Goal: Transaction & Acquisition: Purchase product/service

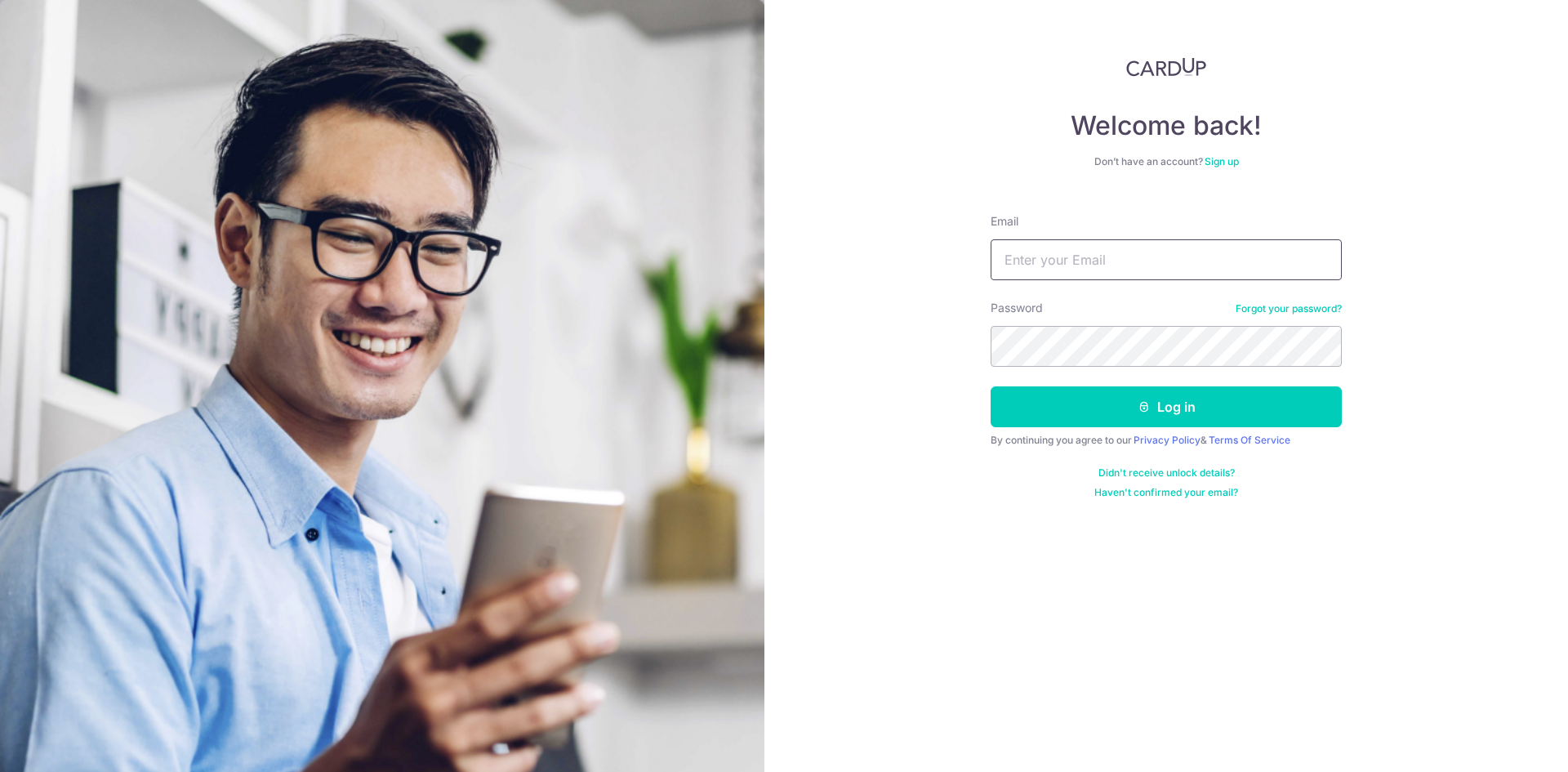
click at [1140, 251] on input "Email" at bounding box center [1167, 259] width 351 height 41
type input "[EMAIL_ADDRESS][DOMAIN_NAME]"
click at [991, 386] on button "Log in" at bounding box center [1167, 406] width 351 height 41
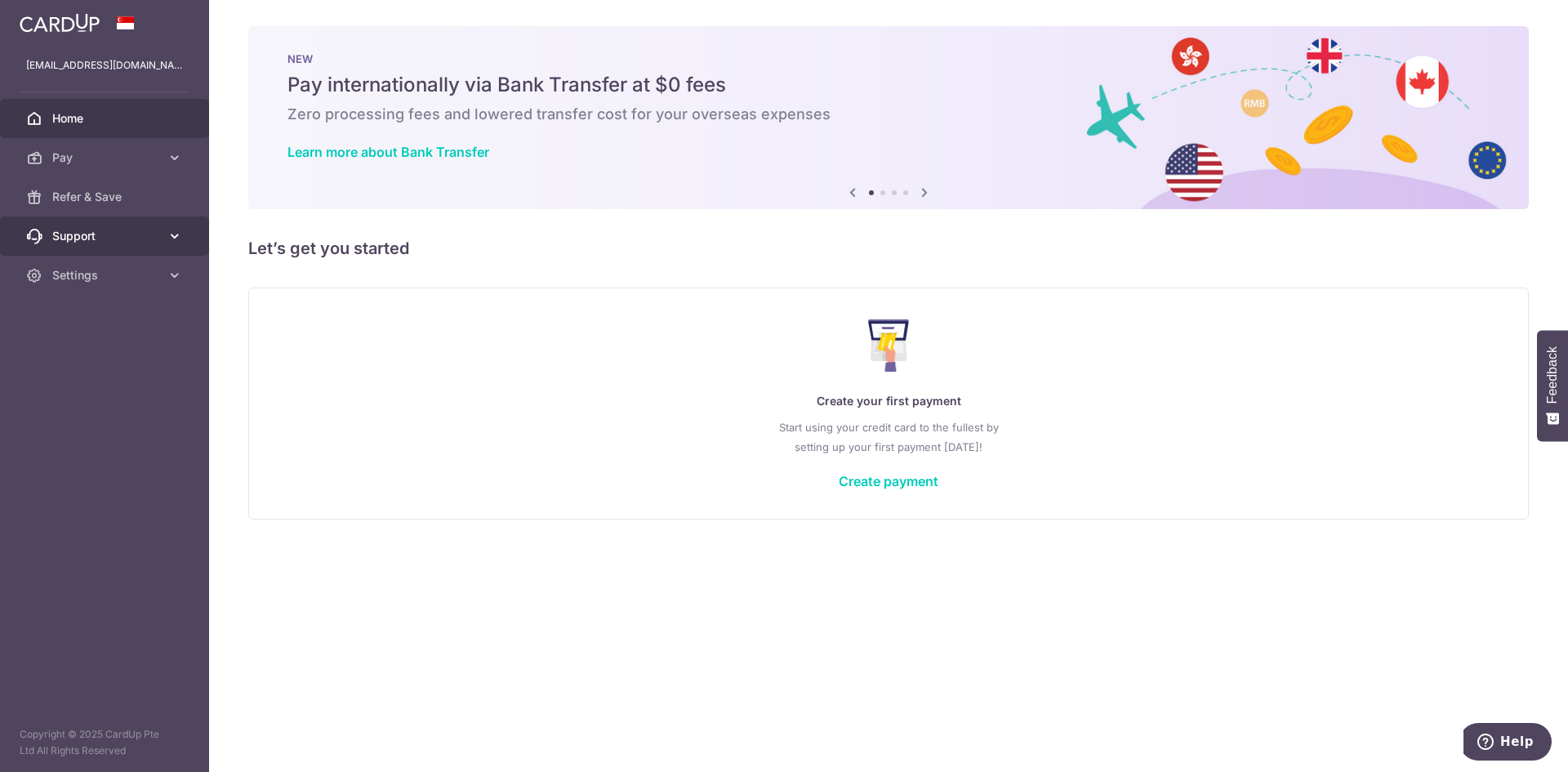
click at [173, 235] on icon at bounding box center [175, 236] width 16 height 16
click at [88, 282] on span "FAQ" at bounding box center [106, 275] width 108 height 16
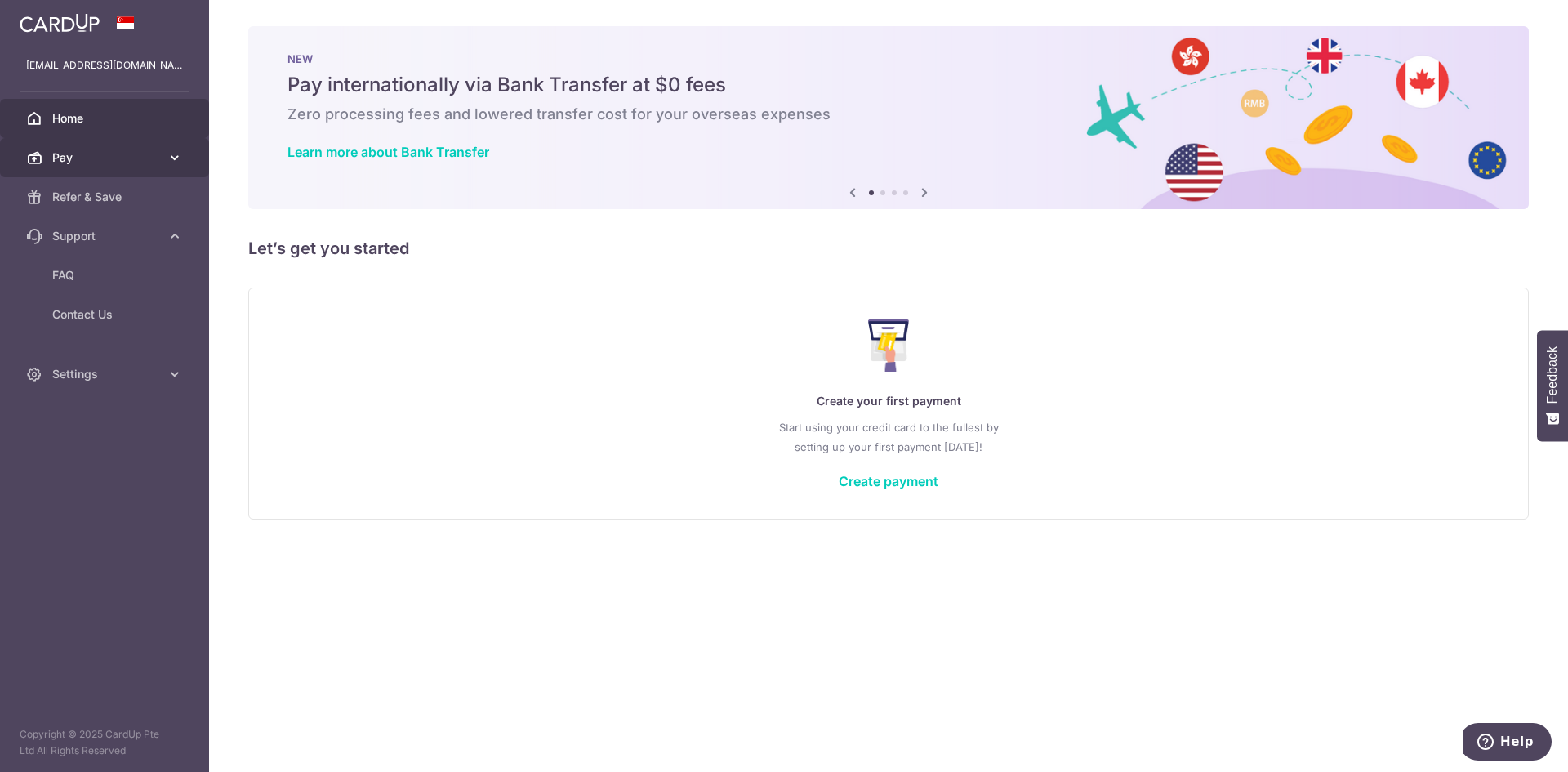
click at [141, 153] on span "Pay" at bounding box center [106, 157] width 108 height 16
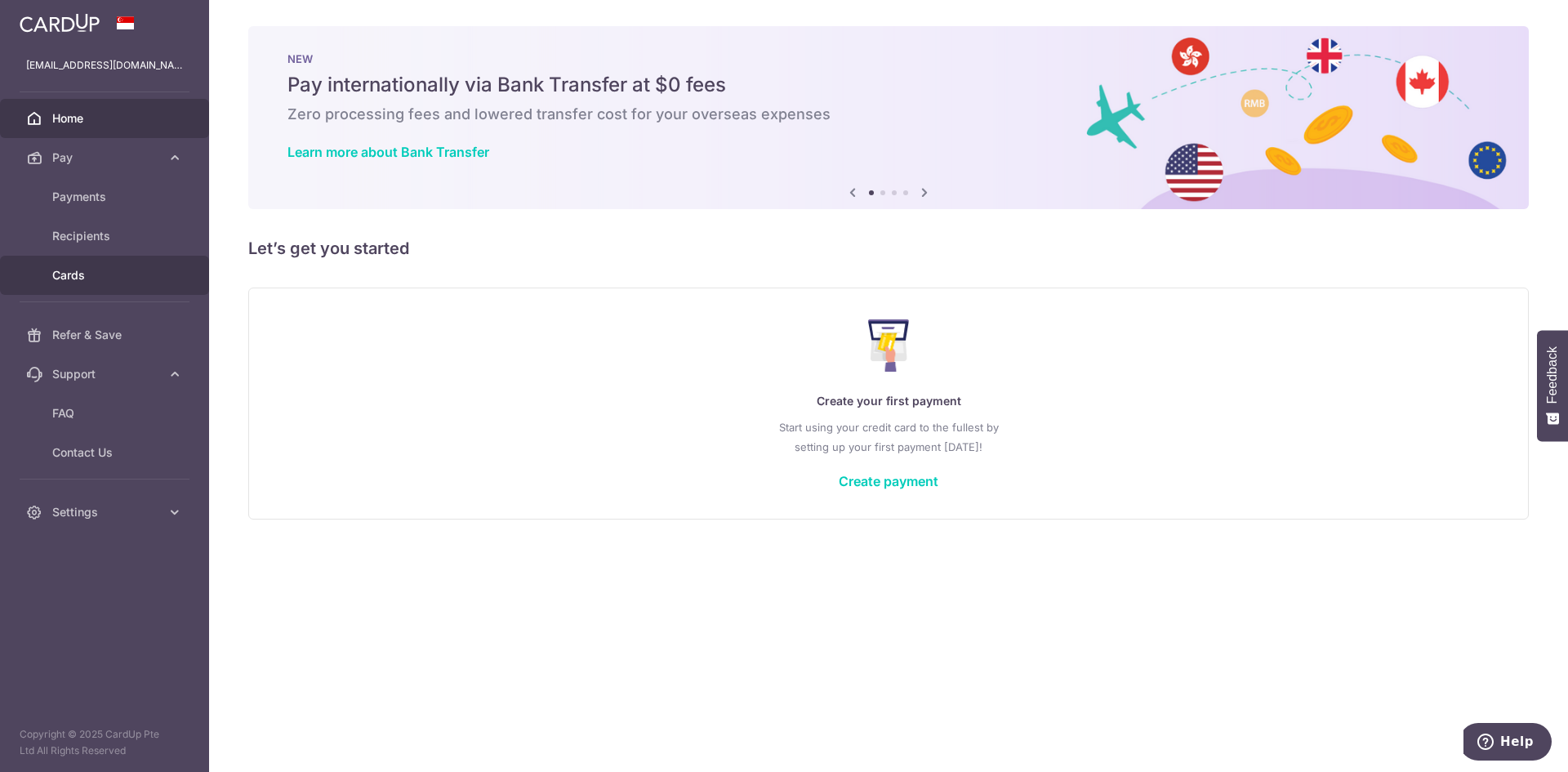
click at [92, 276] on span "Cards" at bounding box center [106, 275] width 108 height 16
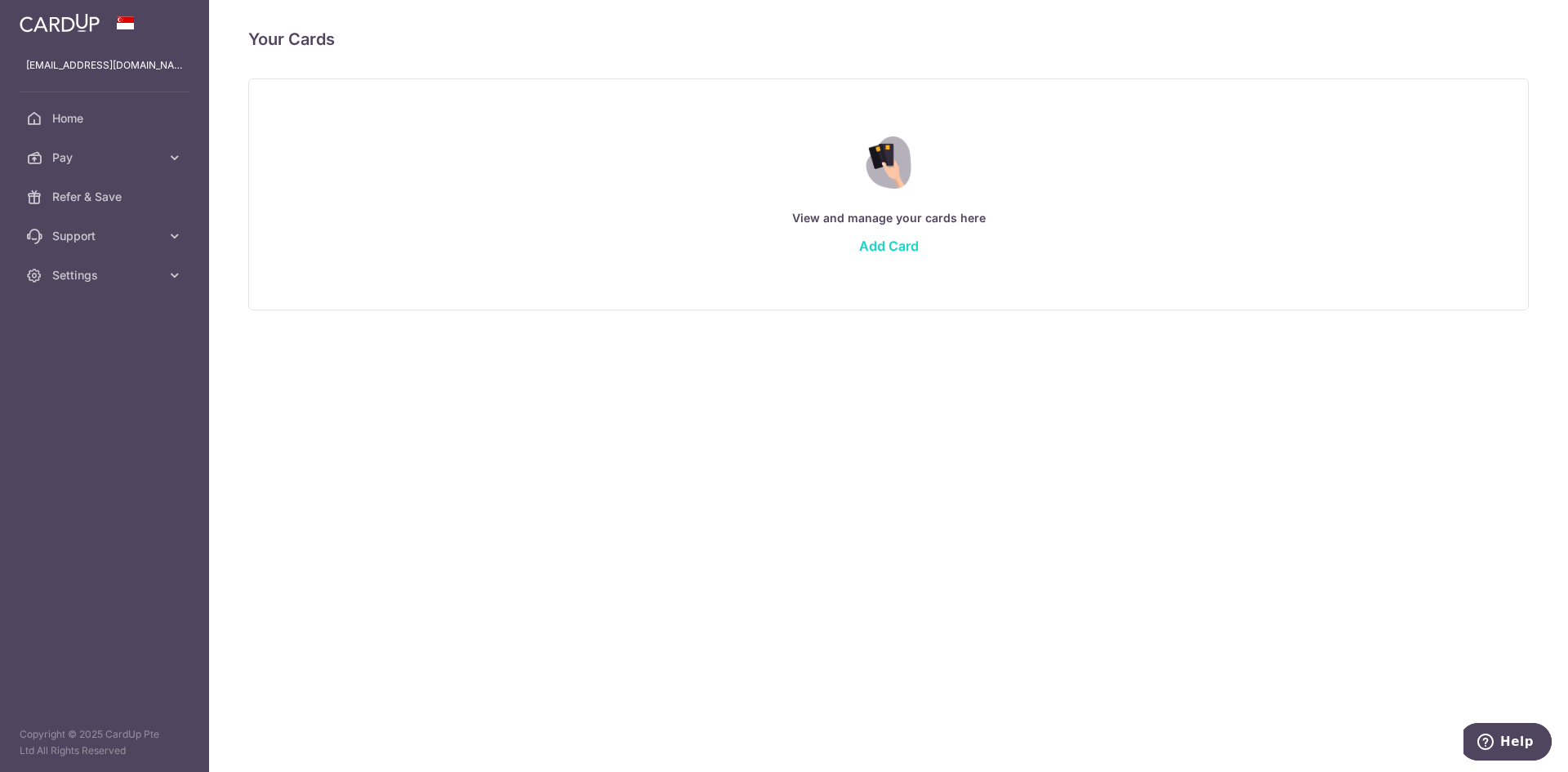
click at [883, 249] on link "Add Card" at bounding box center [889, 246] width 60 height 16
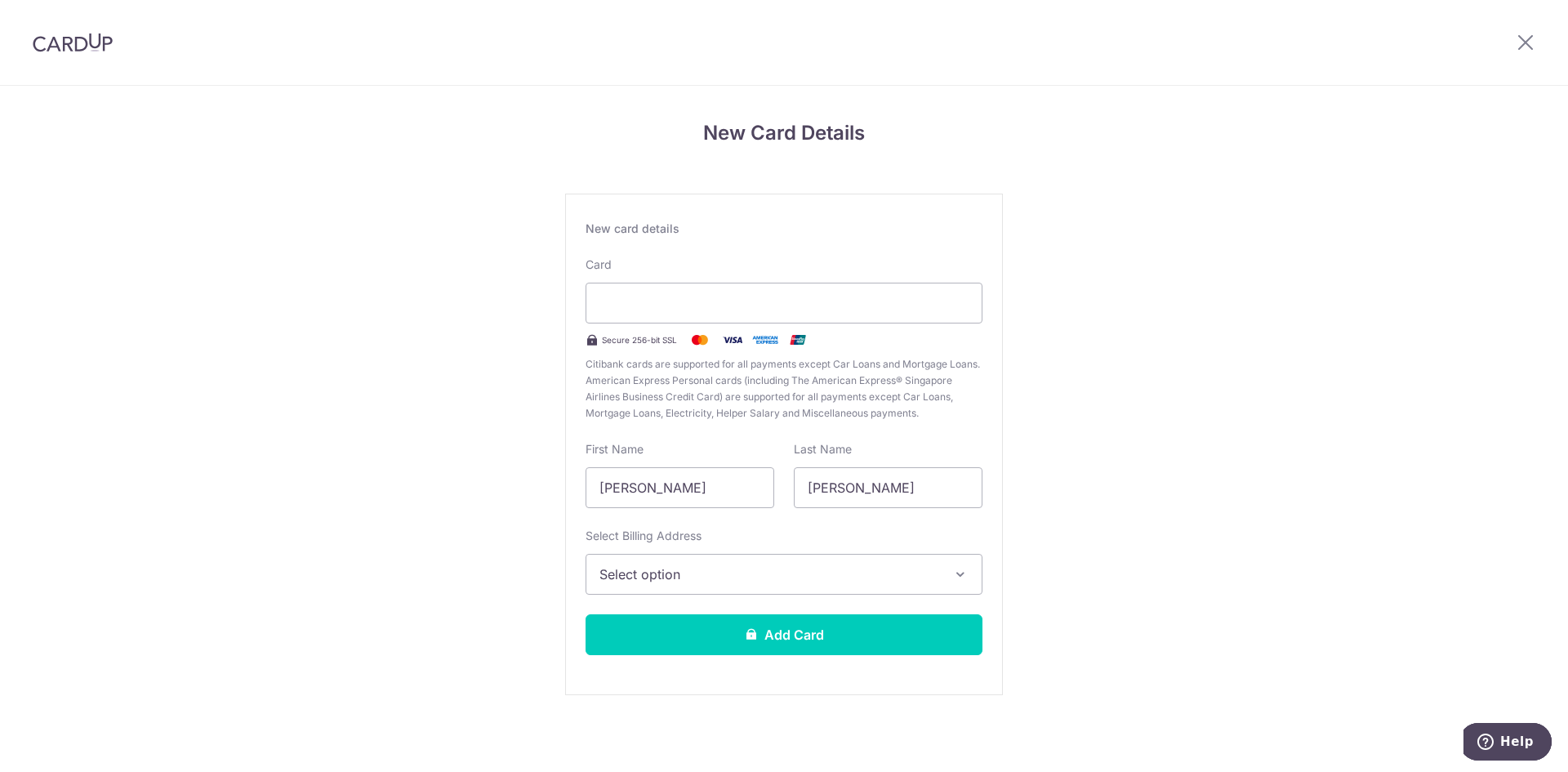
click at [754, 581] on span "Select option" at bounding box center [770, 574] width 340 height 20
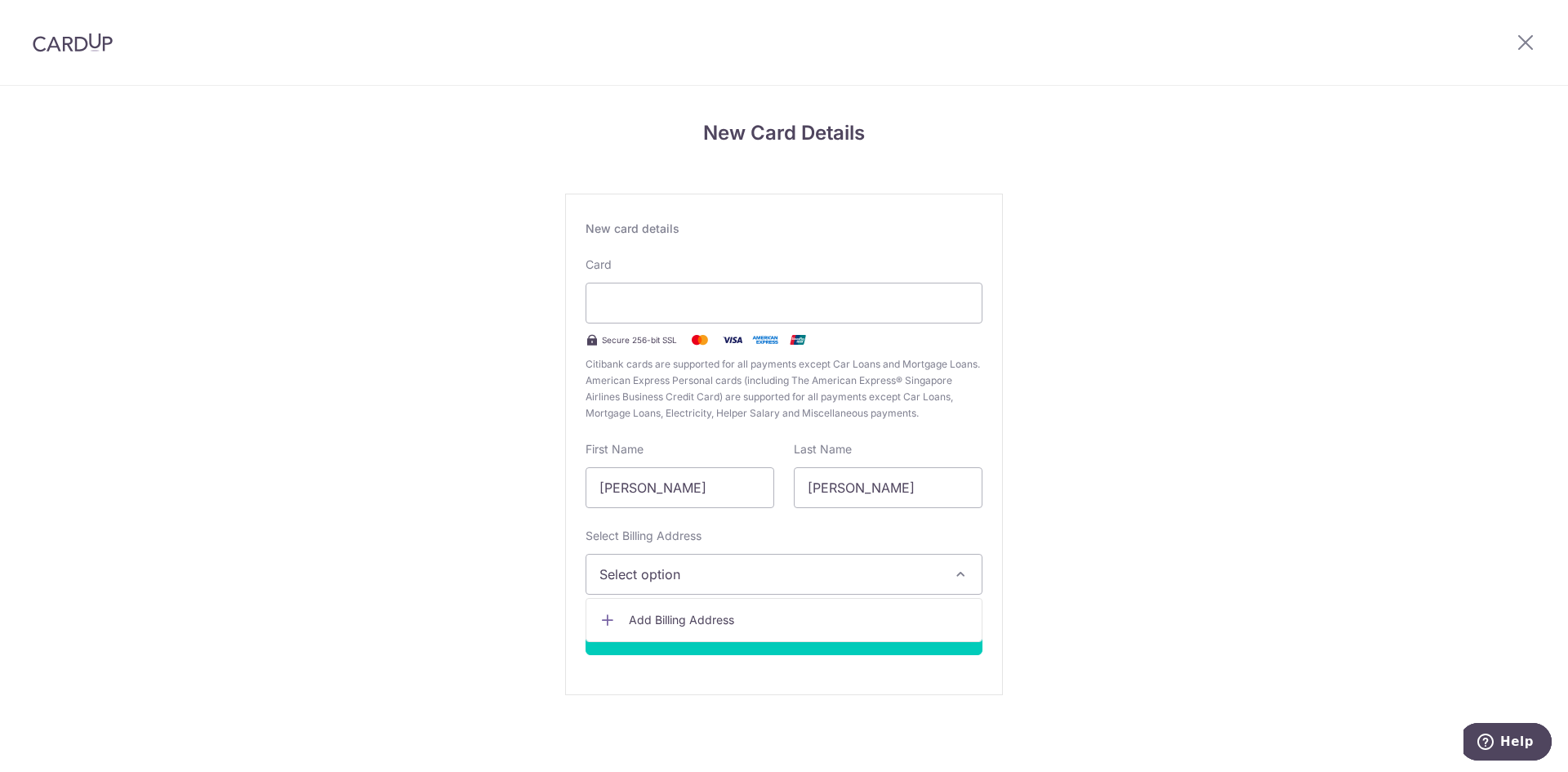
click at [728, 618] on span "Add Billing Address" at bounding box center [798, 620] width 340 height 16
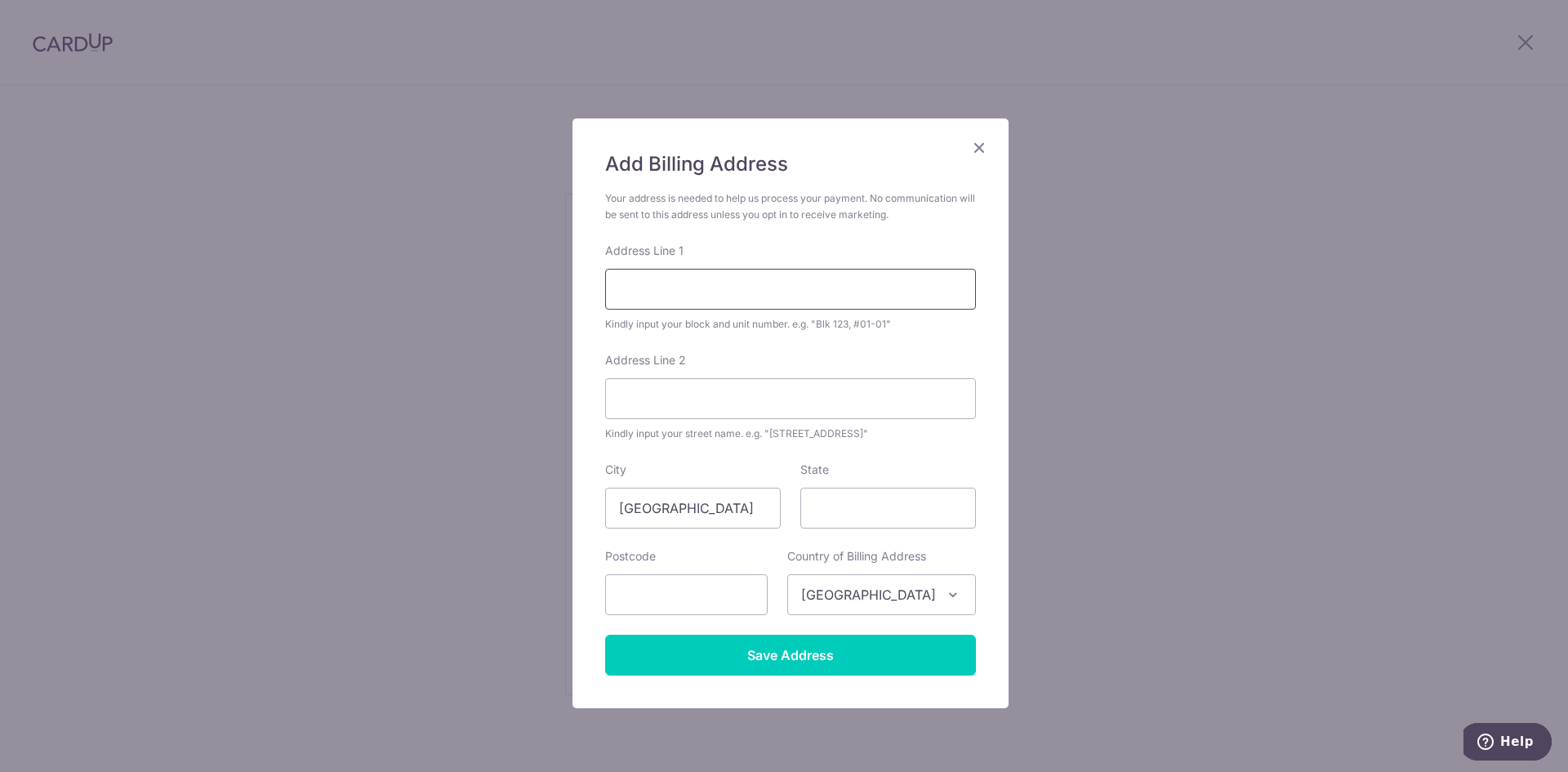
click at [708, 287] on input "Address Line 1" at bounding box center [790, 288] width 371 height 41
type input "5"
drag, startPoint x: 797, startPoint y: 289, endPoint x: 680, endPoint y: 306, distance: 118.2
click at [680, 303] on input "Block 533 Hougang Avenue 6 #05-331" at bounding box center [790, 288] width 371 height 41
type input "Block 533, #05-331"
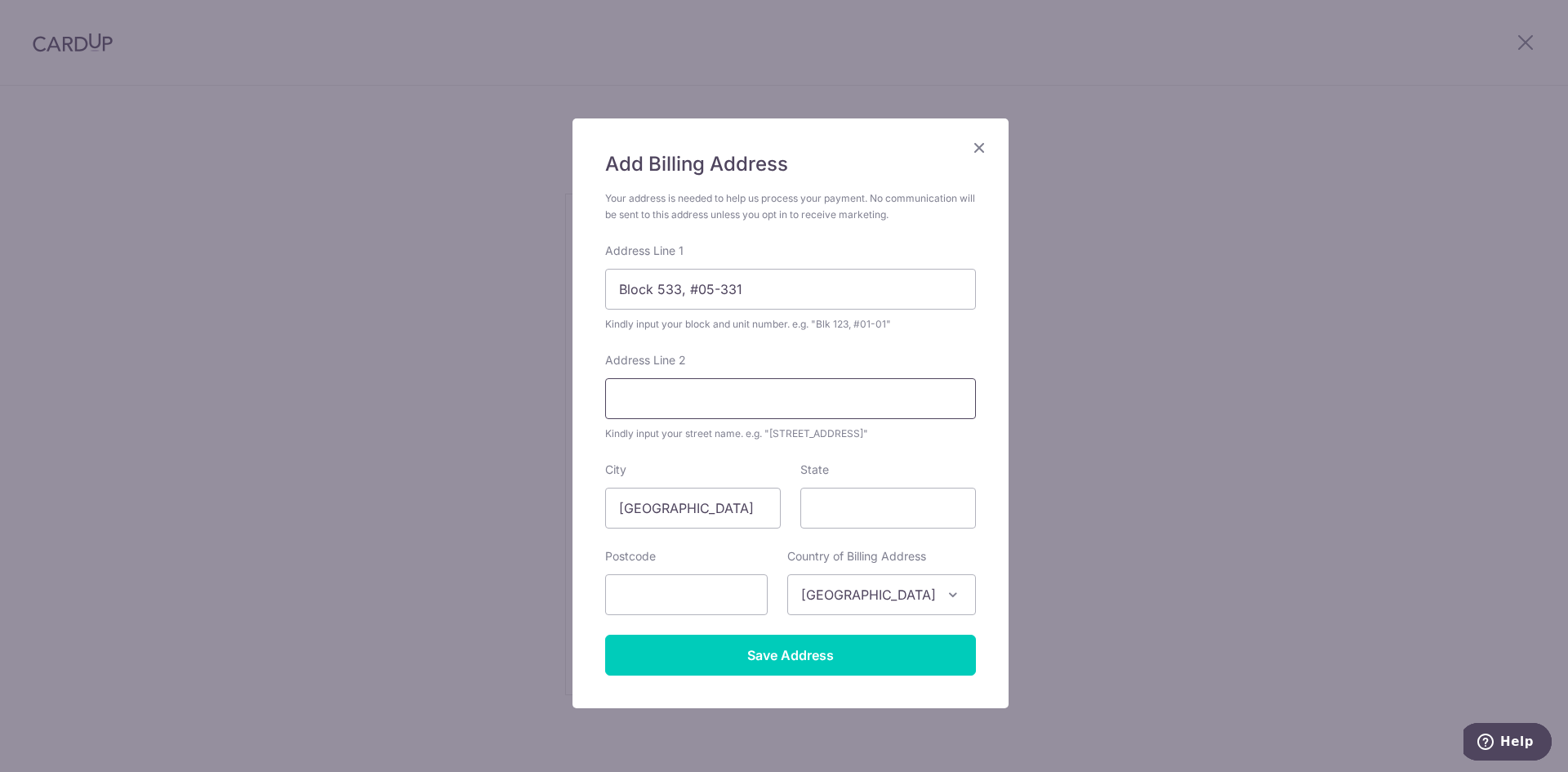
click at [686, 398] on input "Address Line 2" at bounding box center [790, 398] width 371 height 41
type input "Hougang Avenue 6"
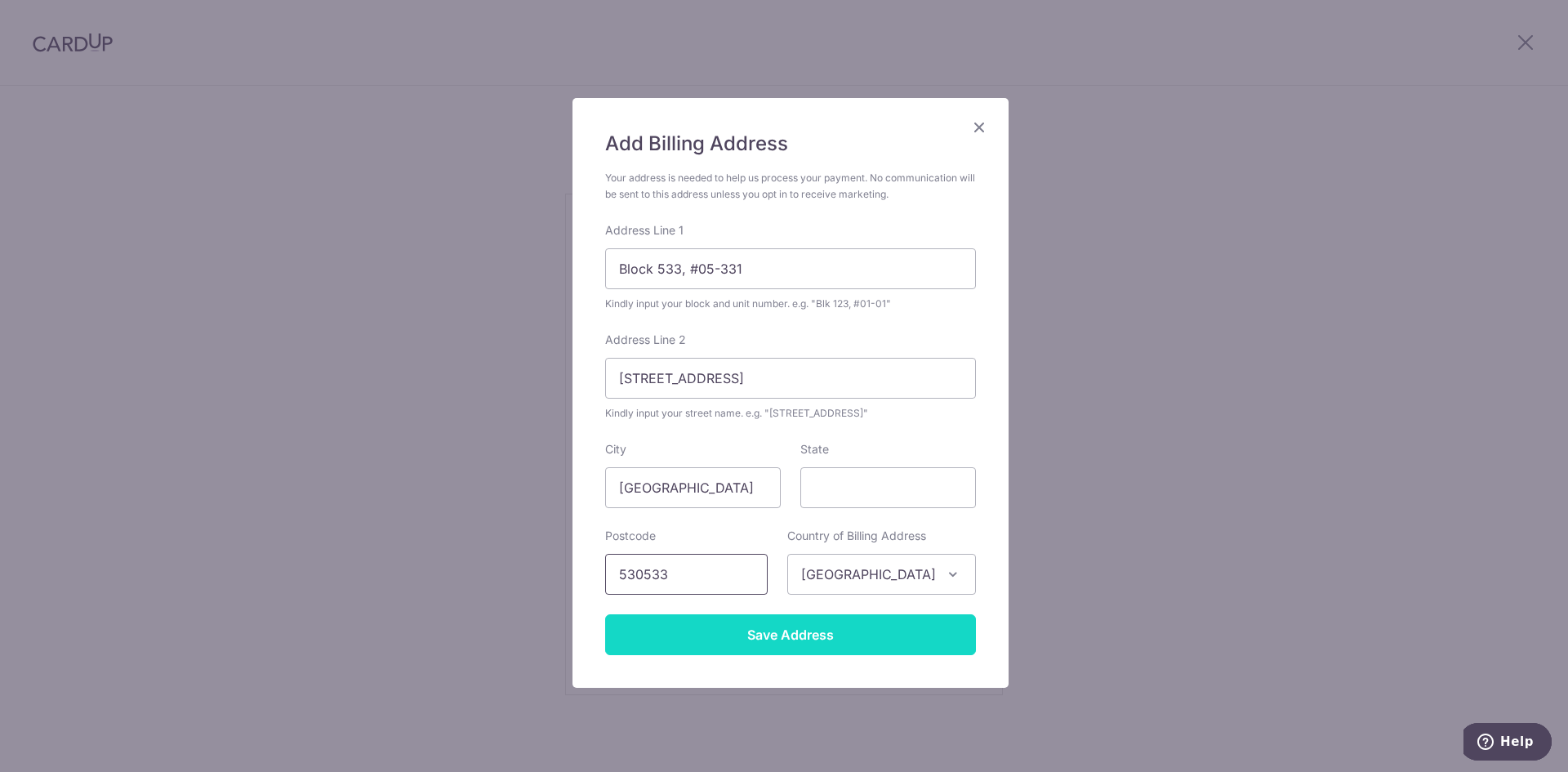
scroll to position [55, 0]
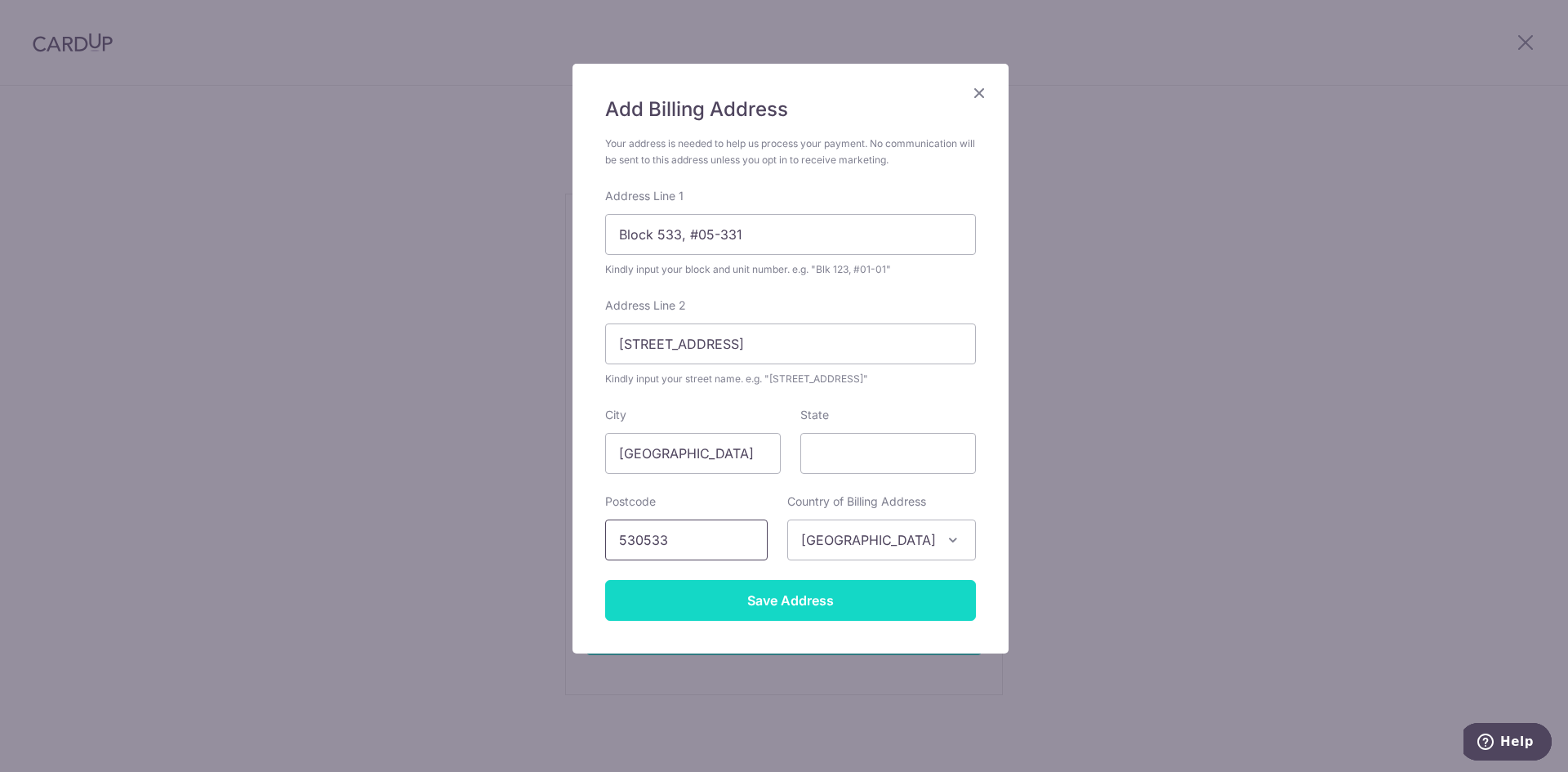
type input "530533"
click at [785, 603] on input "Save Address" at bounding box center [790, 599] width 371 height 41
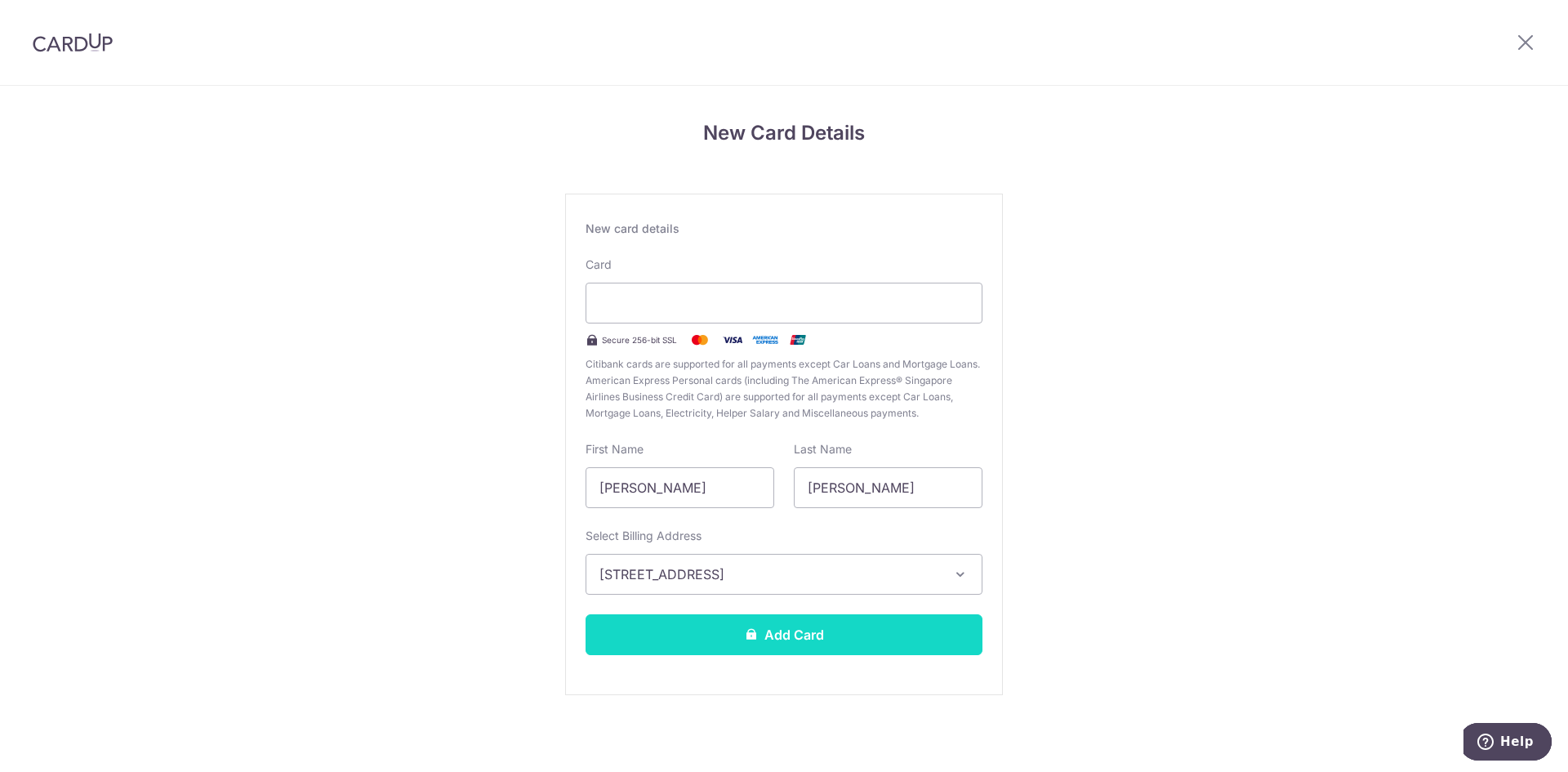
click at [802, 630] on button "Add Card" at bounding box center [784, 634] width 397 height 41
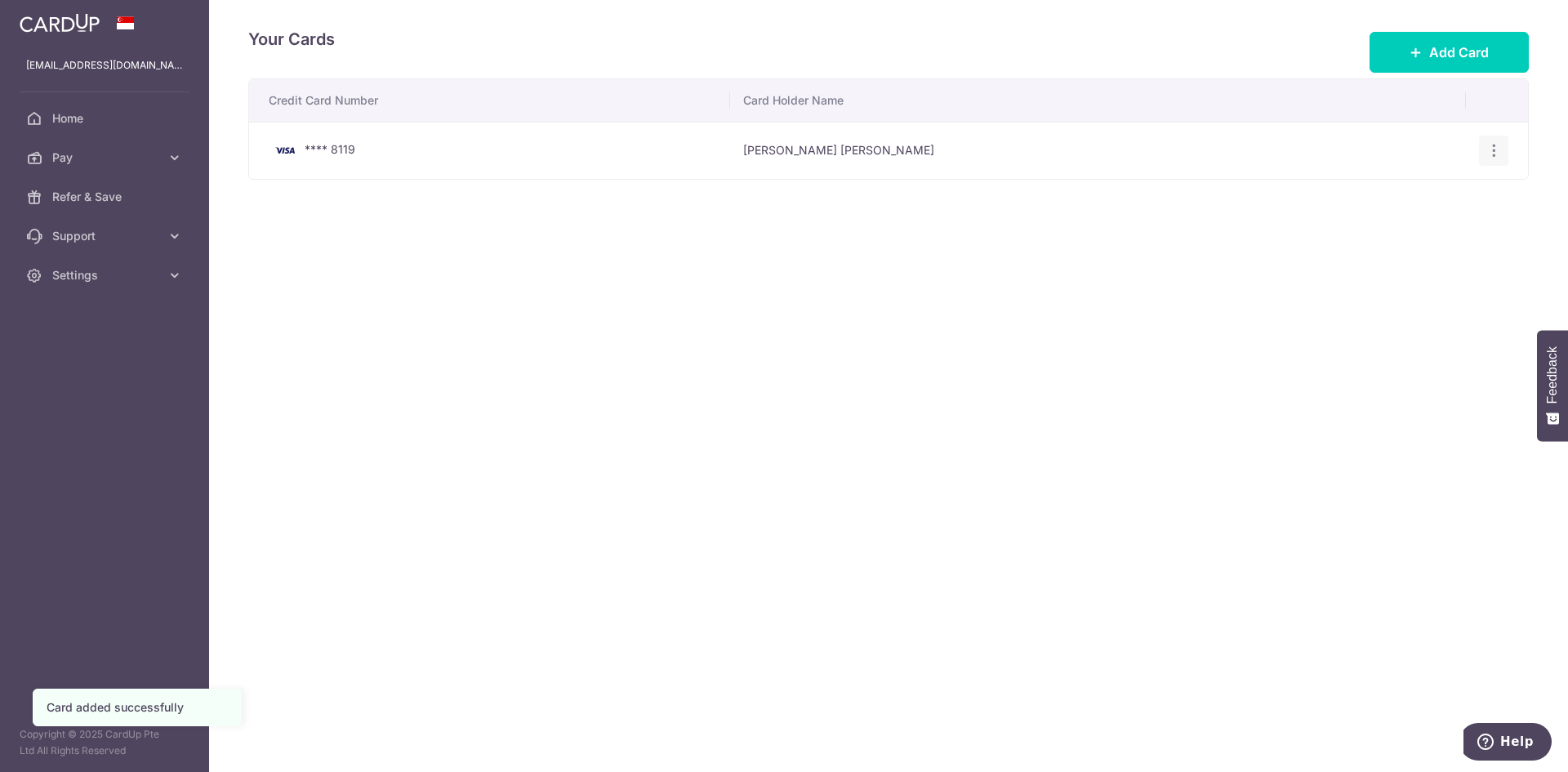
click at [1495, 147] on icon "button" at bounding box center [1494, 150] width 17 height 17
click at [176, 163] on icon at bounding box center [175, 157] width 16 height 16
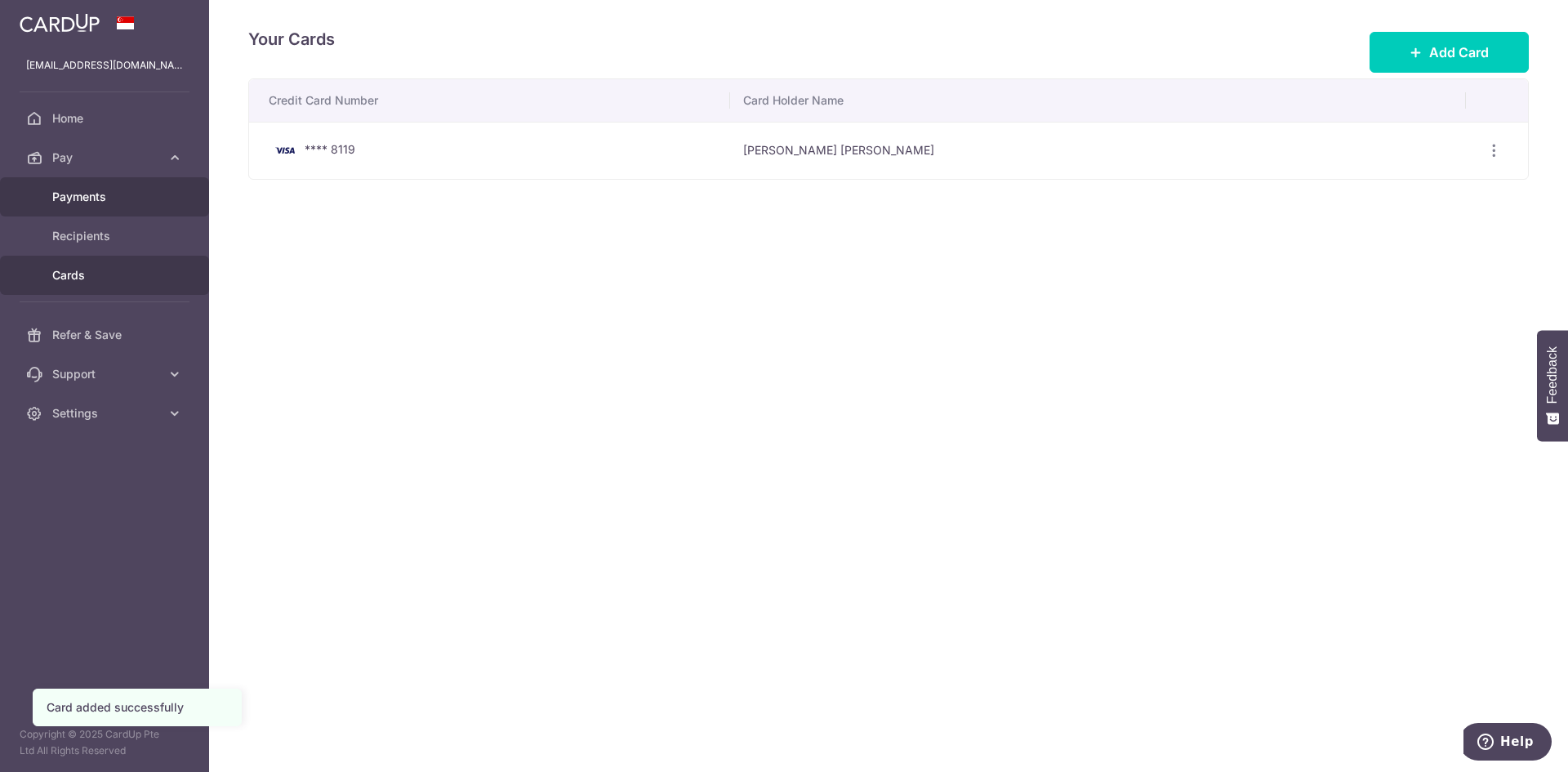
click at [110, 202] on span "Payments" at bounding box center [106, 197] width 108 height 16
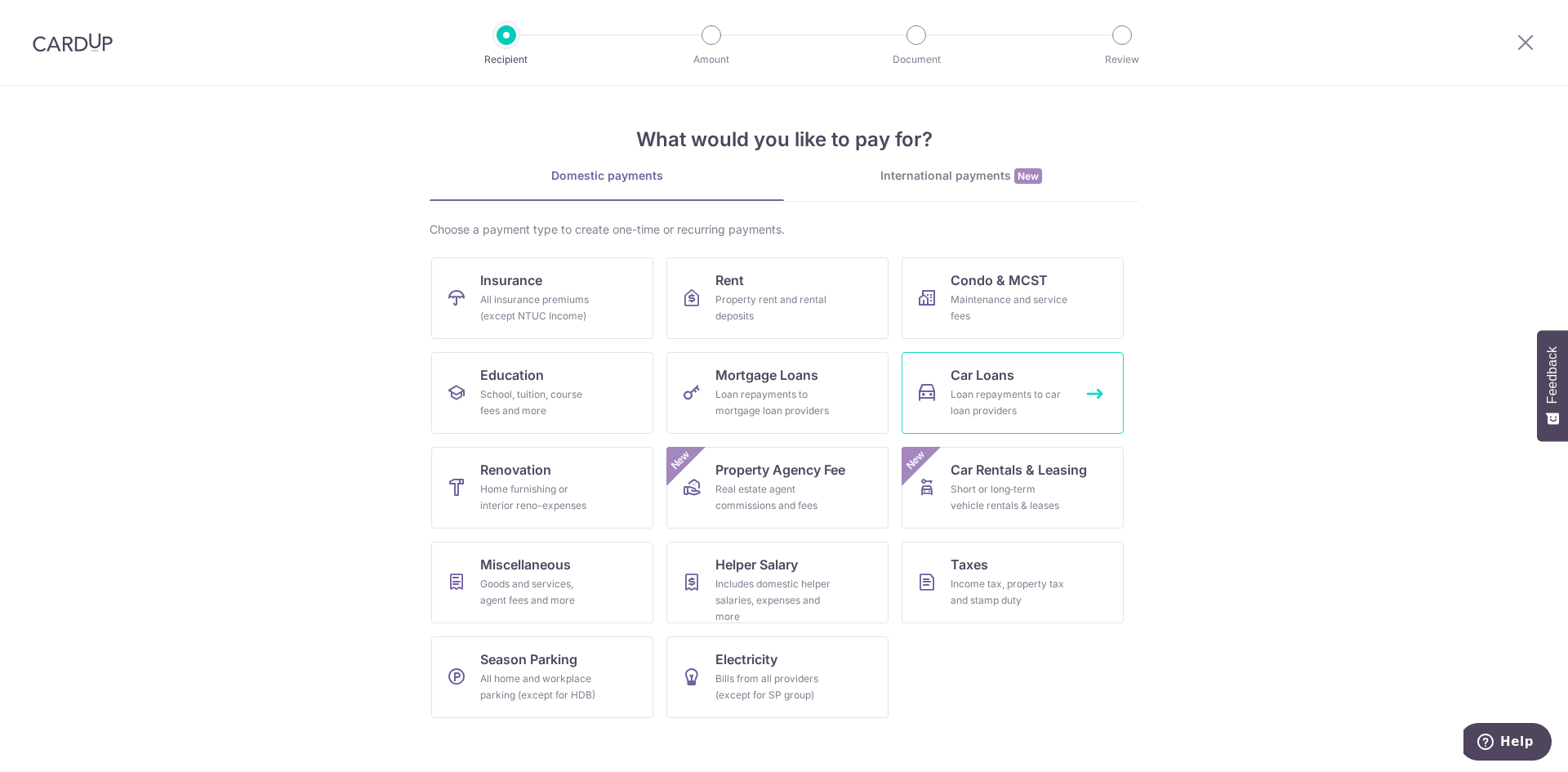
click at [977, 388] on div "Loan repayments to car loan providers" at bounding box center [1009, 402] width 118 height 33
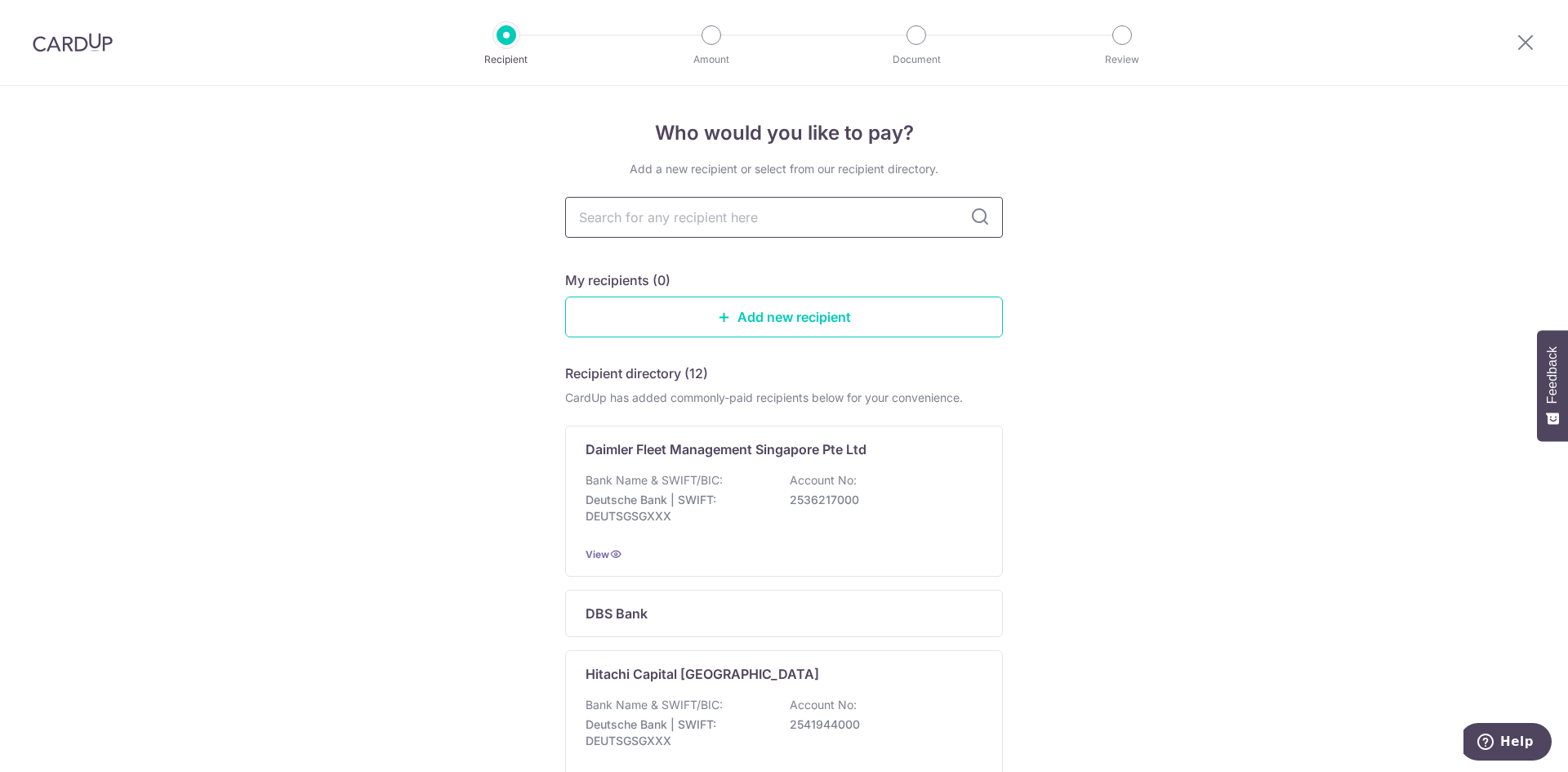
click at [757, 216] on input "text" at bounding box center [784, 217] width 438 height 41
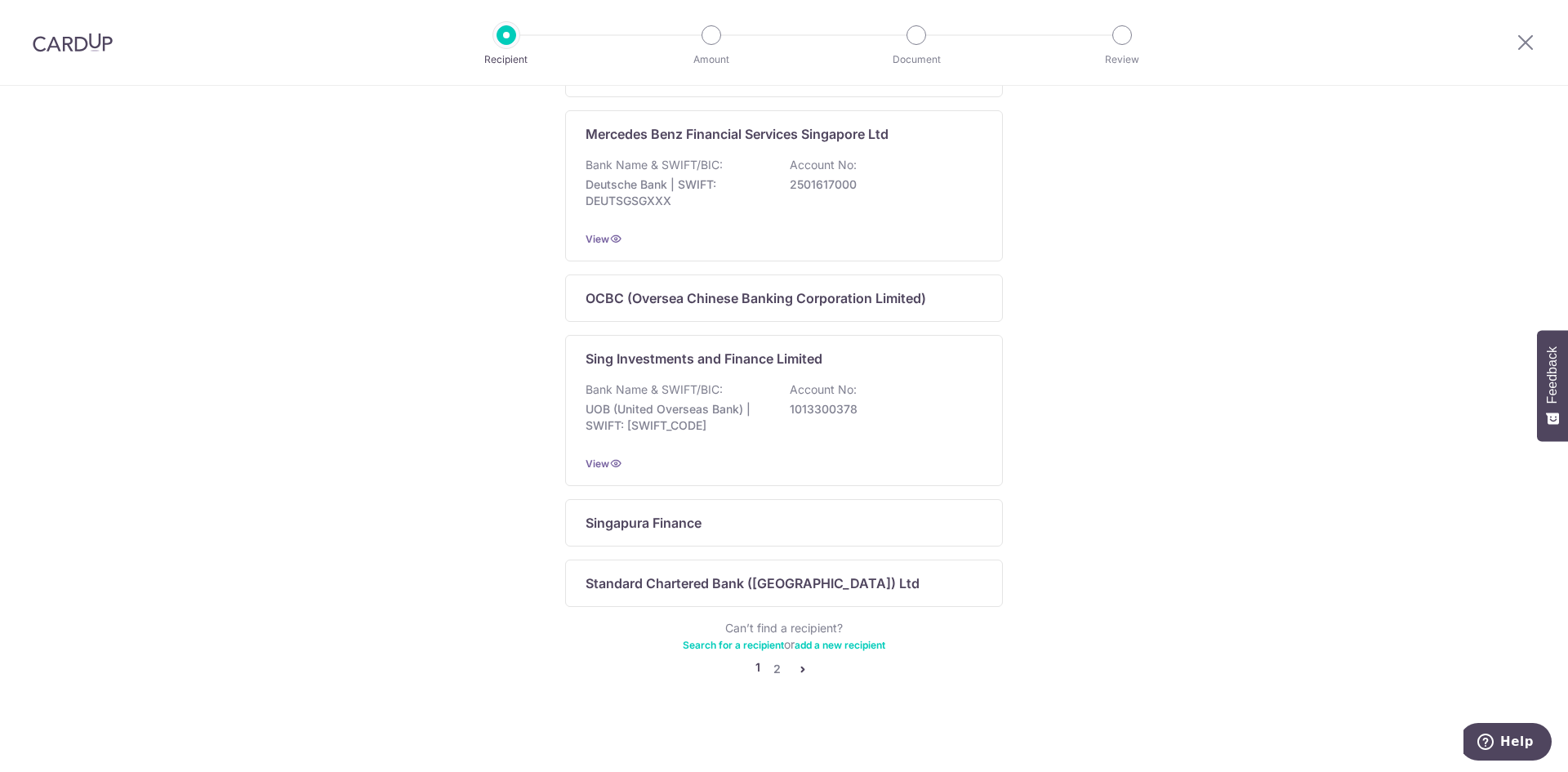
scroll to position [932, 0]
click at [776, 663] on link "2" at bounding box center [777, 665] width 20 height 20
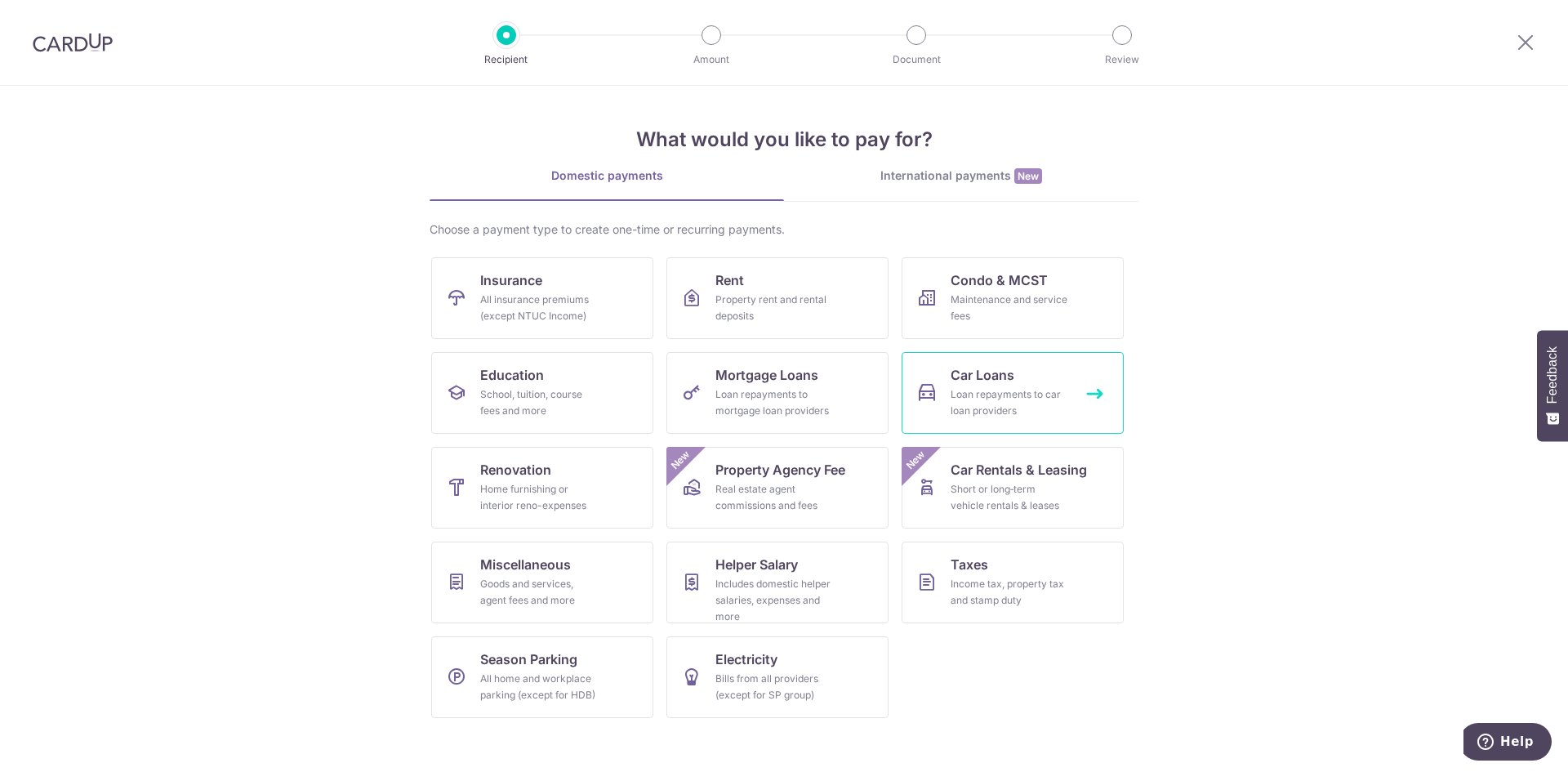
click at [968, 384] on link "Car Loans Loan repayments to car loan providers" at bounding box center [1013, 392] width 222 height 81
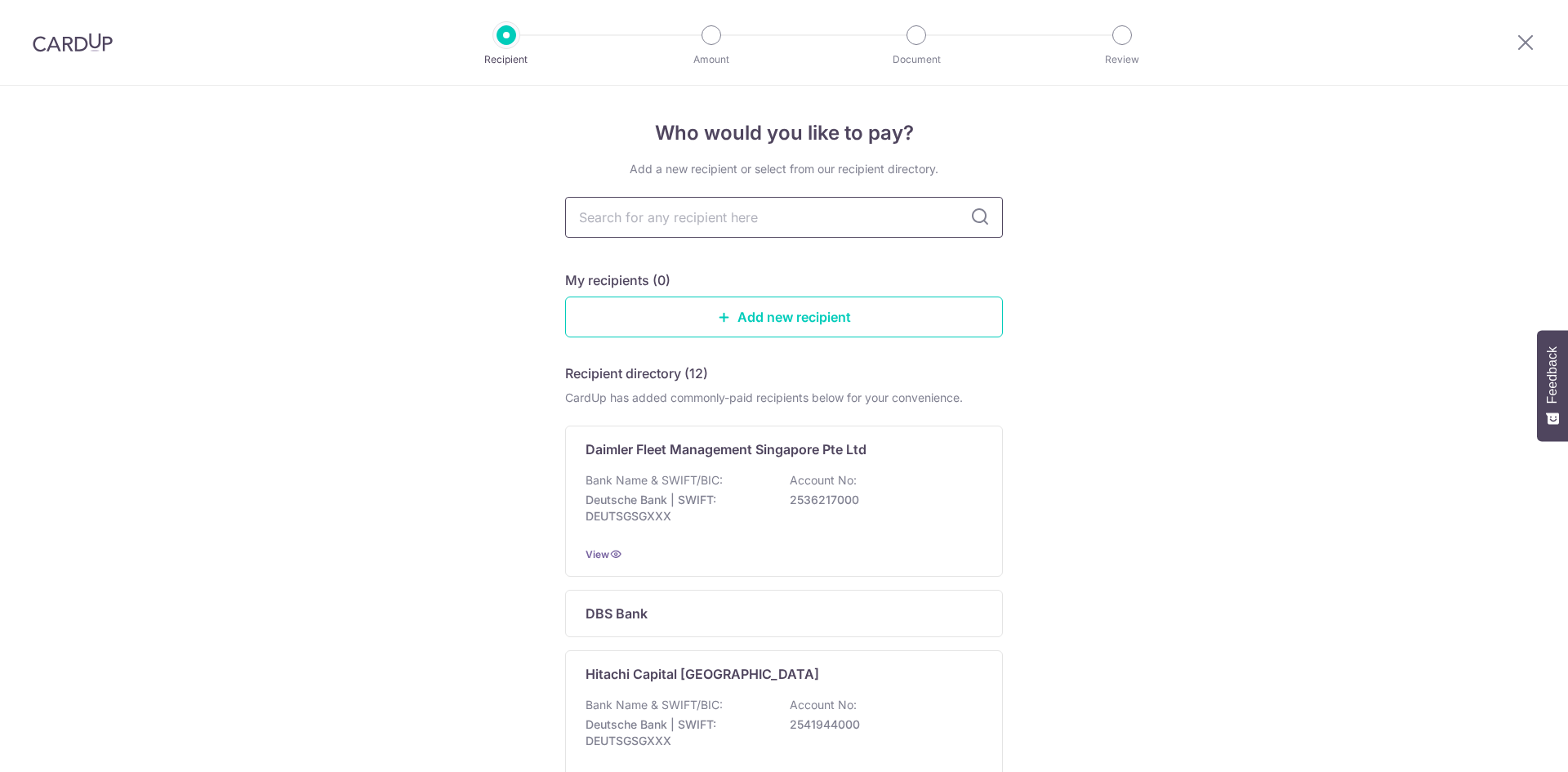
drag, startPoint x: 0, startPoint y: 0, endPoint x: 684, endPoint y: 218, distance: 717.9
click at [684, 218] on input "text" at bounding box center [784, 217] width 438 height 41
type input "Toyota"
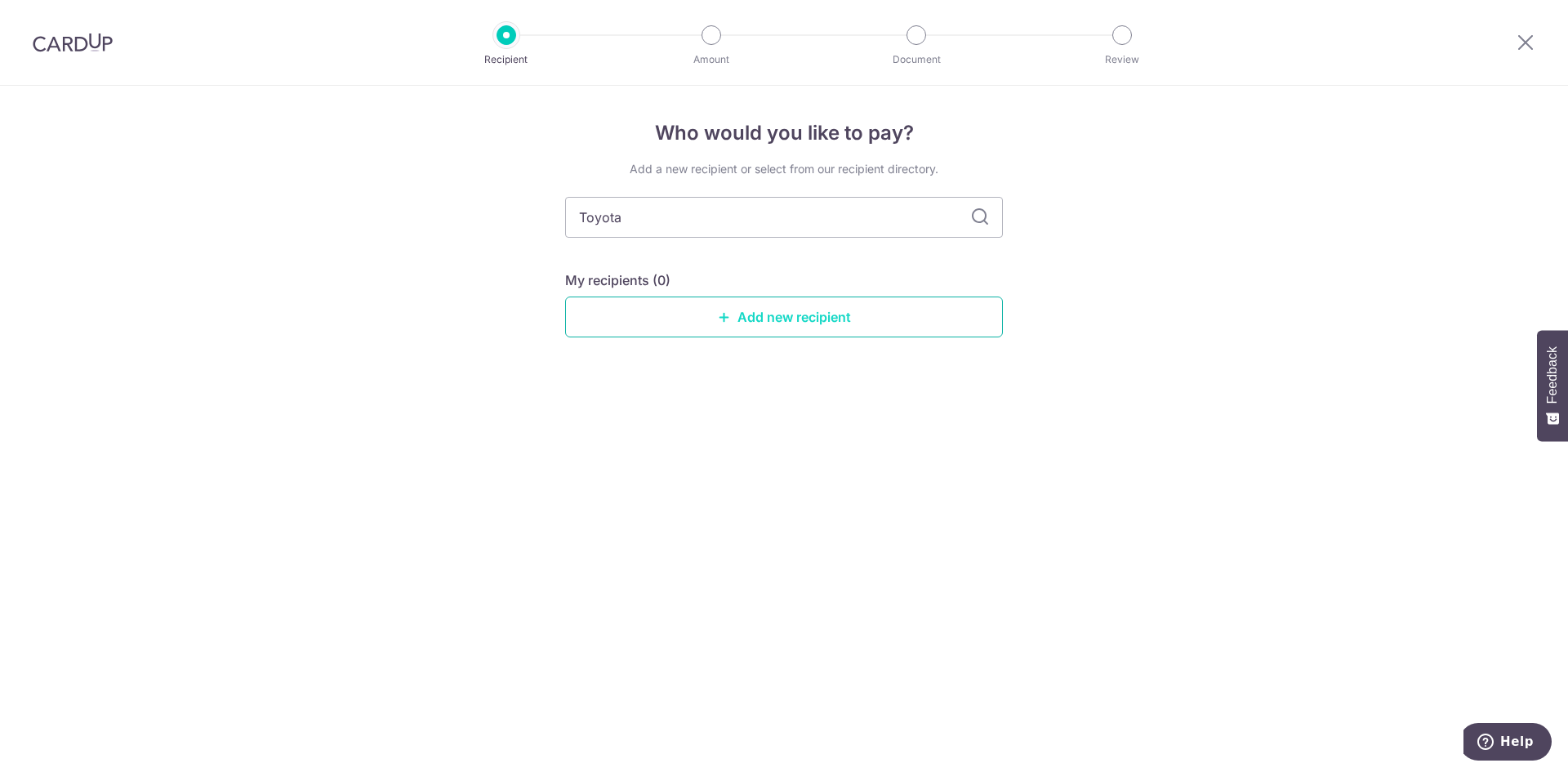
click at [735, 317] on link "Add new recipient" at bounding box center [784, 316] width 438 height 41
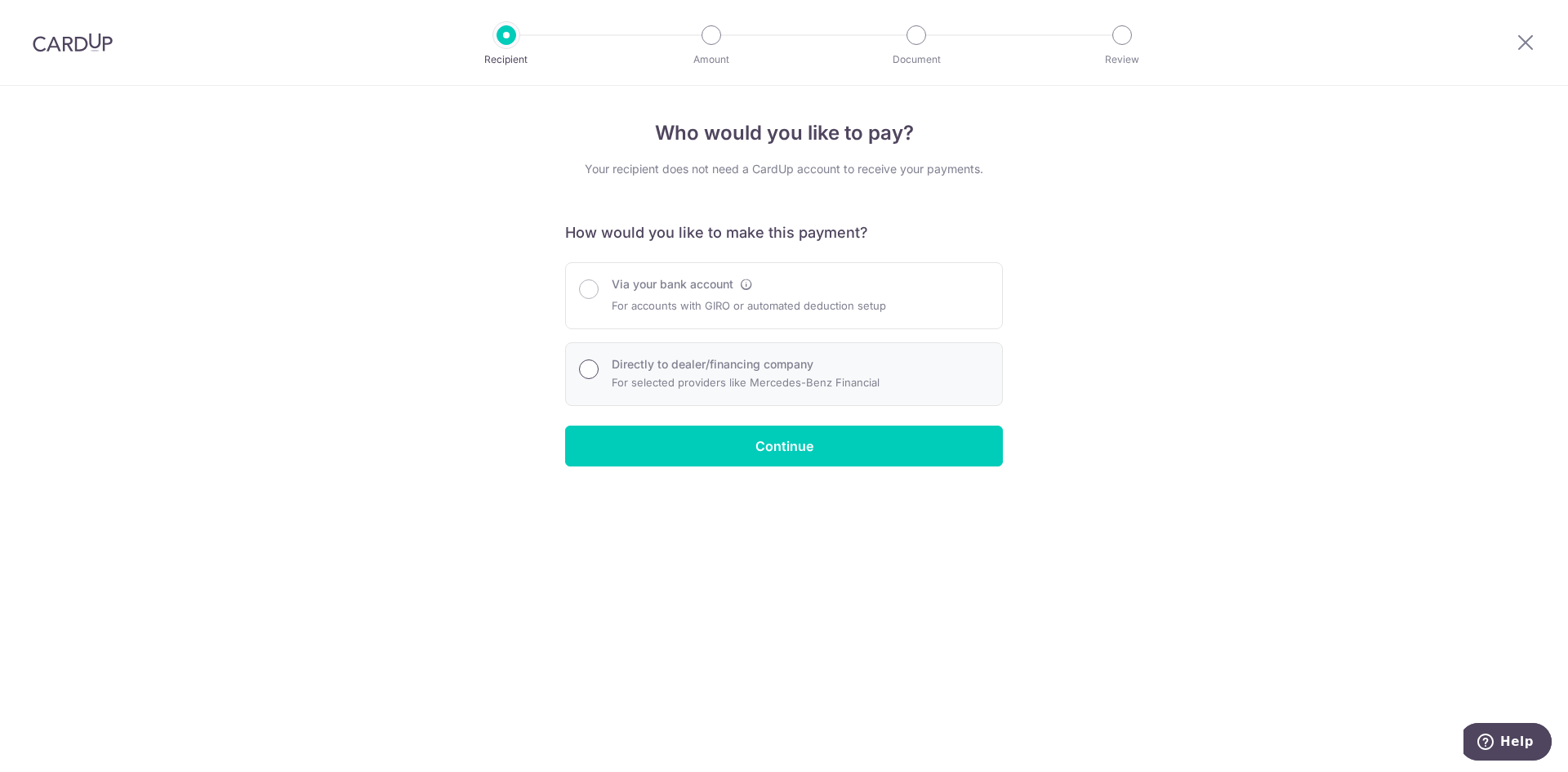
click at [582, 370] on input "Directly to dealer/financing company" at bounding box center [589, 369] width 20 height 20
radio input "true"
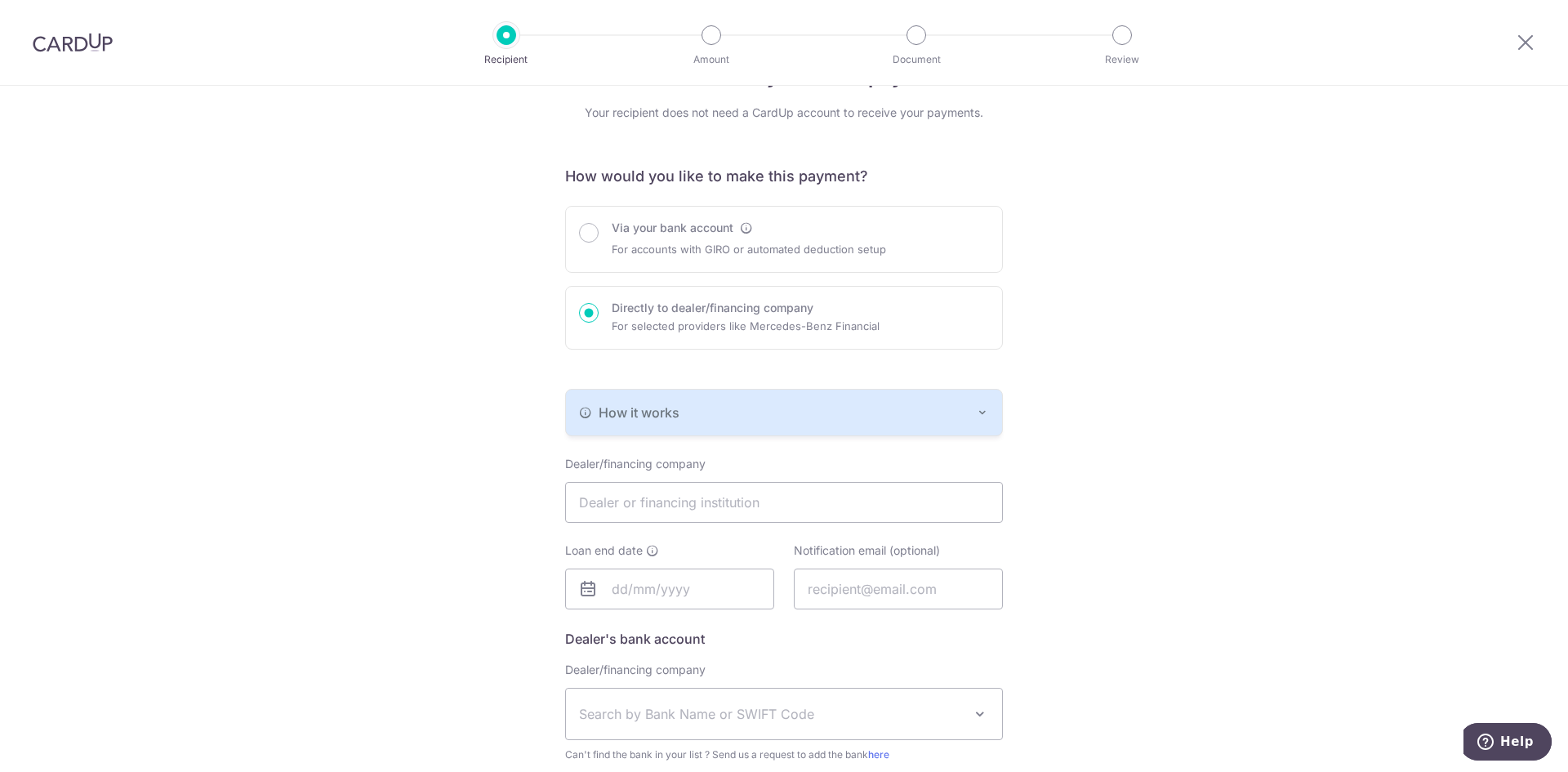
scroll to position [81, 0]
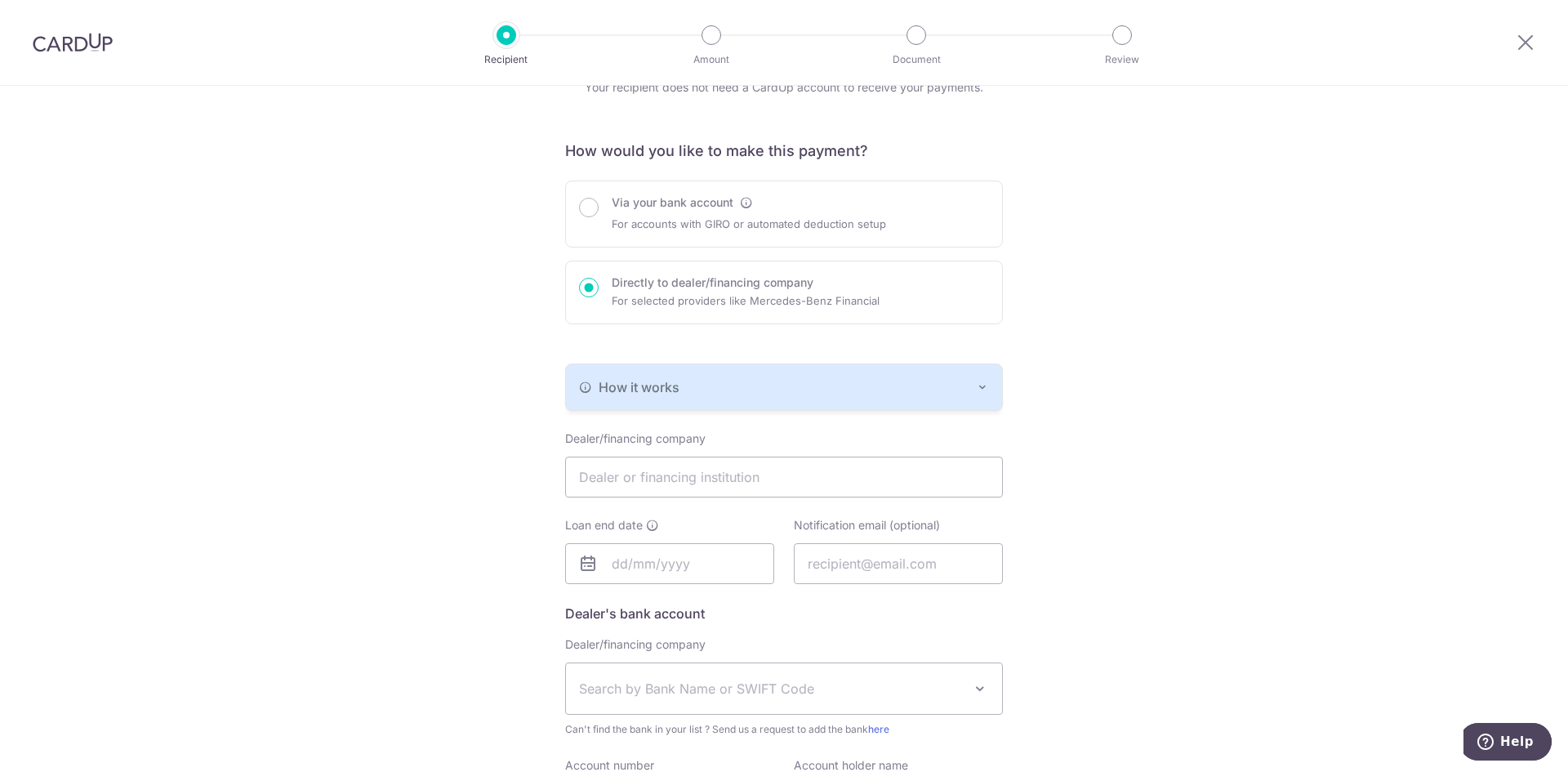
click at [746, 375] on button "How it works" at bounding box center [784, 387] width 436 height 46
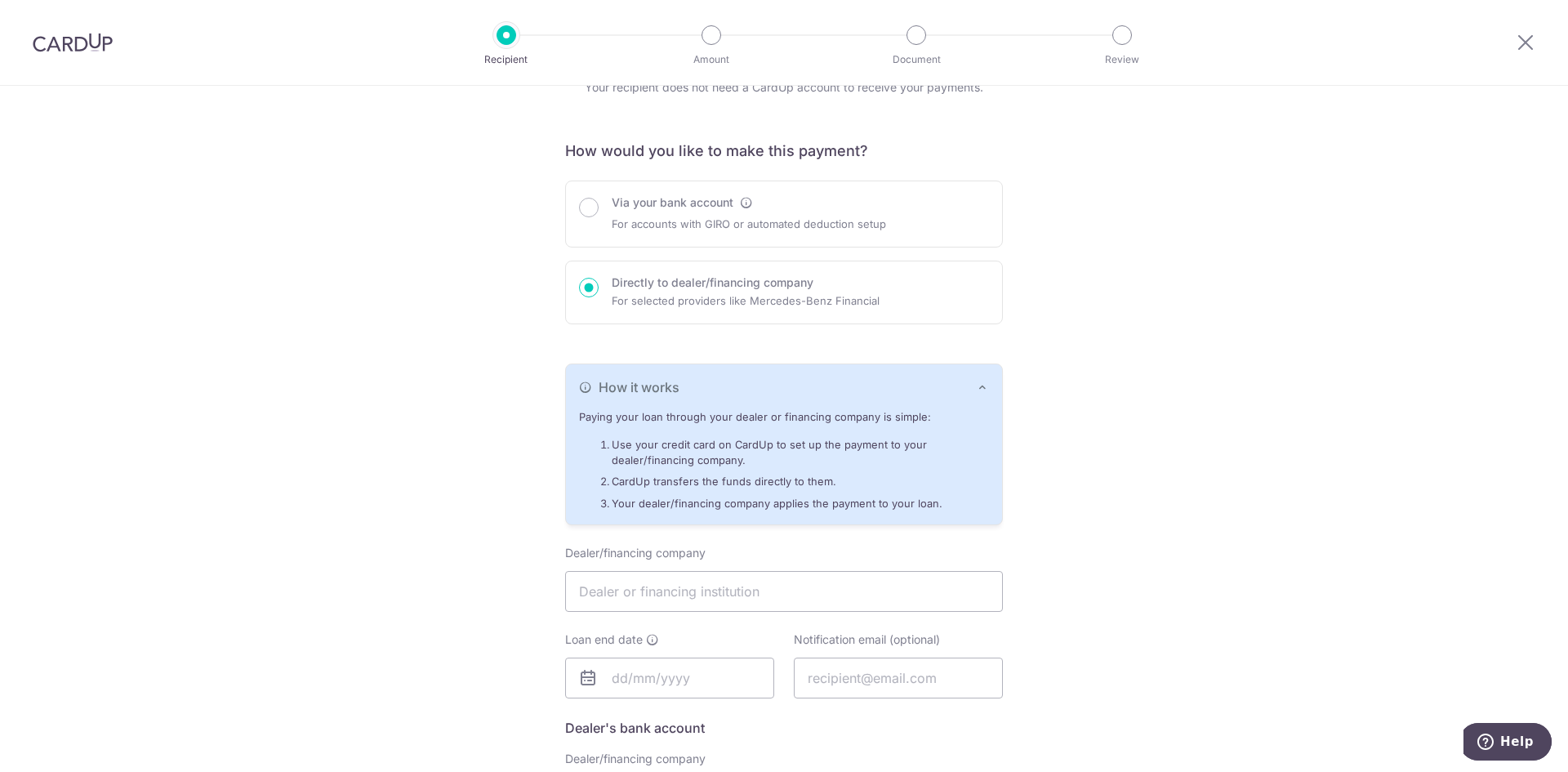
click at [747, 375] on button "How it works" at bounding box center [784, 387] width 436 height 46
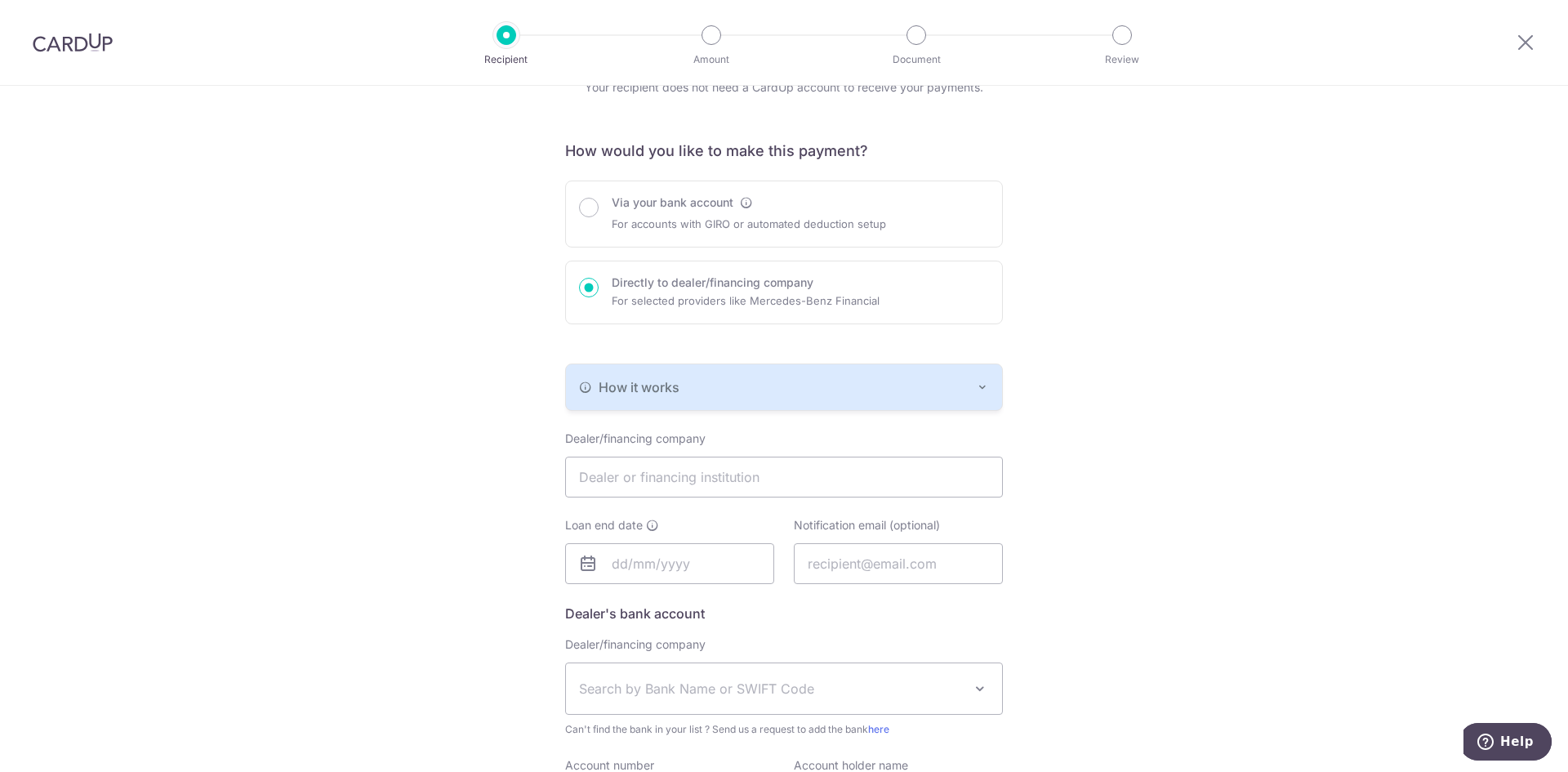
click at [747, 375] on button "How it works" at bounding box center [784, 387] width 436 height 46
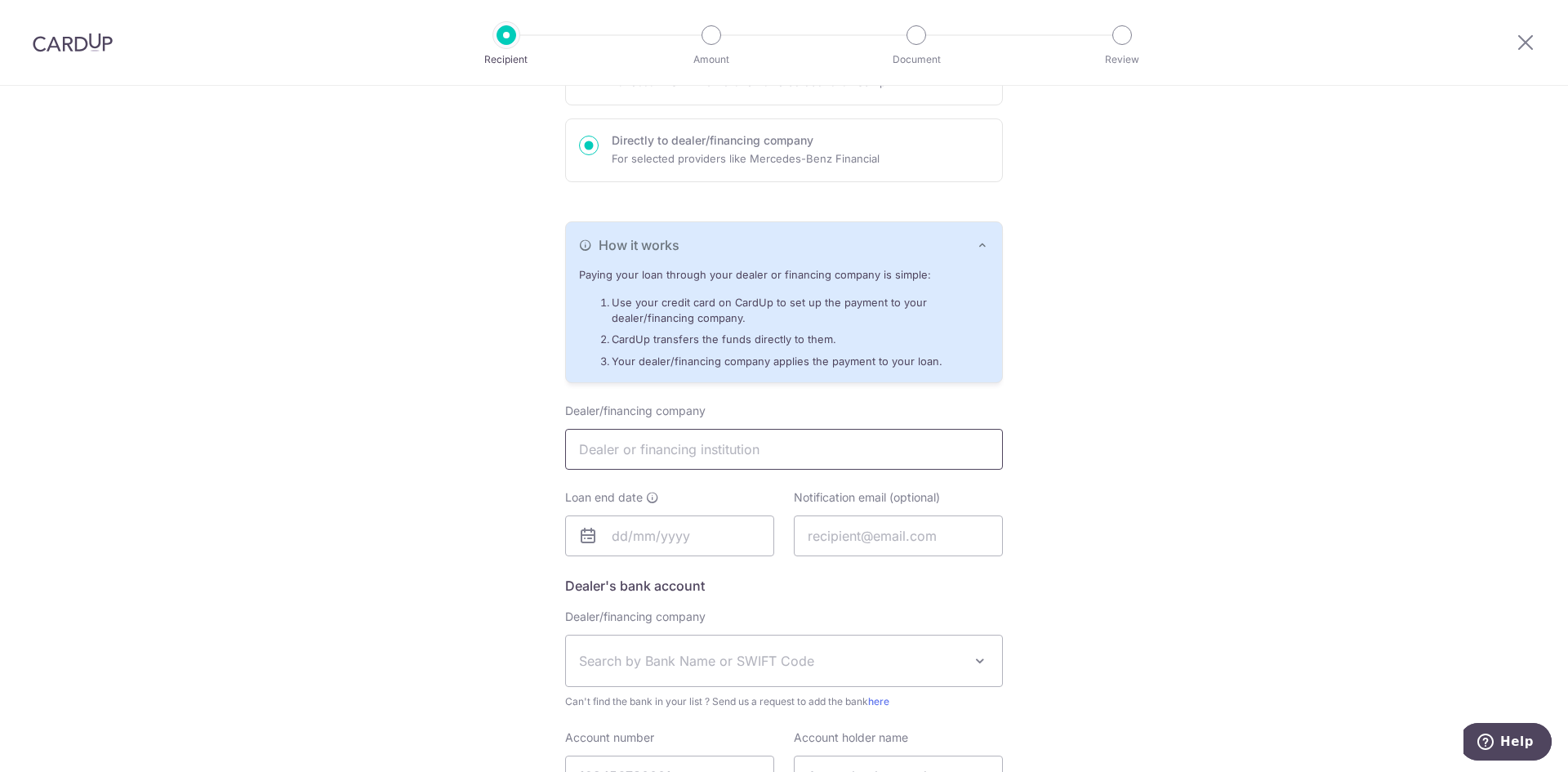
scroll to position [245, 0]
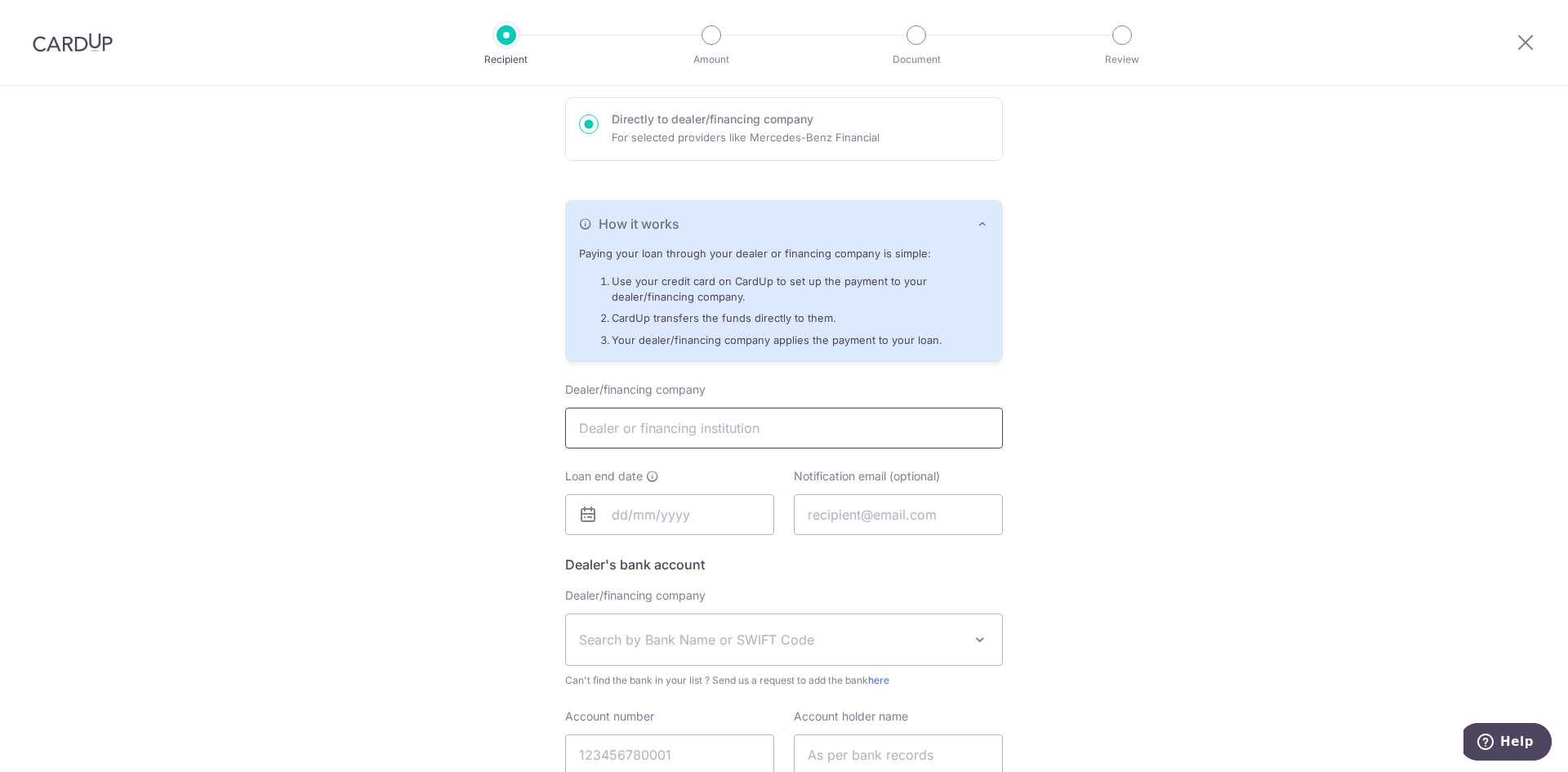
click at [705, 435] on input "text" at bounding box center [784, 428] width 438 height 41
type input "Toyota Financial Services Singapore Pte Ltd"
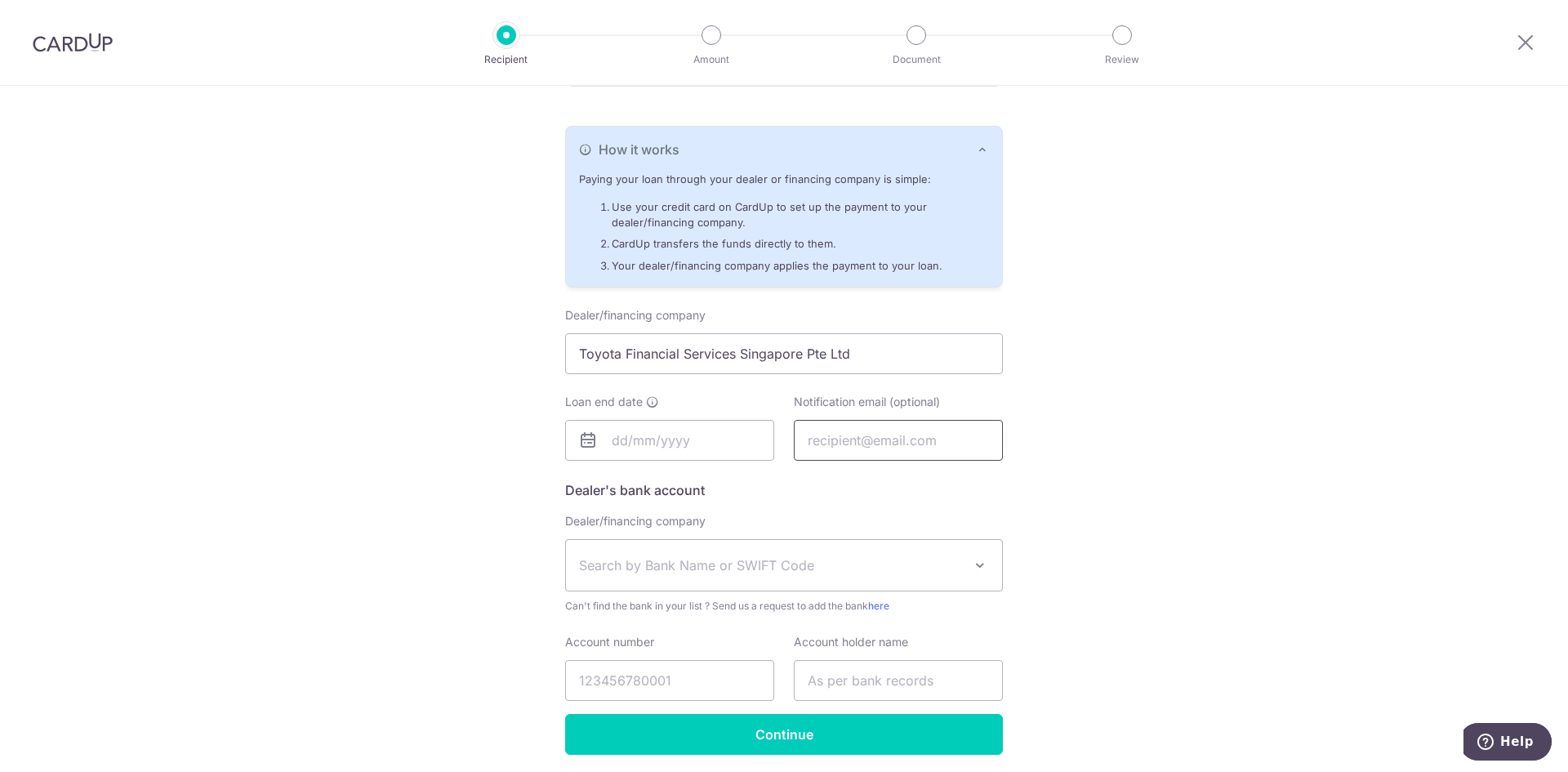
scroll to position [379, 0]
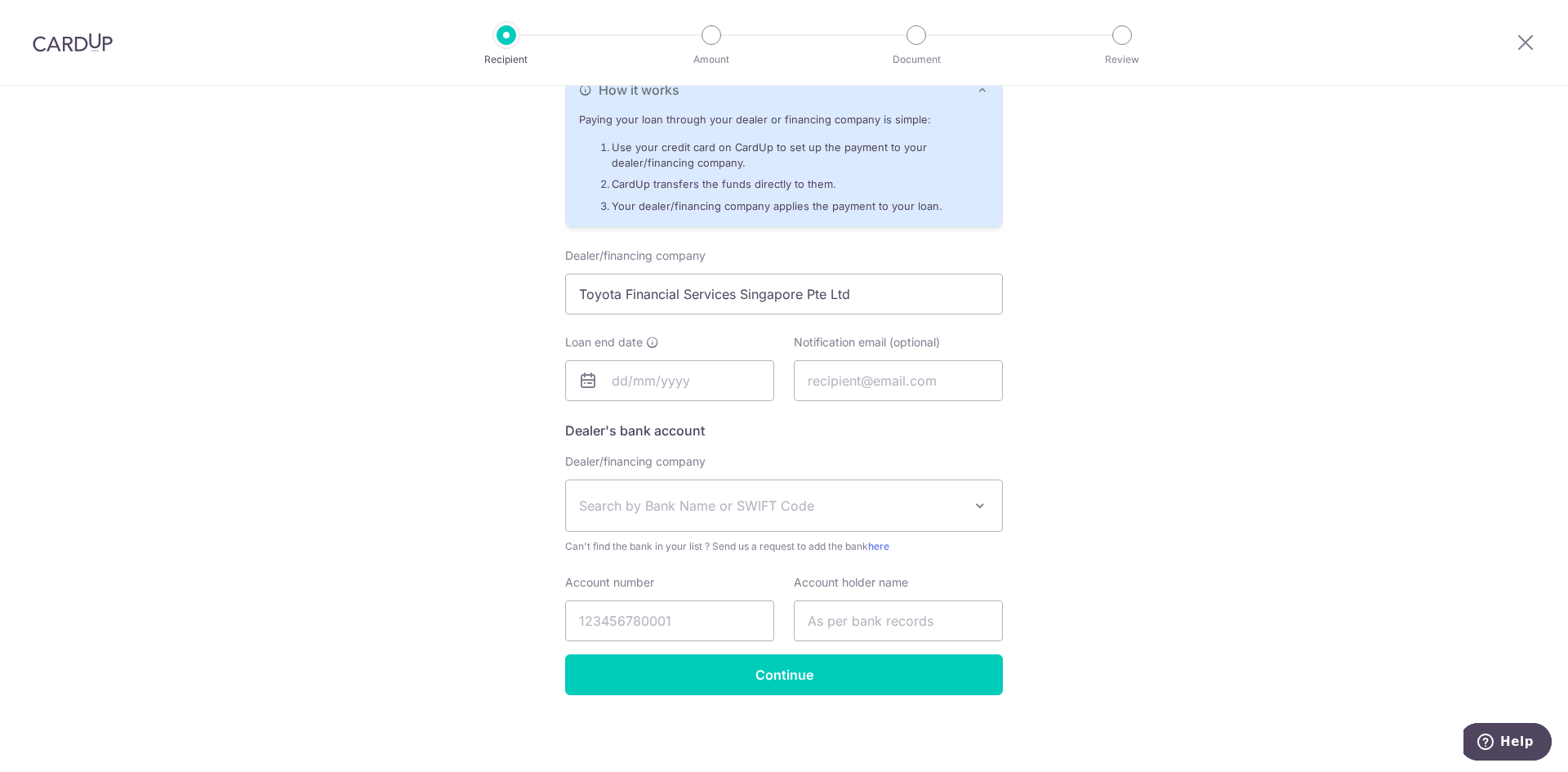
click at [738, 436] on h5 "Dealer's bank account" at bounding box center [784, 430] width 438 height 20
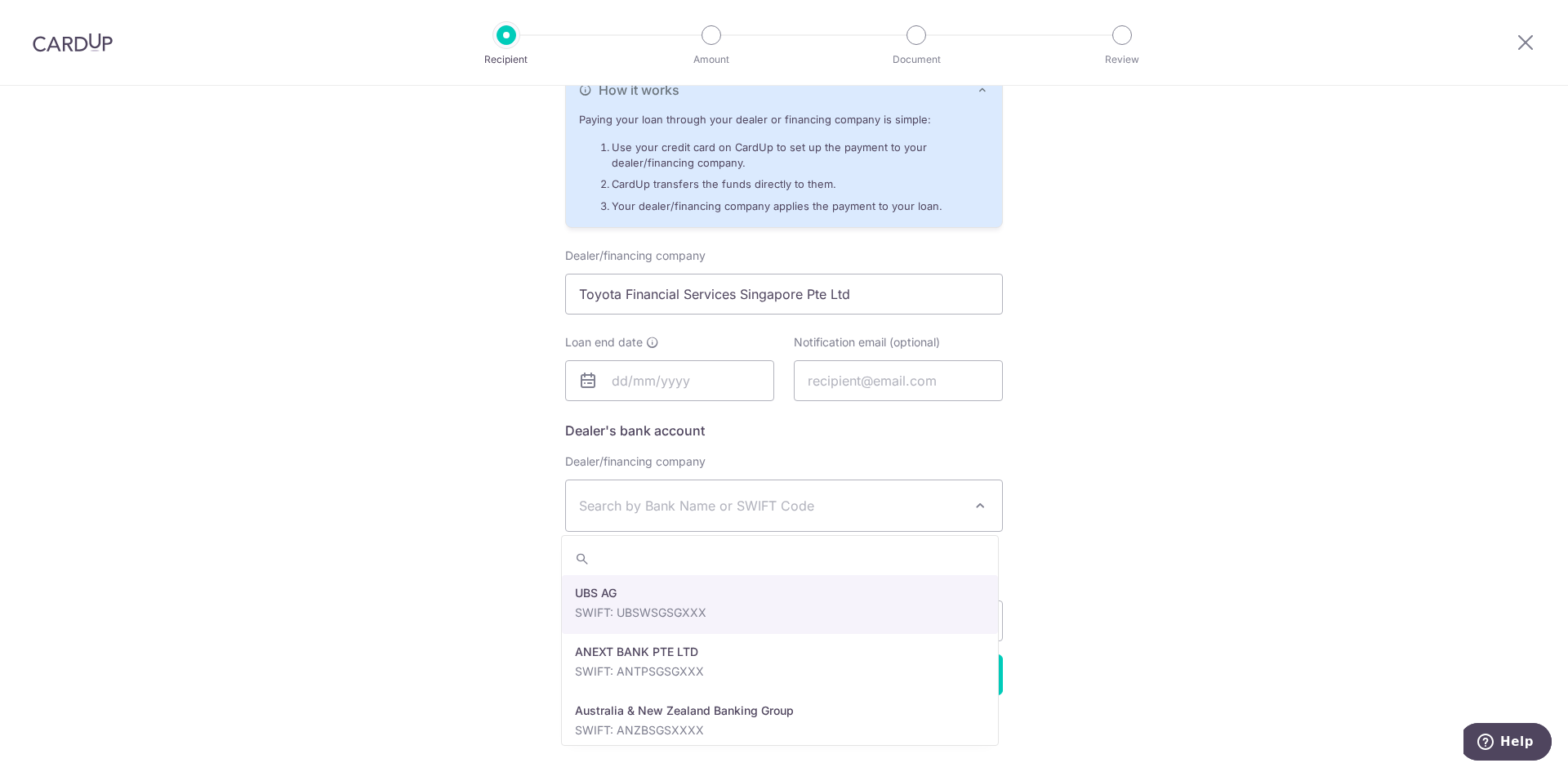
click at [742, 494] on span "Search by Bank Name or SWIFT Code" at bounding box center [784, 505] width 436 height 51
type input "dbs"
select select "6"
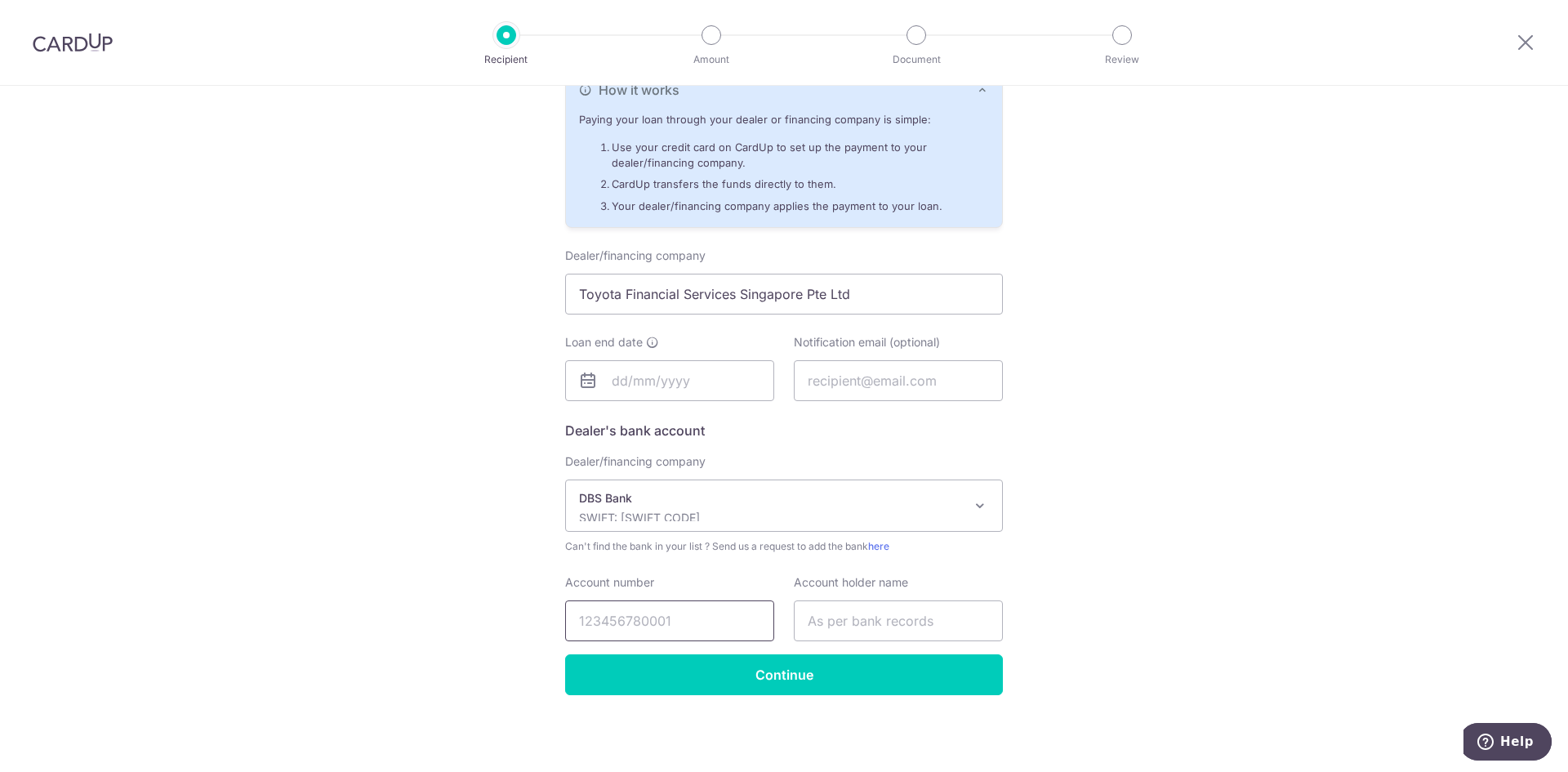
click at [625, 612] on input "Account number" at bounding box center [669, 620] width 209 height 41
type input "0"
type input "0720197720"
click at [543, 597] on div "Who would you like to pay? Your recipient does not need a CardUp account to rec…" at bounding box center [784, 240] width 1568 height 1065
click at [673, 631] on input "0720197720" at bounding box center [669, 620] width 209 height 41
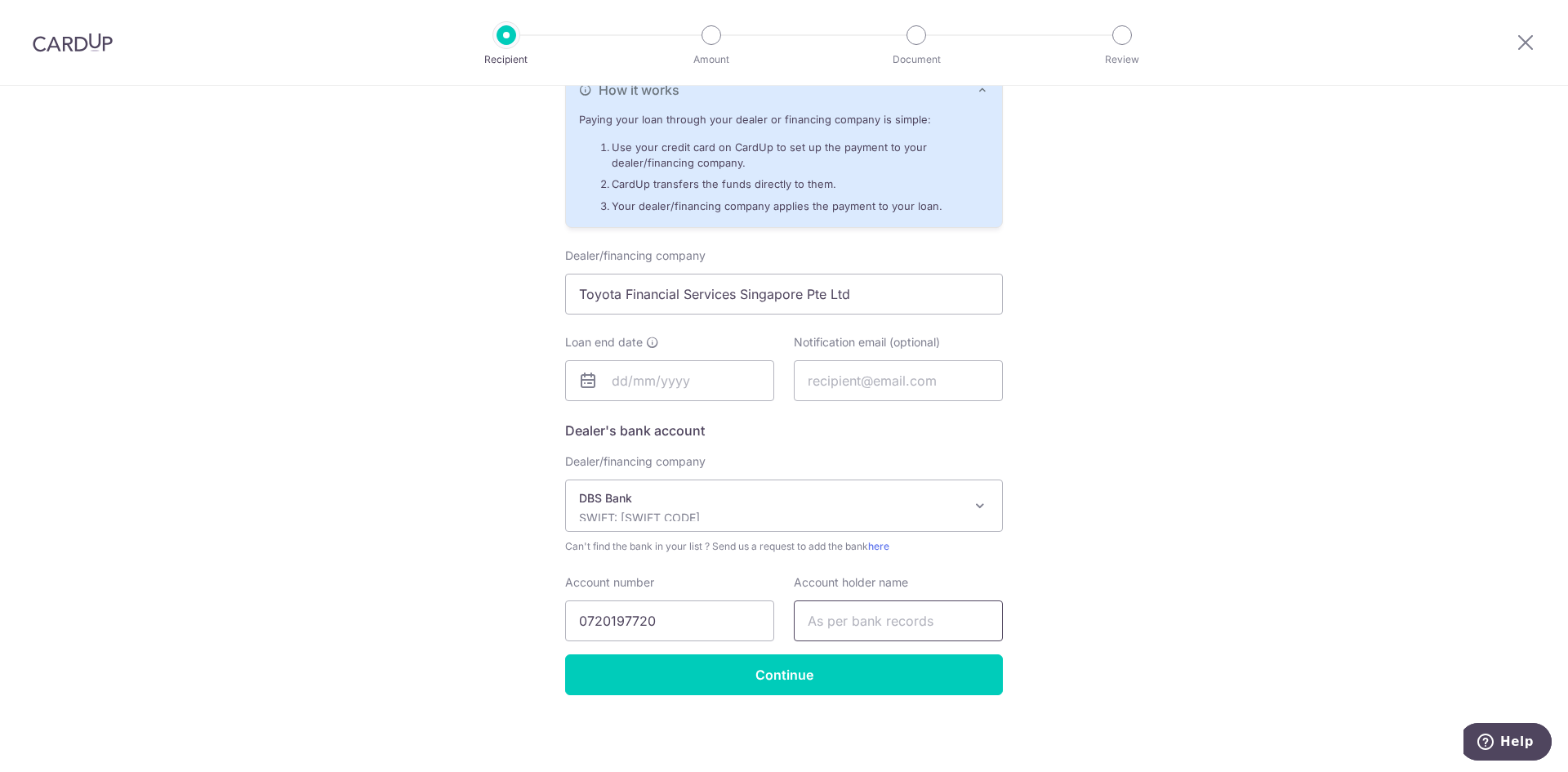
click at [924, 628] on input "text" at bounding box center [898, 620] width 209 height 41
drag, startPoint x: 869, startPoint y: 305, endPoint x: 336, endPoint y: 345, distance: 534.5
click at [336, 345] on div "Who would you like to pay? Your recipient does not need a CardUp account to rec…" at bounding box center [784, 240] width 1568 height 1065
click at [873, 623] on input "text" at bounding box center [898, 620] width 209 height 41
paste input "Toyota Financial Services Singapore Pte Ltd"
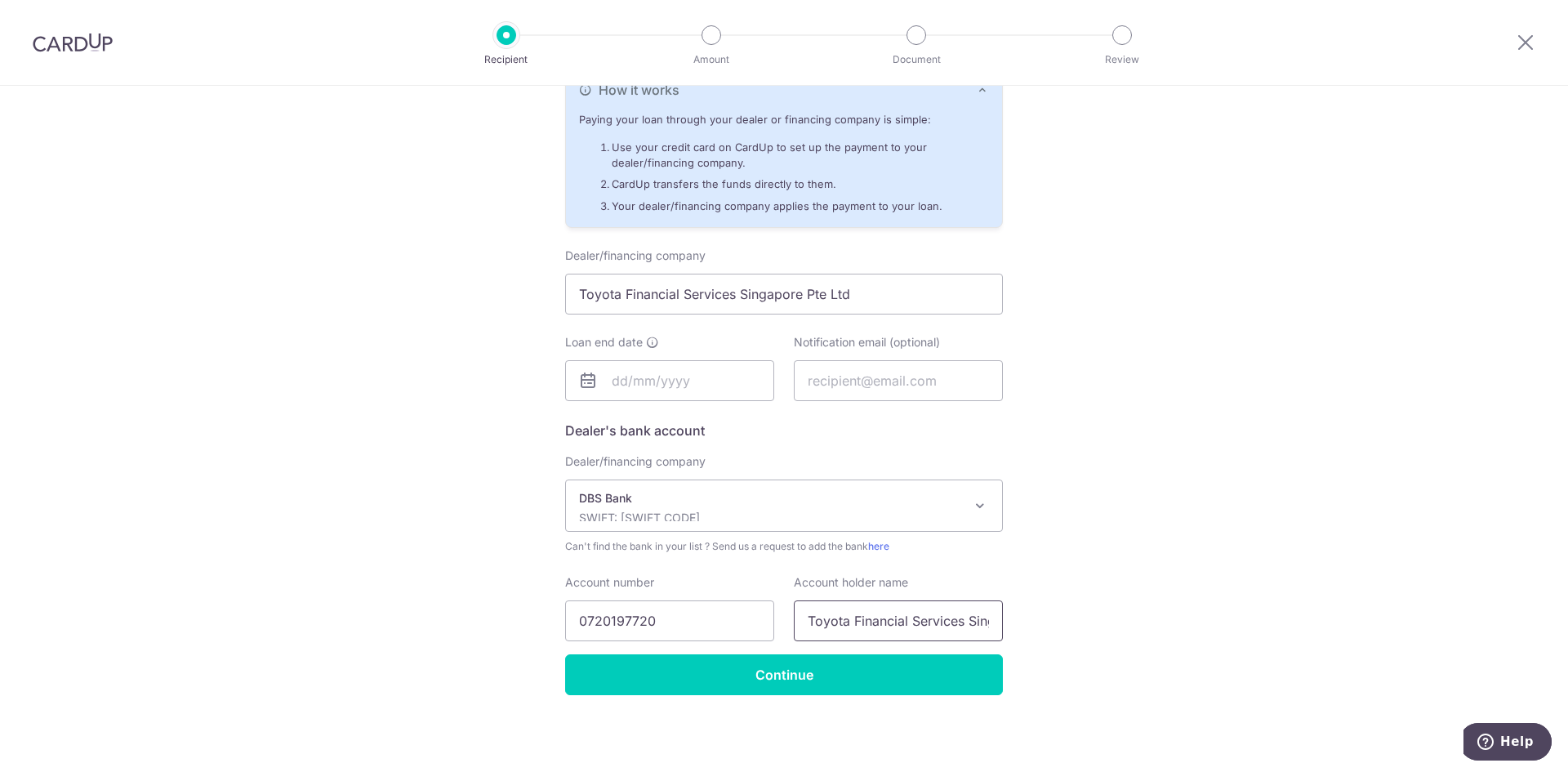
scroll to position [0, 89]
type input "Toyota Financial Services Singapore Pte Ltd"
click at [773, 670] on input "Continue" at bounding box center [784, 673] width 438 height 41
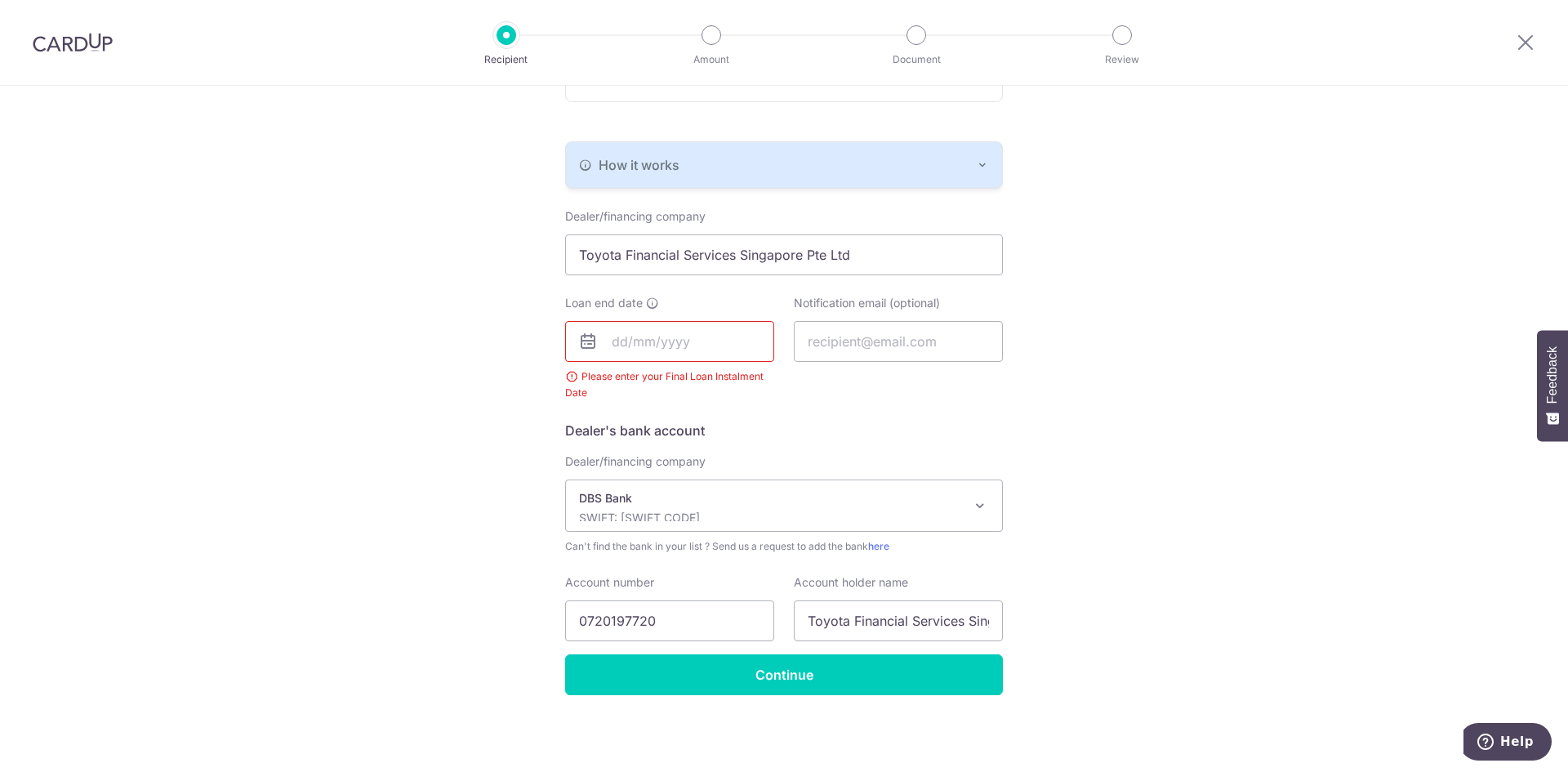
click at [640, 367] on div "Please enter your Final Loan Instalment Date" at bounding box center [669, 361] width 209 height 80
click at [622, 345] on input "text" at bounding box center [669, 341] width 209 height 41
click at [687, 383] on span "October" at bounding box center [679, 385] width 38 height 13
click at [715, 383] on span "2025" at bounding box center [712, 385] width 24 height 13
click at [787, 386] on link "Next" at bounding box center [792, 385] width 20 height 20
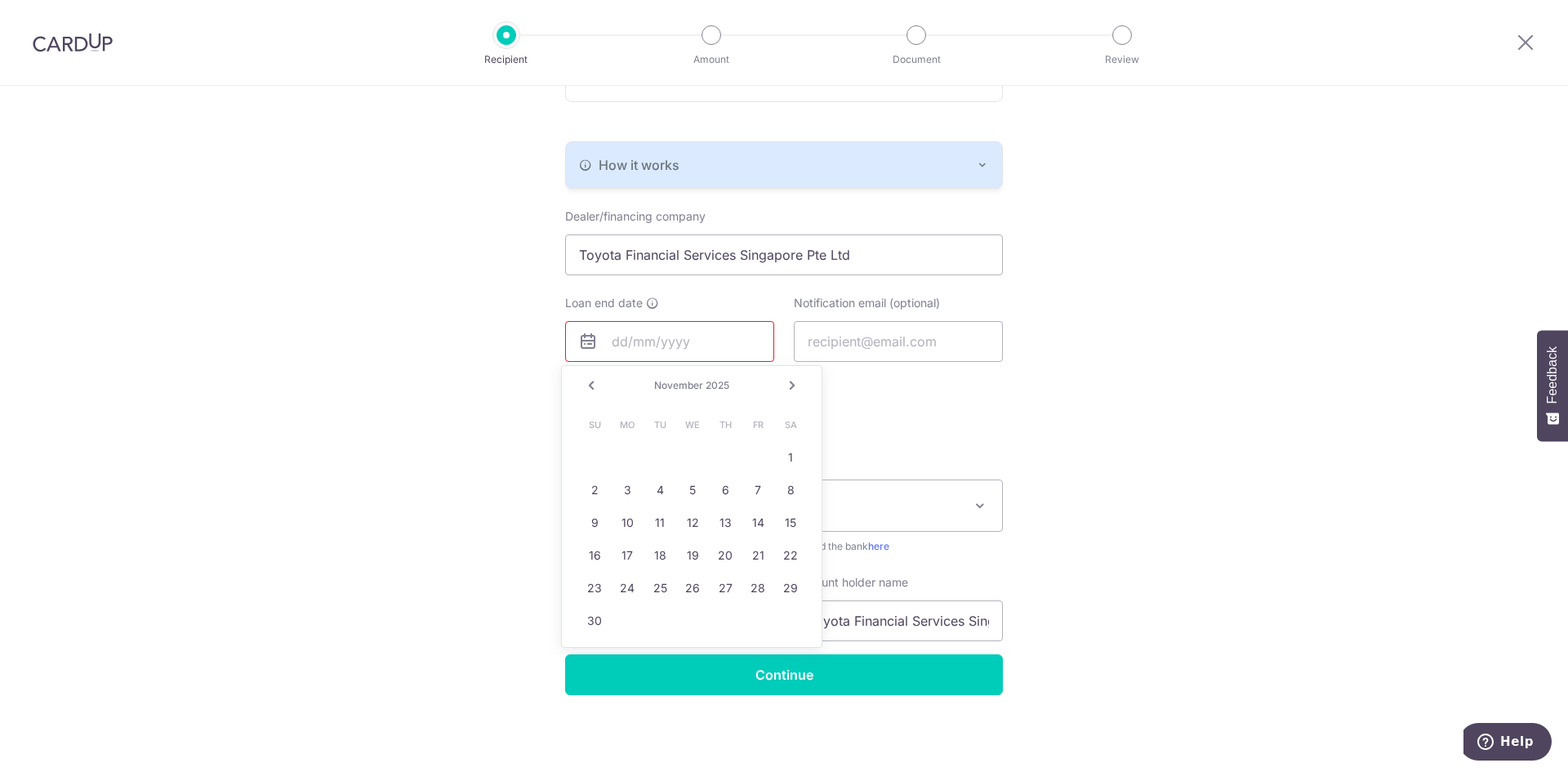
click at [789, 386] on link "Next" at bounding box center [792, 385] width 20 height 20
click at [789, 386] on link "Next" at bounding box center [792, 385] width 20 height 20
click at [593, 378] on link "Prev" at bounding box center [591, 385] width 20 height 20
click at [587, 386] on link "Prev" at bounding box center [591, 385] width 20 height 20
click at [589, 386] on link "Prev" at bounding box center [591, 385] width 20 height 20
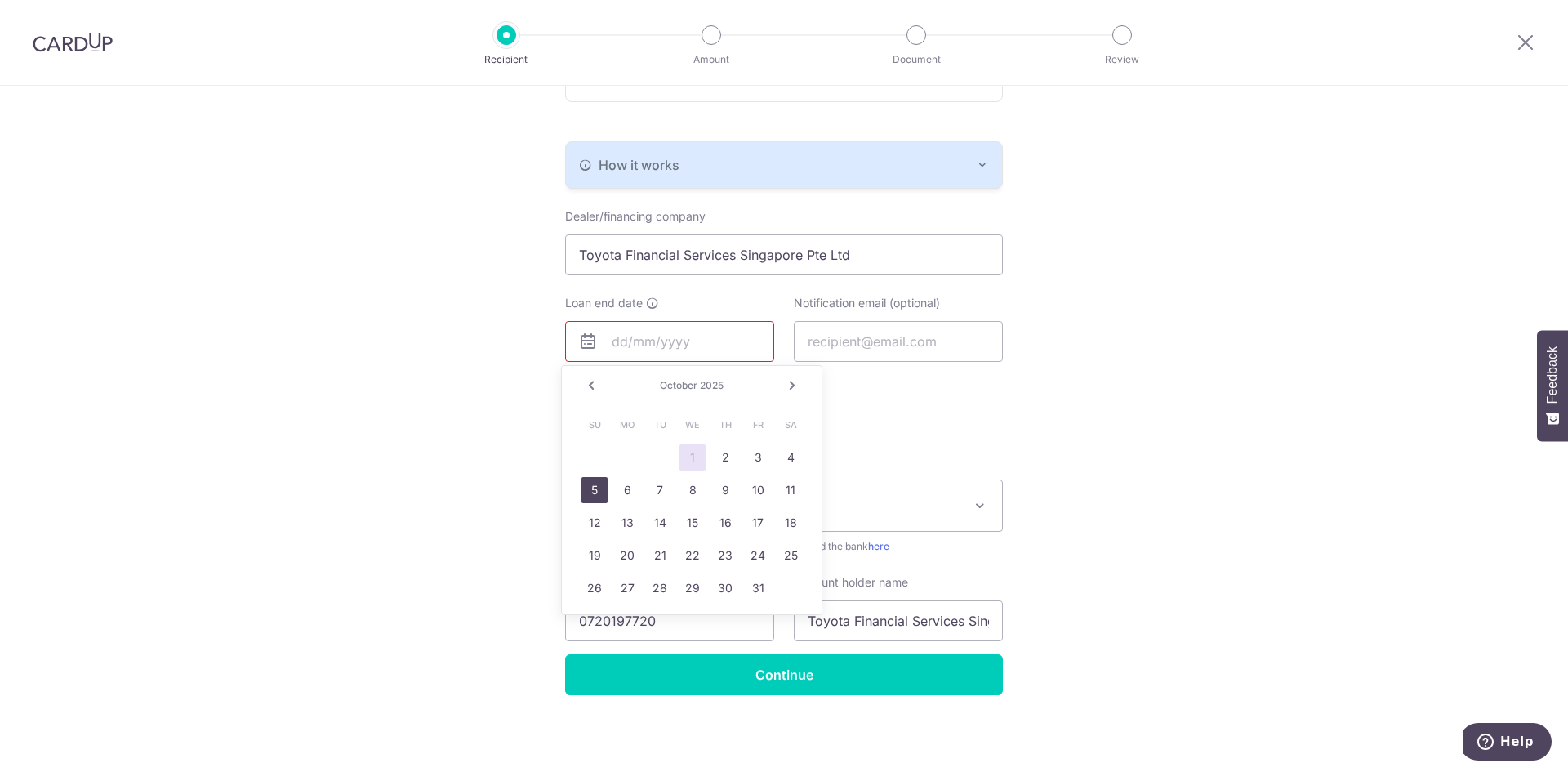
click at [599, 490] on link "5" at bounding box center [594, 489] width 26 height 26
type input "10/05/2025"
click at [789, 385] on div "Notification email (optional)" at bounding box center [898, 347] width 229 height 106
click at [821, 677] on input "Continue" at bounding box center [784, 673] width 438 height 41
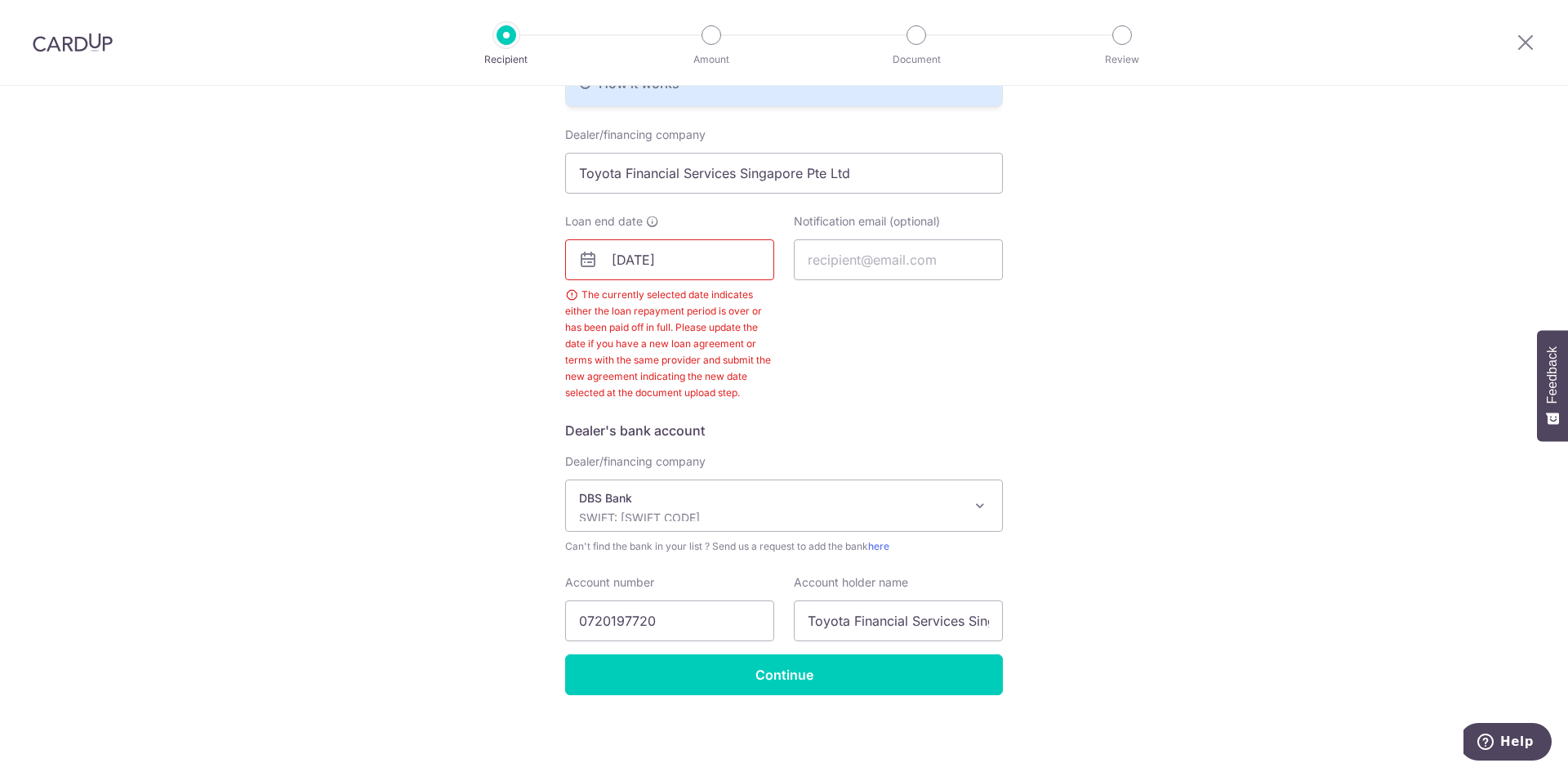
click at [710, 263] on input "[DATE]" at bounding box center [669, 259] width 209 height 41
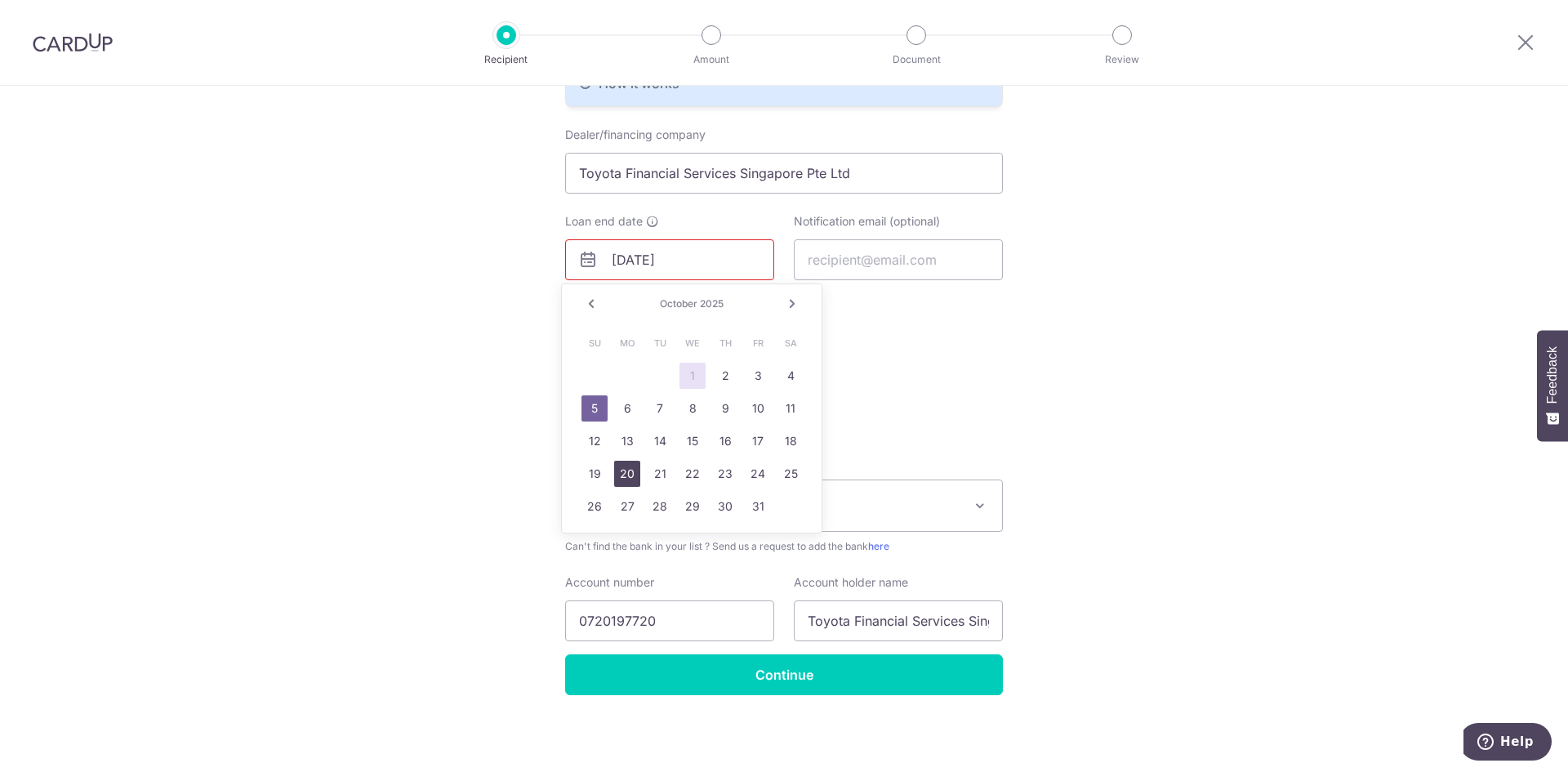
click at [628, 475] on link "20" at bounding box center [627, 473] width 26 height 26
type input "[DATE]"
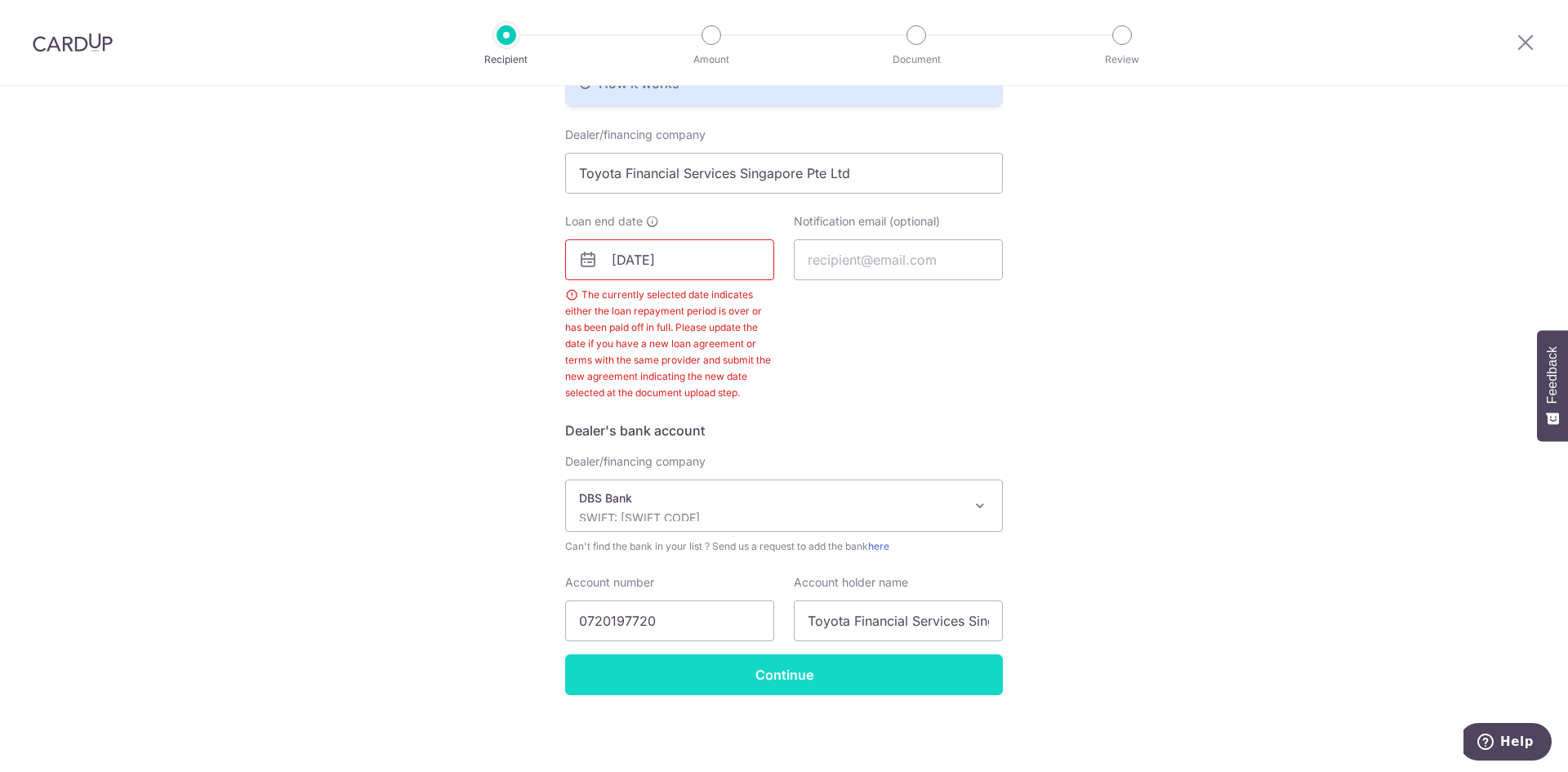
click at [792, 678] on input "Continue" at bounding box center [784, 673] width 438 height 41
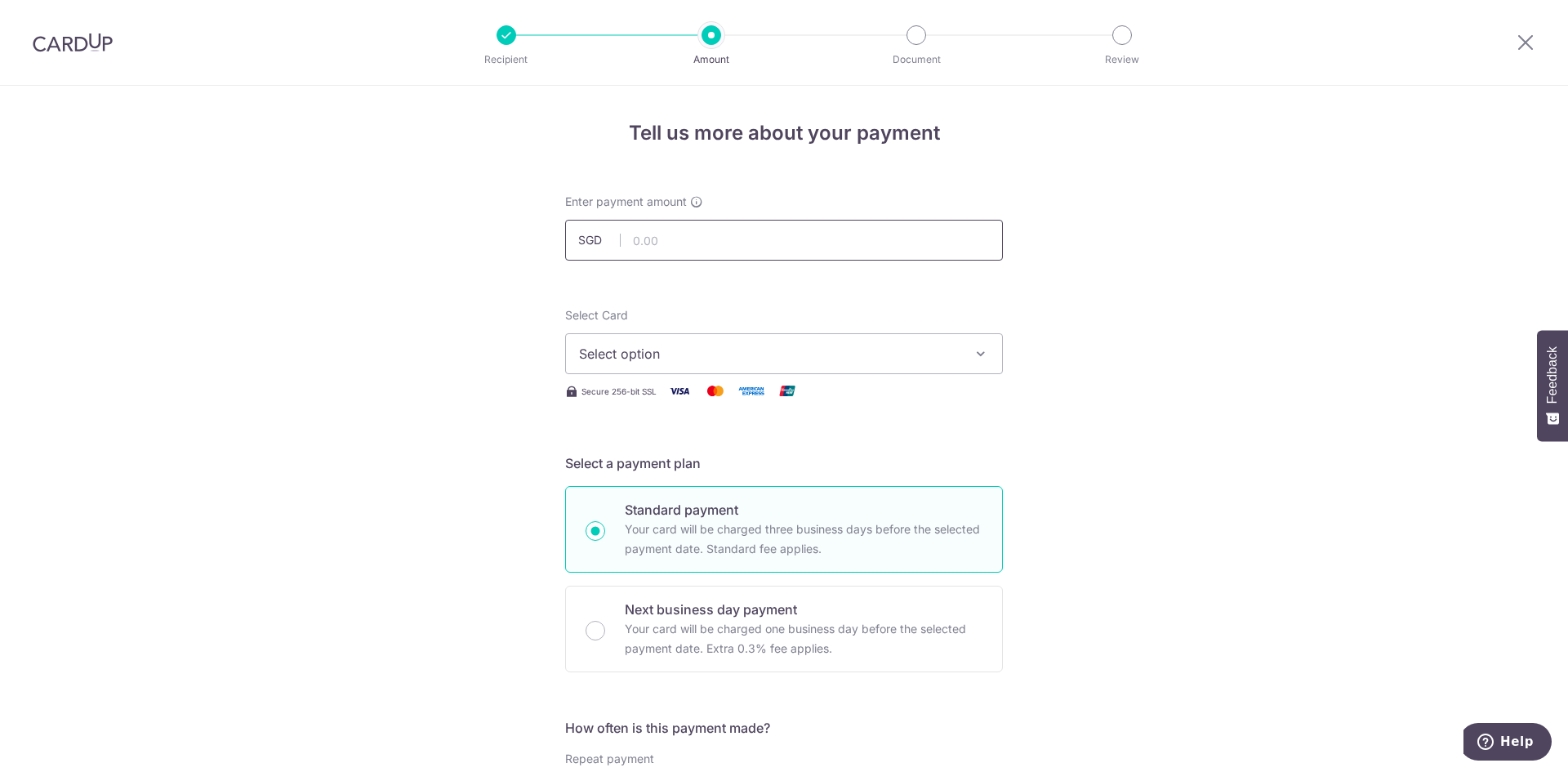
click at [775, 249] on input "text" at bounding box center [784, 240] width 438 height 41
type input "2,408.00"
click at [817, 367] on button "Select option" at bounding box center [784, 353] width 438 height 41
click at [750, 467] on span "**** 8119" at bounding box center [783, 470] width 410 height 20
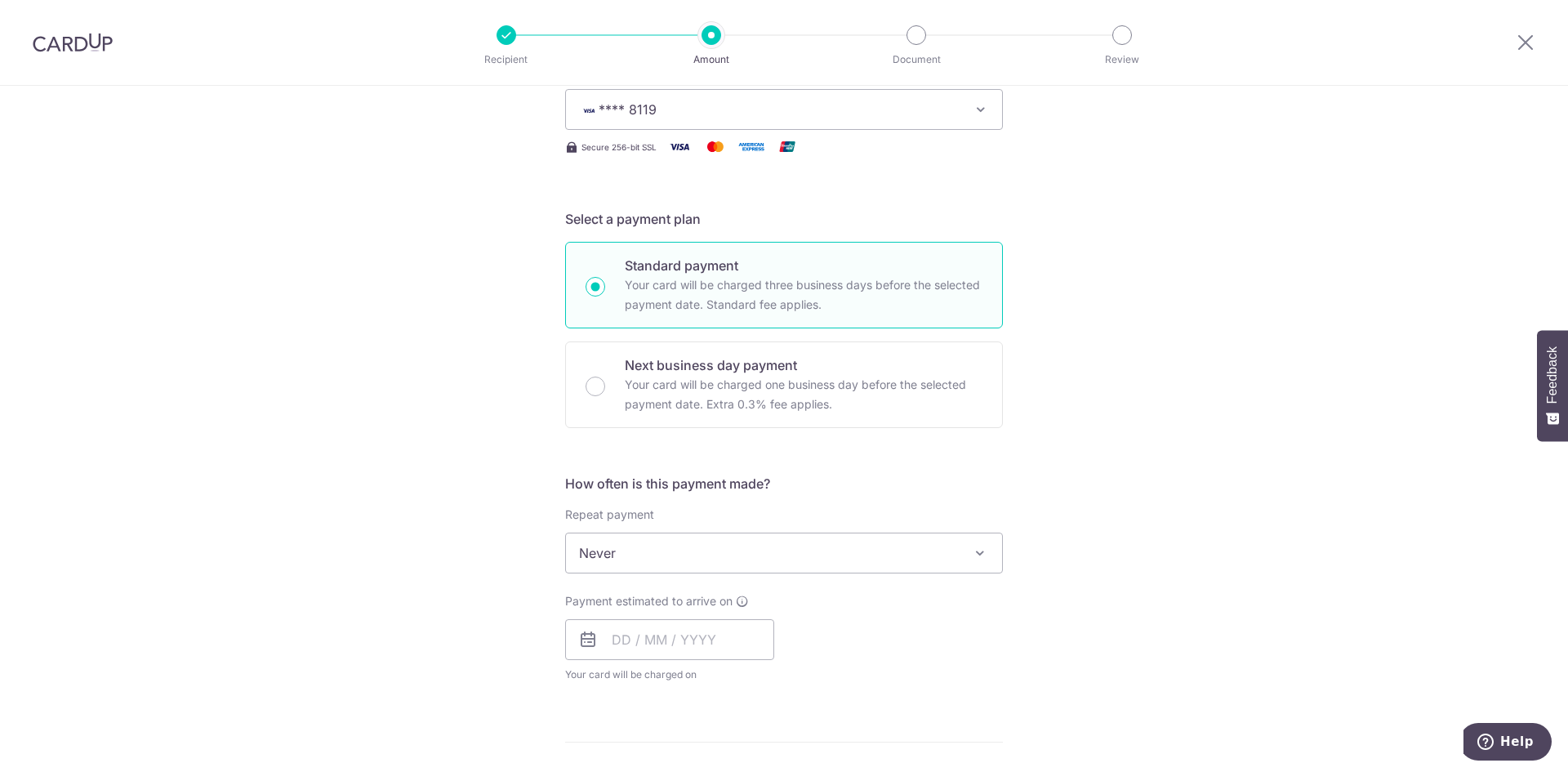
scroll to position [245, 0]
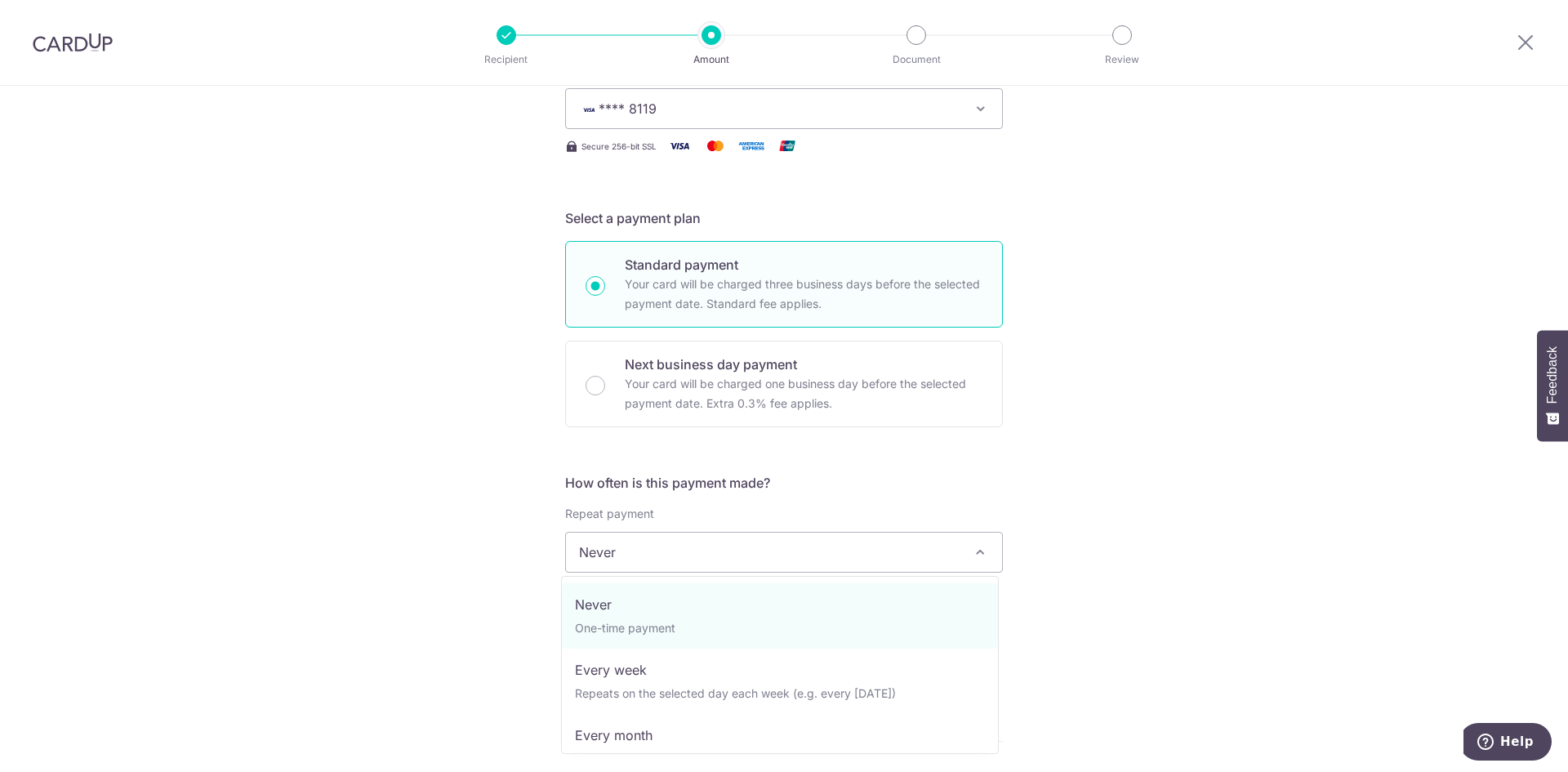
click at [670, 539] on span "Never" at bounding box center [784, 551] width 436 height 39
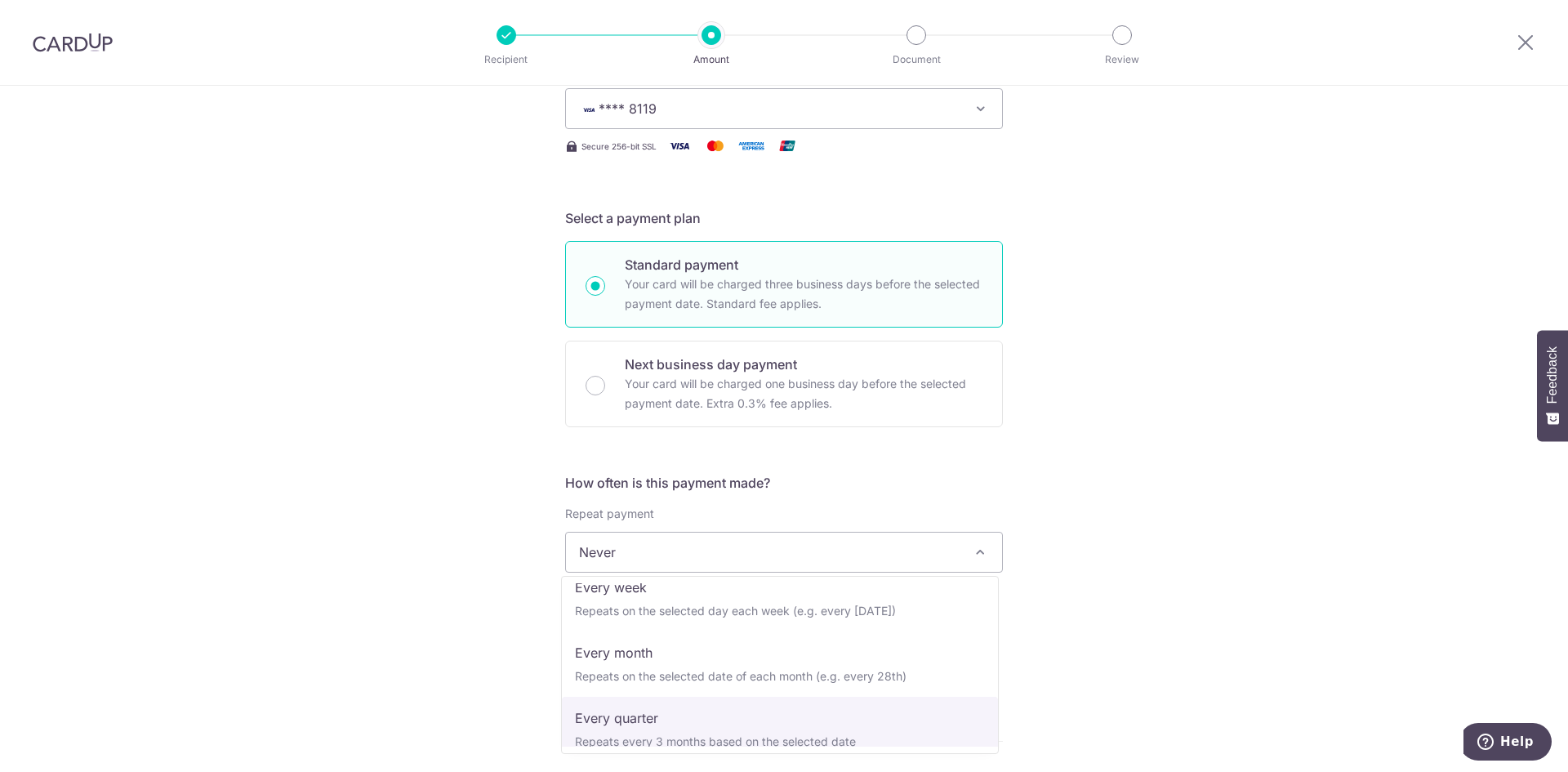
scroll to position [81, 0]
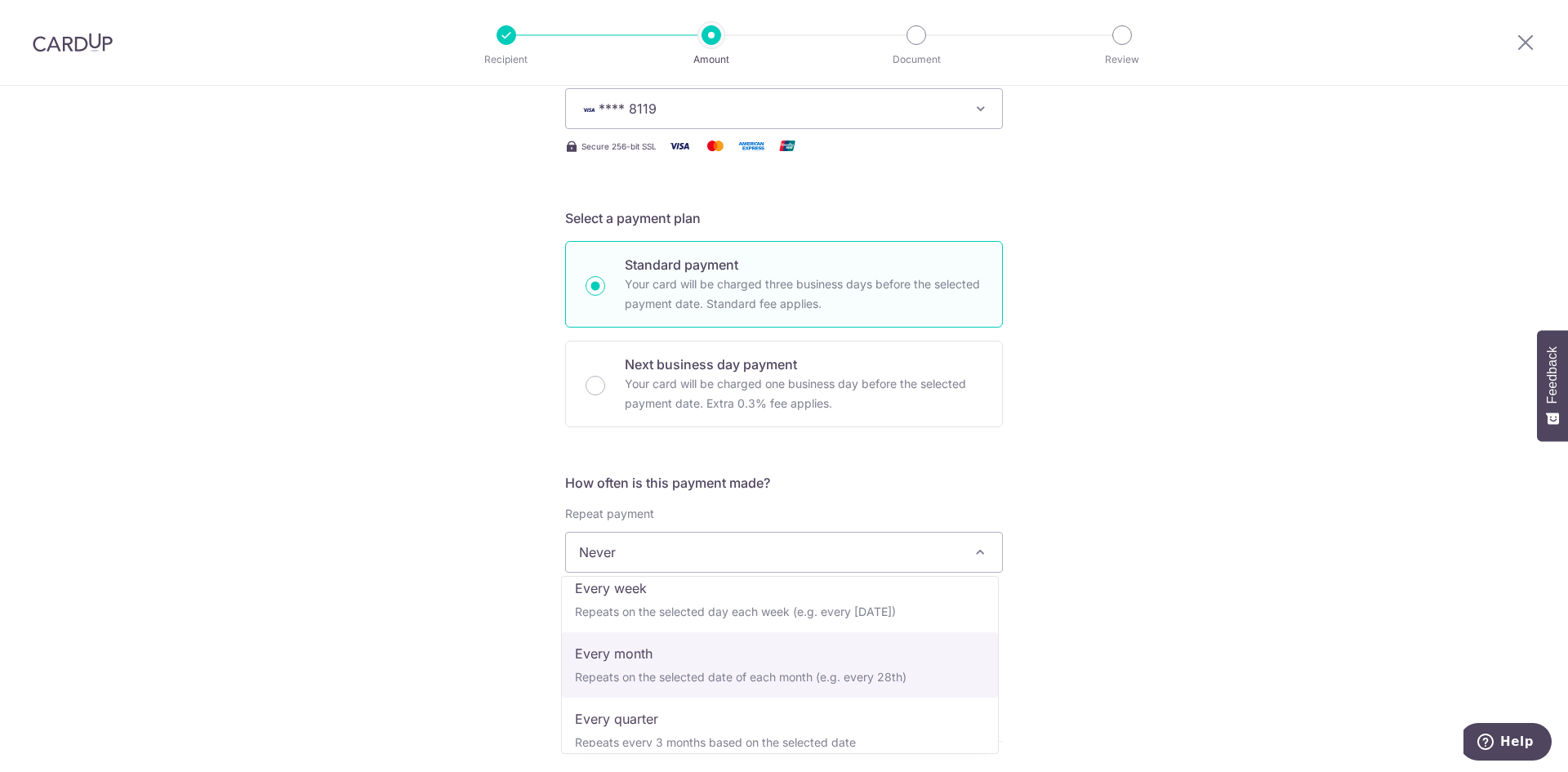
select select "3"
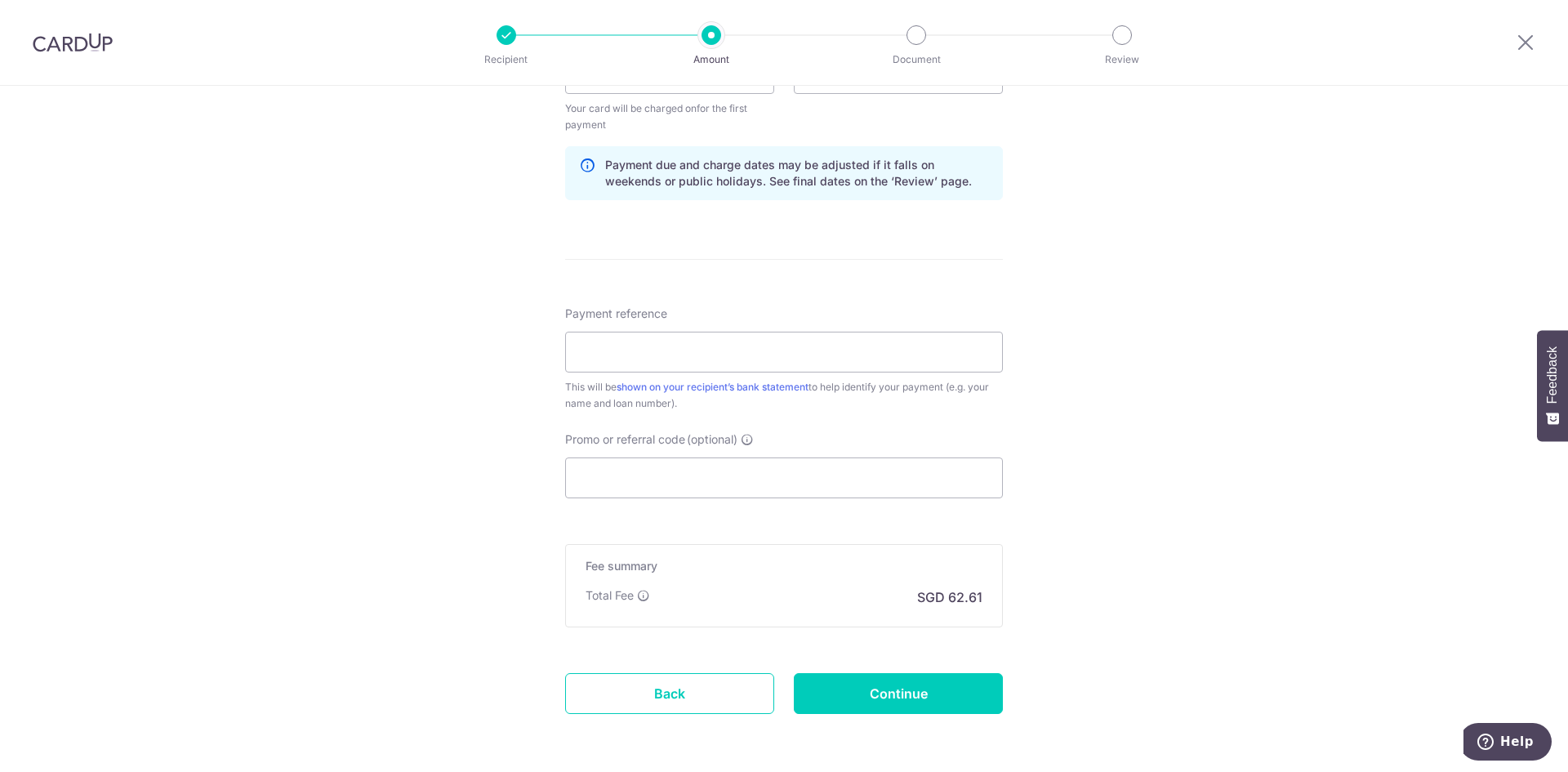
scroll to position [874, 0]
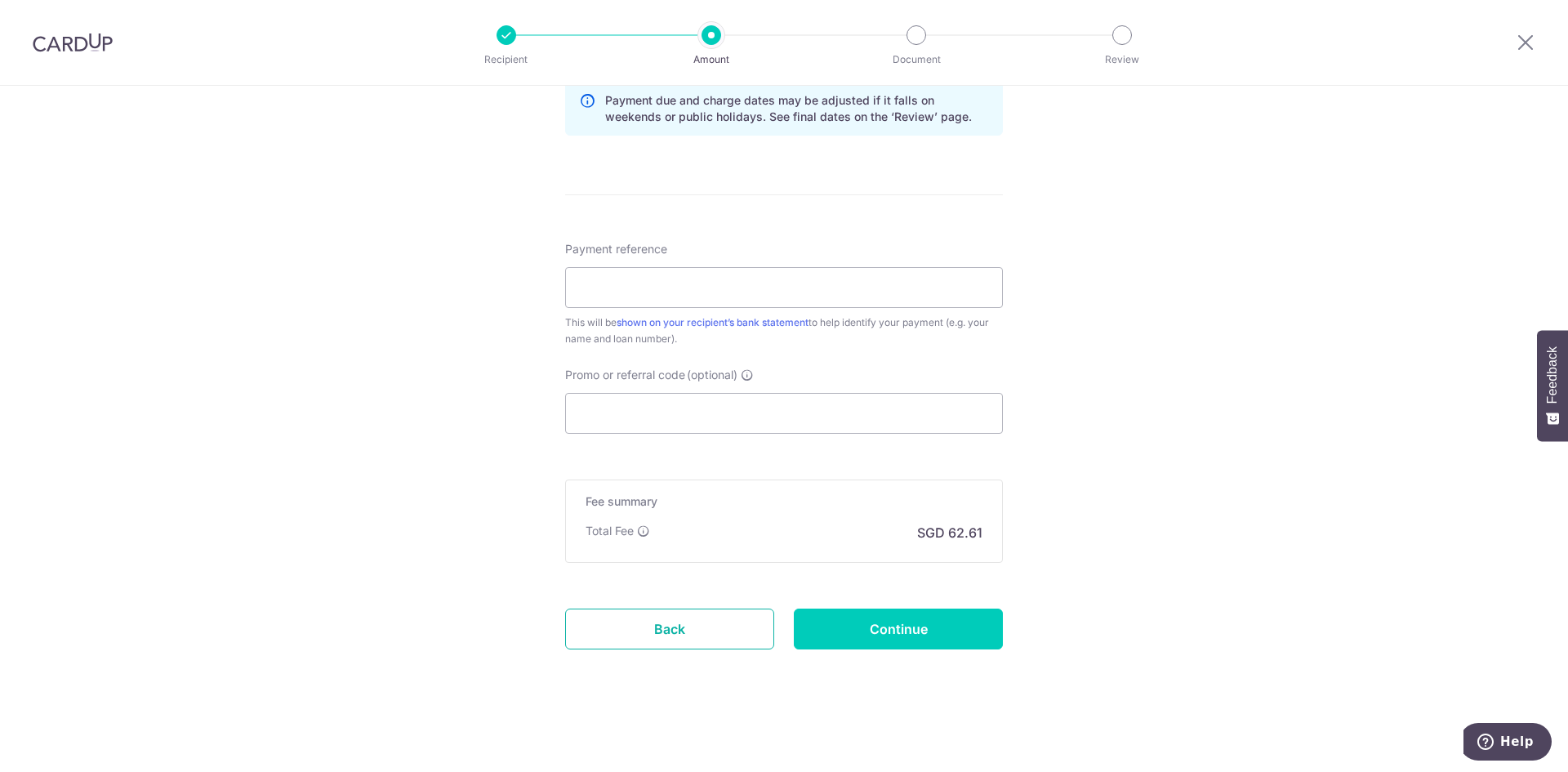
drag, startPoint x: 628, startPoint y: 629, endPoint x: 849, endPoint y: 102, distance: 571.5
click at [628, 629] on link "Back" at bounding box center [669, 628] width 209 height 41
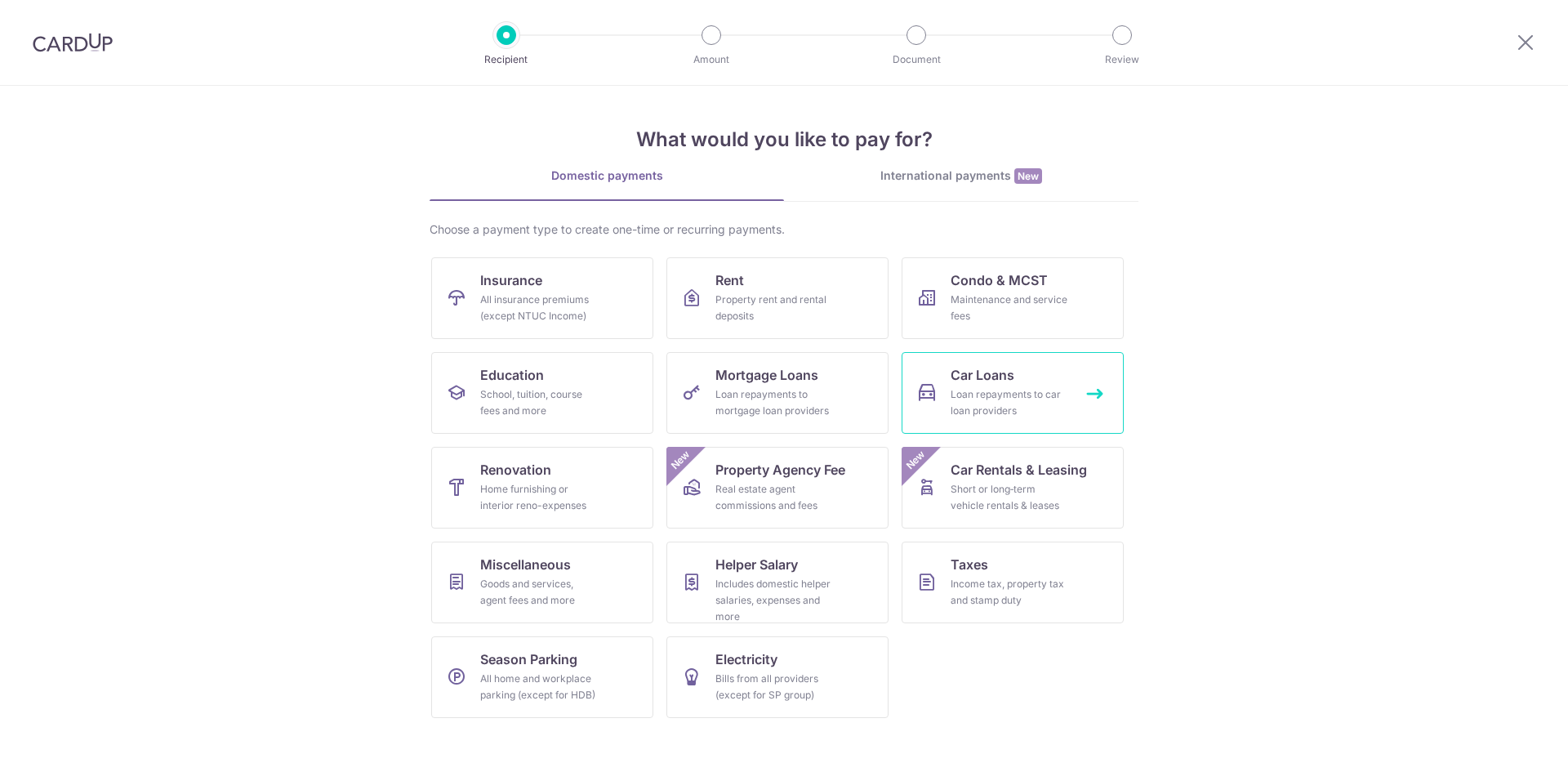
click at [998, 383] on span "Car Loans" at bounding box center [982, 375] width 63 height 20
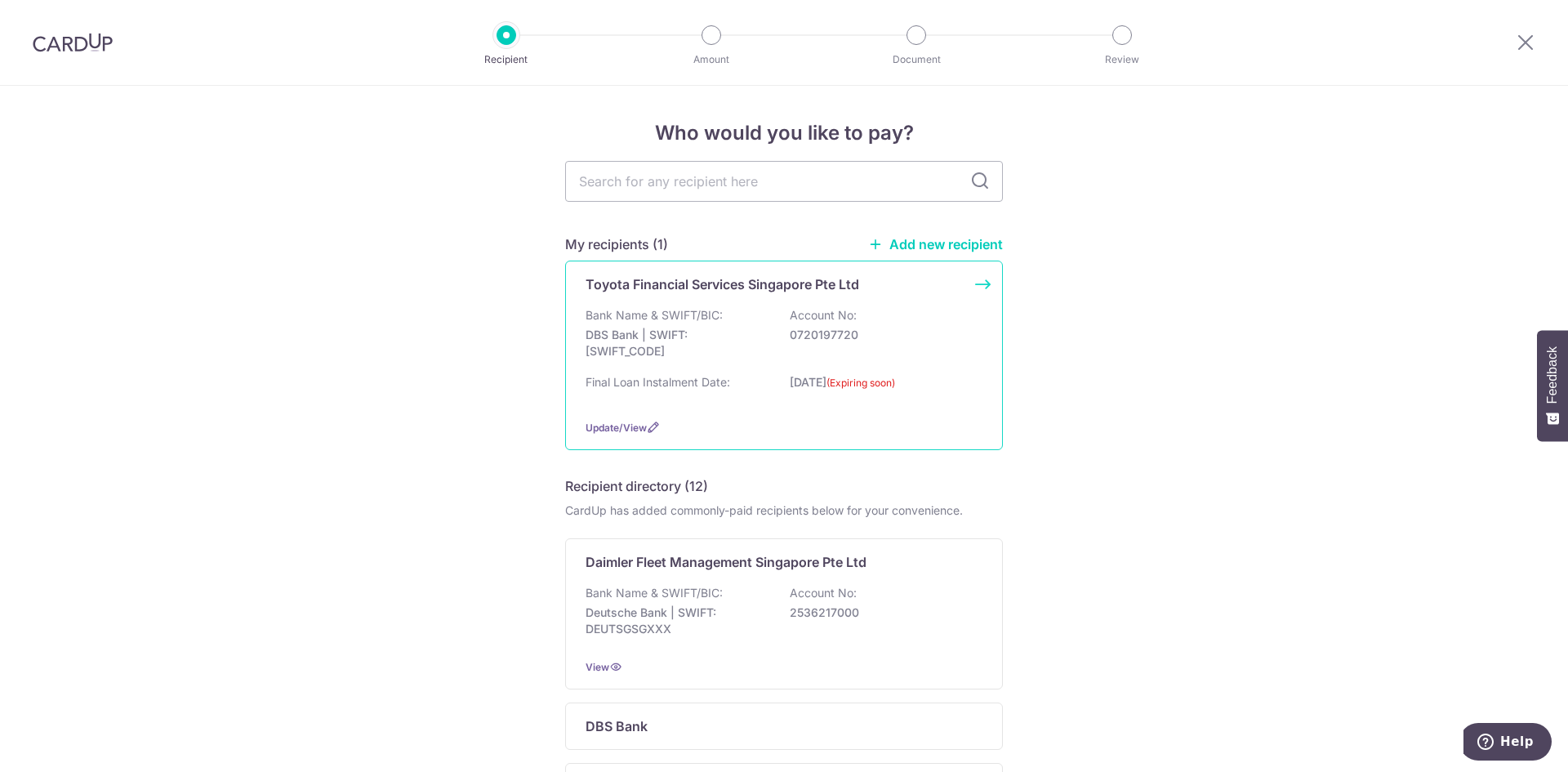
click at [708, 319] on p "Bank Name & SWIFT/BIC:" at bounding box center [655, 315] width 137 height 16
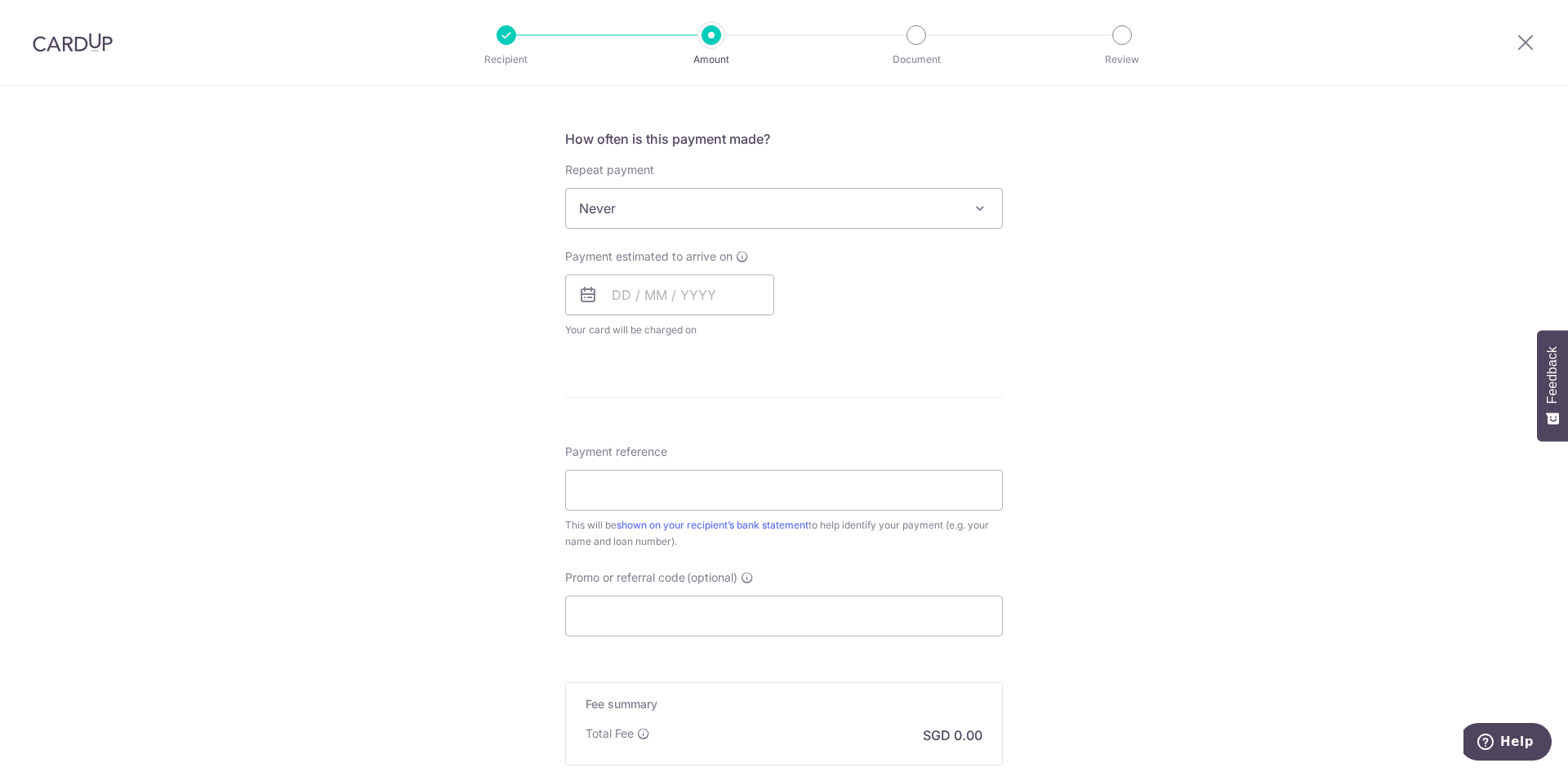
scroll to position [791, 0]
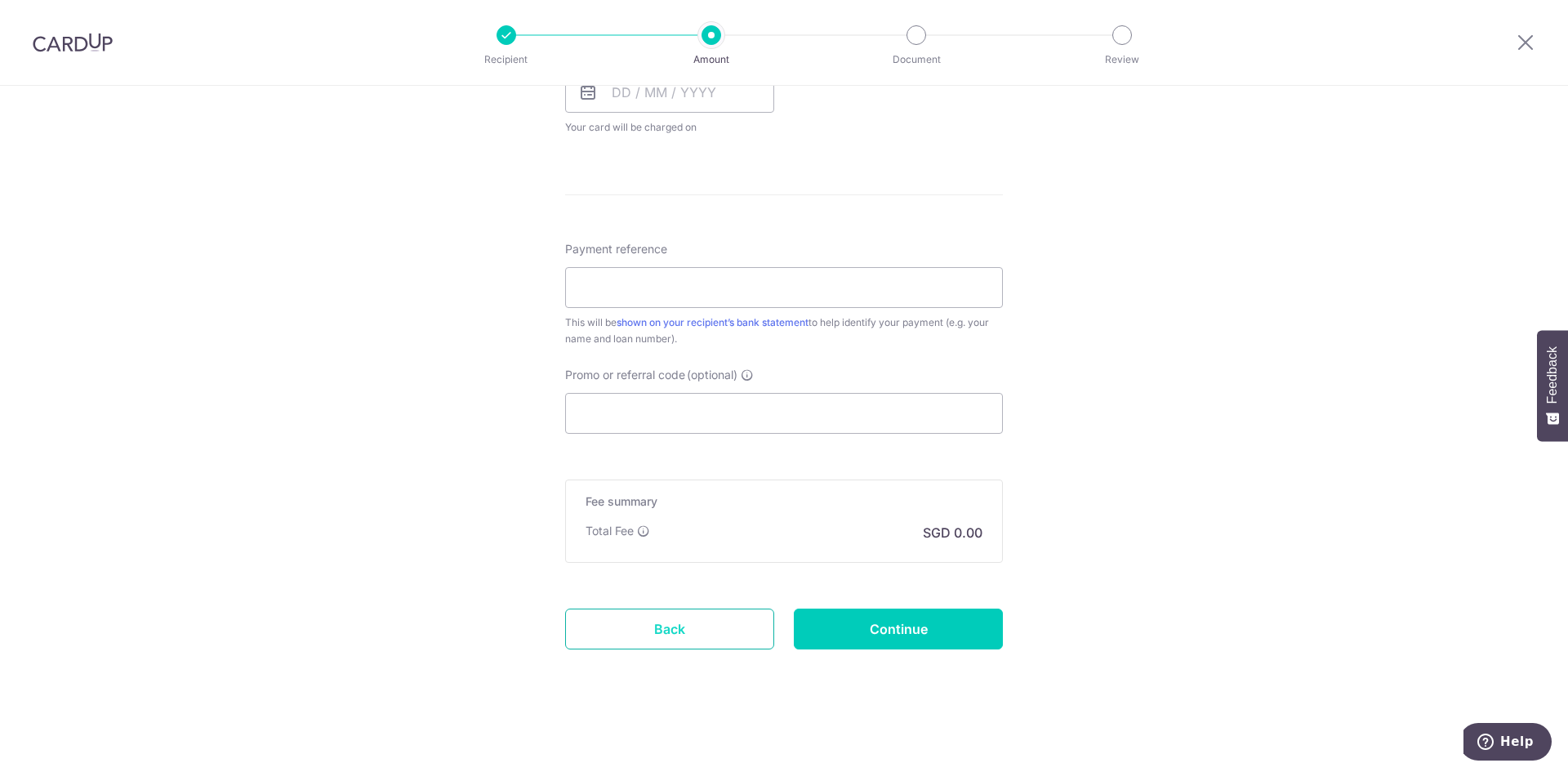
click at [685, 612] on link "Back" at bounding box center [669, 628] width 209 height 41
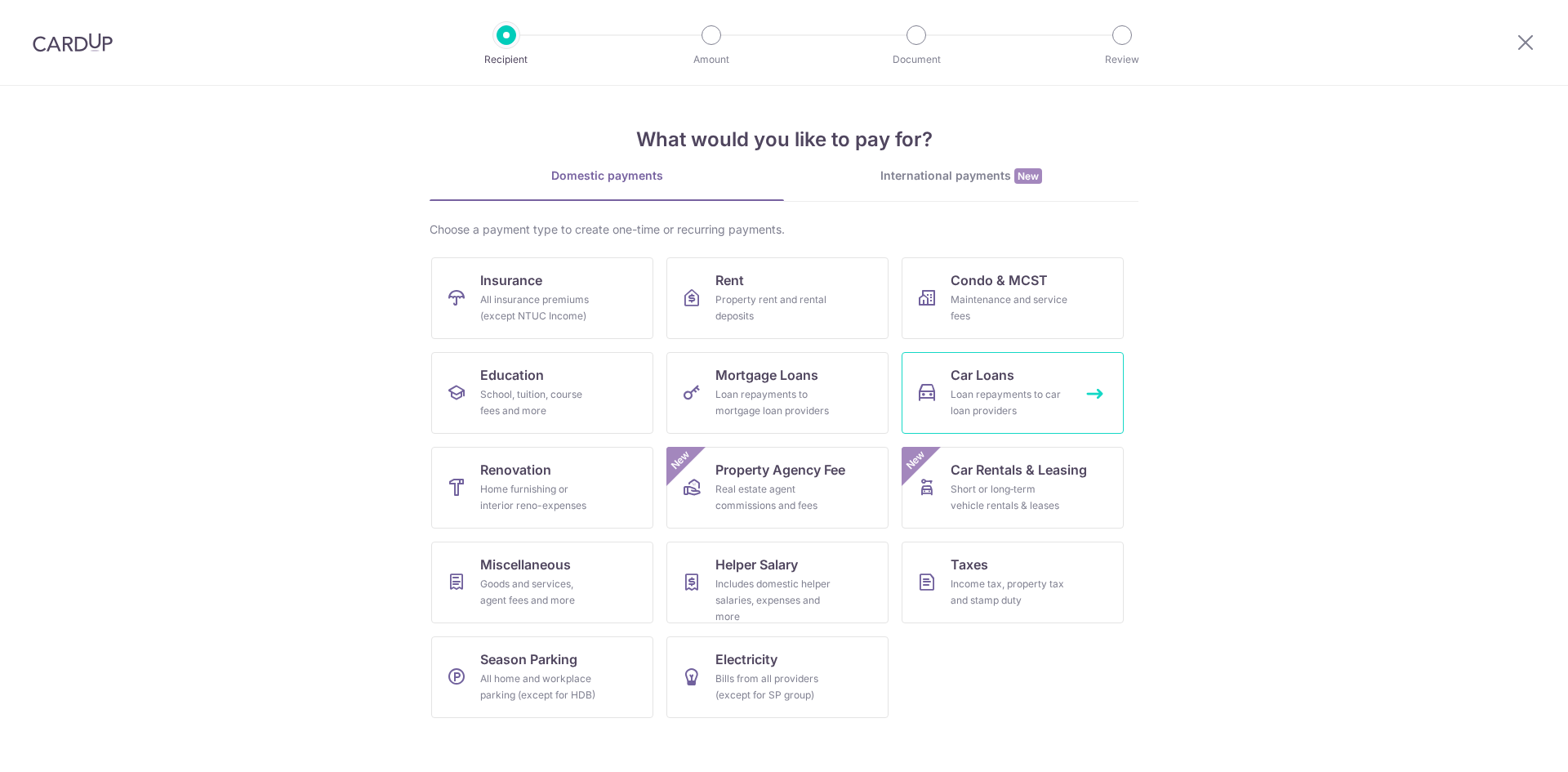
click at [969, 379] on span "Car Loans" at bounding box center [982, 375] width 63 height 20
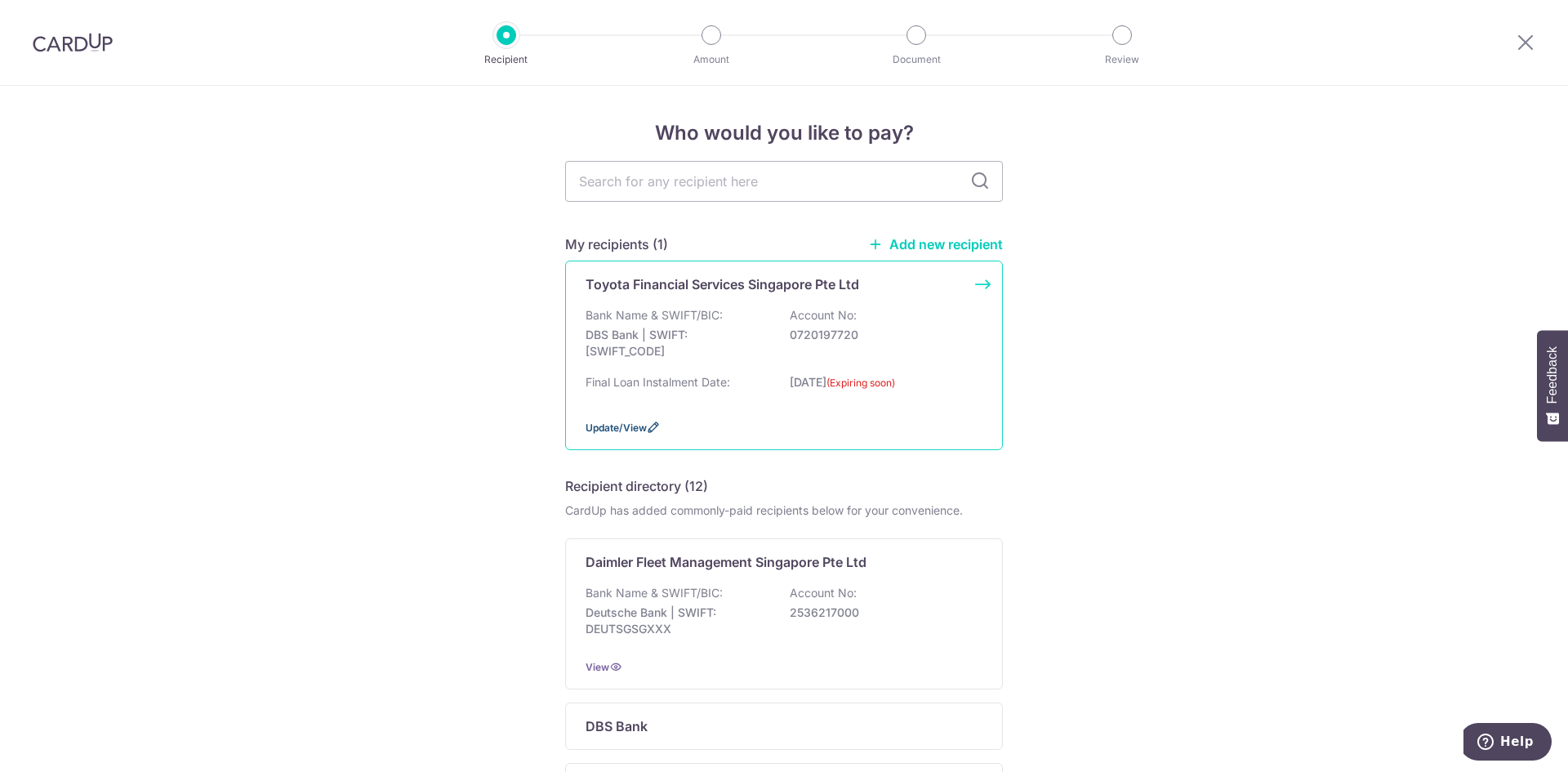
click at [604, 429] on span "Update/View" at bounding box center [617, 428] width 61 height 13
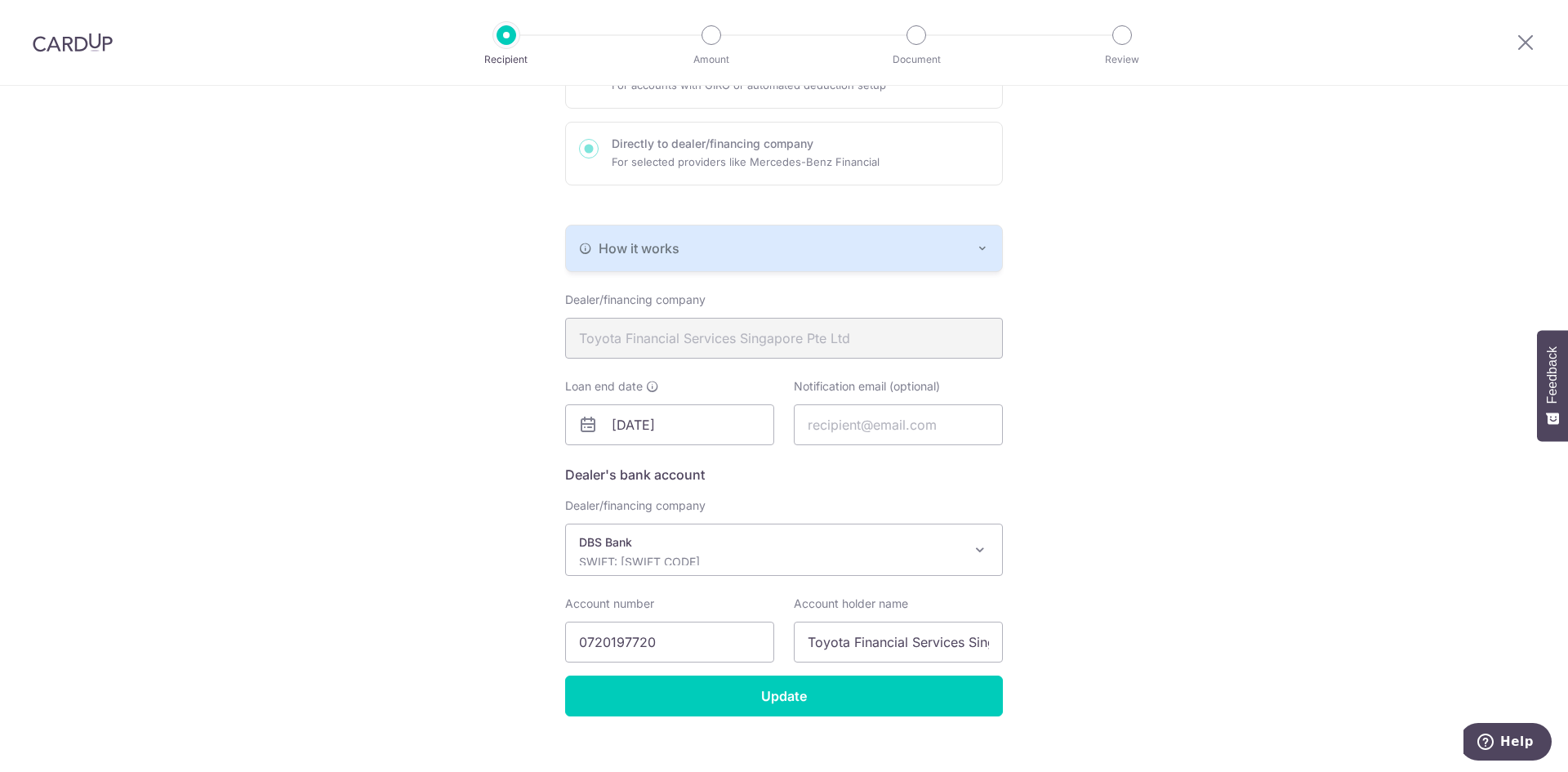
scroll to position [241, 0]
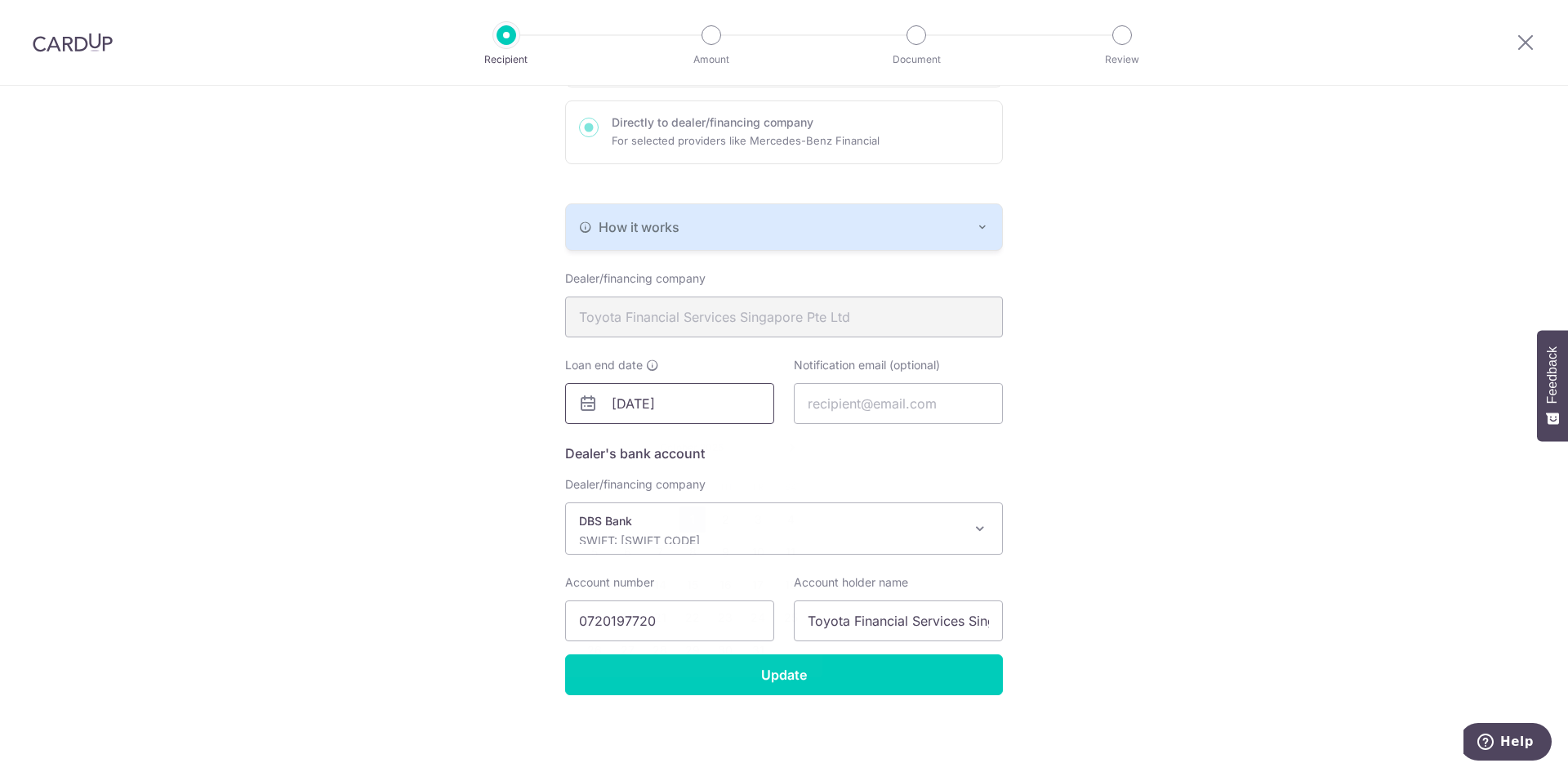
click at [746, 405] on input "[DATE]" at bounding box center [669, 403] width 209 height 41
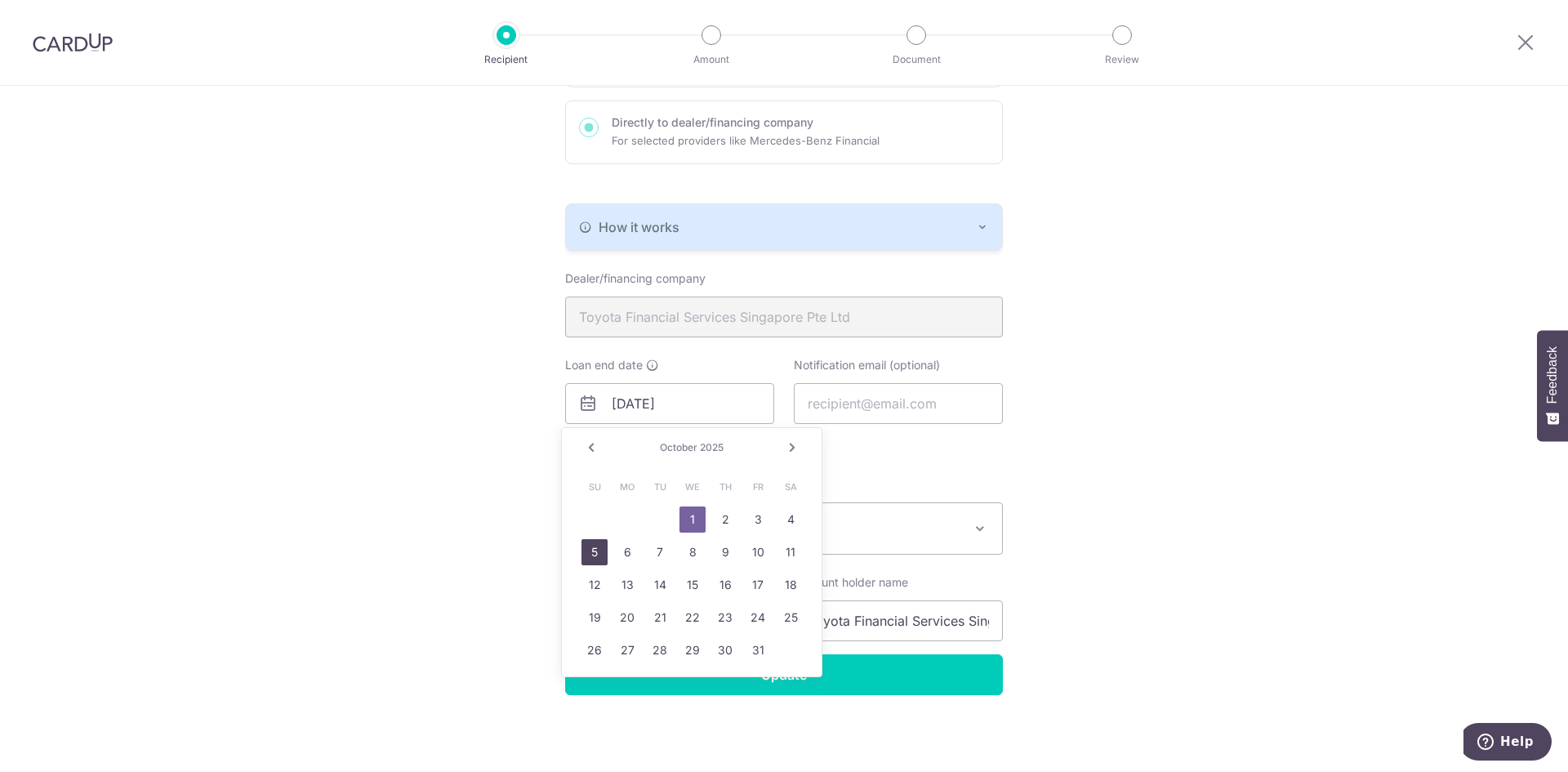
click at [595, 554] on link "5" at bounding box center [594, 551] width 26 height 26
type input "[DATE]"
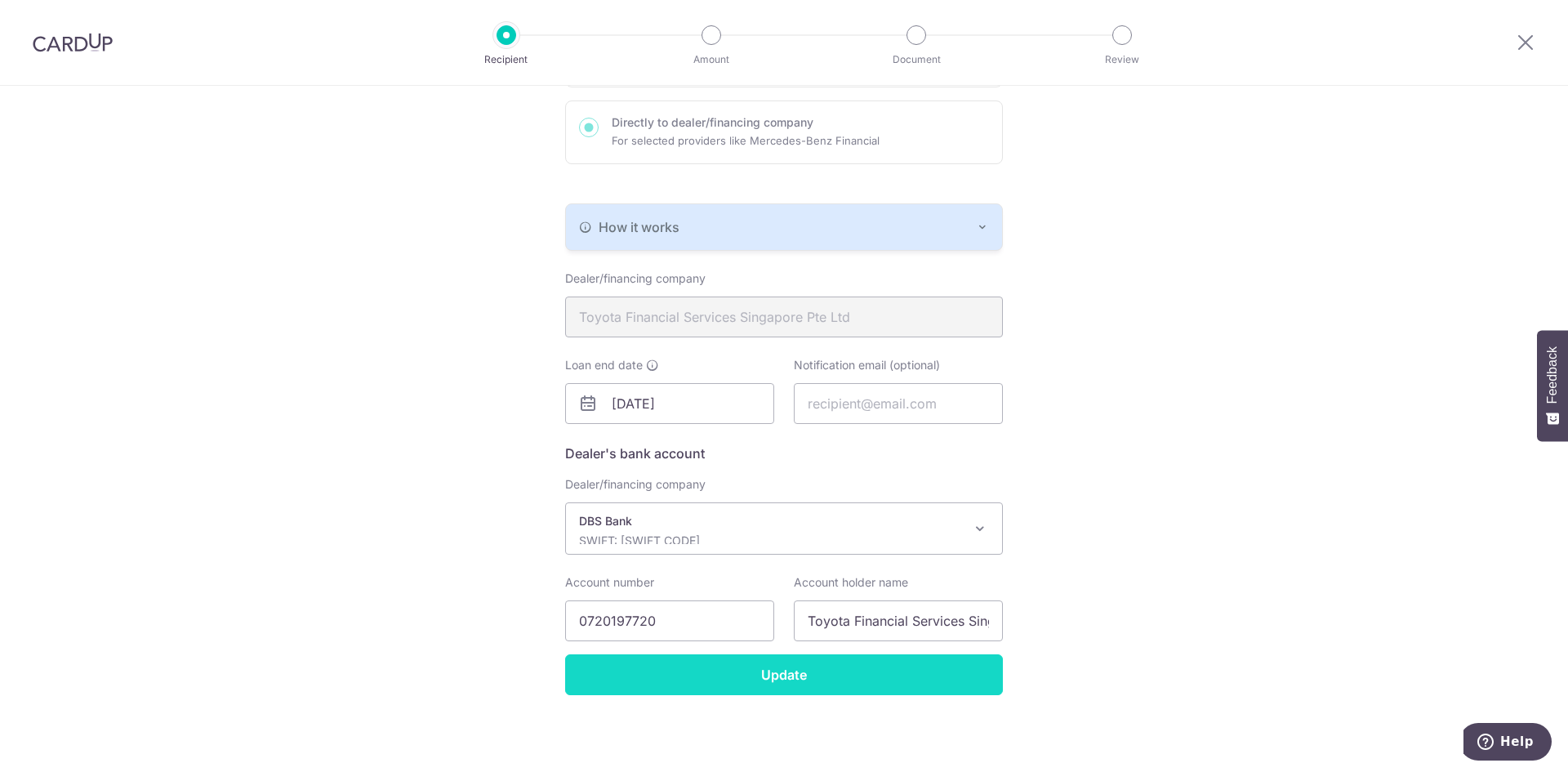
click at [725, 688] on input "Update" at bounding box center [784, 673] width 438 height 41
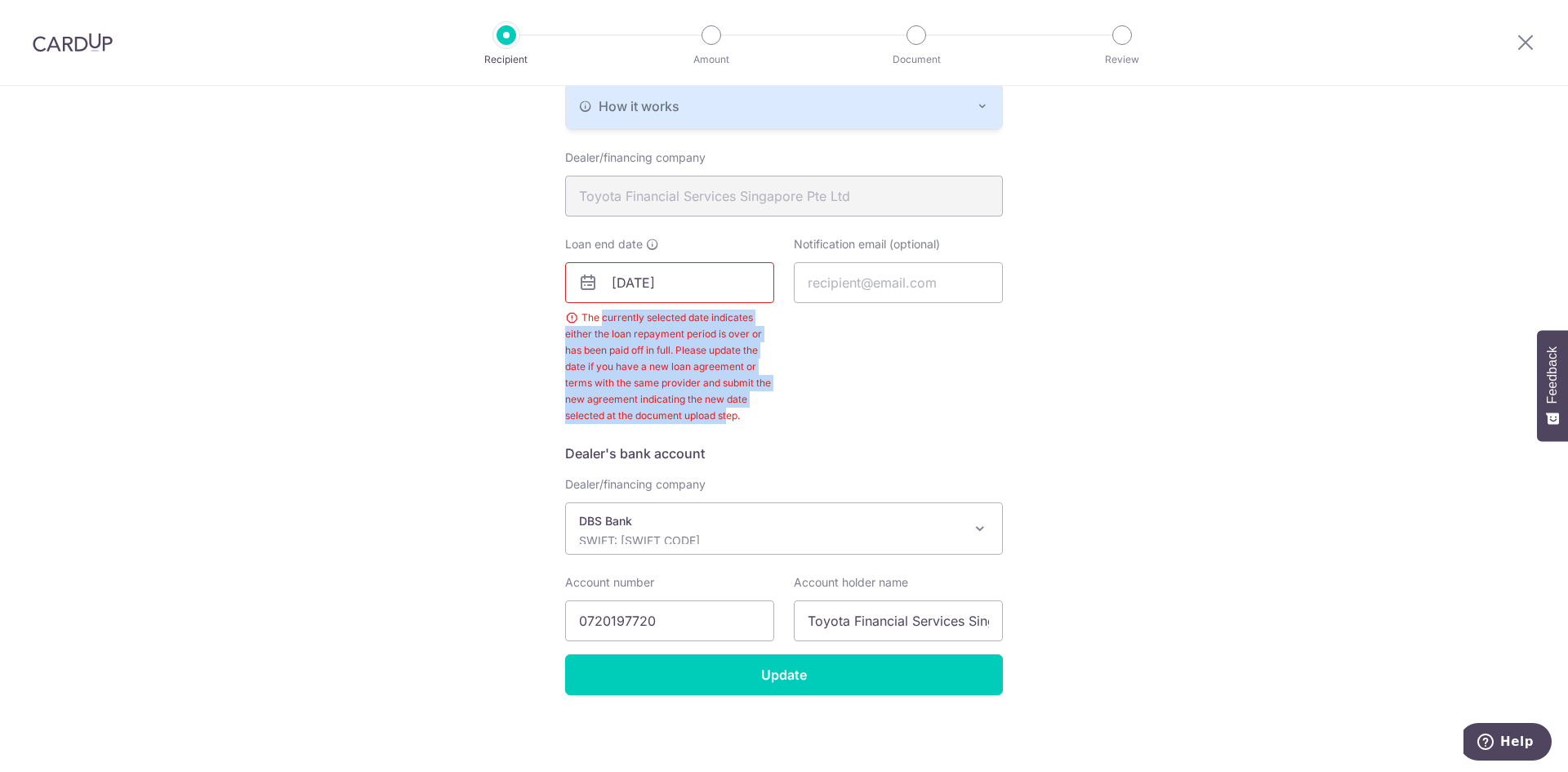
drag, startPoint x: 600, startPoint y: 317, endPoint x: 725, endPoint y: 423, distance: 163.9
click at [725, 423] on div "The currently selected date indicates either the loan repayment period is over …" at bounding box center [669, 366] width 209 height 114
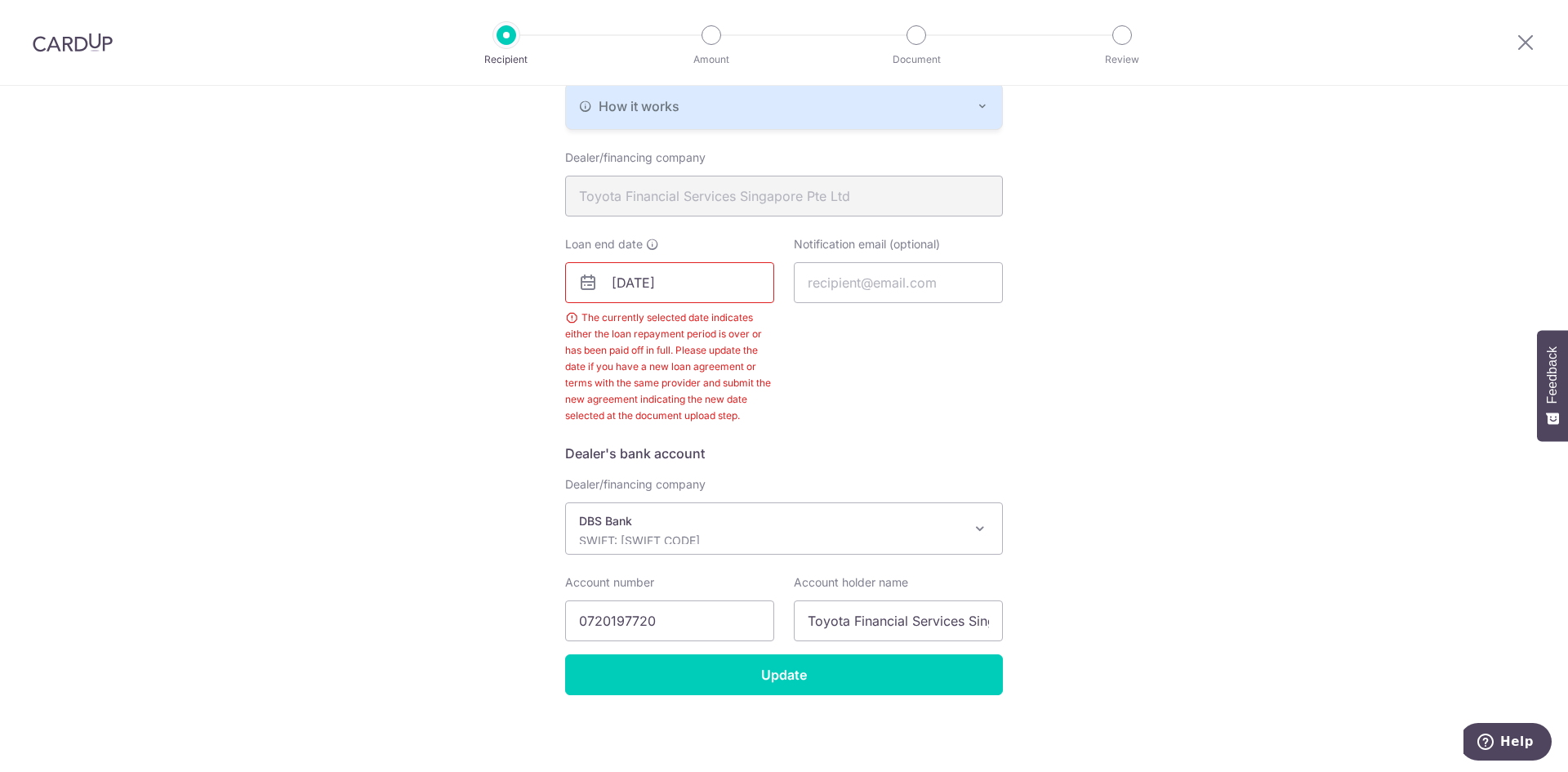
click at [812, 418] on div "Notification email (optional)" at bounding box center [898, 330] width 229 height 188
click at [693, 287] on input "10/05/2025" at bounding box center [669, 282] width 209 height 41
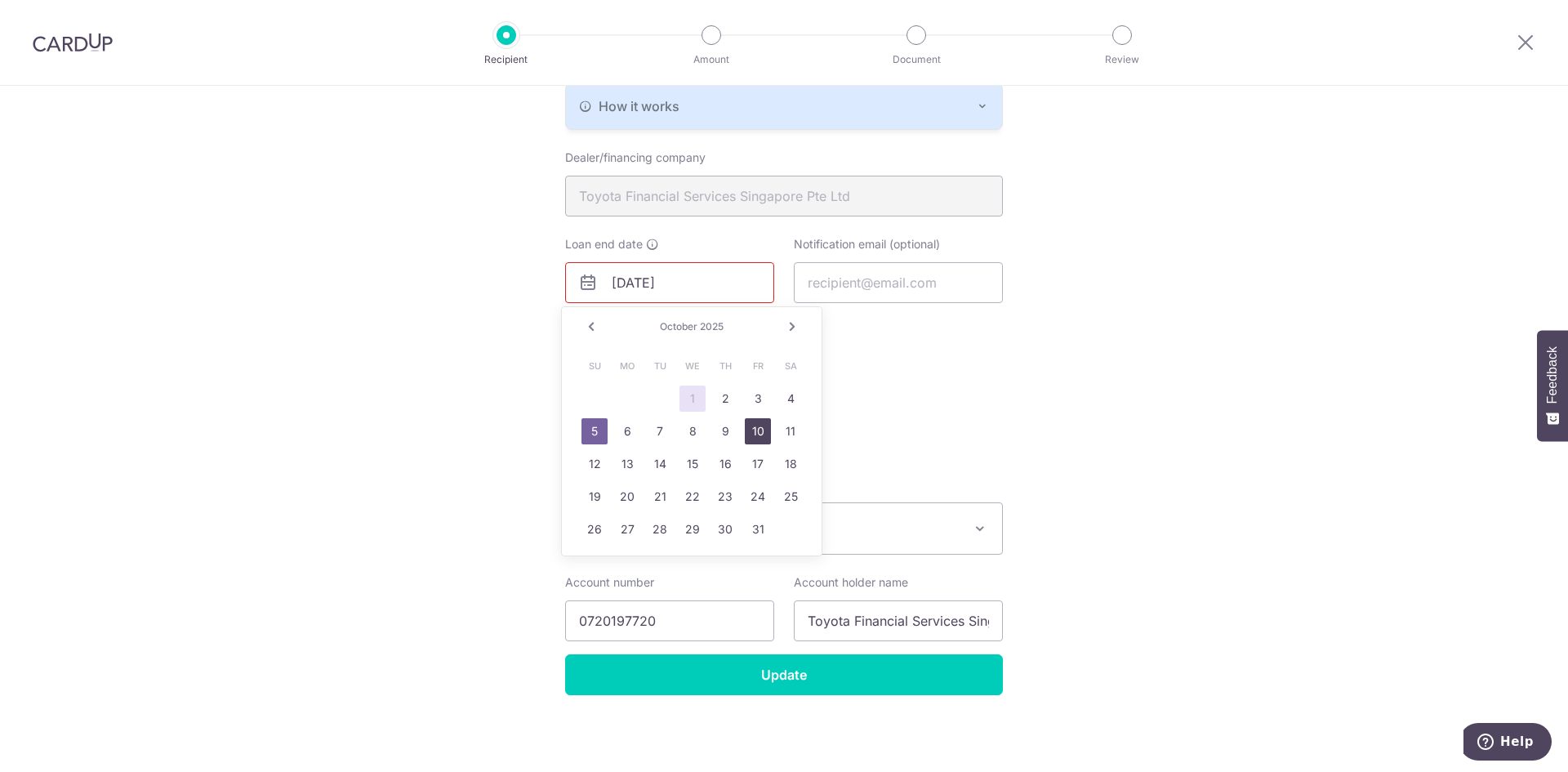
click at [758, 438] on link "10" at bounding box center [758, 430] width 26 height 26
type input "[DATE]"
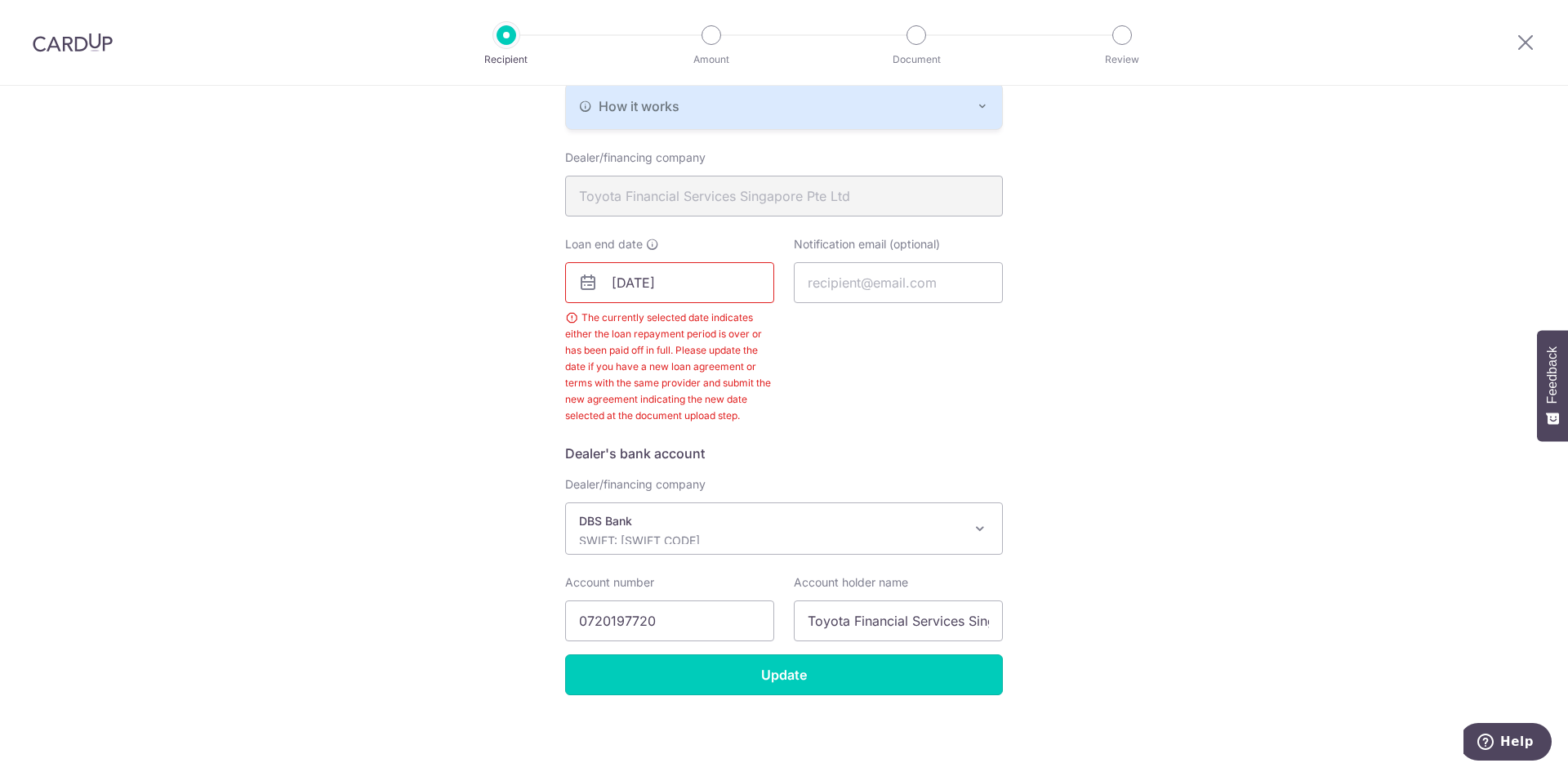
click at [774, 667] on input "Update" at bounding box center [784, 673] width 438 height 41
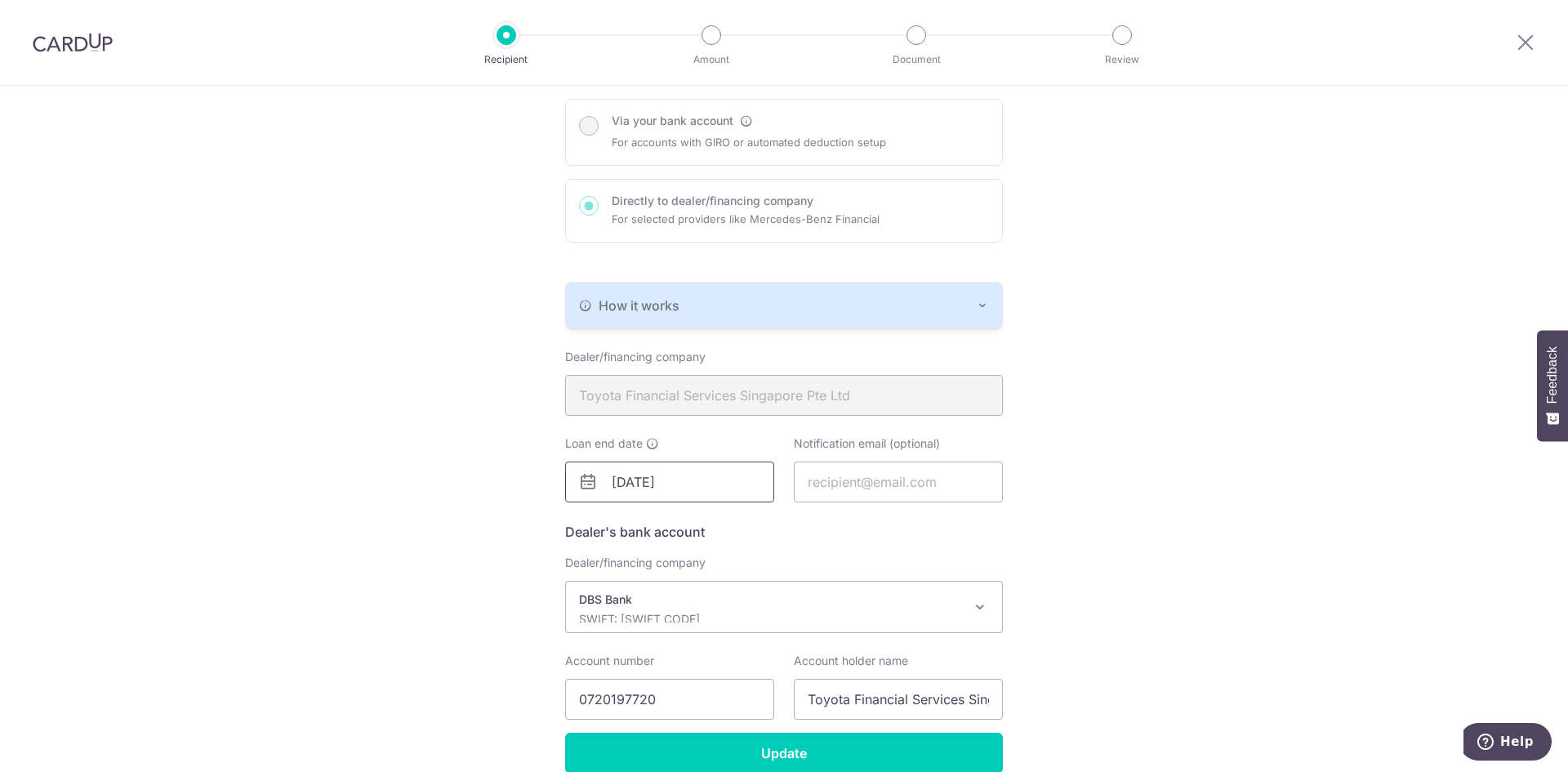
scroll to position [241, 0]
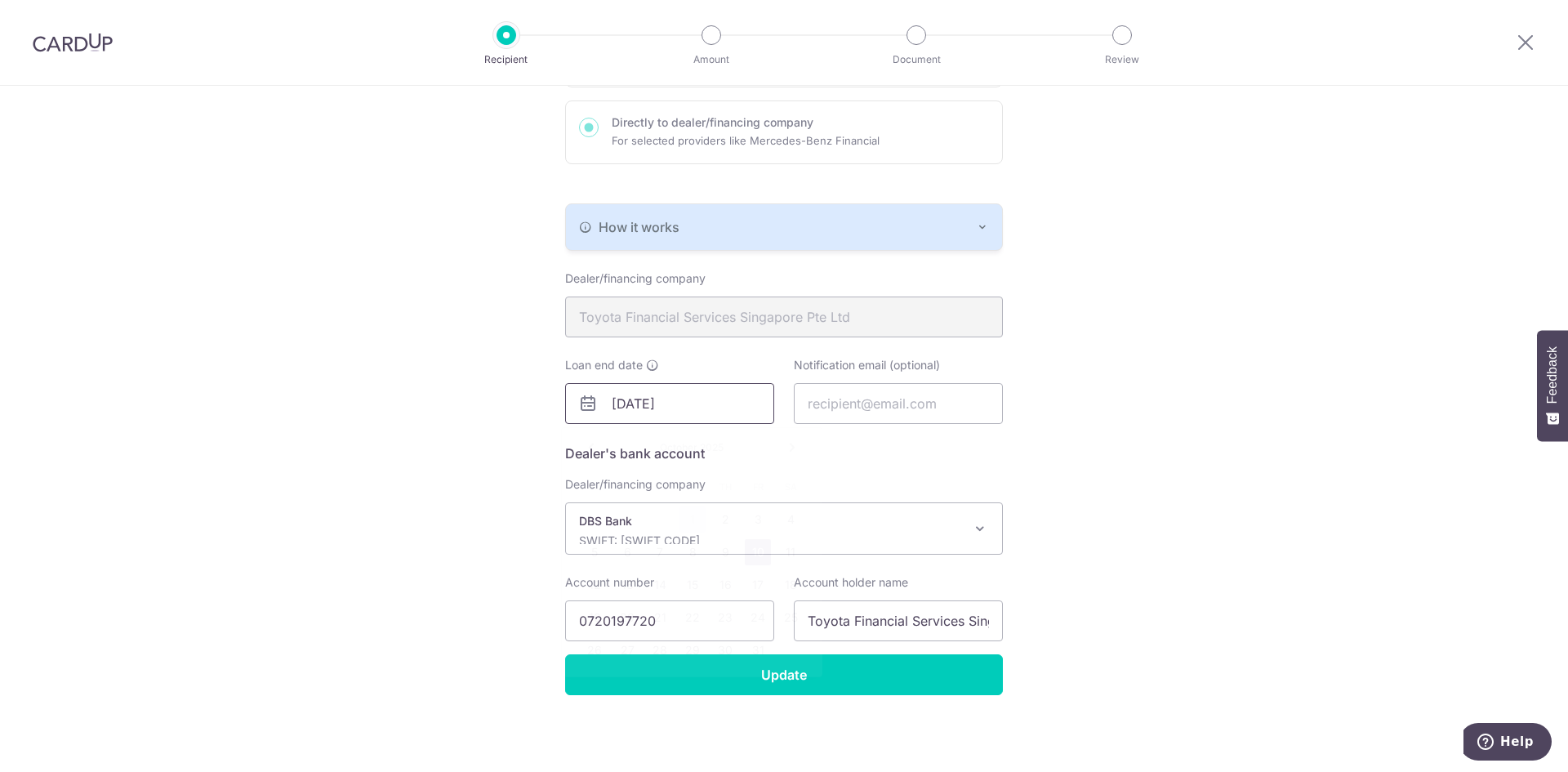
click at [682, 409] on input "[DATE]" at bounding box center [669, 403] width 209 height 41
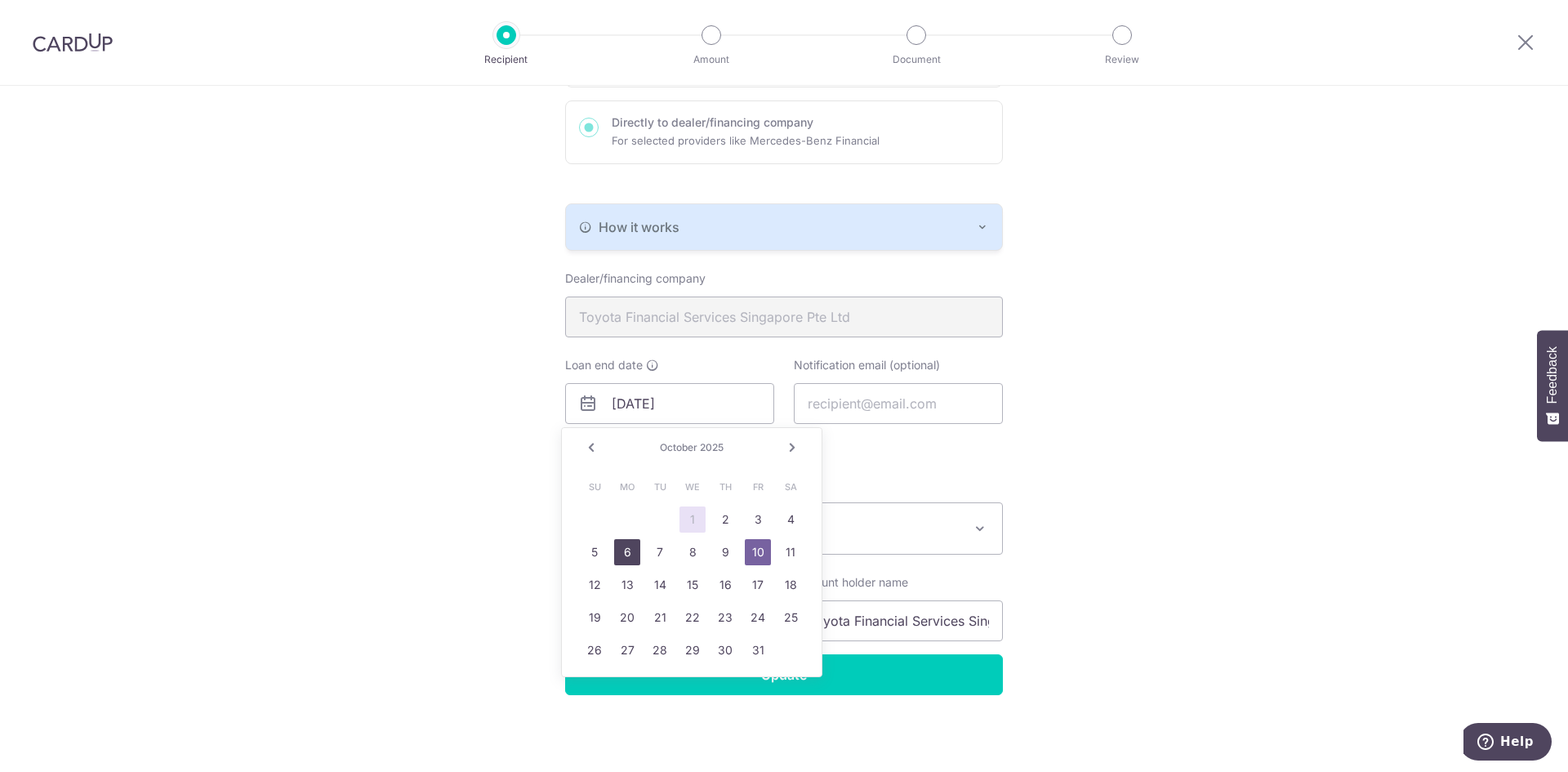
click at [622, 557] on link "6" at bounding box center [627, 551] width 26 height 26
type input "10/06/2025"
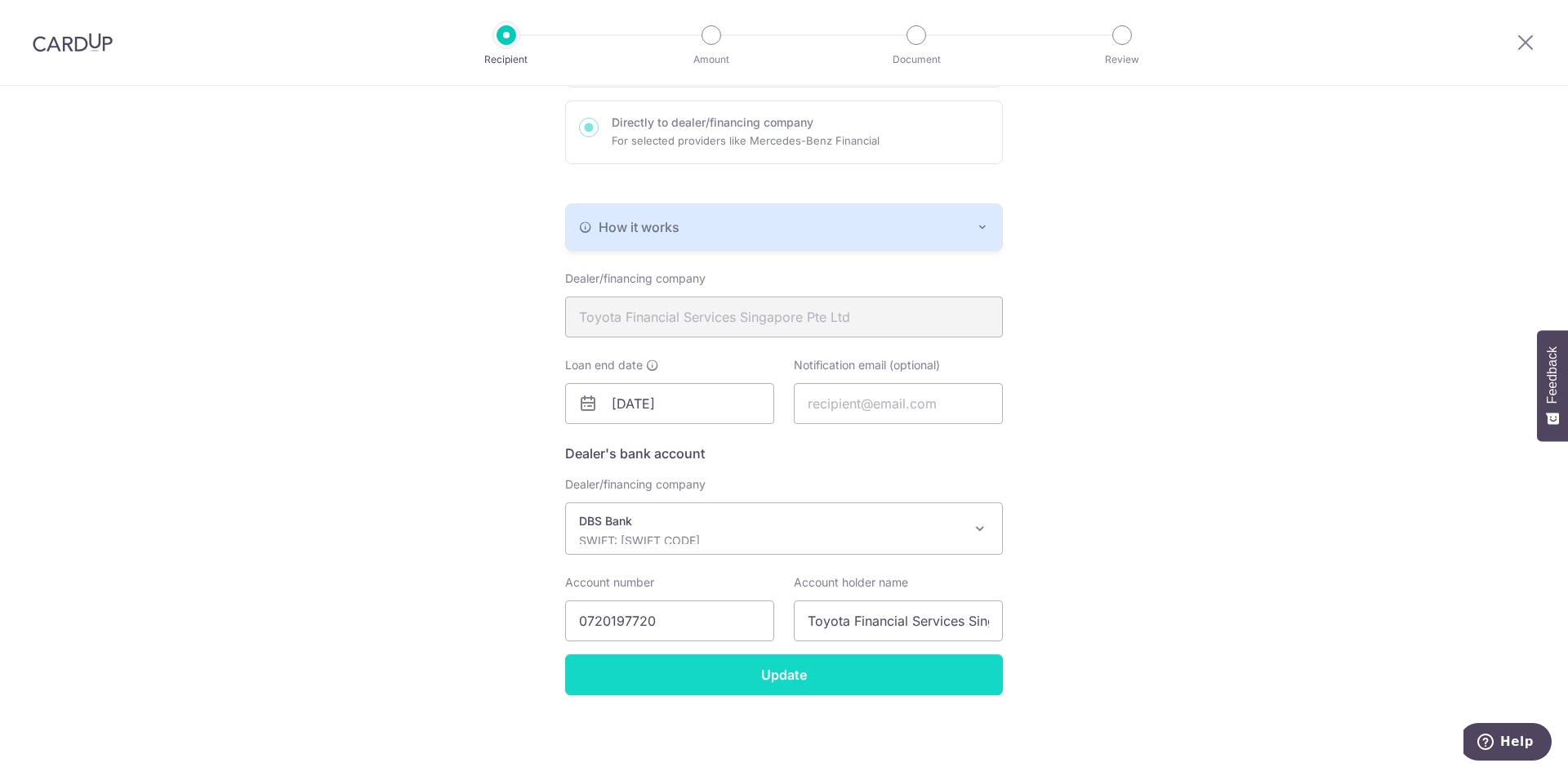
click at [649, 681] on input "Update" at bounding box center [784, 673] width 438 height 41
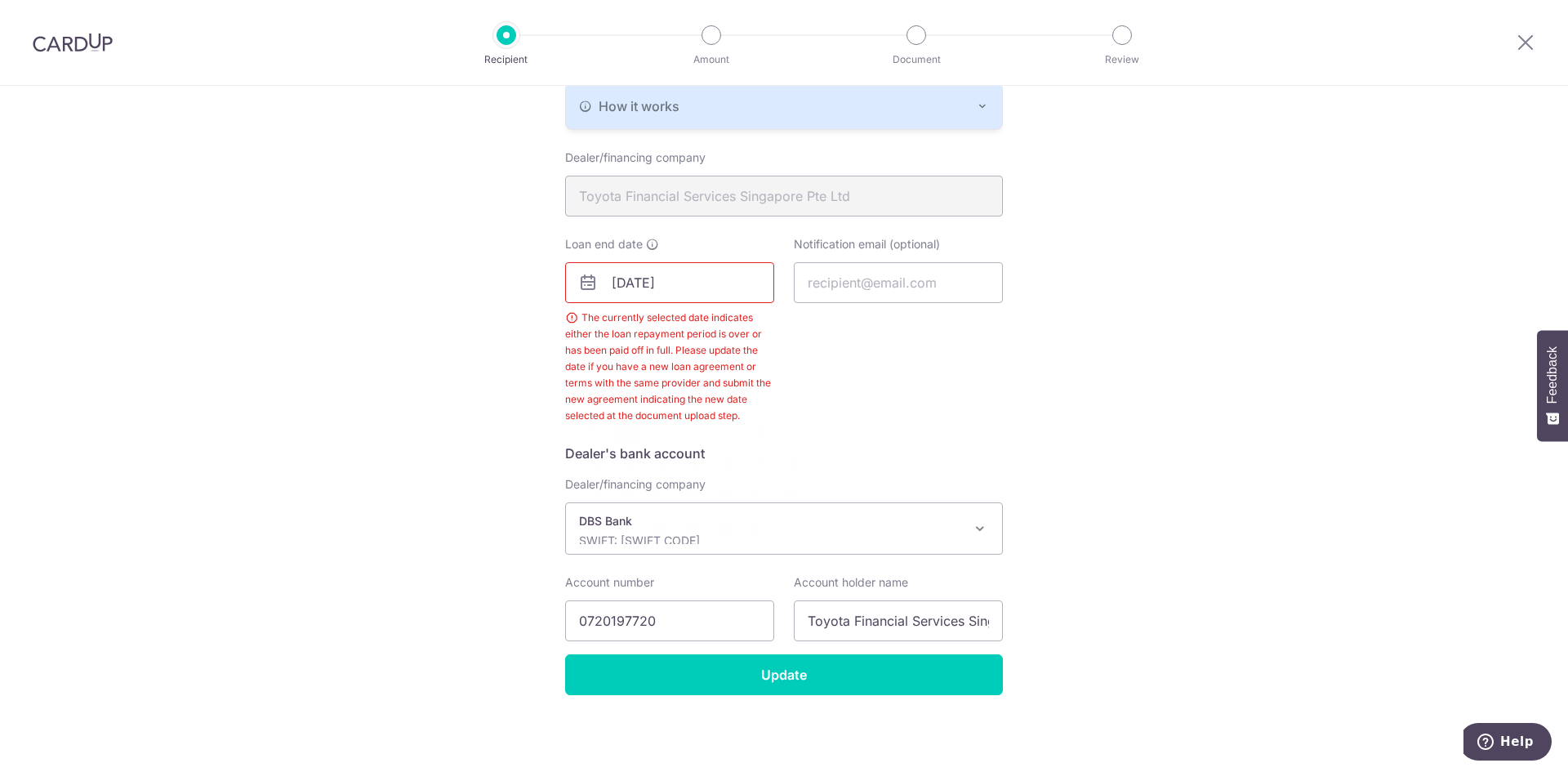
click at [695, 283] on input "[DATE]" at bounding box center [669, 282] width 209 height 41
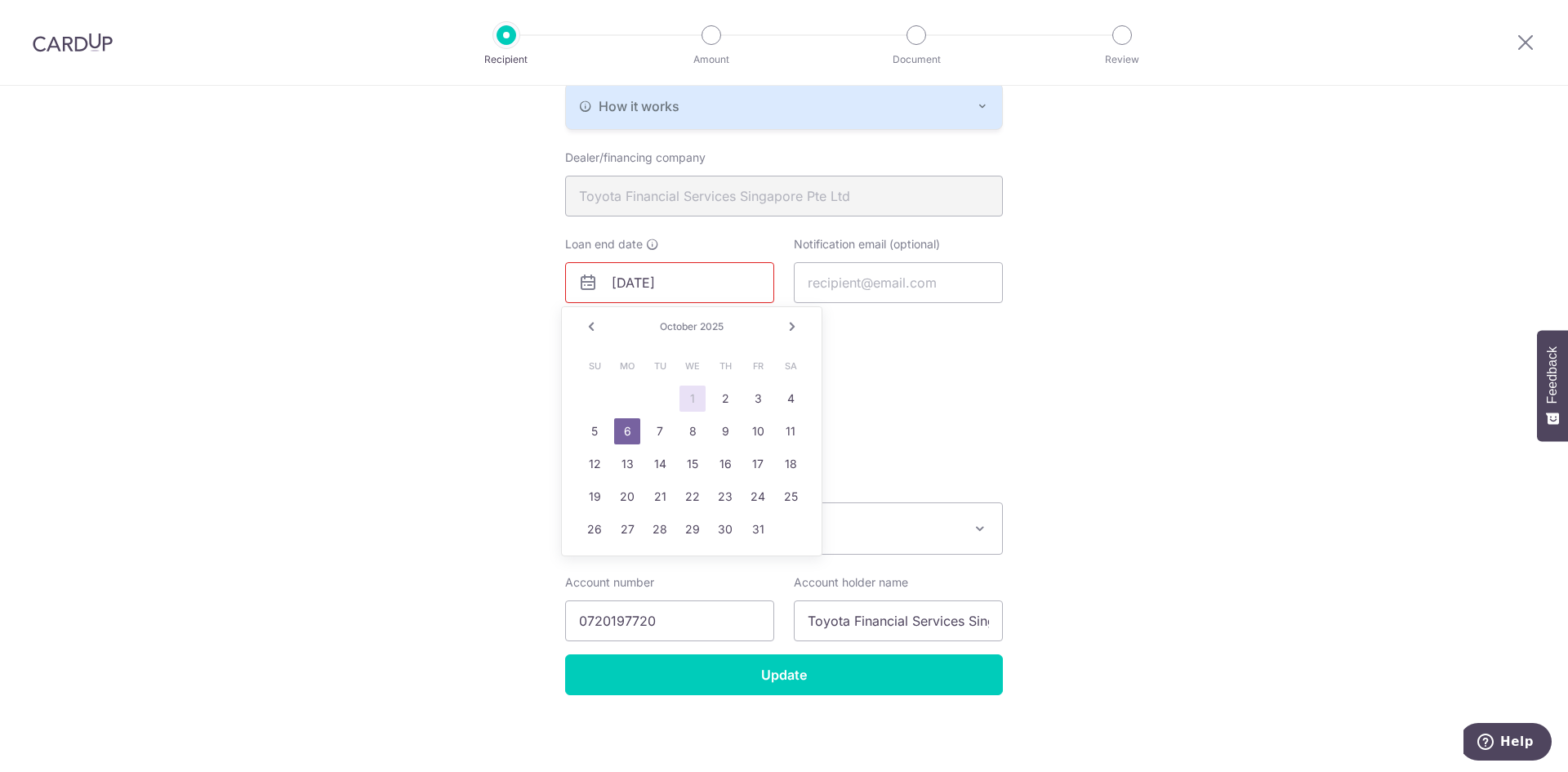
click at [500, 326] on div "Recipient Details Your recipient does not need a CardUp account to receive your…" at bounding box center [784, 248] width 1568 height 1049
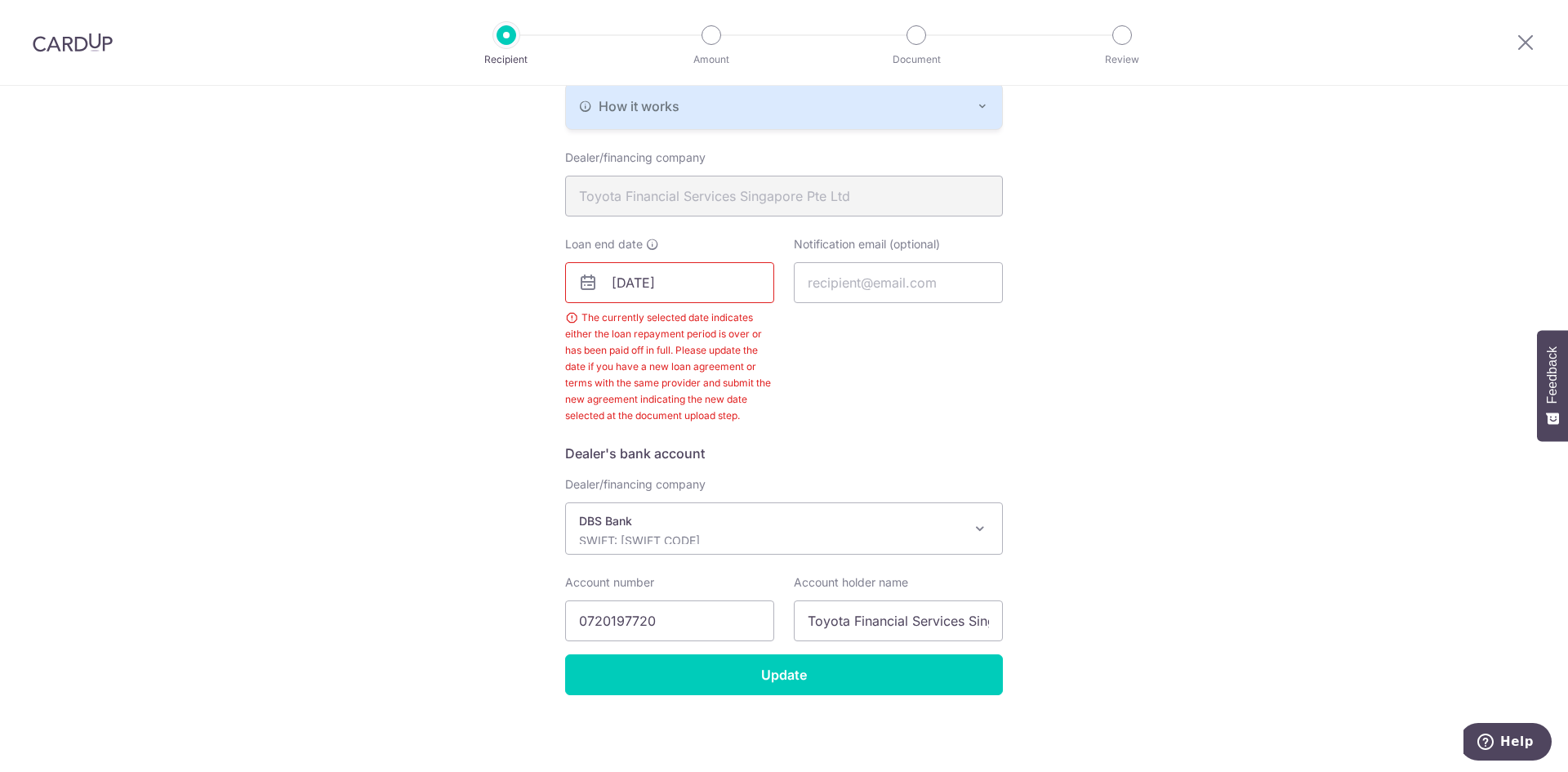
click at [666, 283] on input "[DATE]" at bounding box center [669, 282] width 209 height 41
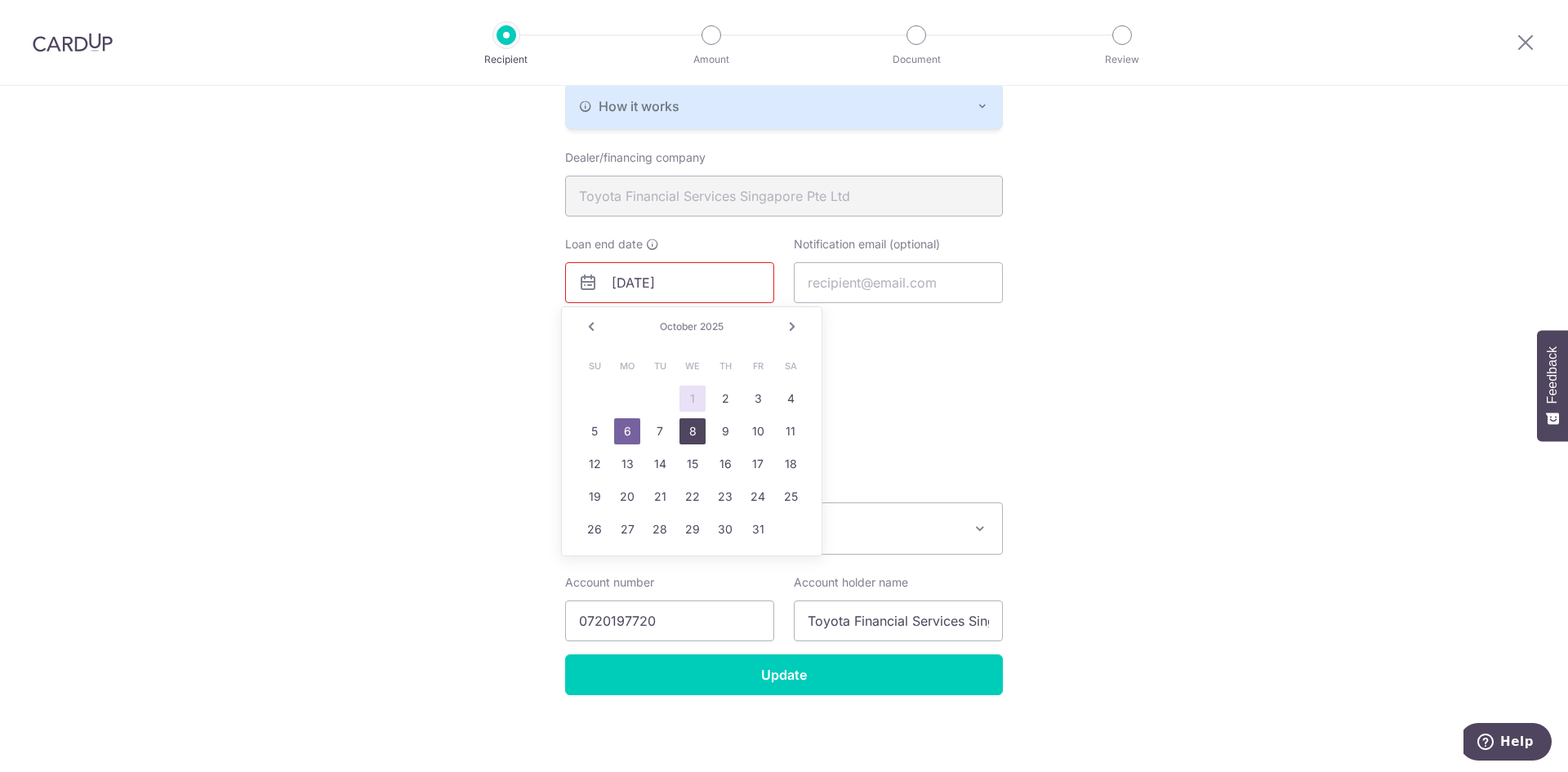
click at [687, 435] on link "8" at bounding box center [692, 430] width 26 height 26
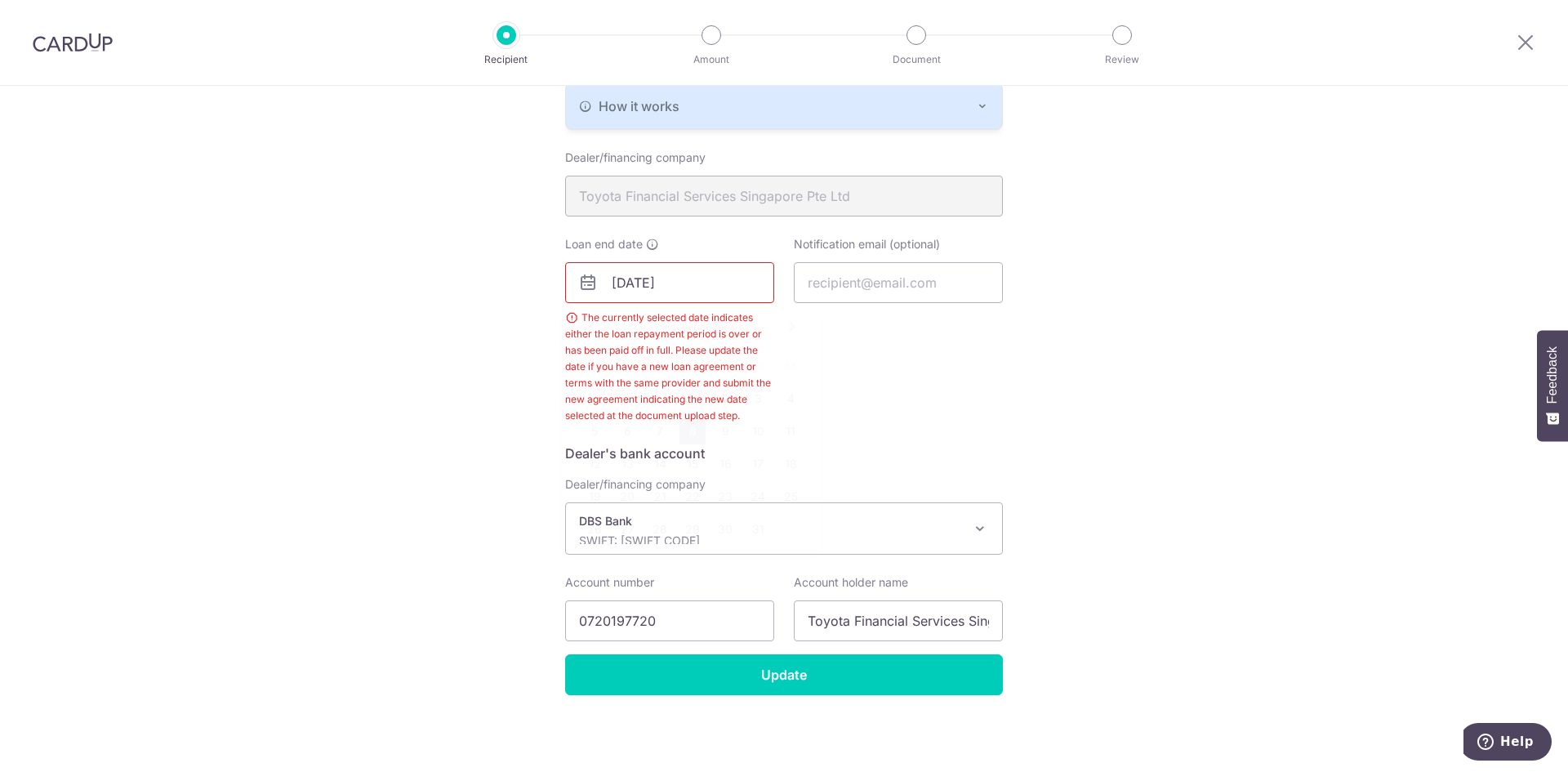
click at [702, 295] on input "[DATE]" at bounding box center [669, 282] width 209 height 41
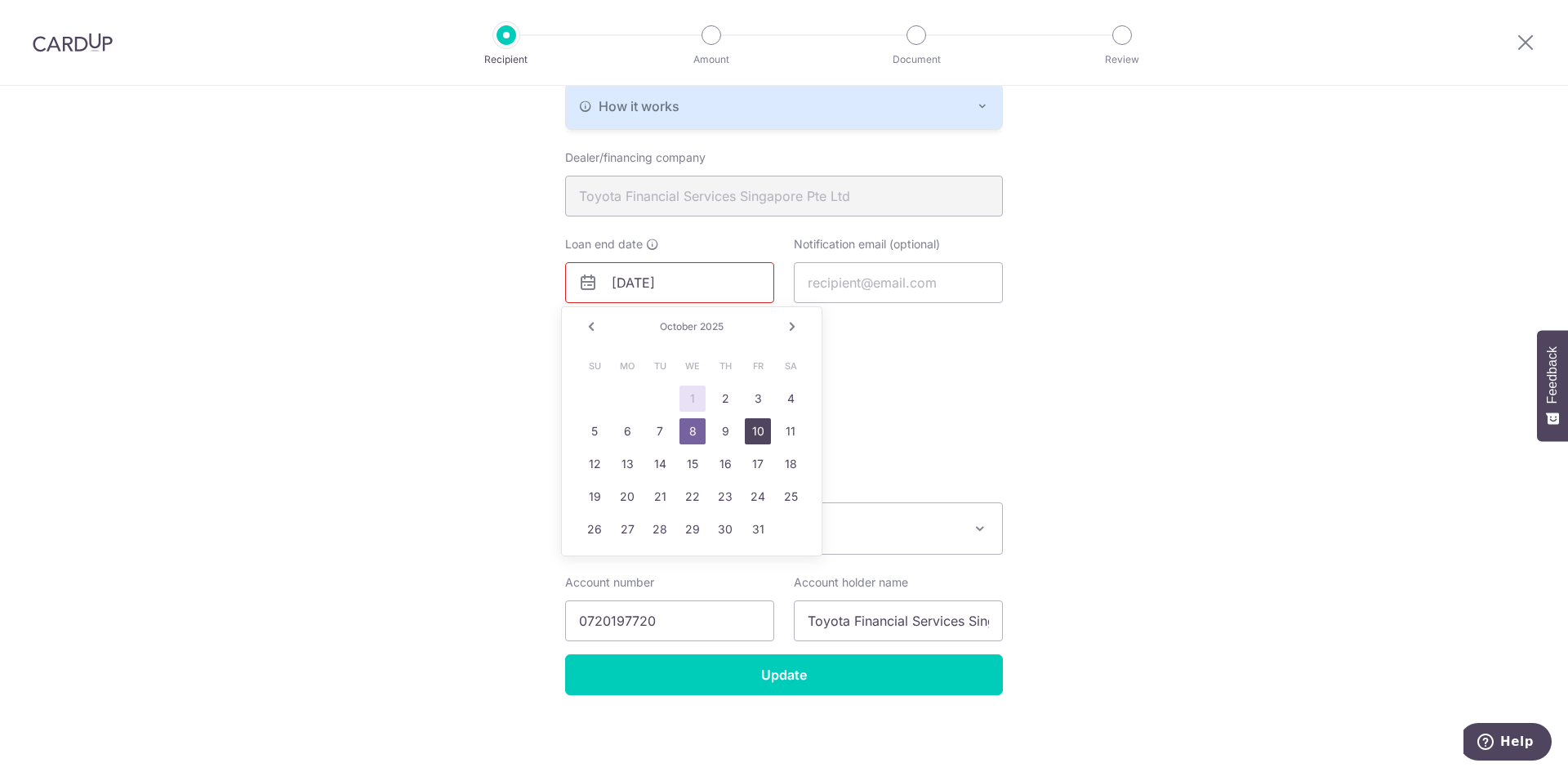
click at [750, 428] on link "10" at bounding box center [758, 430] width 26 height 26
type input "[DATE]"
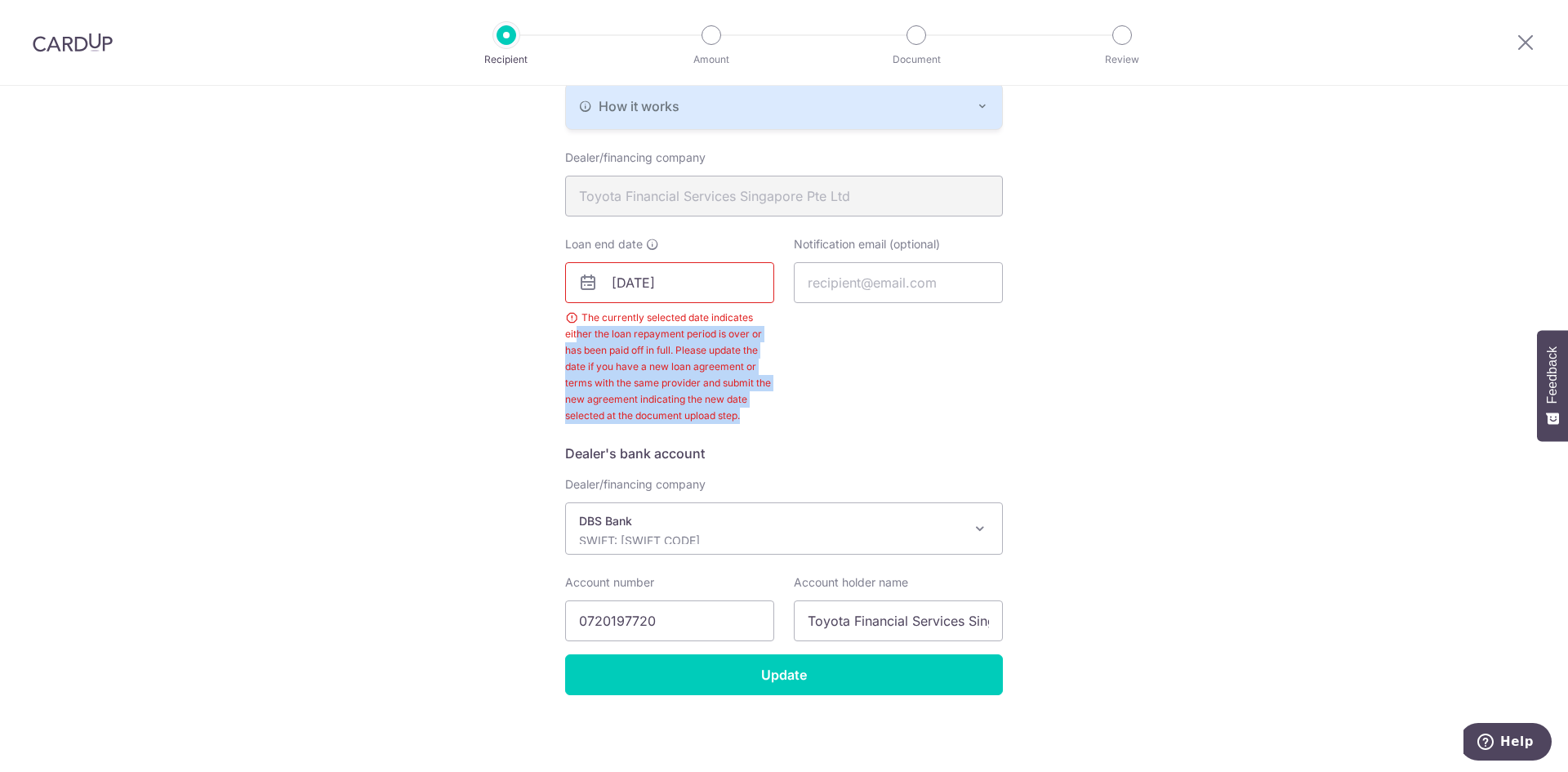
drag, startPoint x: 741, startPoint y: 413, endPoint x: 571, endPoint y: 325, distance: 191.4
click at [571, 325] on div "The currently selected date indicates either the loan repayment period is over …" at bounding box center [669, 366] width 209 height 114
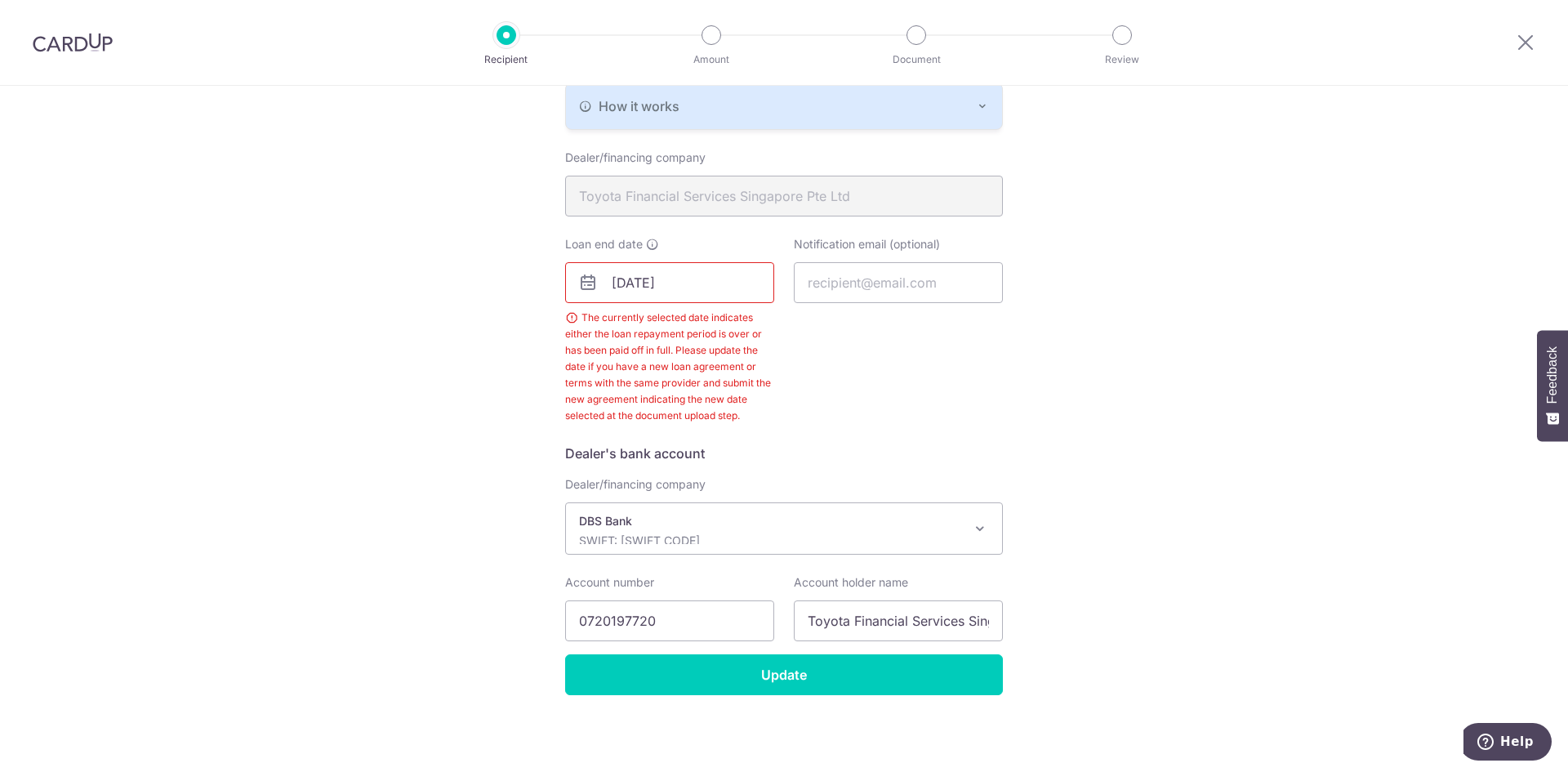
click at [811, 381] on div "Notification email (optional)" at bounding box center [898, 330] width 229 height 188
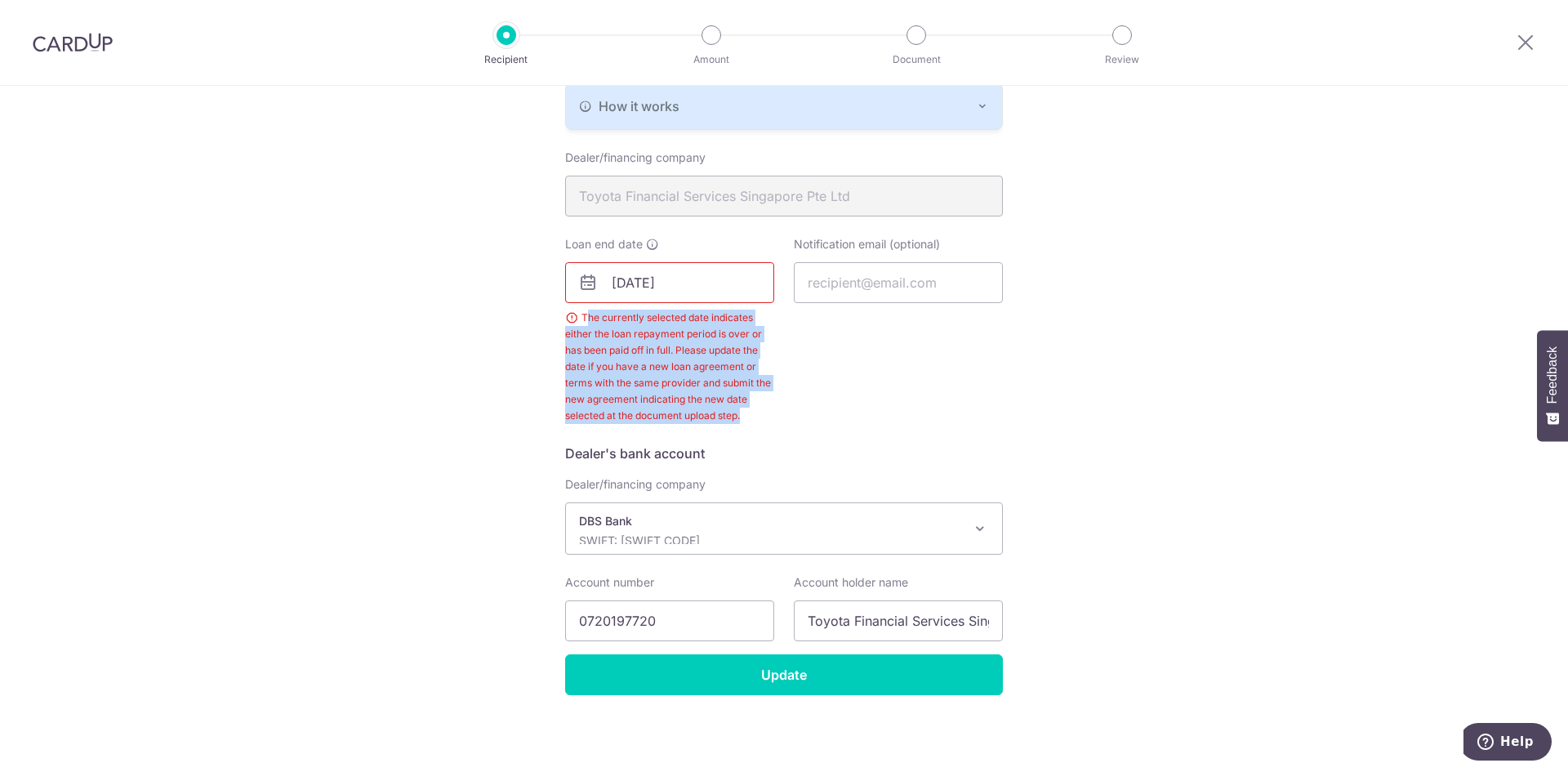
drag, startPoint x: 747, startPoint y: 410, endPoint x: 583, endPoint y: 316, distance: 189.0
click at [583, 316] on div "The currently selected date indicates either the loan repayment period is over …" at bounding box center [669, 366] width 209 height 114
click at [778, 671] on input "Update" at bounding box center [784, 673] width 438 height 41
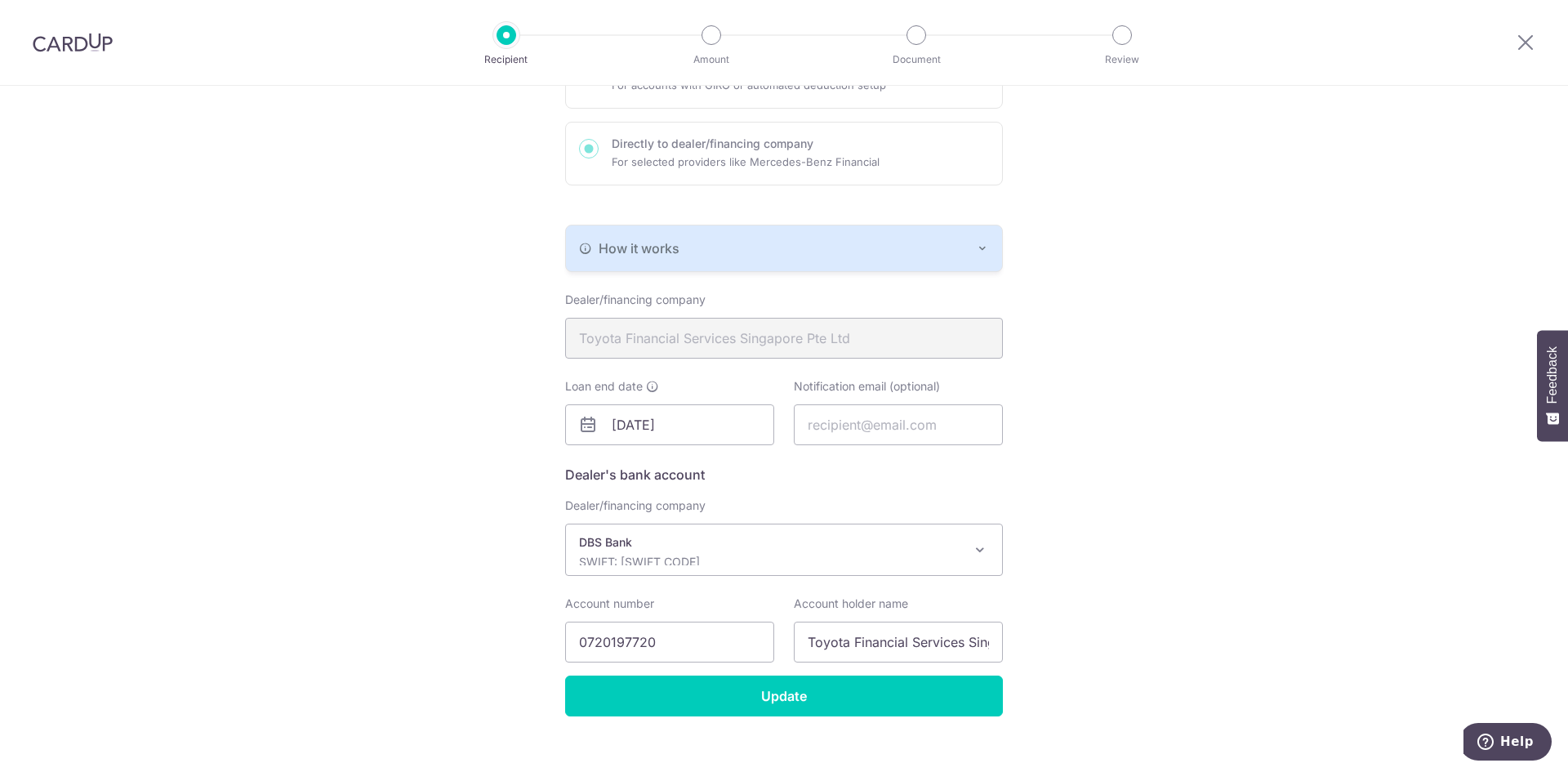
scroll to position [241, 0]
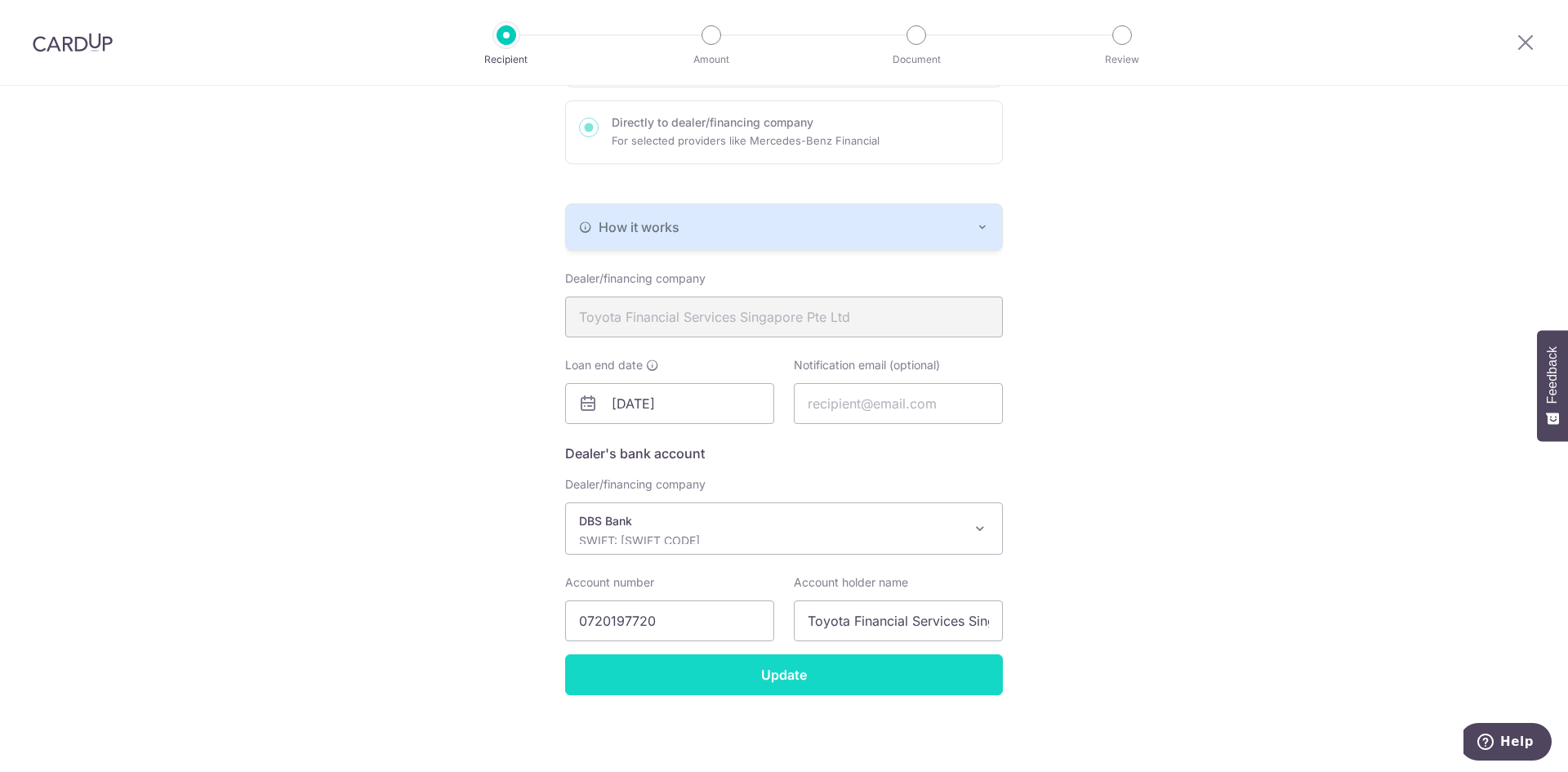
click at [786, 678] on input "Update" at bounding box center [784, 673] width 438 height 41
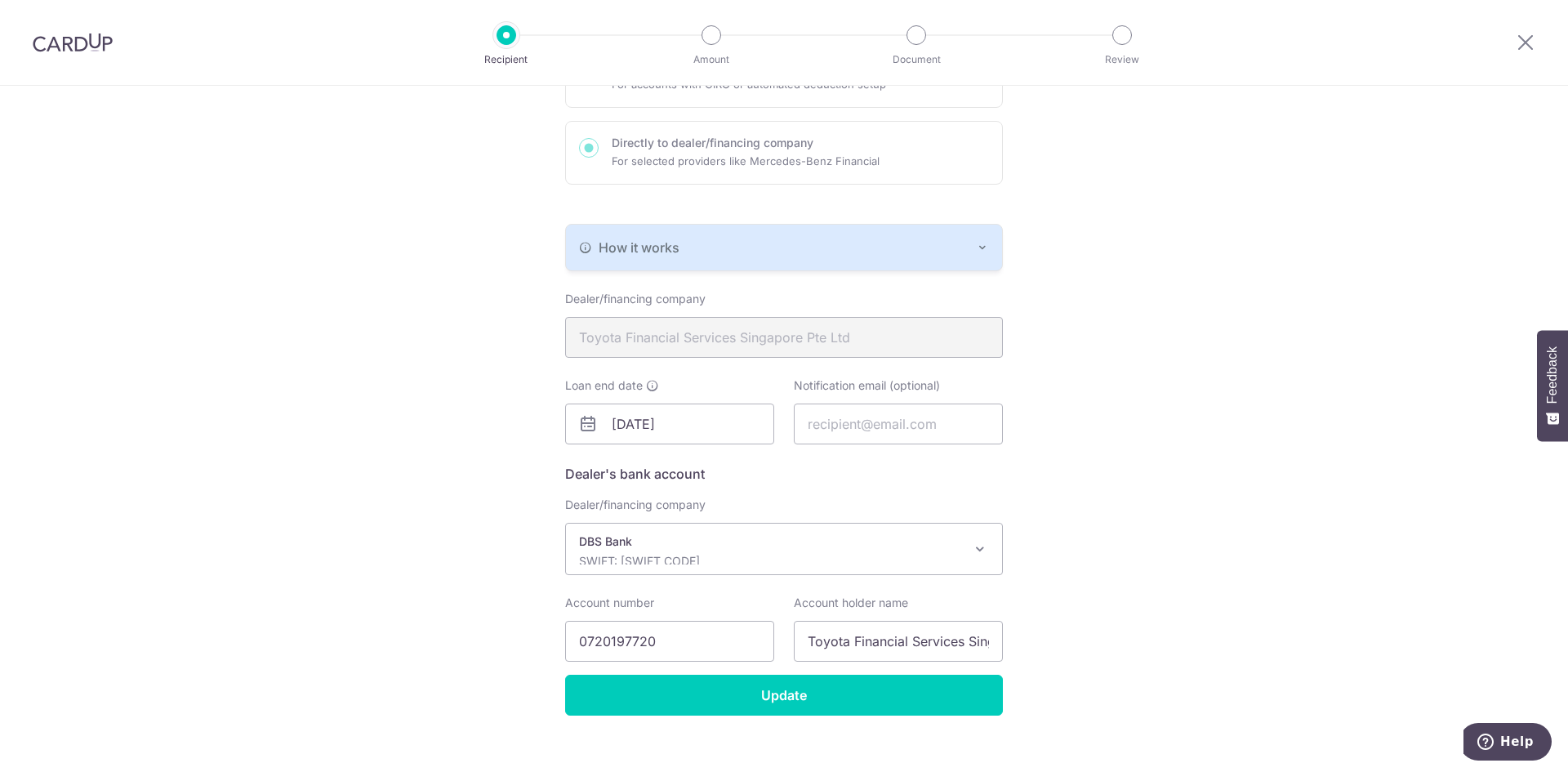
scroll to position [241, 0]
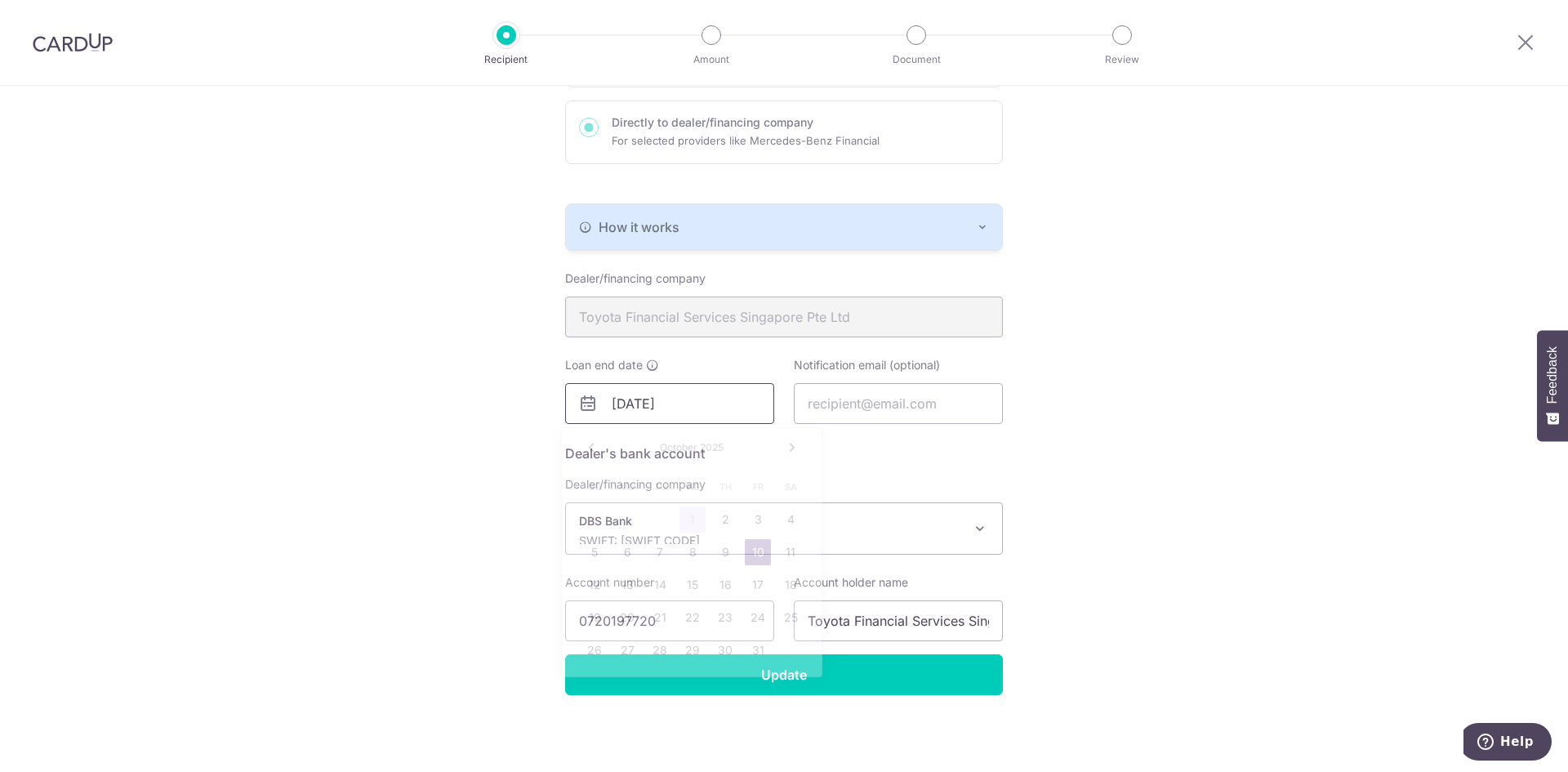
click at [691, 400] on input "[DATE]" at bounding box center [669, 403] width 209 height 41
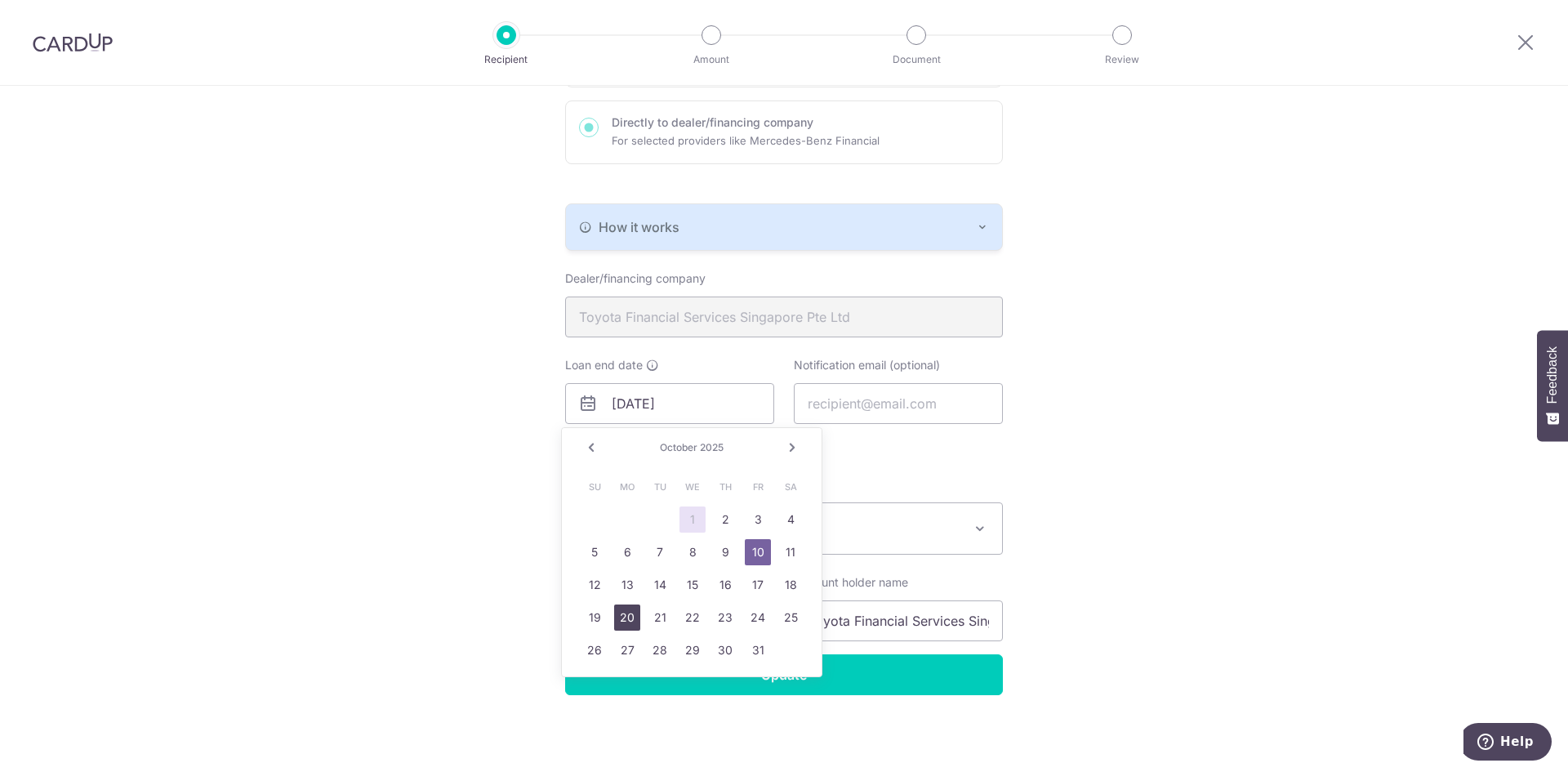
click at [622, 617] on link "20" at bounding box center [627, 617] width 26 height 26
type input "[DATE]"
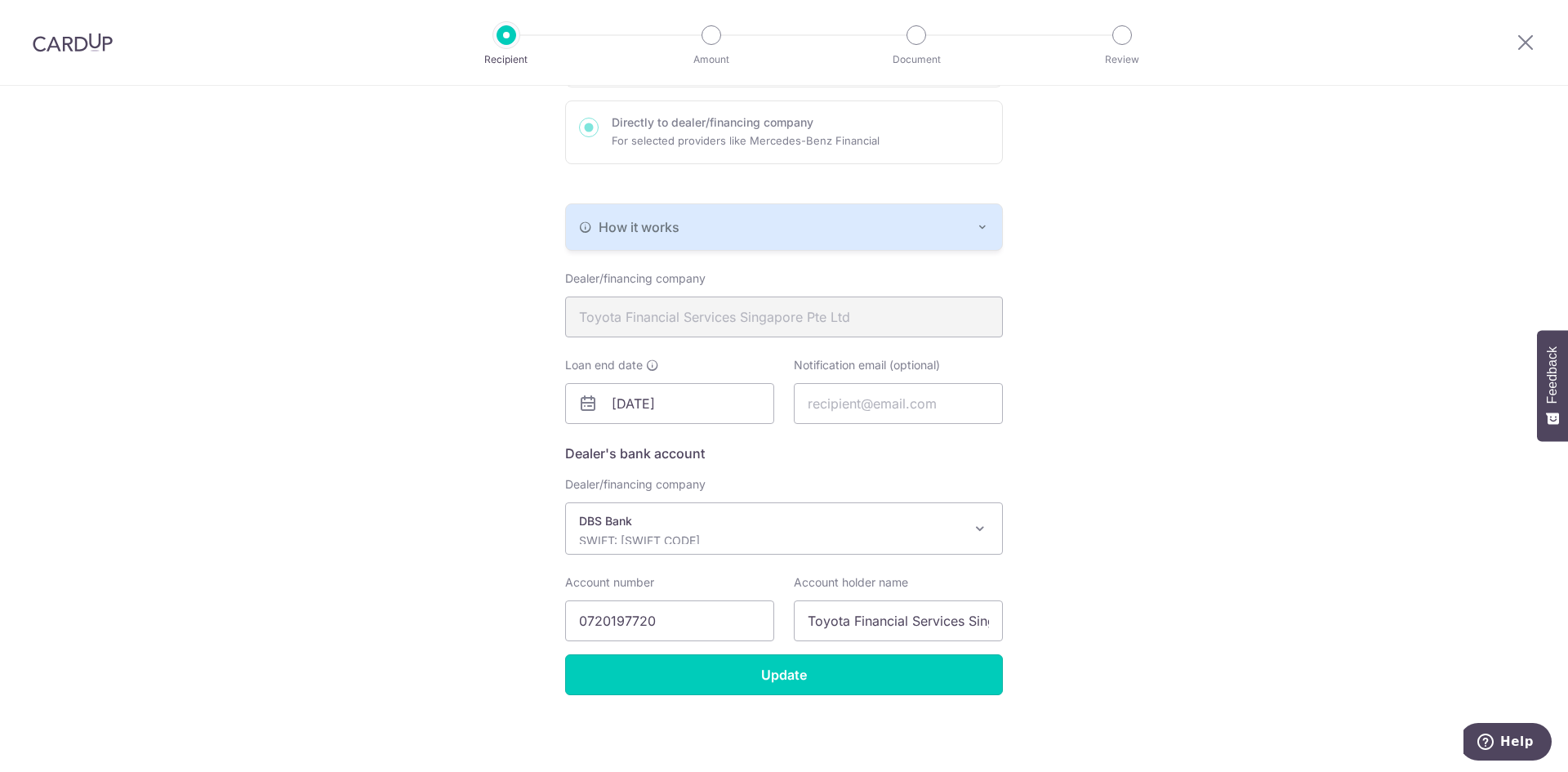
click at [647, 654] on input "Update" at bounding box center [784, 673] width 438 height 41
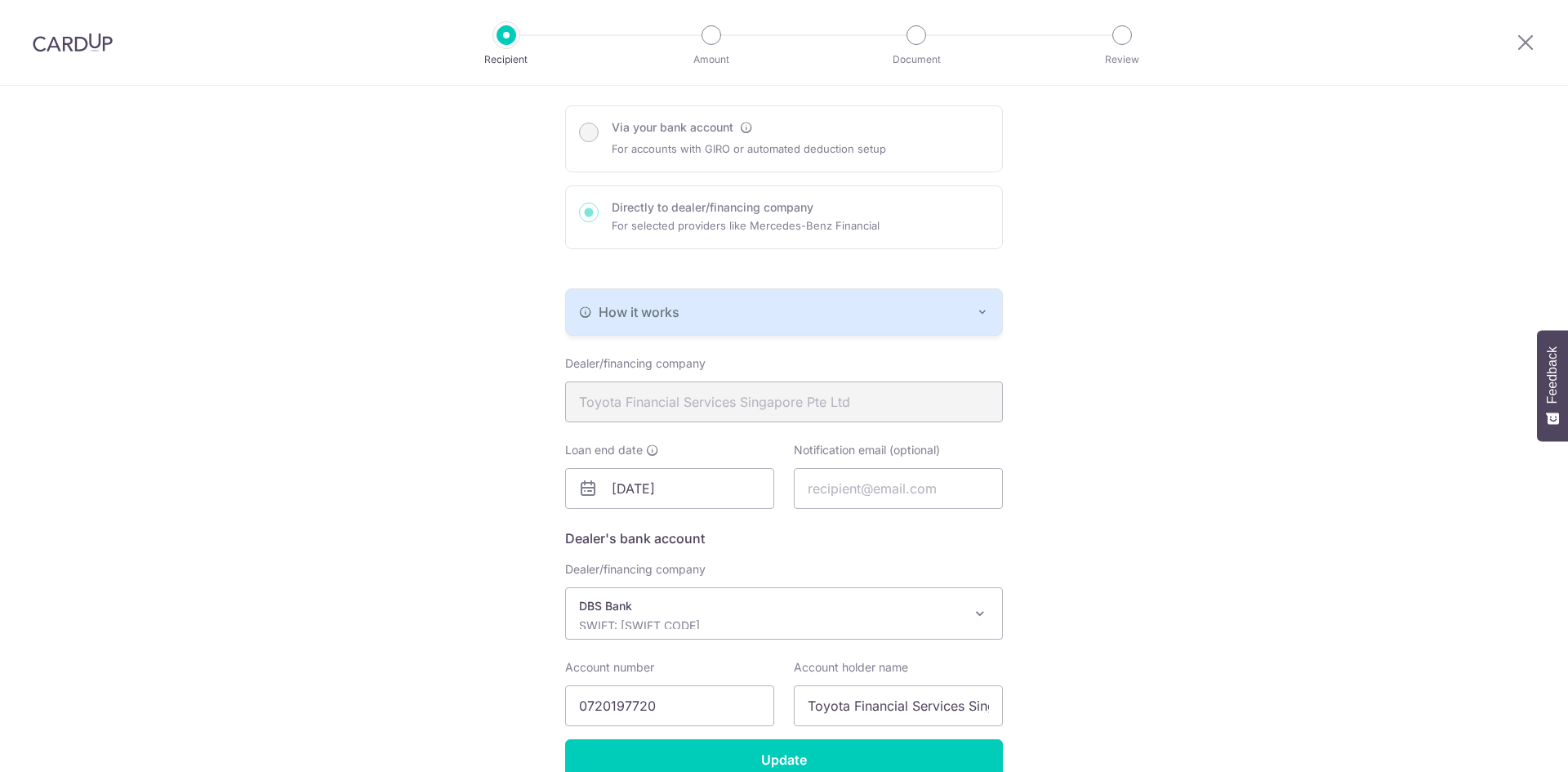
scroll to position [241, 0]
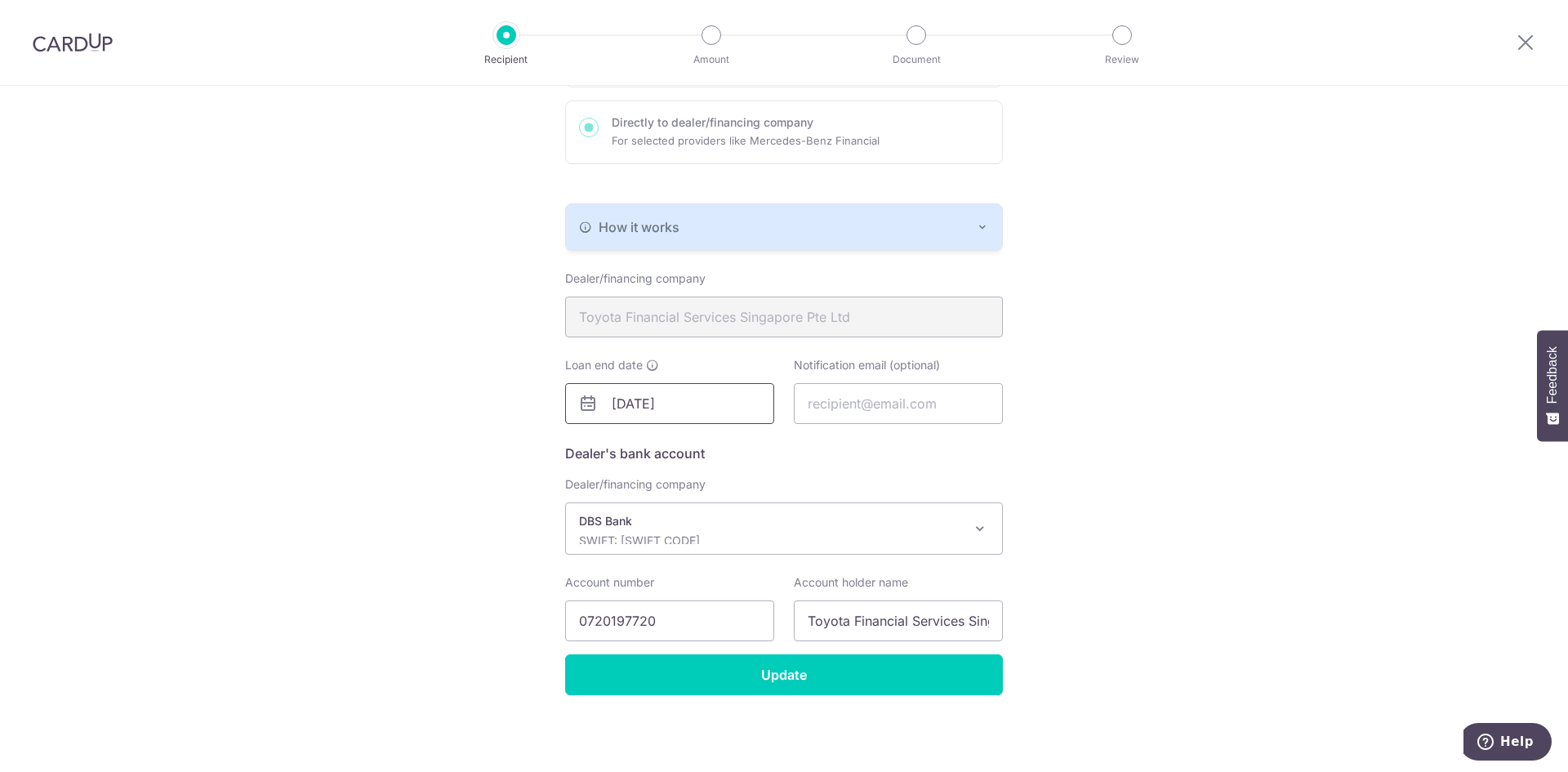
click at [709, 396] on input "20/10/2025" at bounding box center [669, 403] width 209 height 41
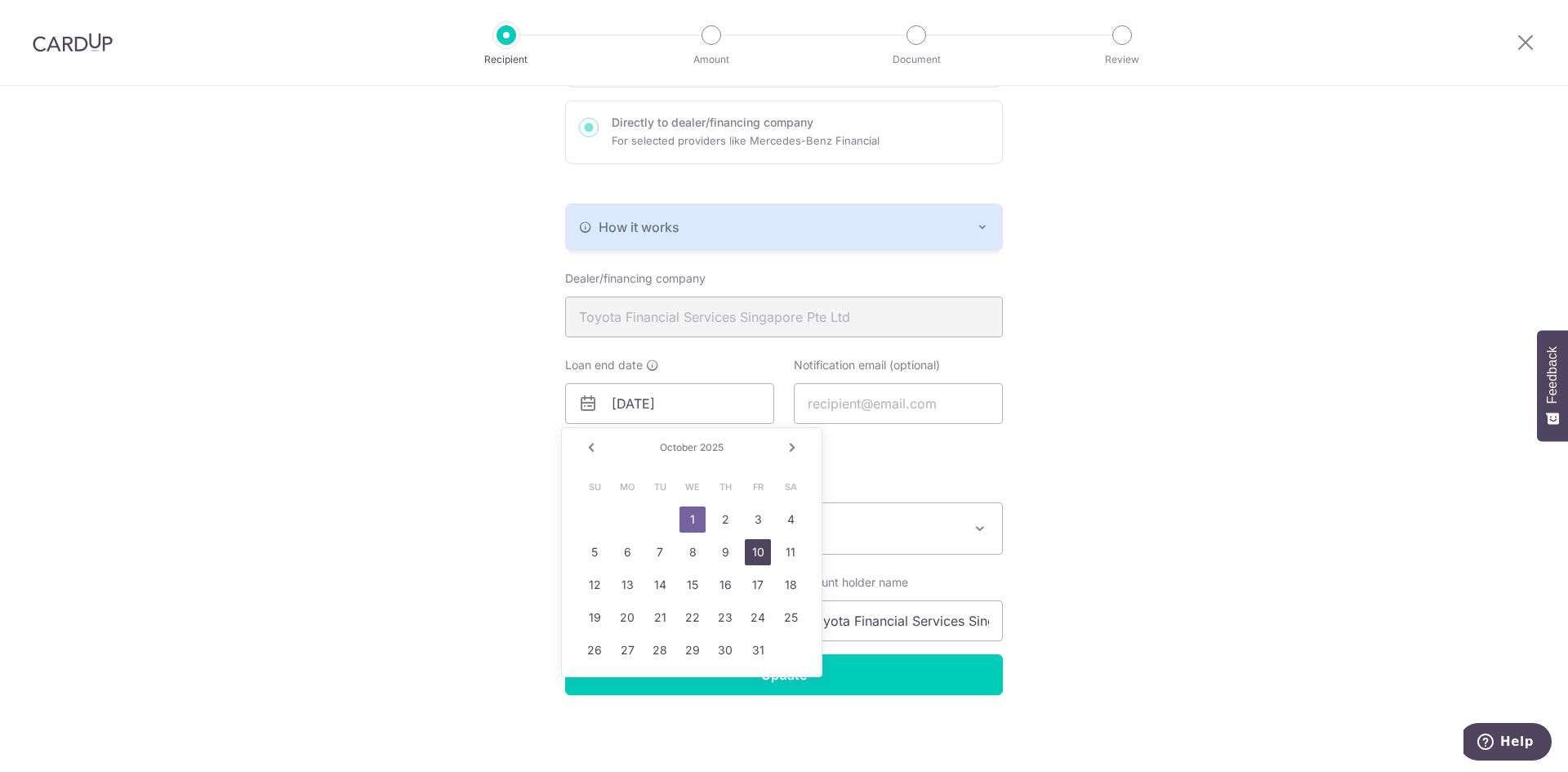
click at [745, 551] on link "10" at bounding box center [758, 551] width 26 height 26
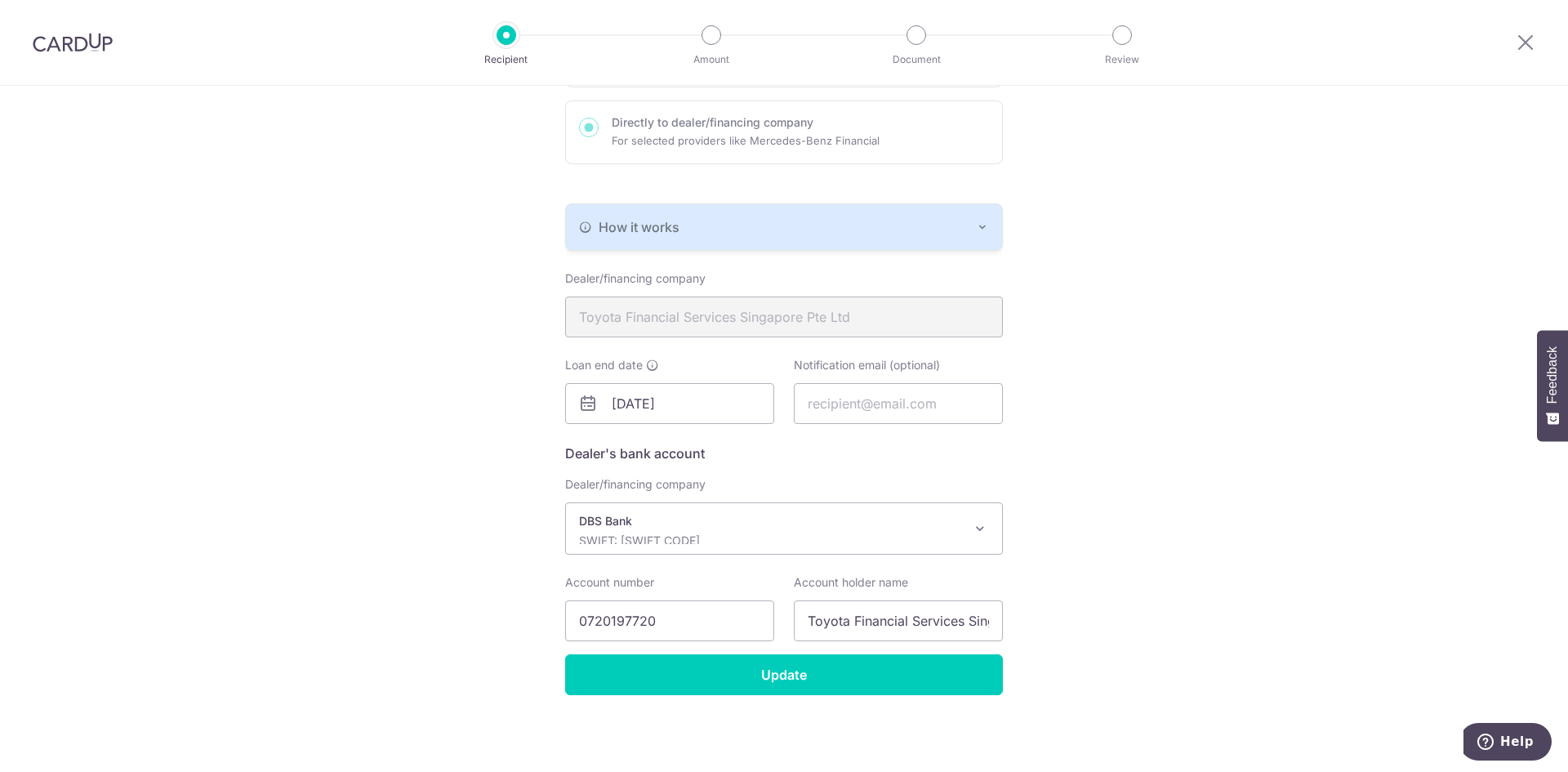
click at [658, 382] on div "Loan end date 10/10/2025" at bounding box center [669, 391] width 209 height 67
click at [651, 400] on input "[DATE]" at bounding box center [669, 403] width 209 height 41
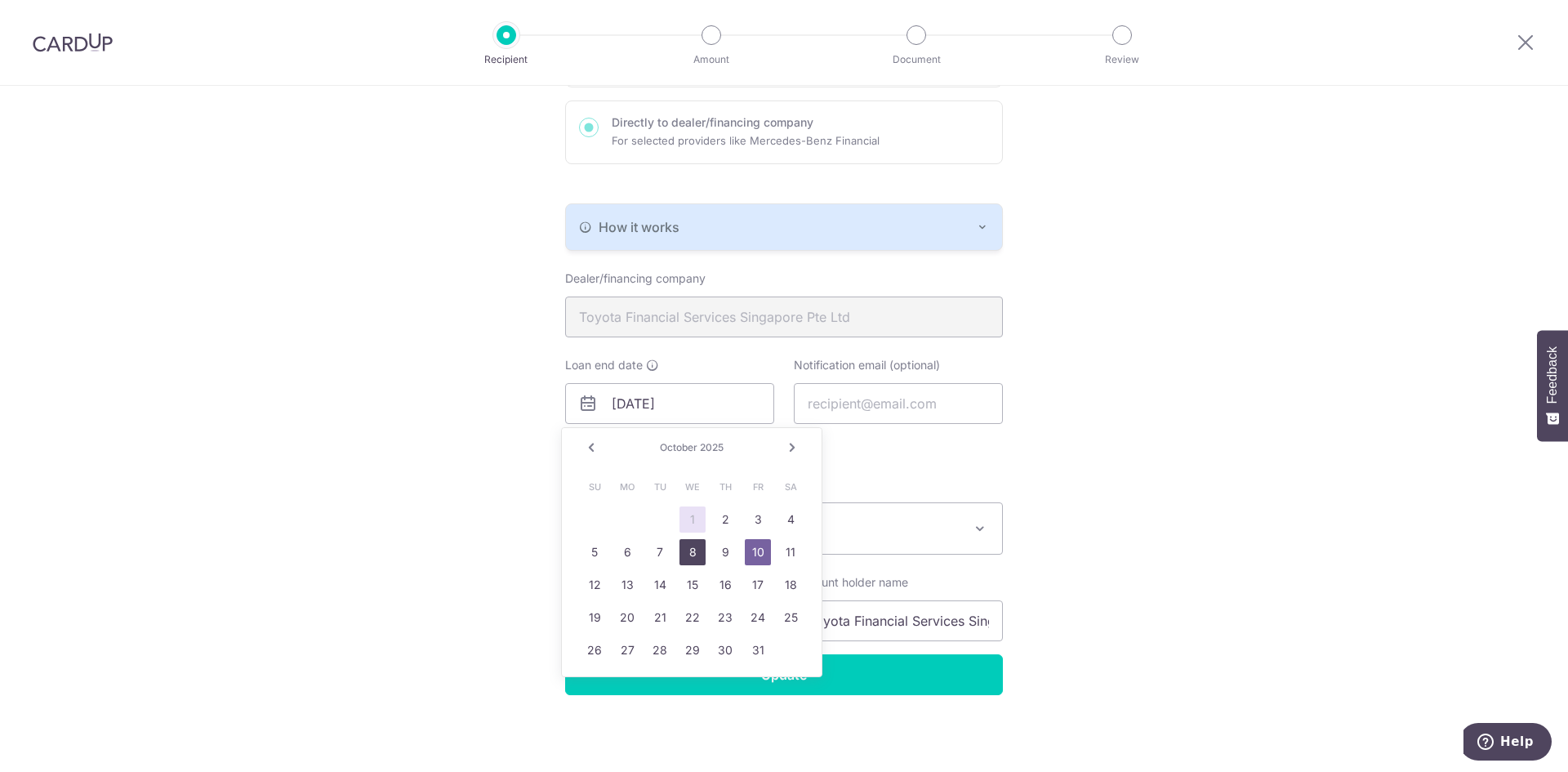
click at [690, 560] on link "8" at bounding box center [692, 551] width 26 height 26
type input "10/08/2025"
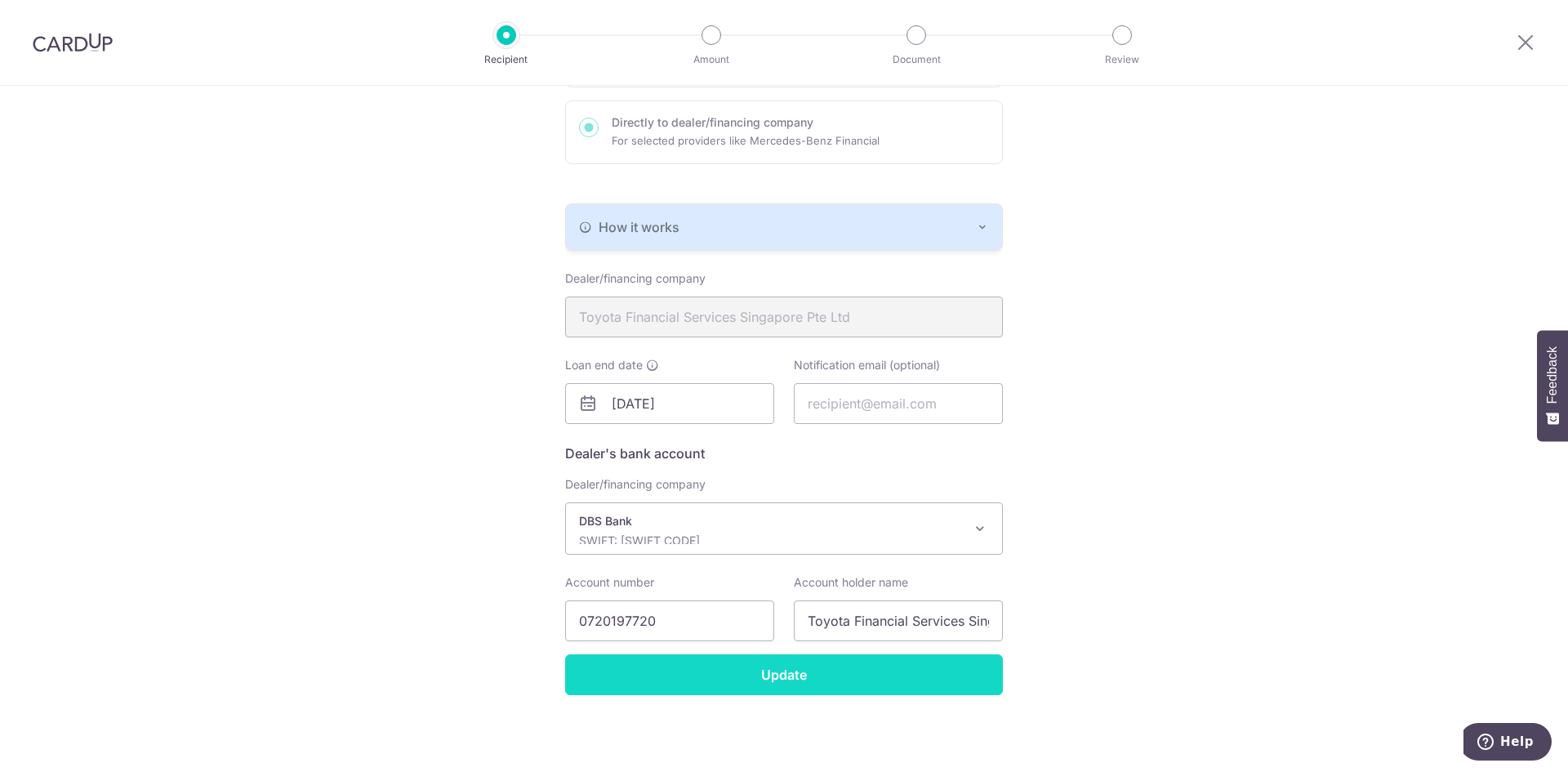
click at [701, 672] on input "Update" at bounding box center [784, 673] width 438 height 41
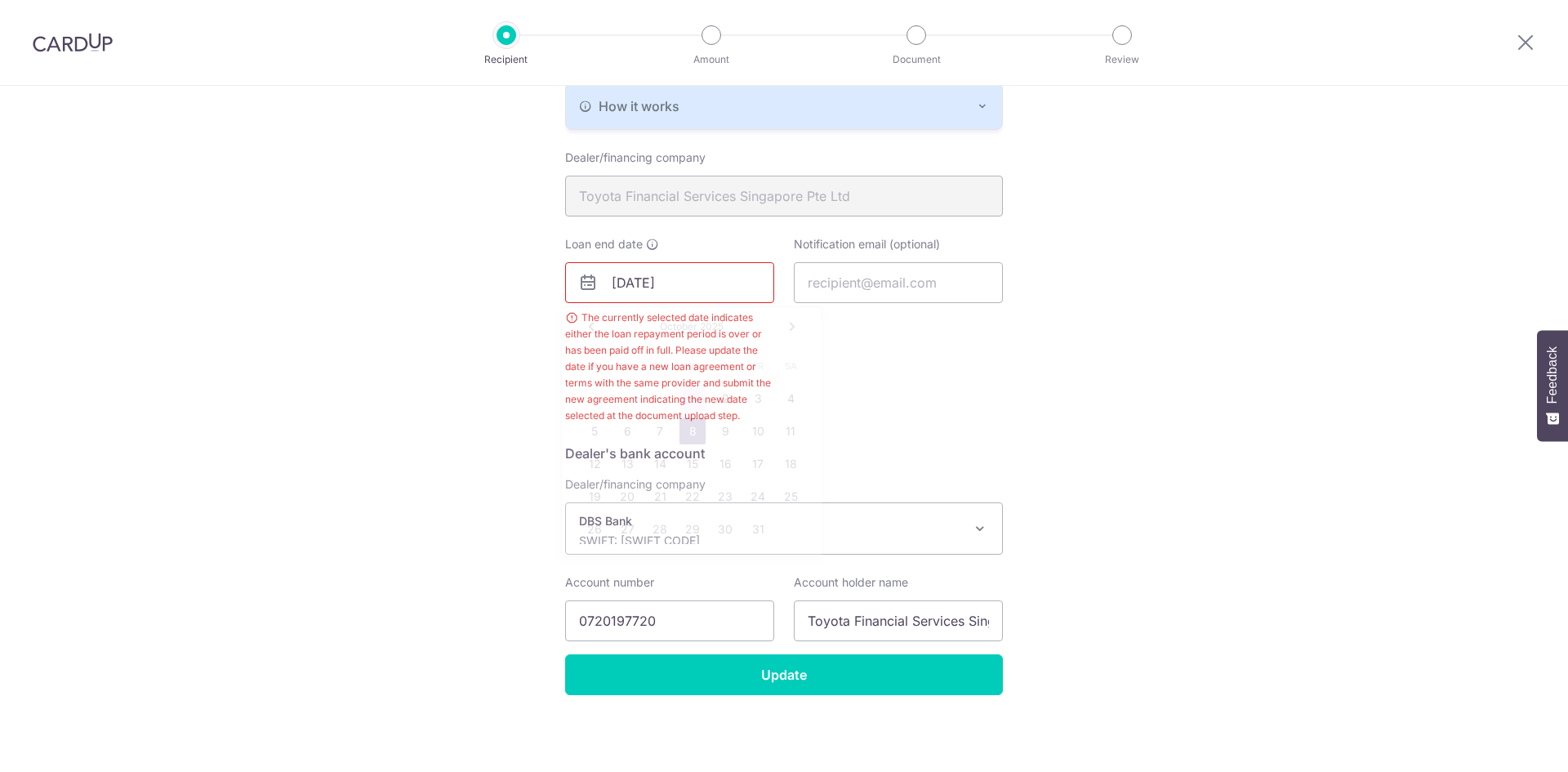
click at [722, 279] on input "[DATE]" at bounding box center [669, 282] width 209 height 41
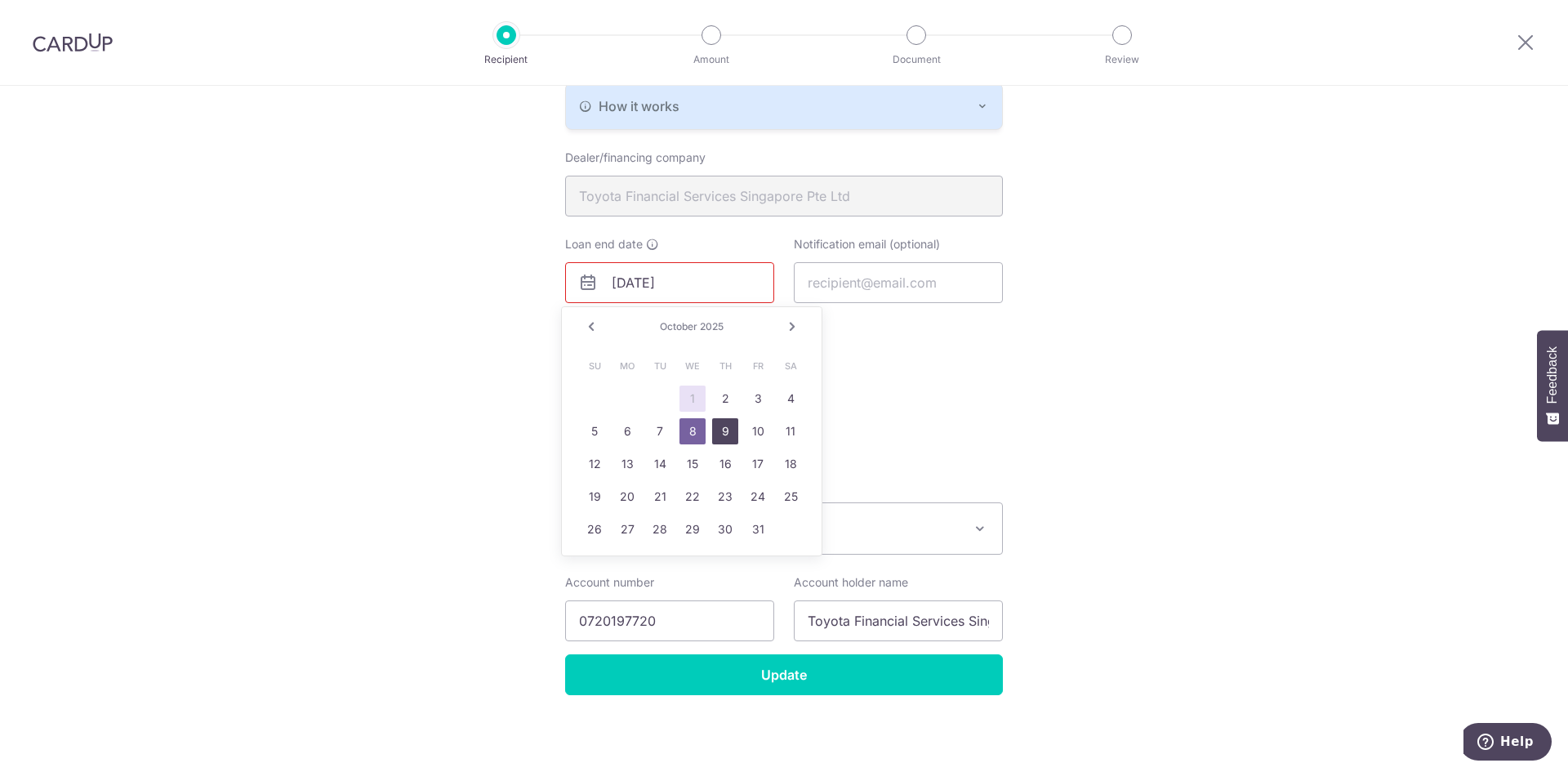
click at [733, 438] on link "9" at bounding box center [725, 430] width 26 height 26
type input "[DATE]"
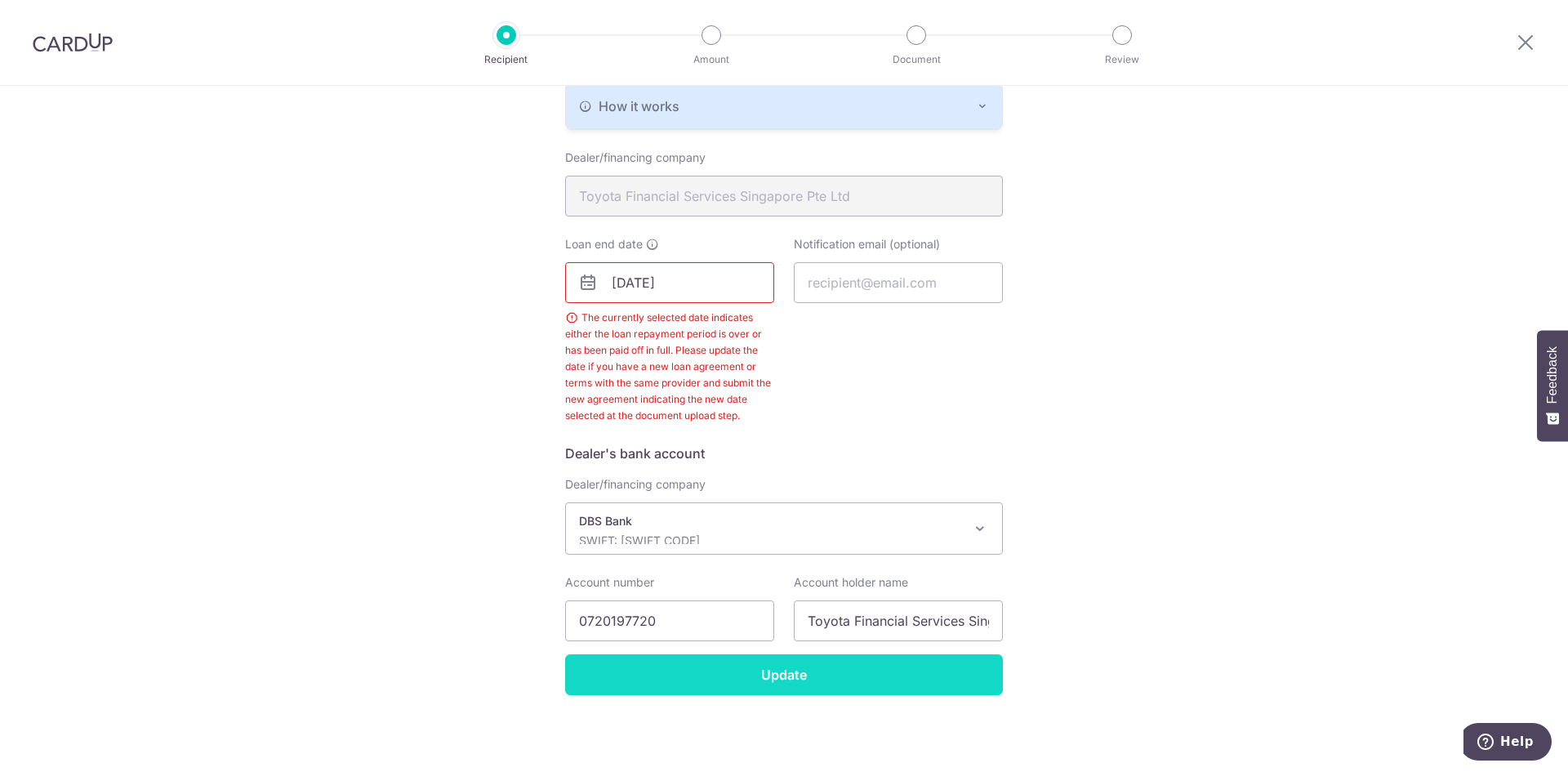
click at [713, 692] on input "Update" at bounding box center [784, 673] width 438 height 41
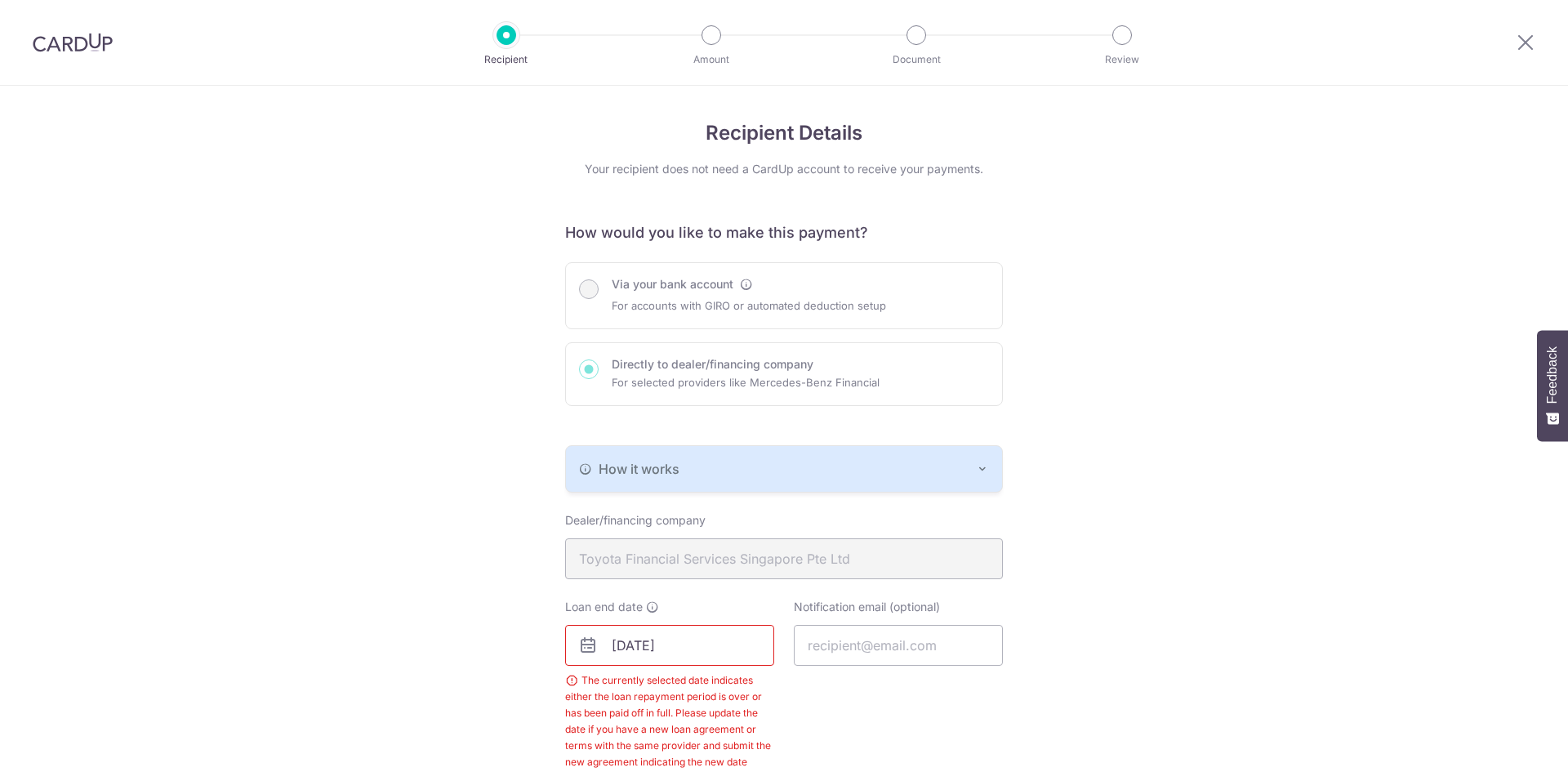
scroll to position [362, 0]
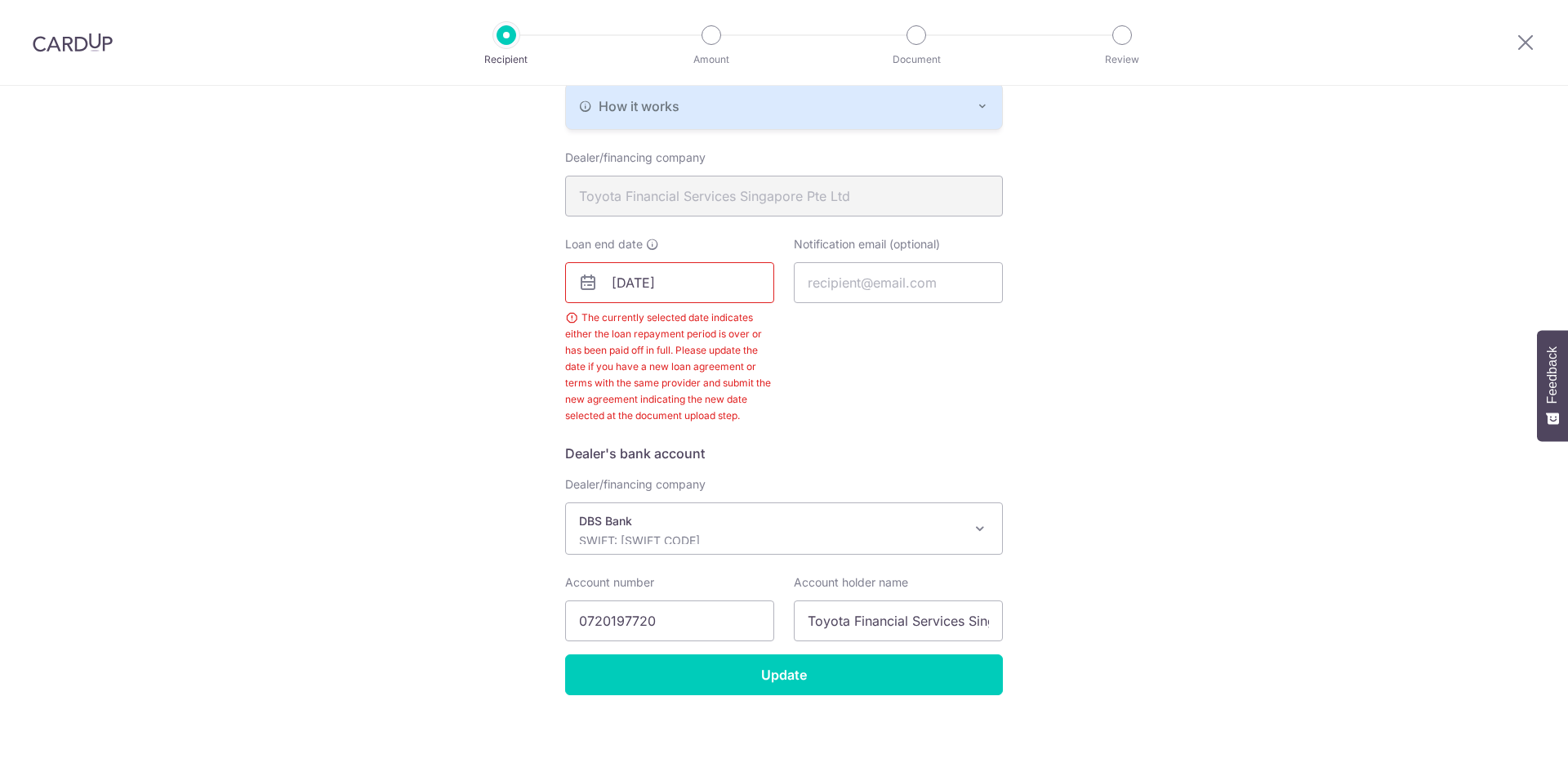
click at [712, 307] on div "[DATE] The currently selected date indicates either the loan repayment period i…" at bounding box center [669, 343] width 209 height 162
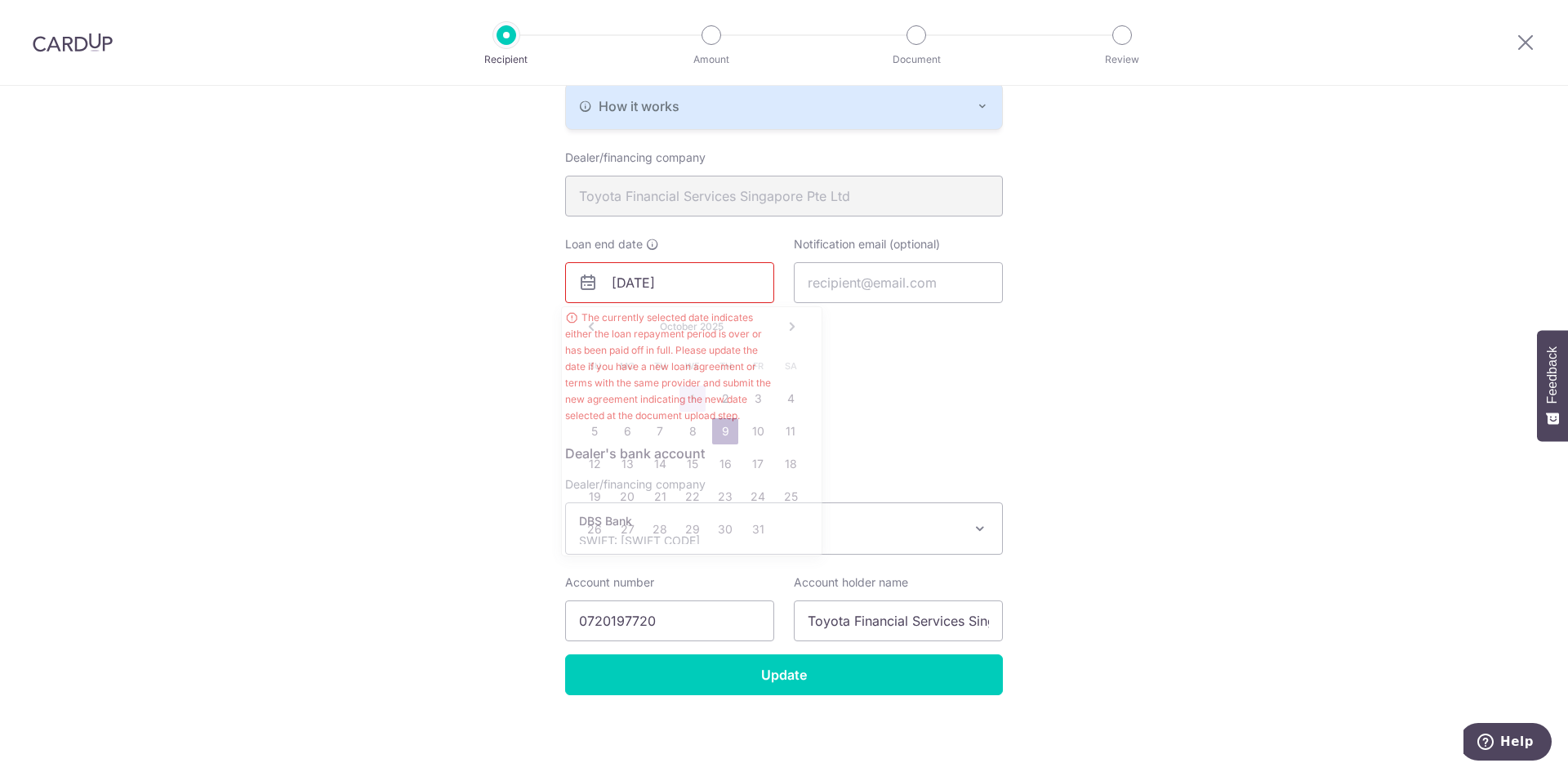
click at [713, 291] on input "[DATE]" at bounding box center [669, 282] width 209 height 41
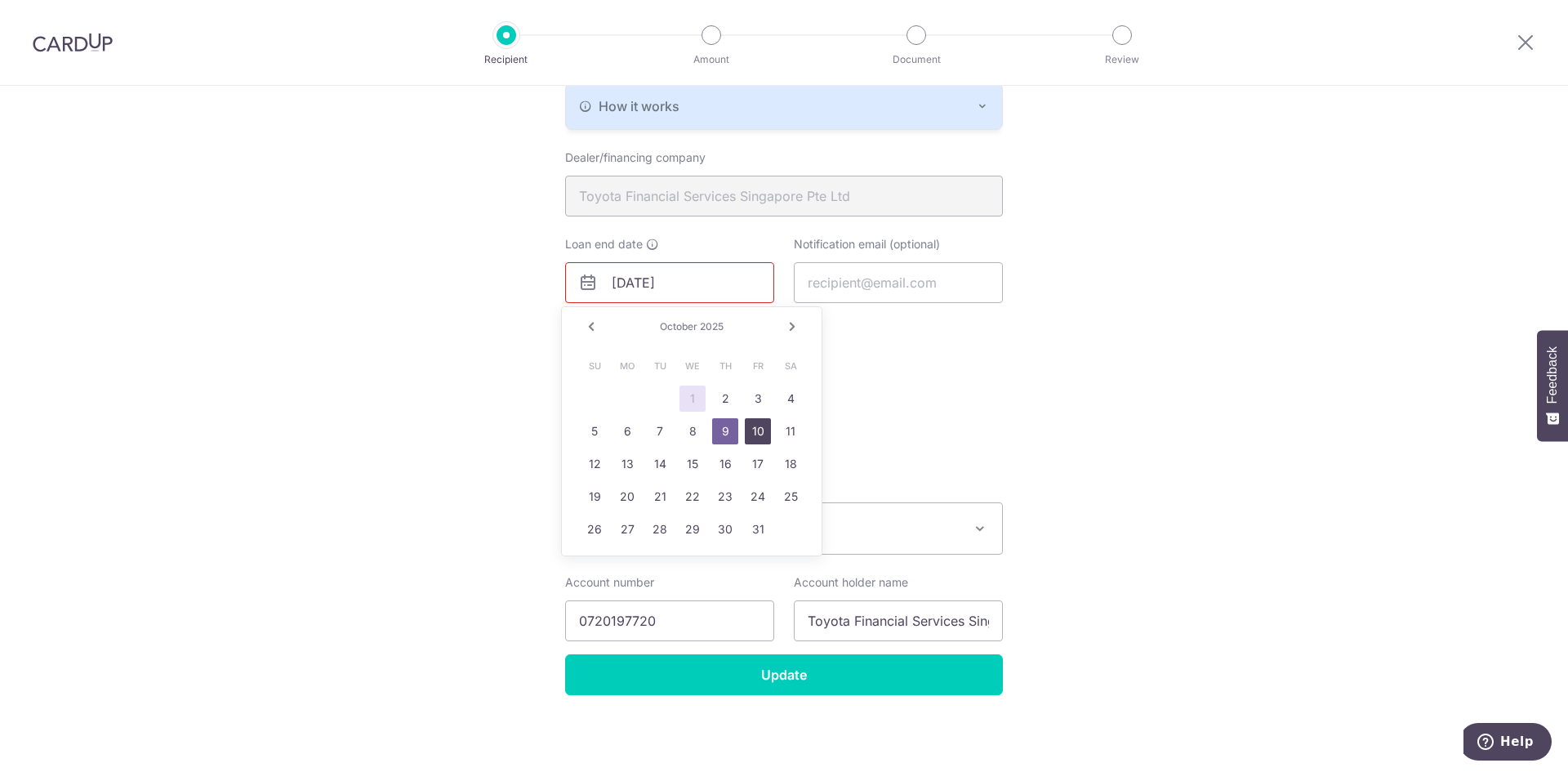
click at [749, 428] on link "10" at bounding box center [758, 430] width 26 height 26
type input "[DATE]"
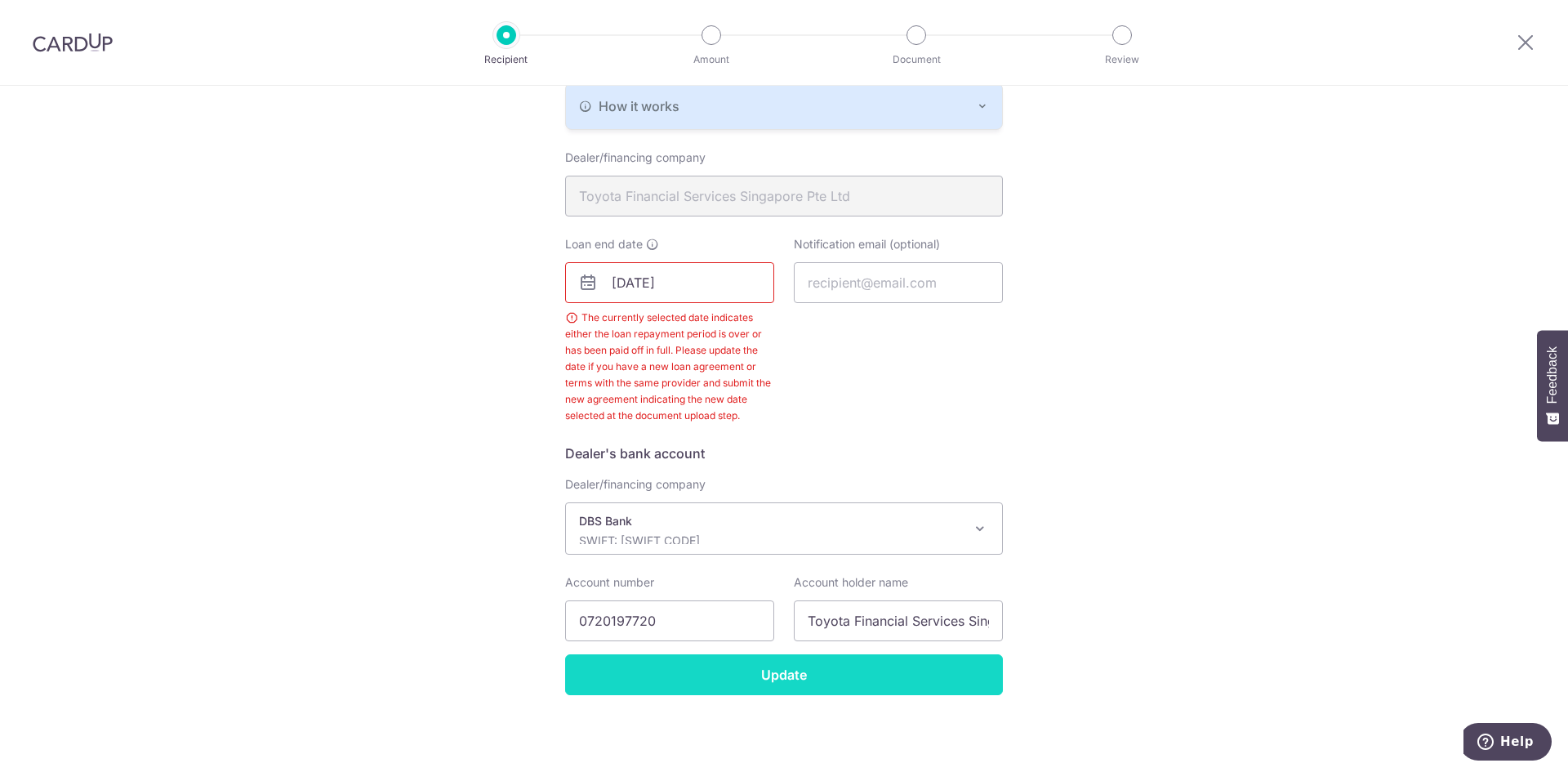
click at [730, 673] on input "Update" at bounding box center [784, 673] width 438 height 41
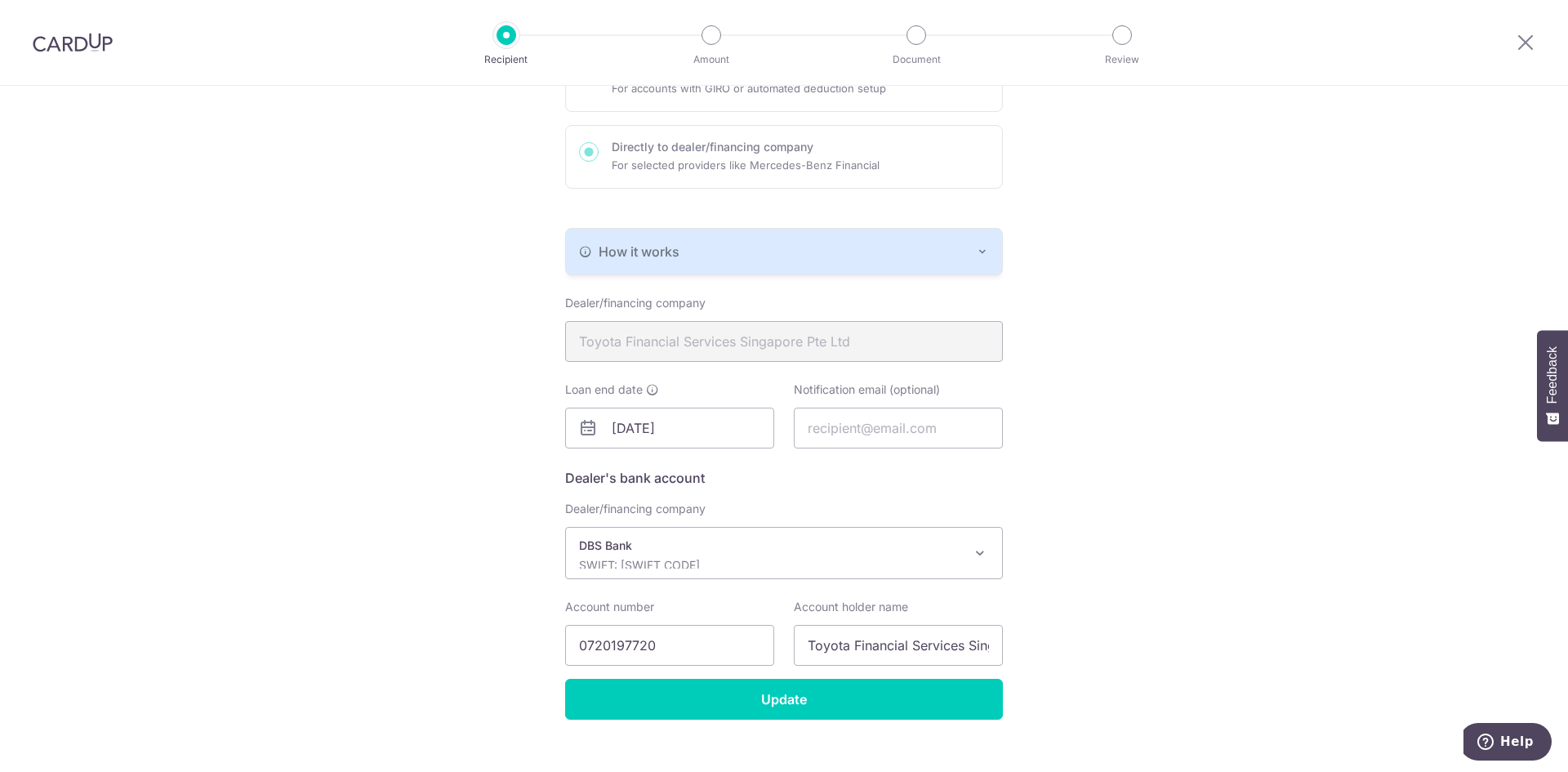
scroll to position [241, 0]
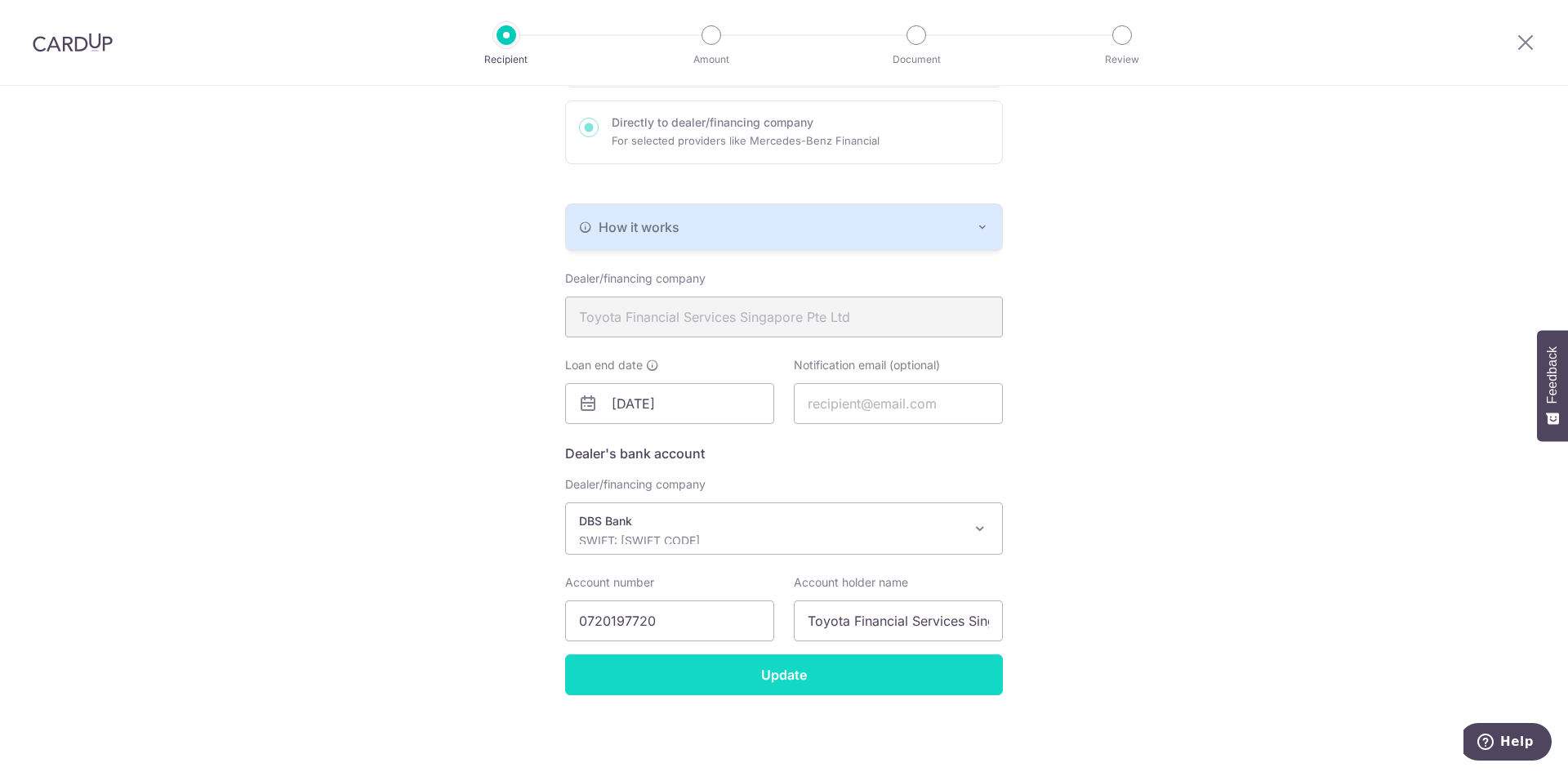
click at [877, 671] on input "Update" at bounding box center [784, 673] width 438 height 41
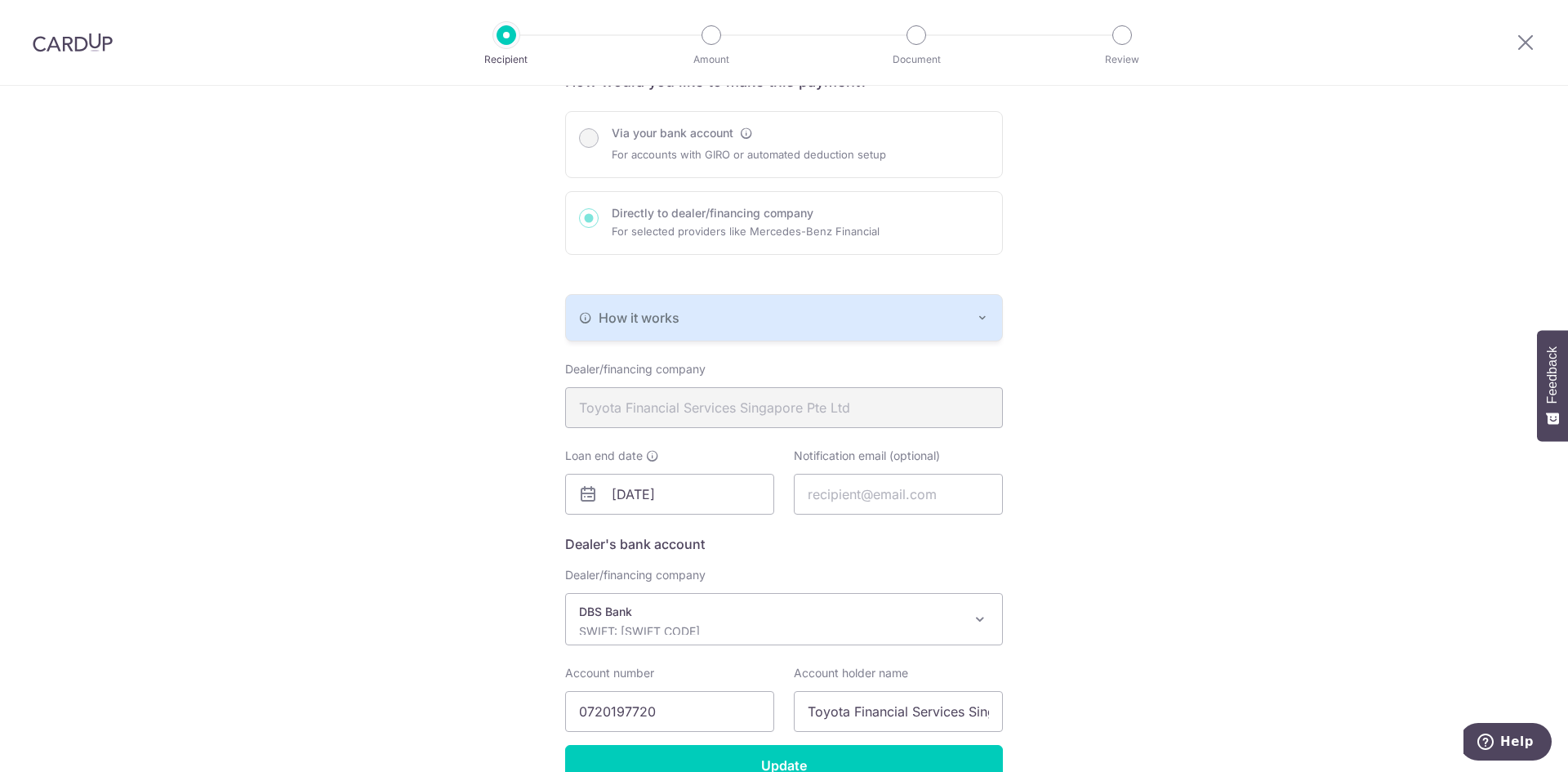
scroll to position [164, 0]
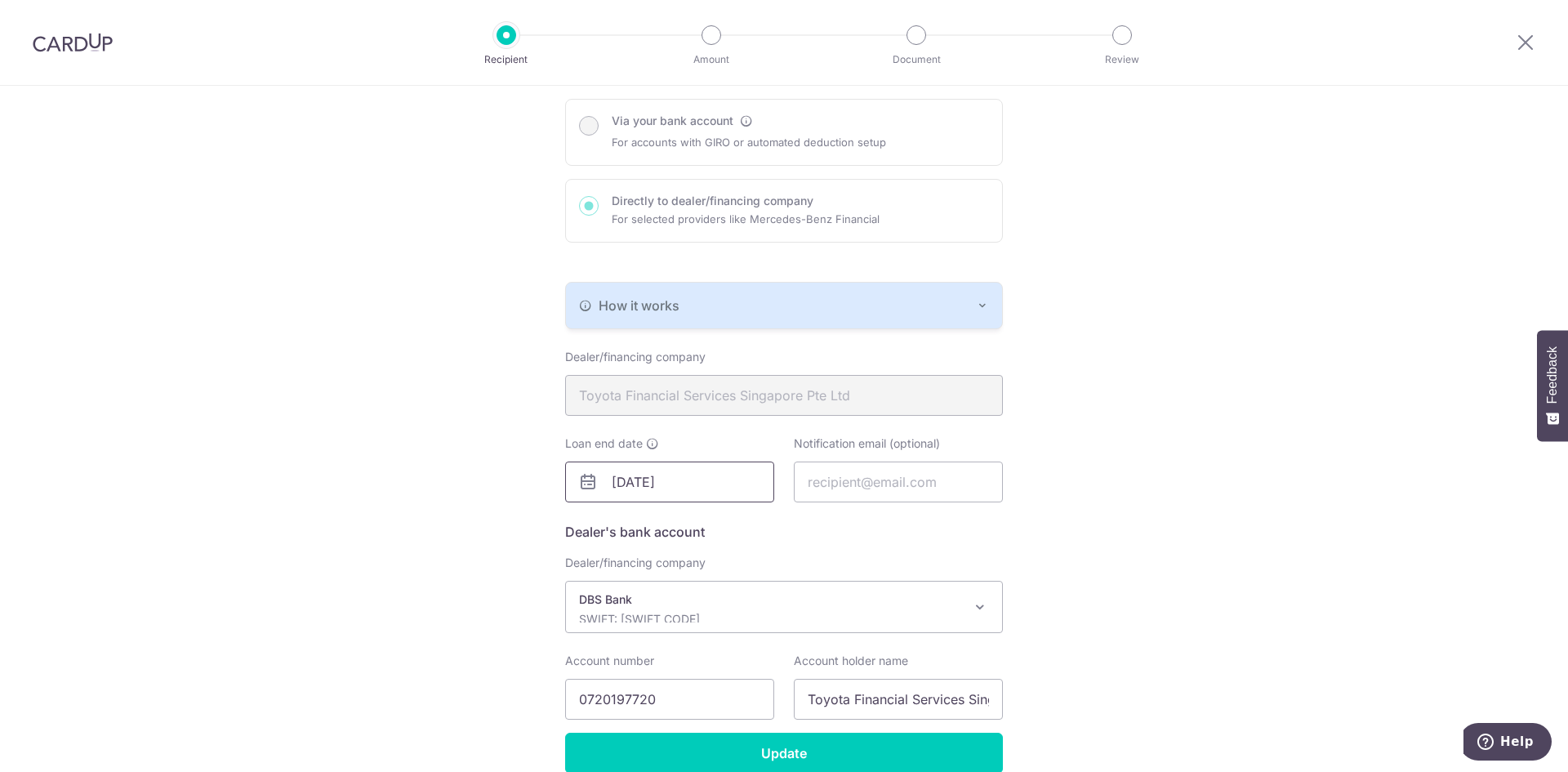
click at [688, 484] on input "[DATE]" at bounding box center [669, 481] width 209 height 41
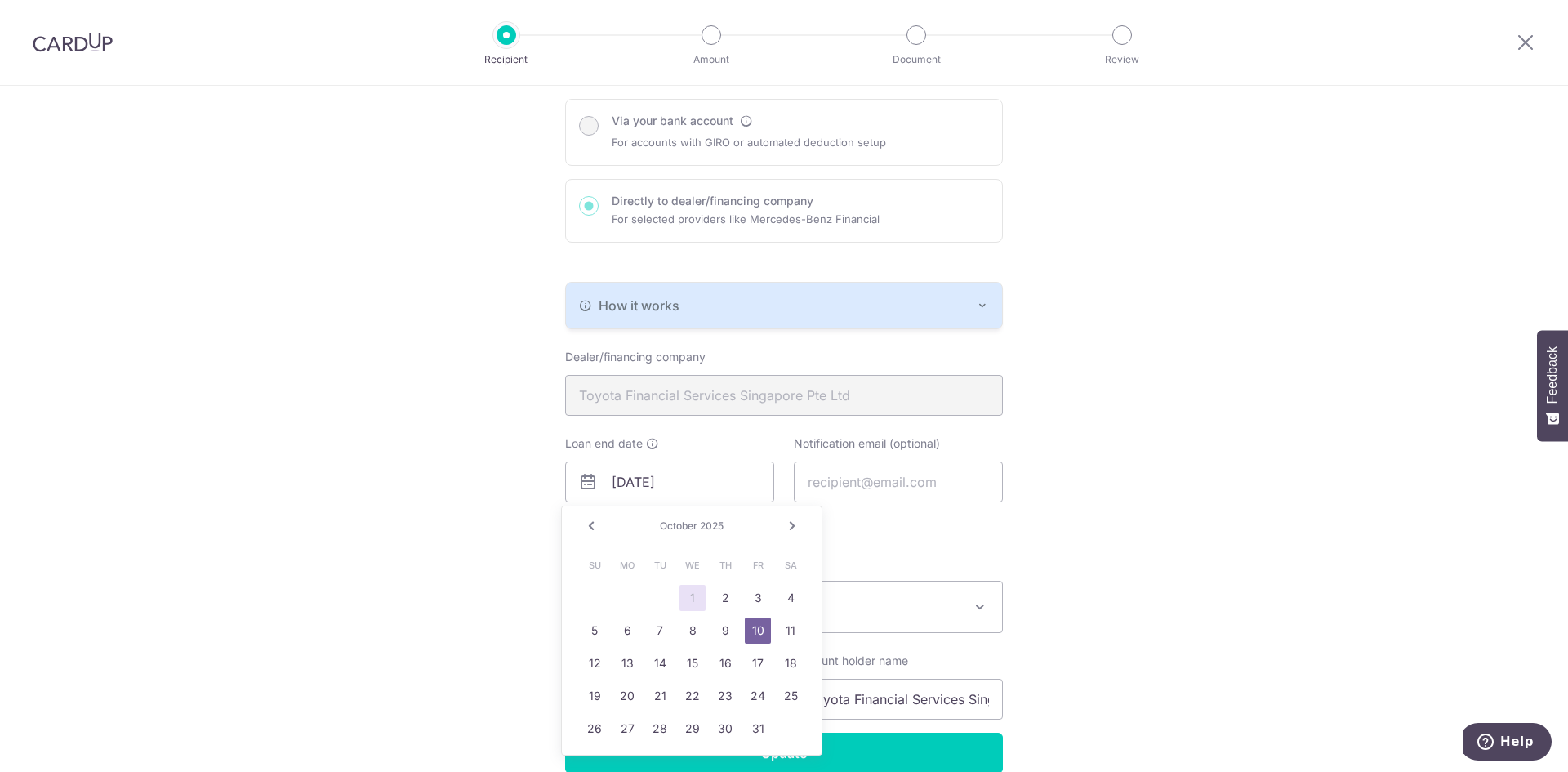
click at [788, 530] on link "Next" at bounding box center [792, 526] width 20 height 20
click at [792, 664] on link "20" at bounding box center [790, 663] width 26 height 26
type input "[DATE]"
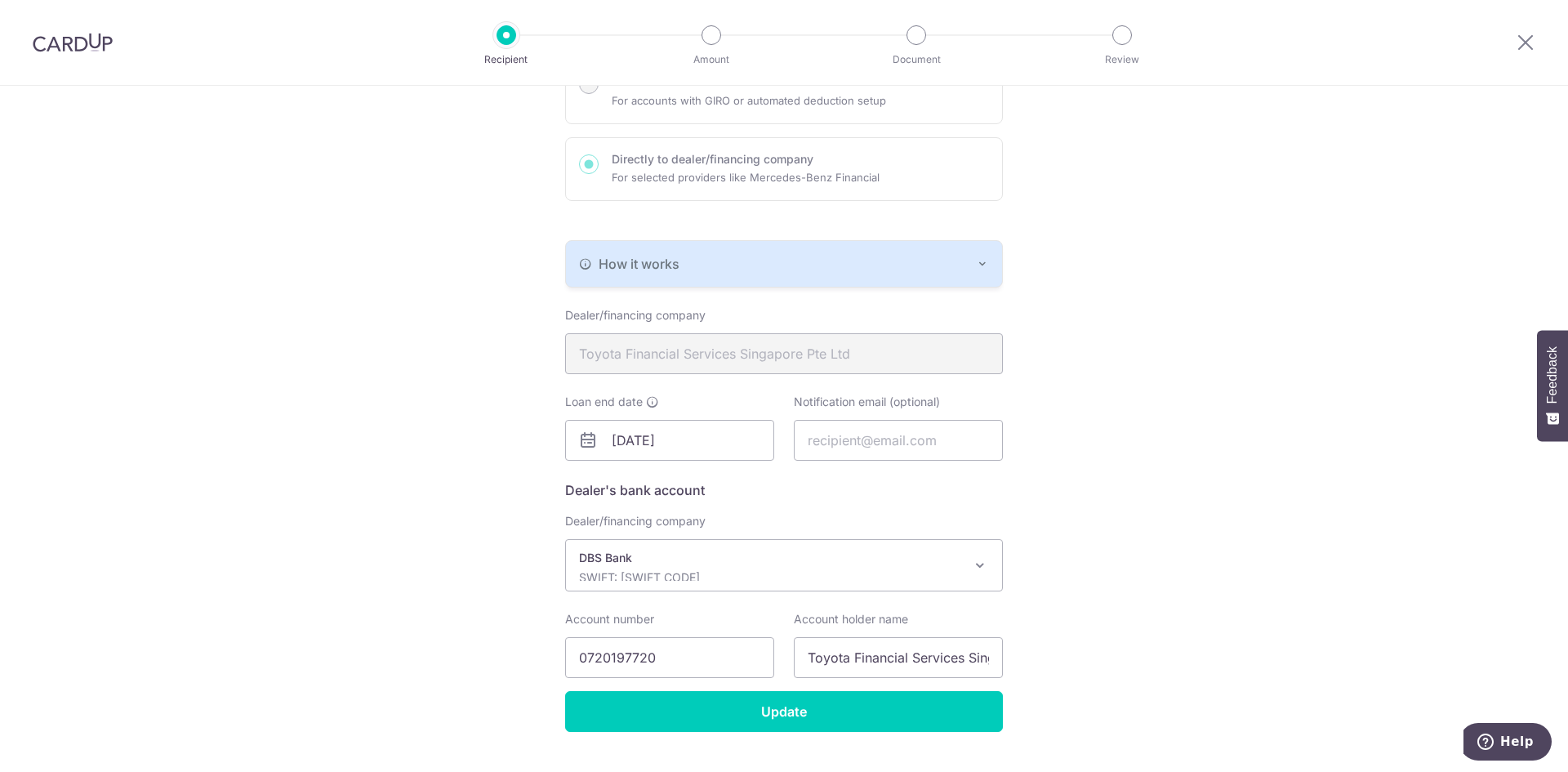
scroll to position [241, 0]
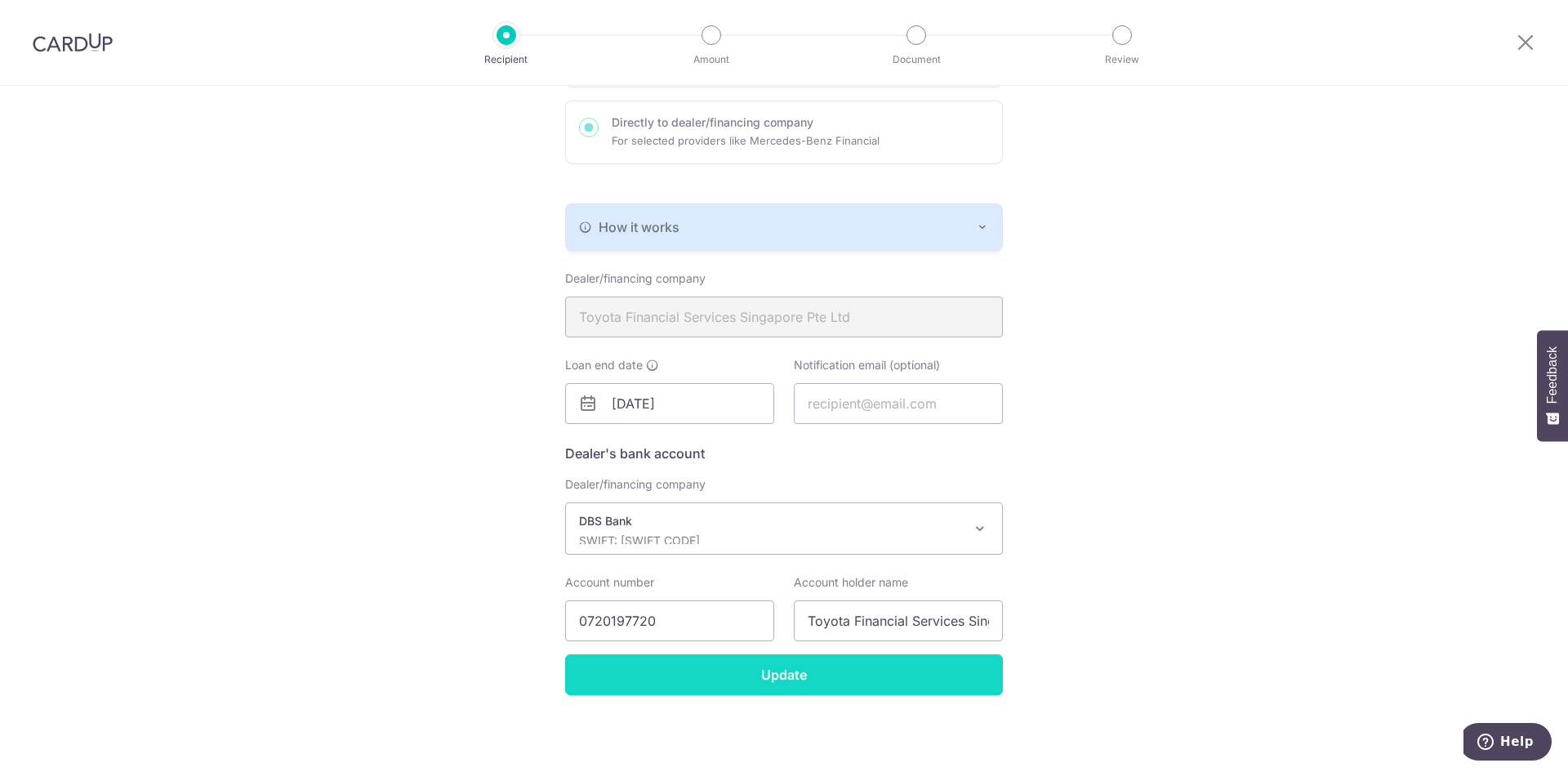
click at [751, 678] on input "Update" at bounding box center [784, 673] width 438 height 41
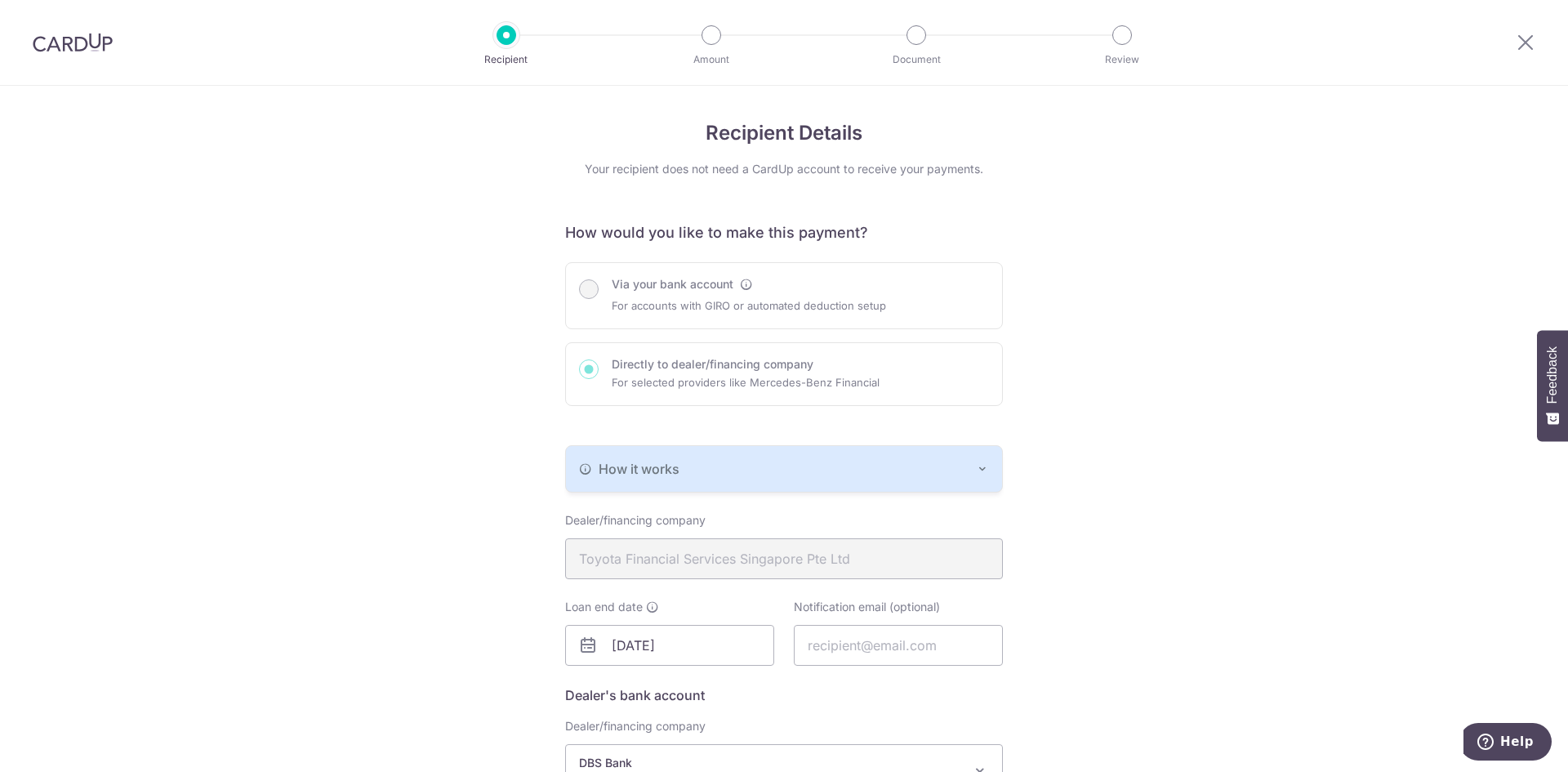
click at [716, 36] on div at bounding box center [712, 35] width 20 height 20
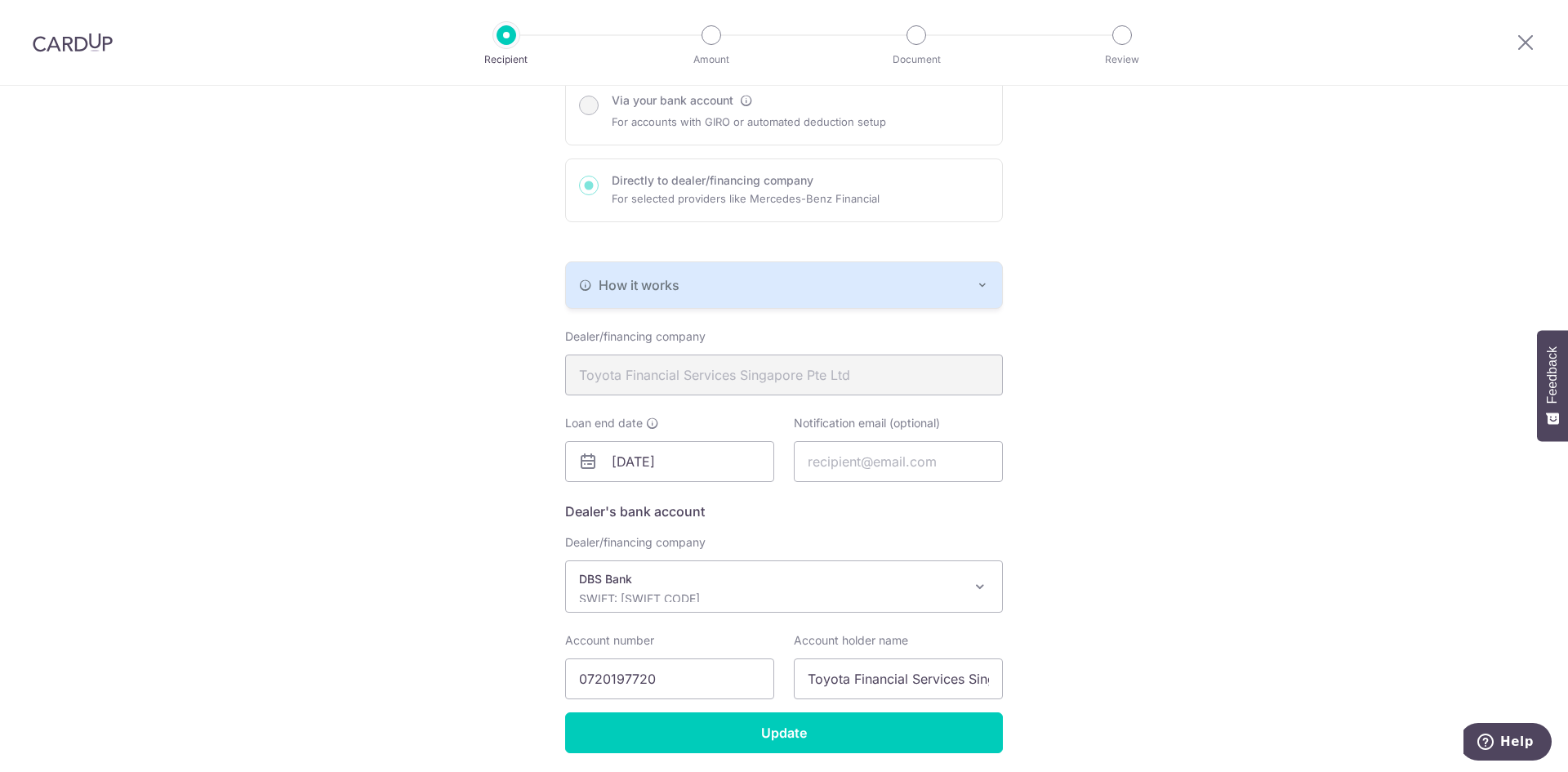
scroll to position [241, 0]
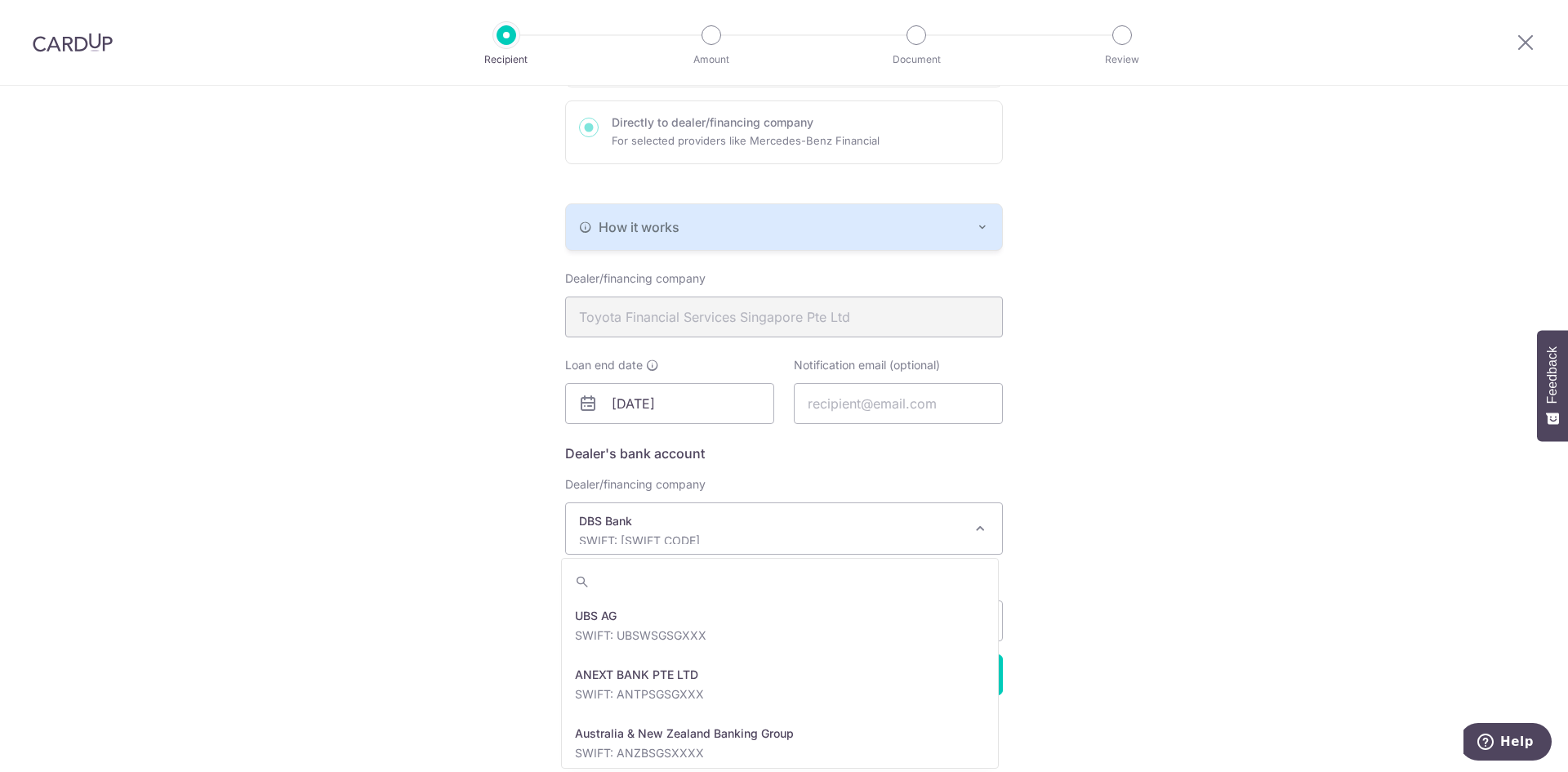
click at [730, 543] on p "SWIFT: [SWIFT_CODE]" at bounding box center [770, 541] width 384 height 16
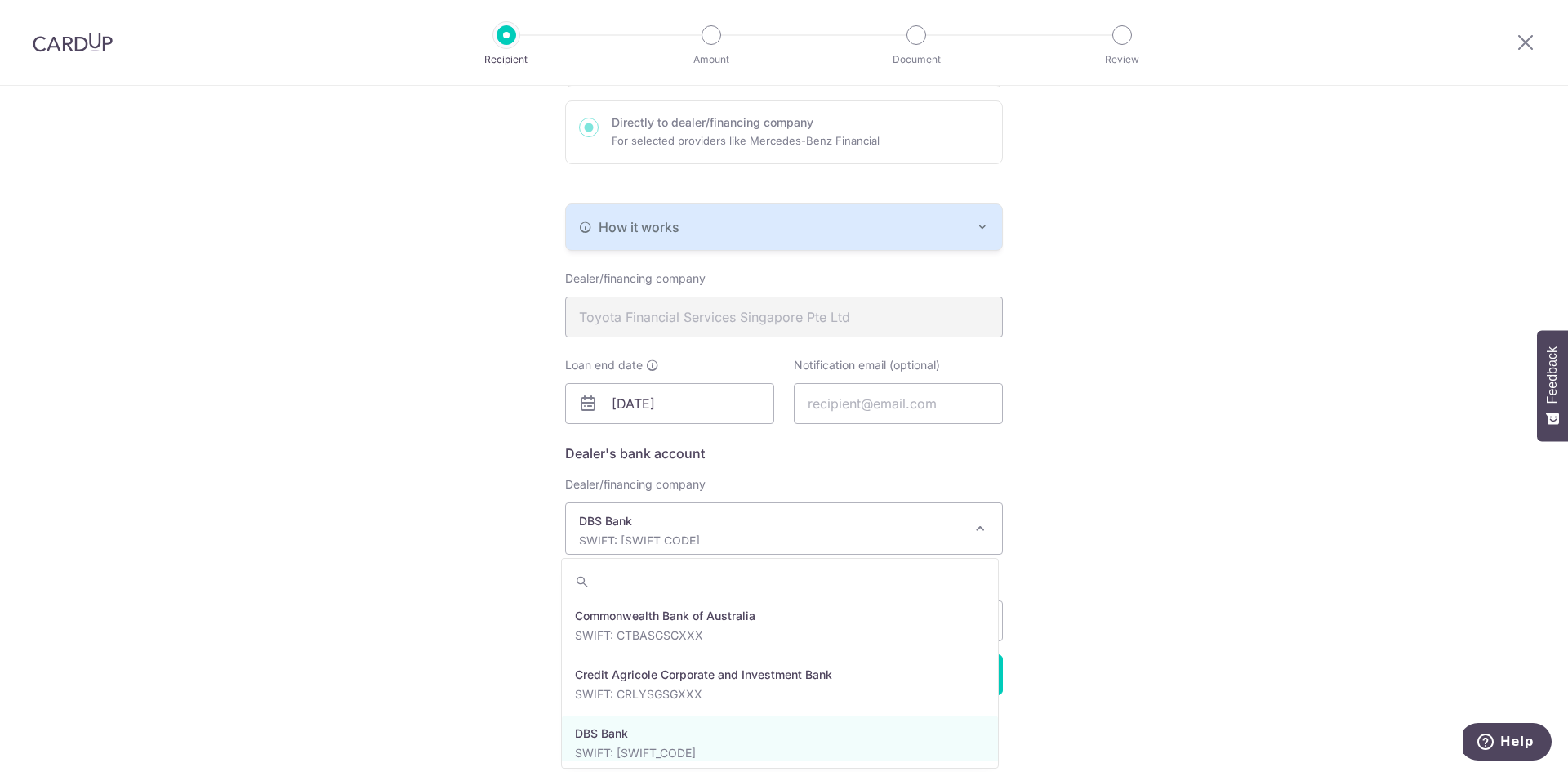
click at [1163, 504] on div "Recipient Details Your recipient does not need a CardUp account to receive your…" at bounding box center [784, 307] width 1568 height 927
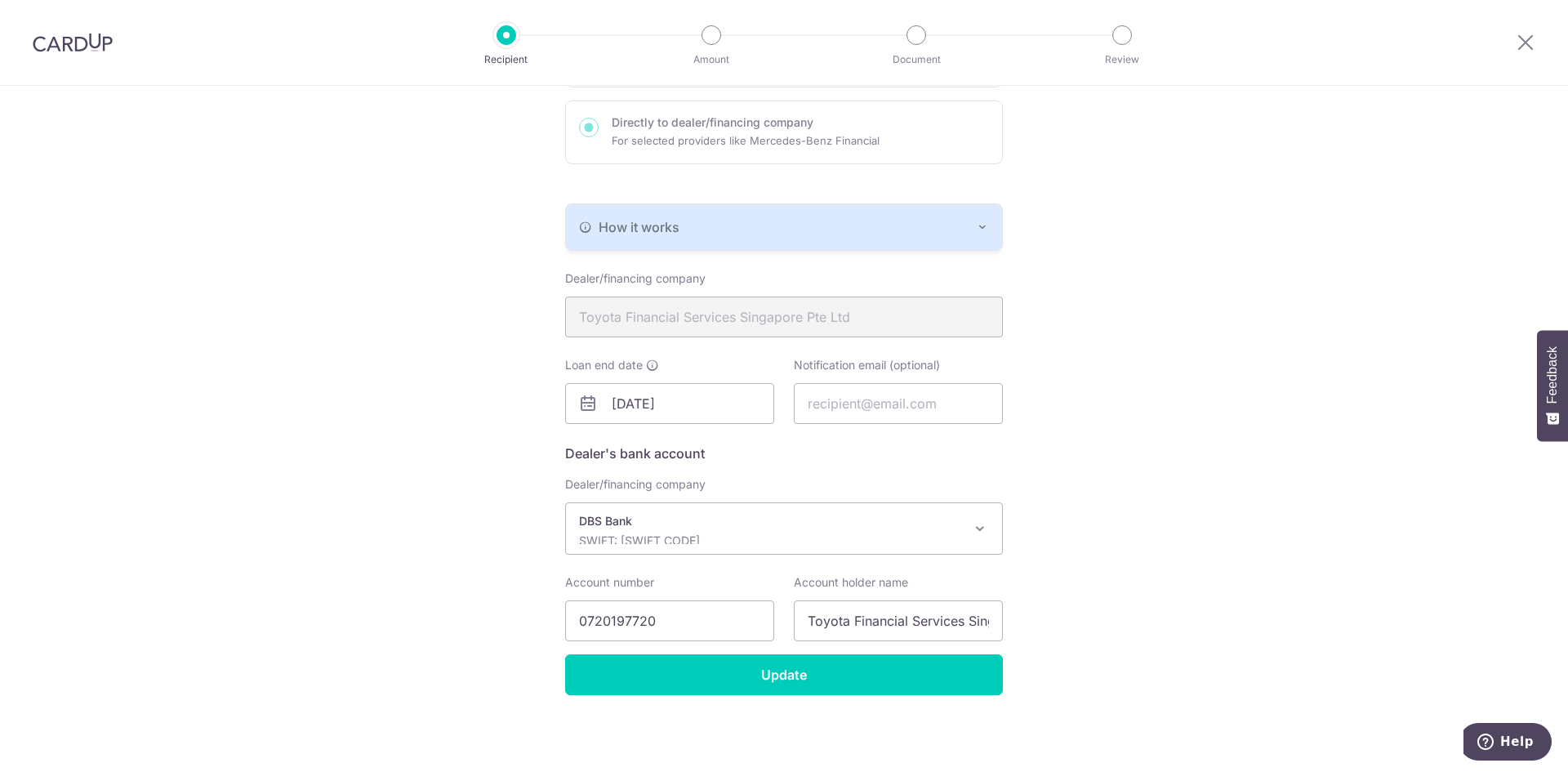
click at [704, 231] on div "How it works" at bounding box center [783, 227] width 410 height 20
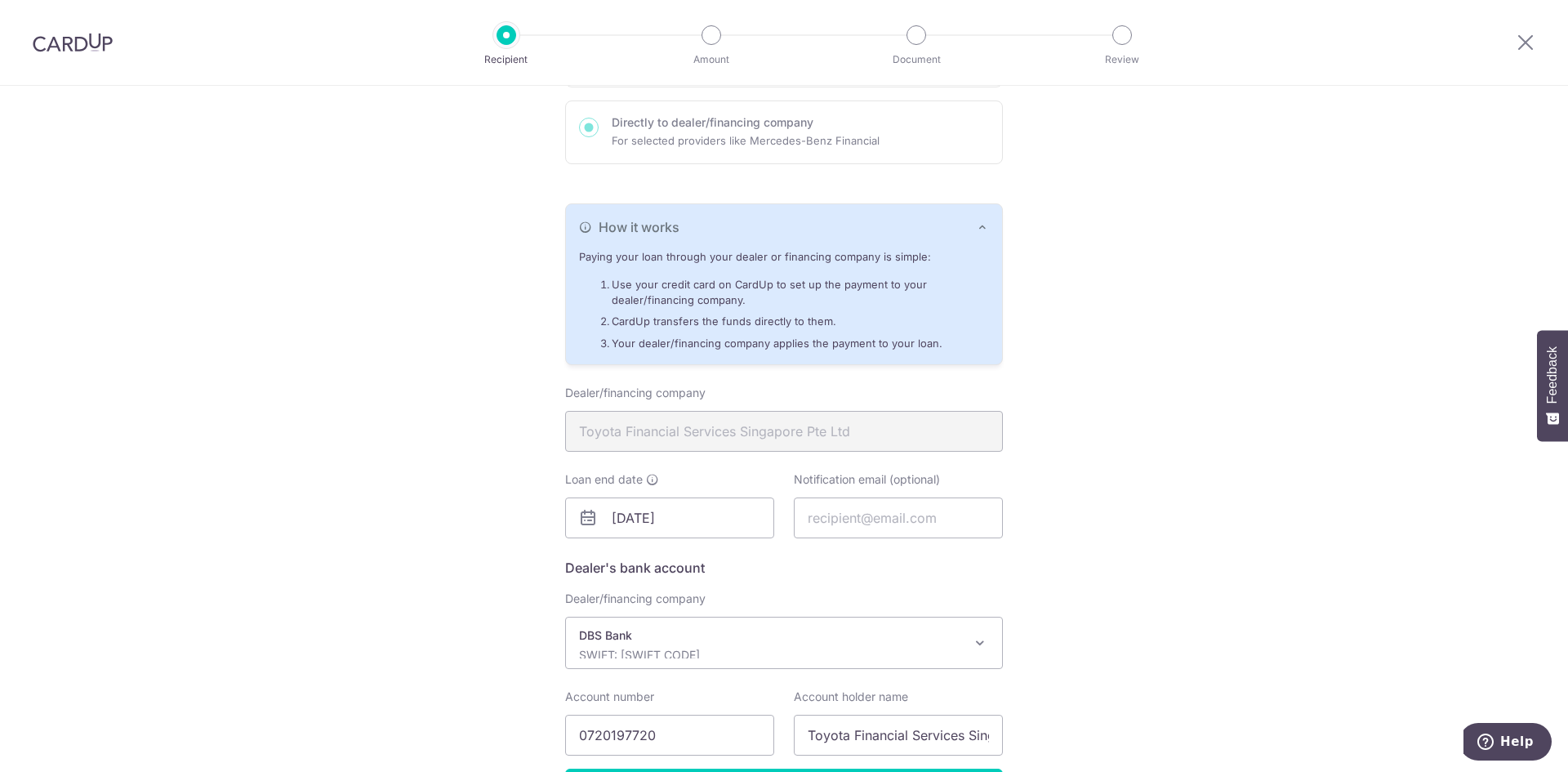
click at [704, 231] on div "How it works" at bounding box center [783, 227] width 410 height 20
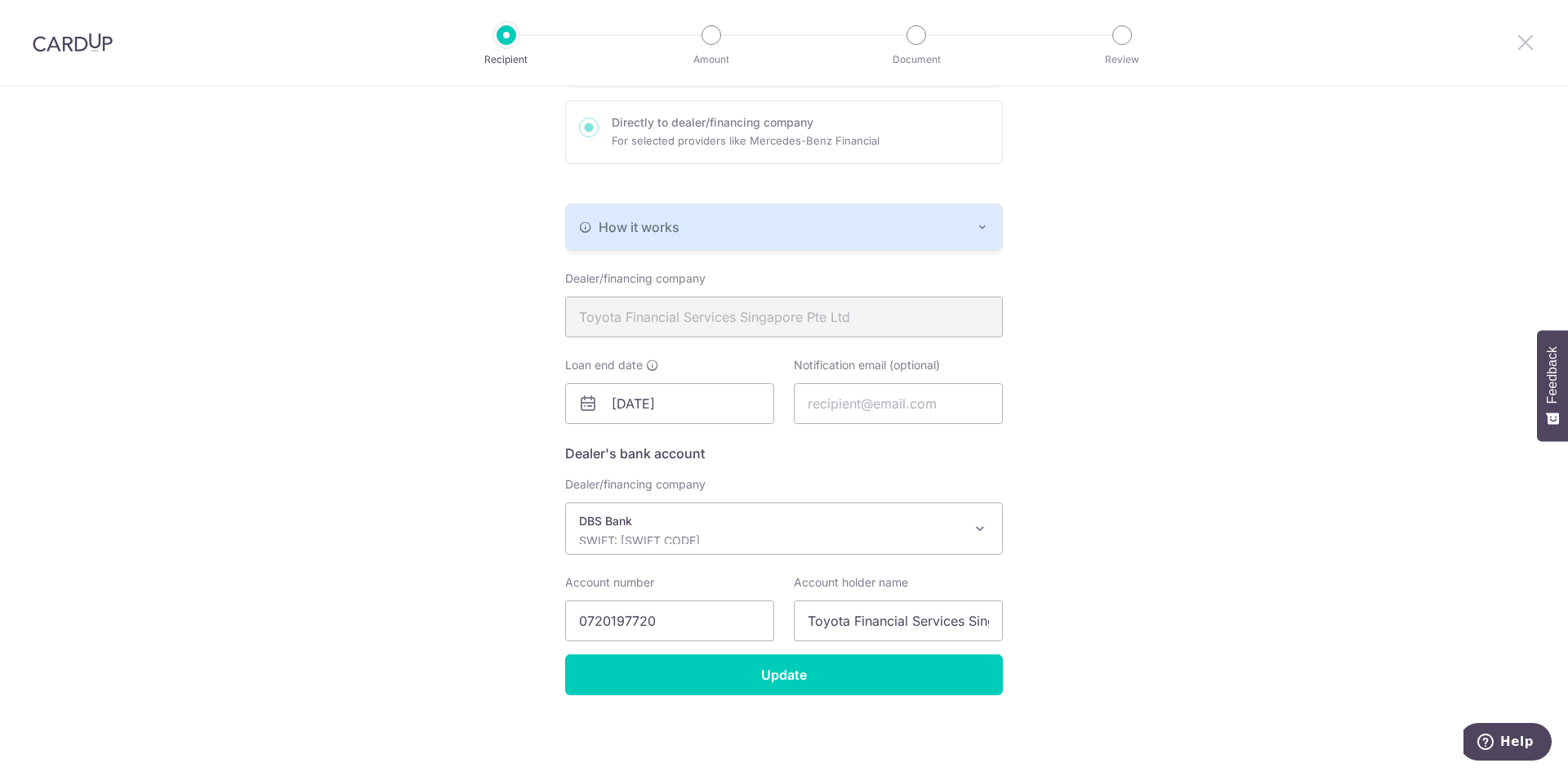
drag, startPoint x: 1524, startPoint y: 36, endPoint x: 853, endPoint y: 92, distance: 673.3
click at [1524, 36] on icon at bounding box center [1525, 42] width 20 height 21
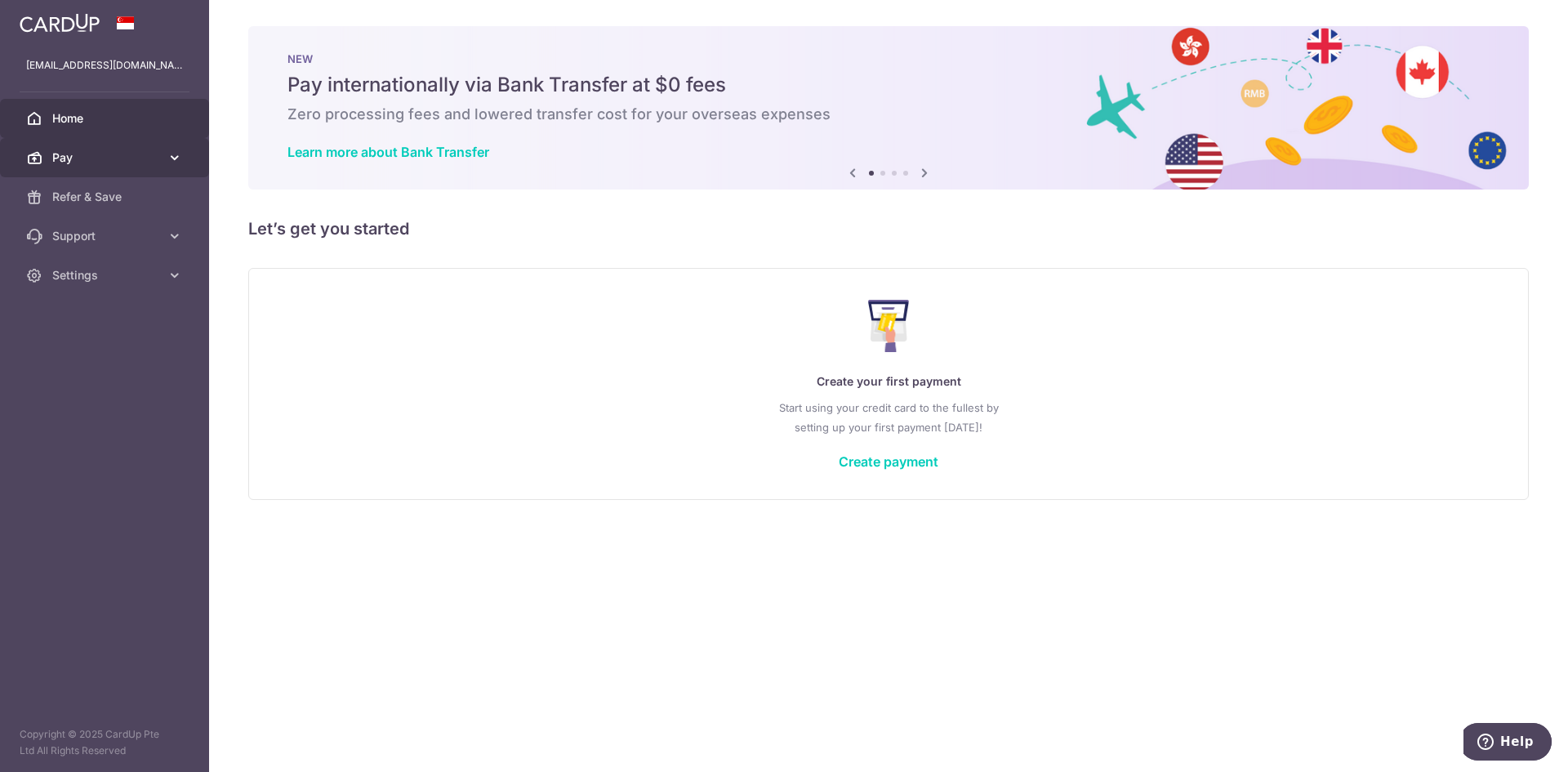
click at [97, 147] on link "Pay" at bounding box center [104, 157] width 209 height 39
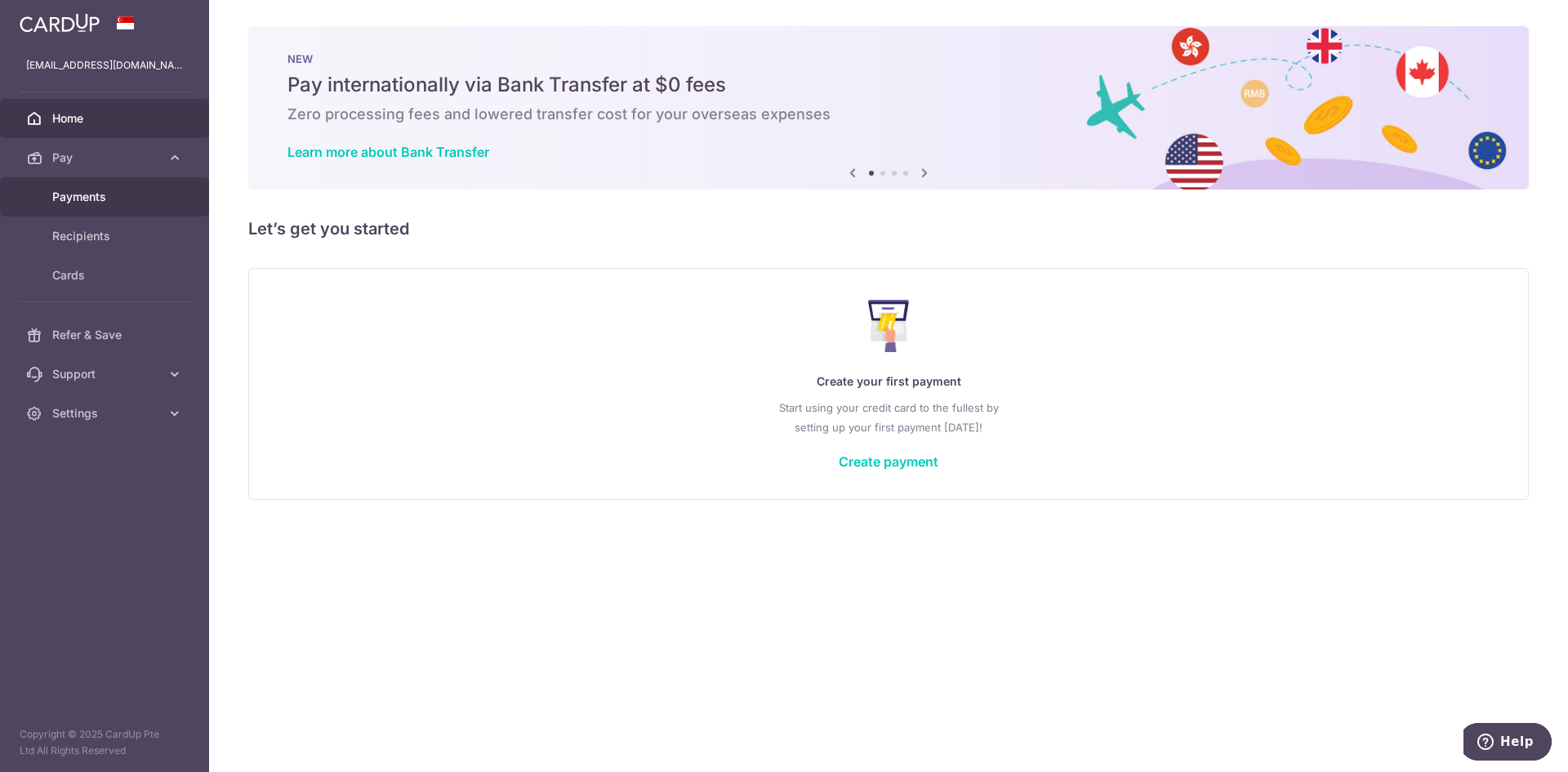
click at [122, 201] on span "Payments" at bounding box center [106, 197] width 108 height 16
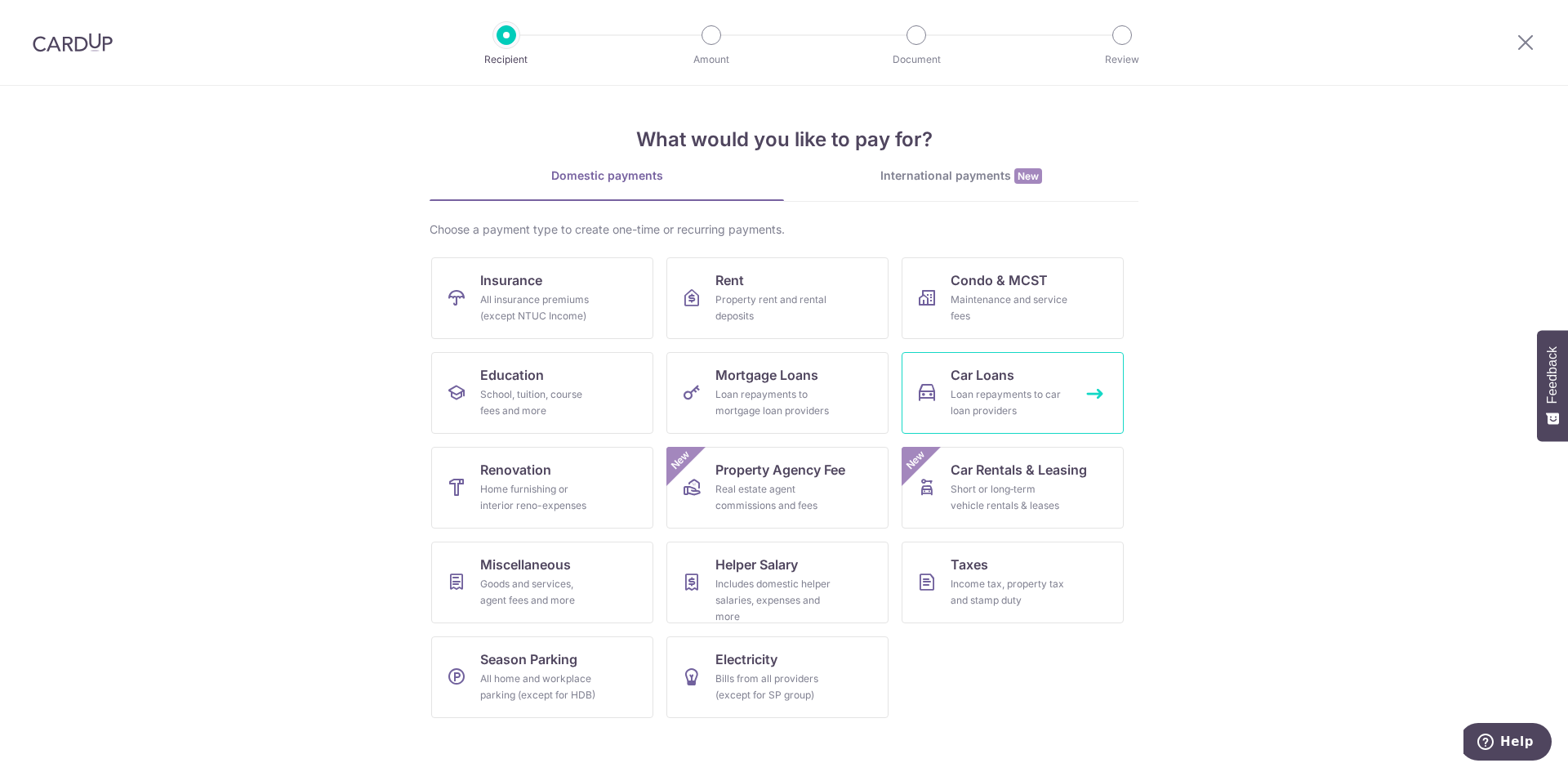
click at [1031, 400] on div "Loan repayments to car loan providers" at bounding box center [1009, 402] width 118 height 33
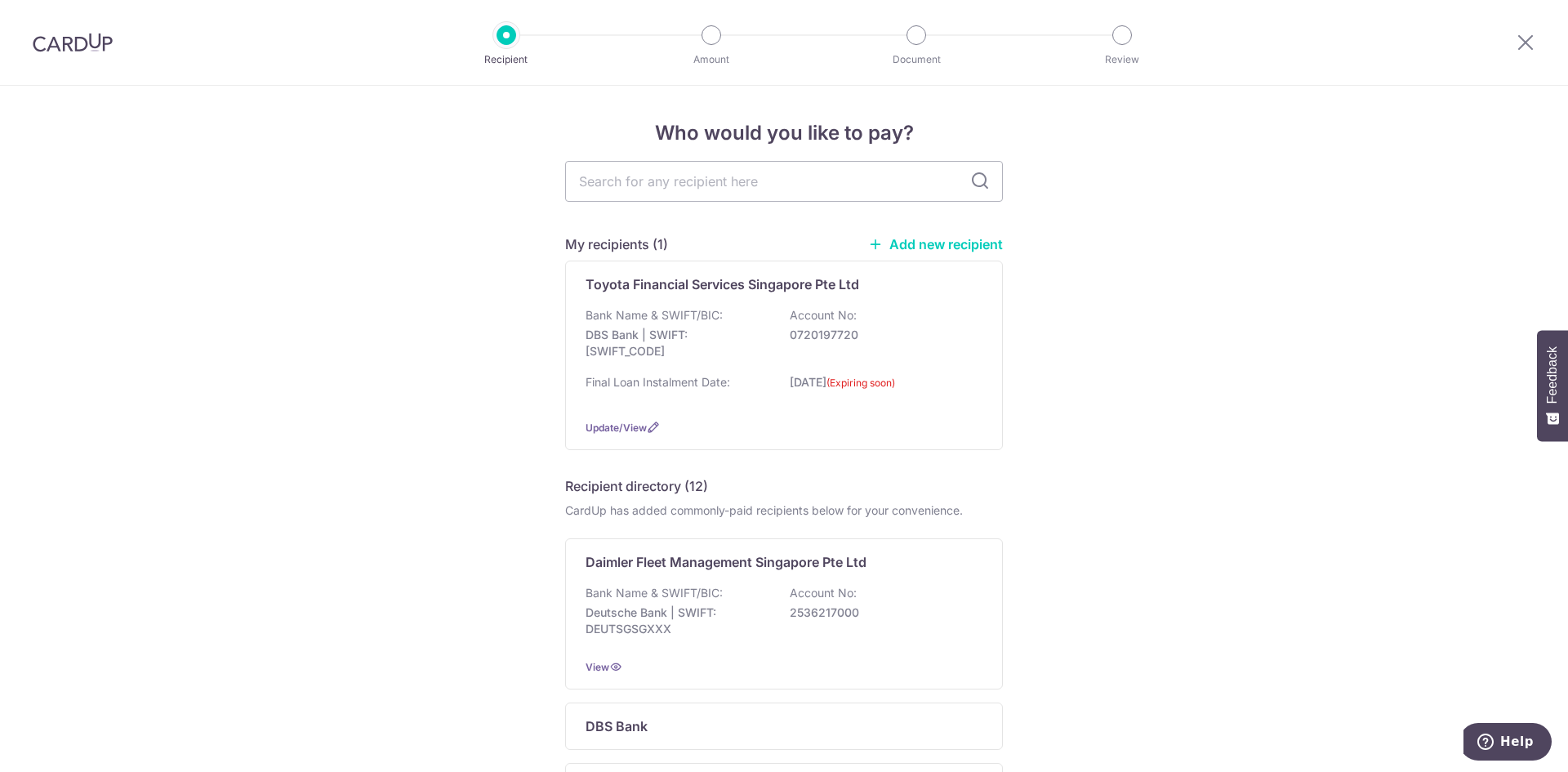
click at [731, 308] on div "Bank Name & SWIFT/BIC: DBS Bank | SWIFT: [SWIFT_CODE] Account No: 0720197720" at bounding box center [784, 337] width 397 height 61
click at [848, 339] on p "0720197720" at bounding box center [881, 334] width 183 height 16
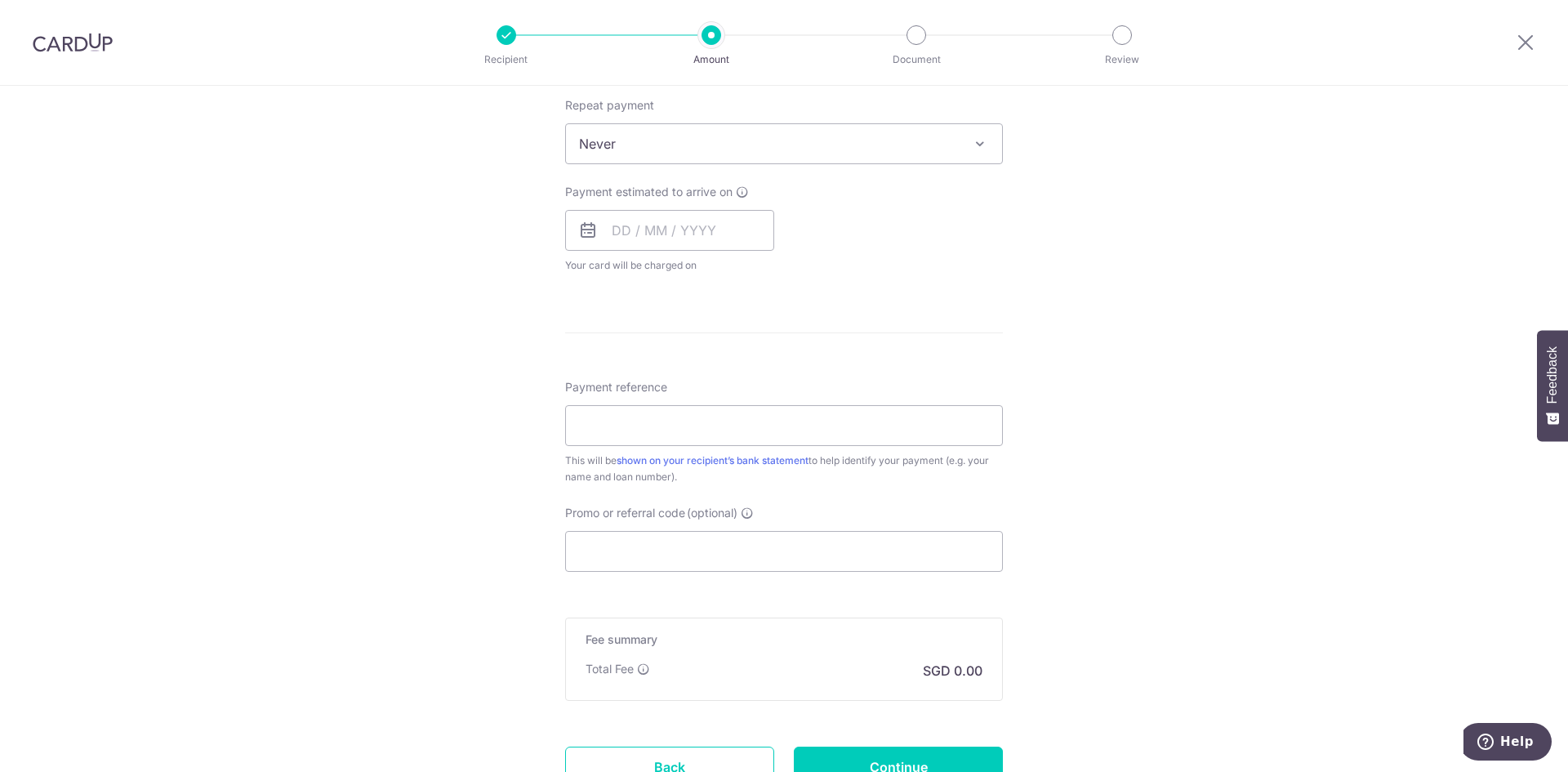
scroll to position [791, 0]
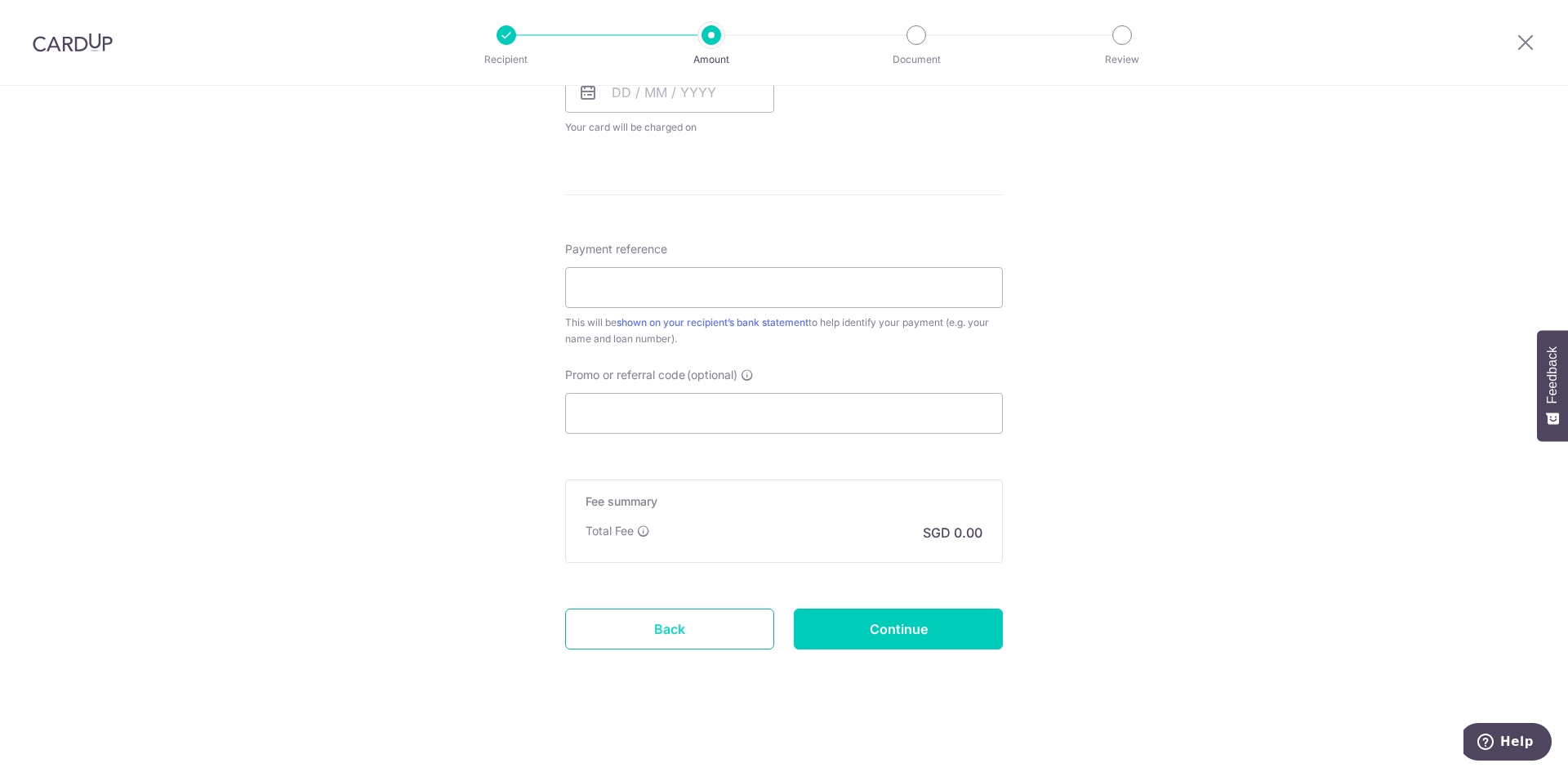
click at [682, 623] on link "Back" at bounding box center [669, 628] width 209 height 41
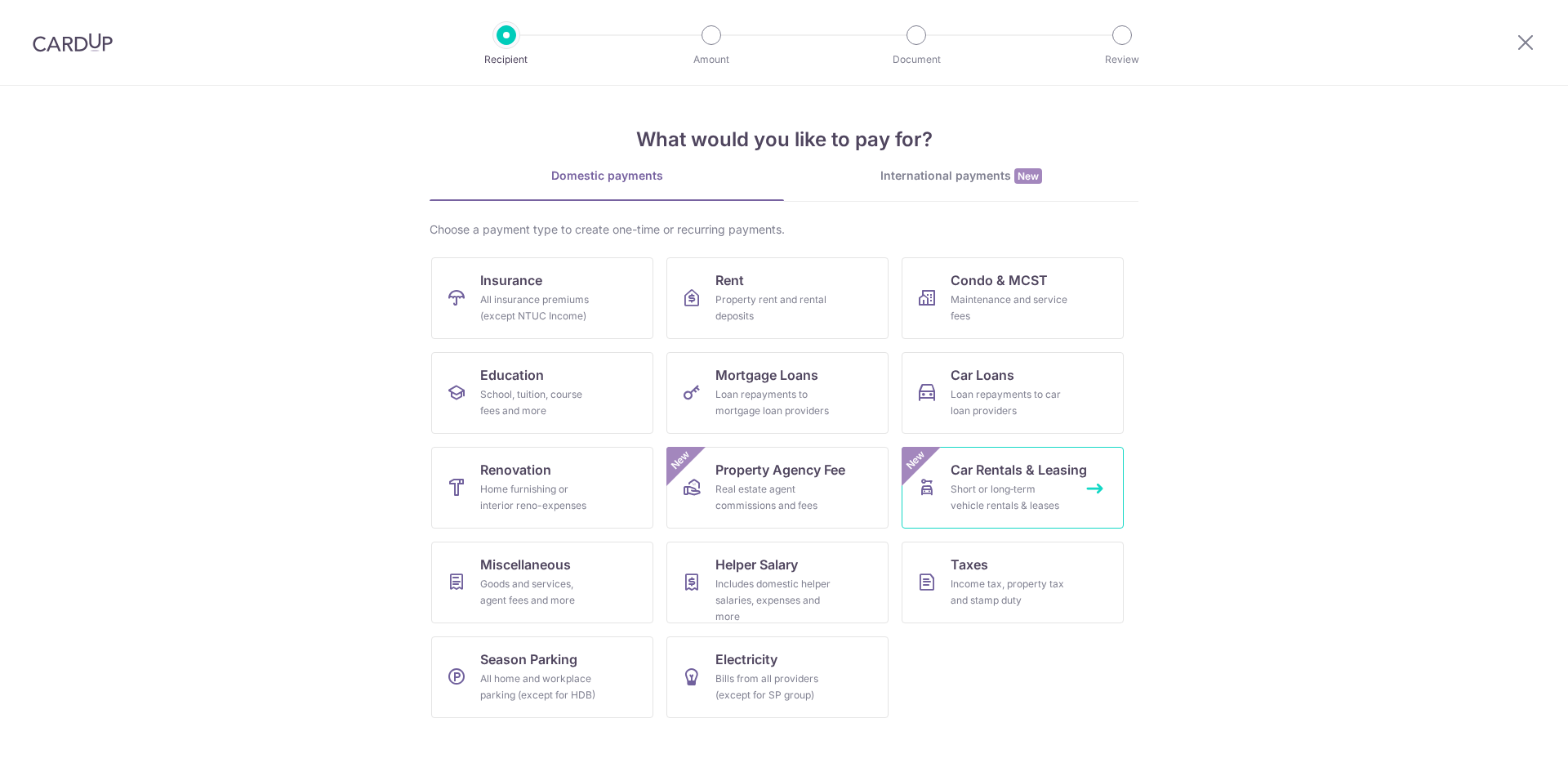
click at [1015, 471] on span "Car Rentals & Leasing" at bounding box center [1018, 470] width 137 height 20
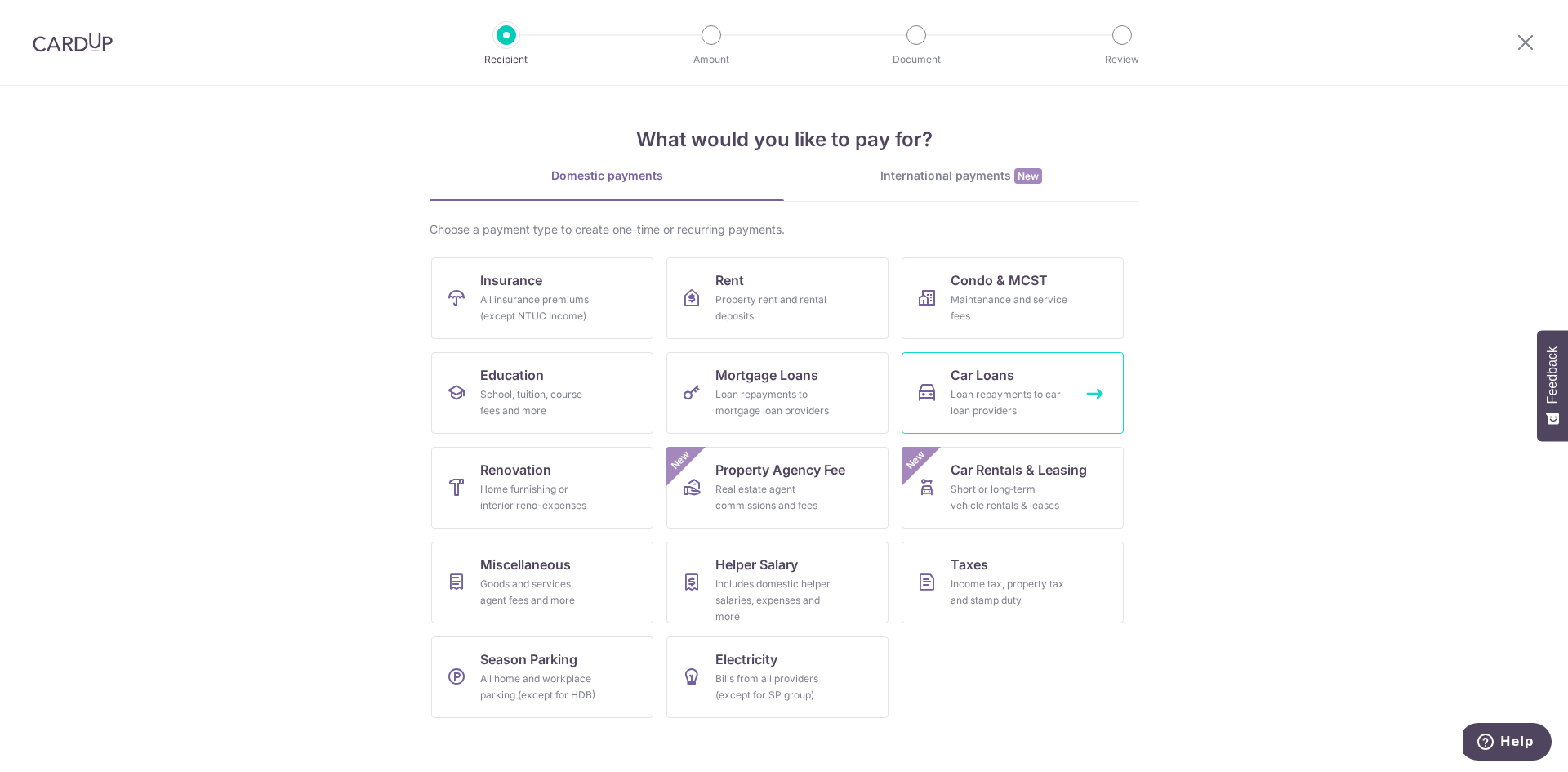
click at [985, 408] on div "Loan repayments to car loan providers" at bounding box center [1009, 402] width 118 height 33
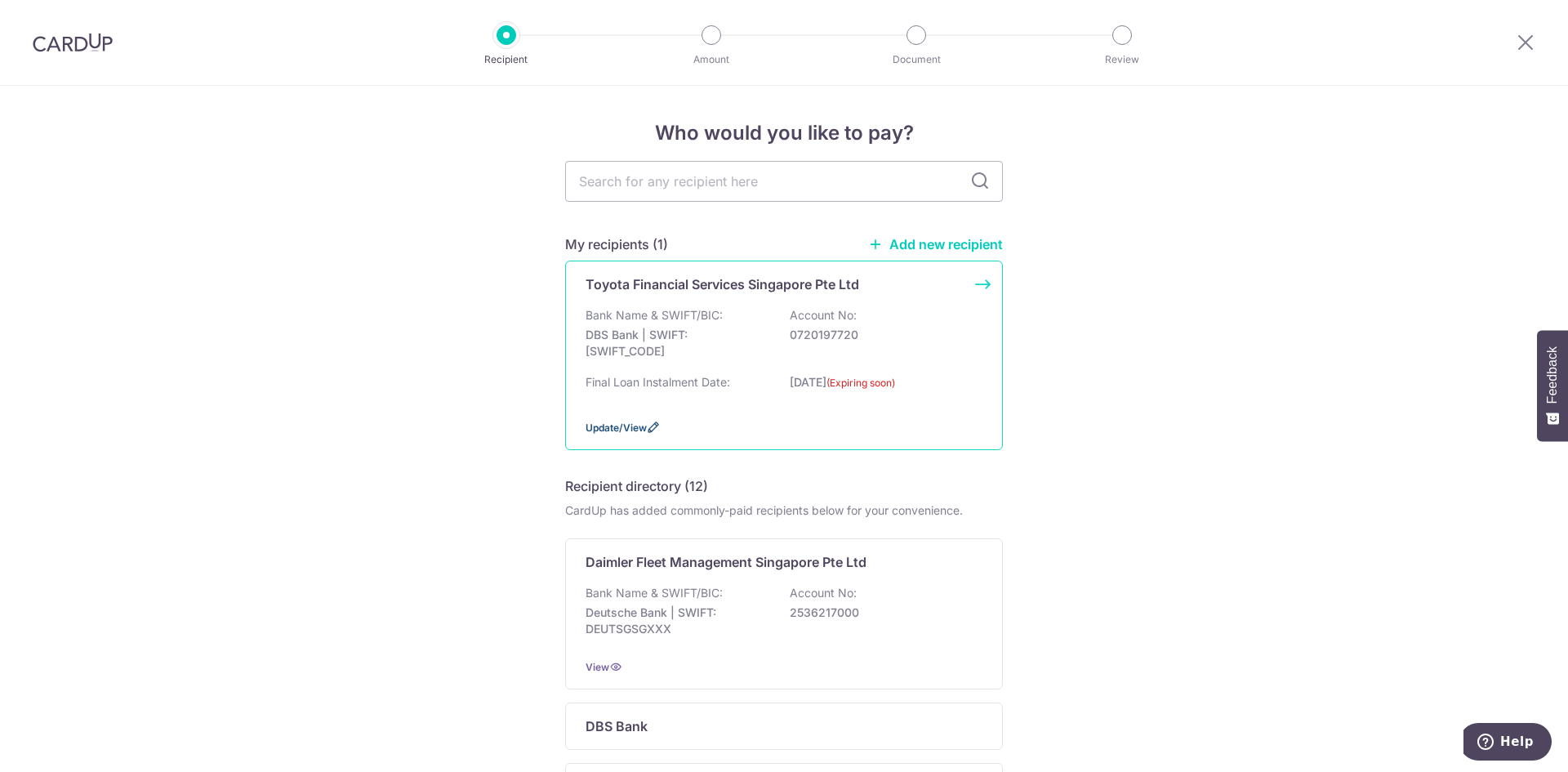
click at [602, 432] on span "Update/View" at bounding box center [617, 428] width 61 height 13
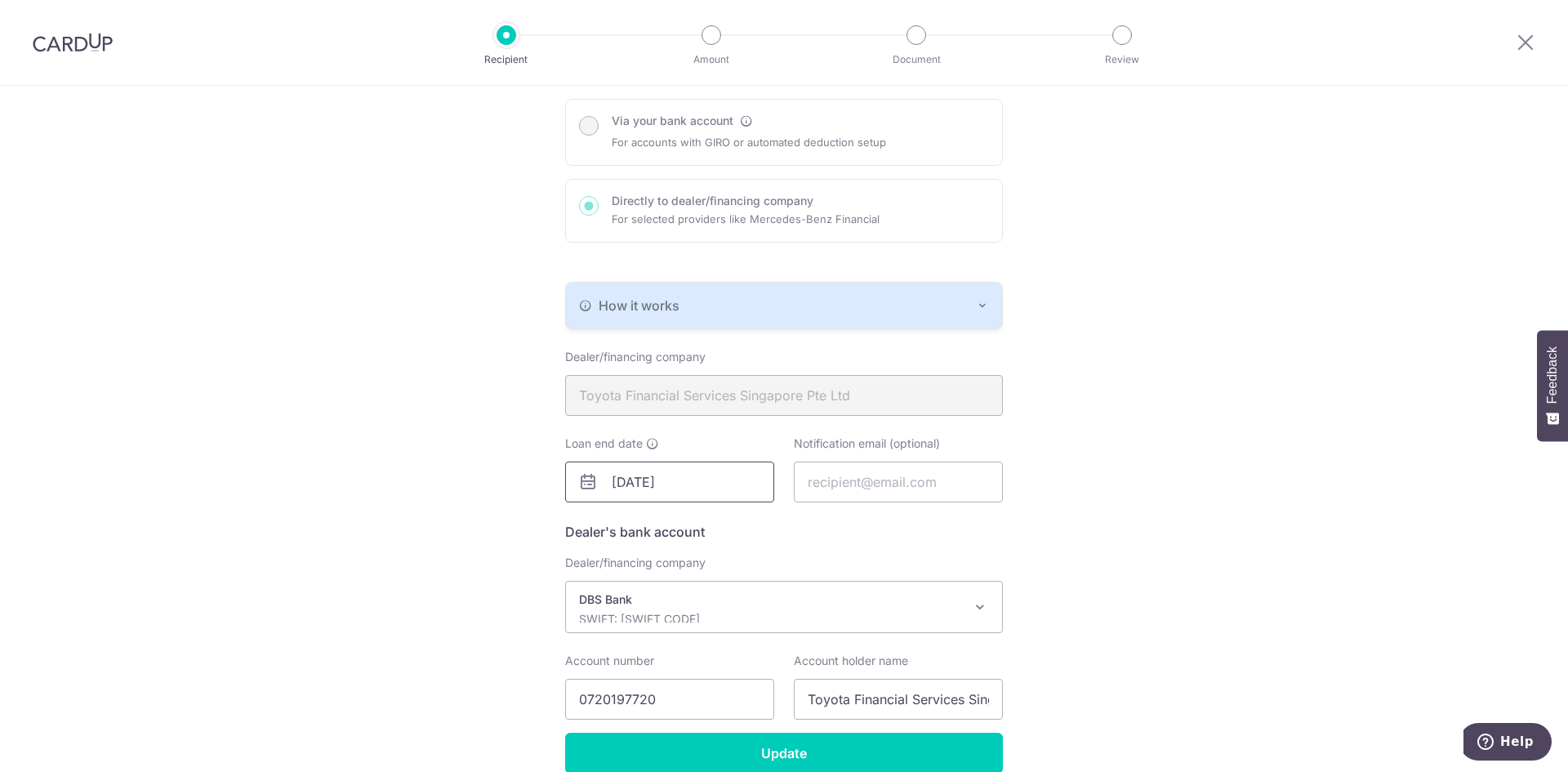
drag, startPoint x: 696, startPoint y: 481, endPoint x: 758, endPoint y: 470, distance: 63.0
click at [697, 481] on input "20/10/2025" at bounding box center [669, 481] width 209 height 41
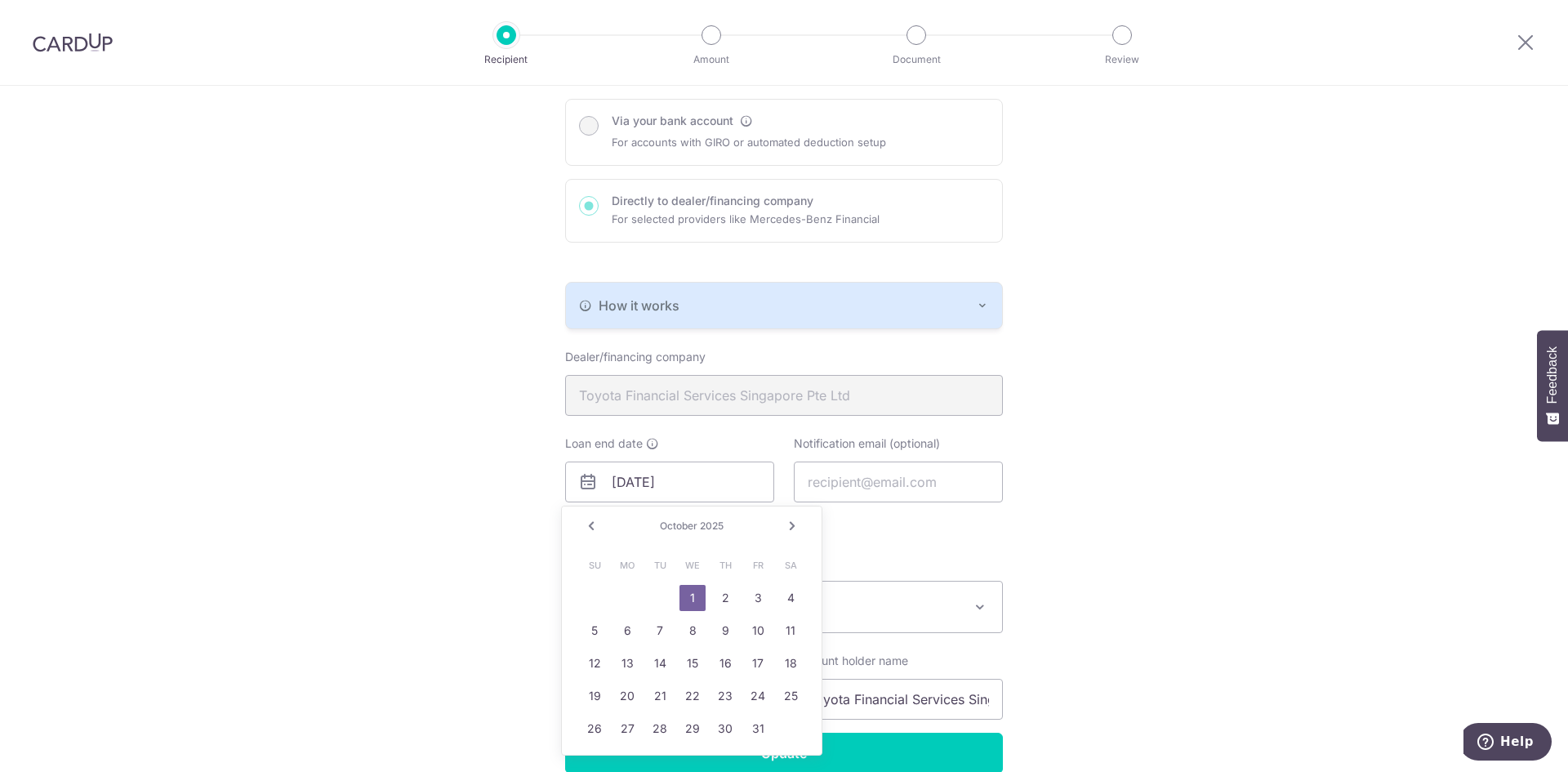
click at [789, 528] on link "Next" at bounding box center [792, 526] width 20 height 20
click at [788, 665] on link "20" at bounding box center [790, 663] width 26 height 26
type input "12/20/2025"
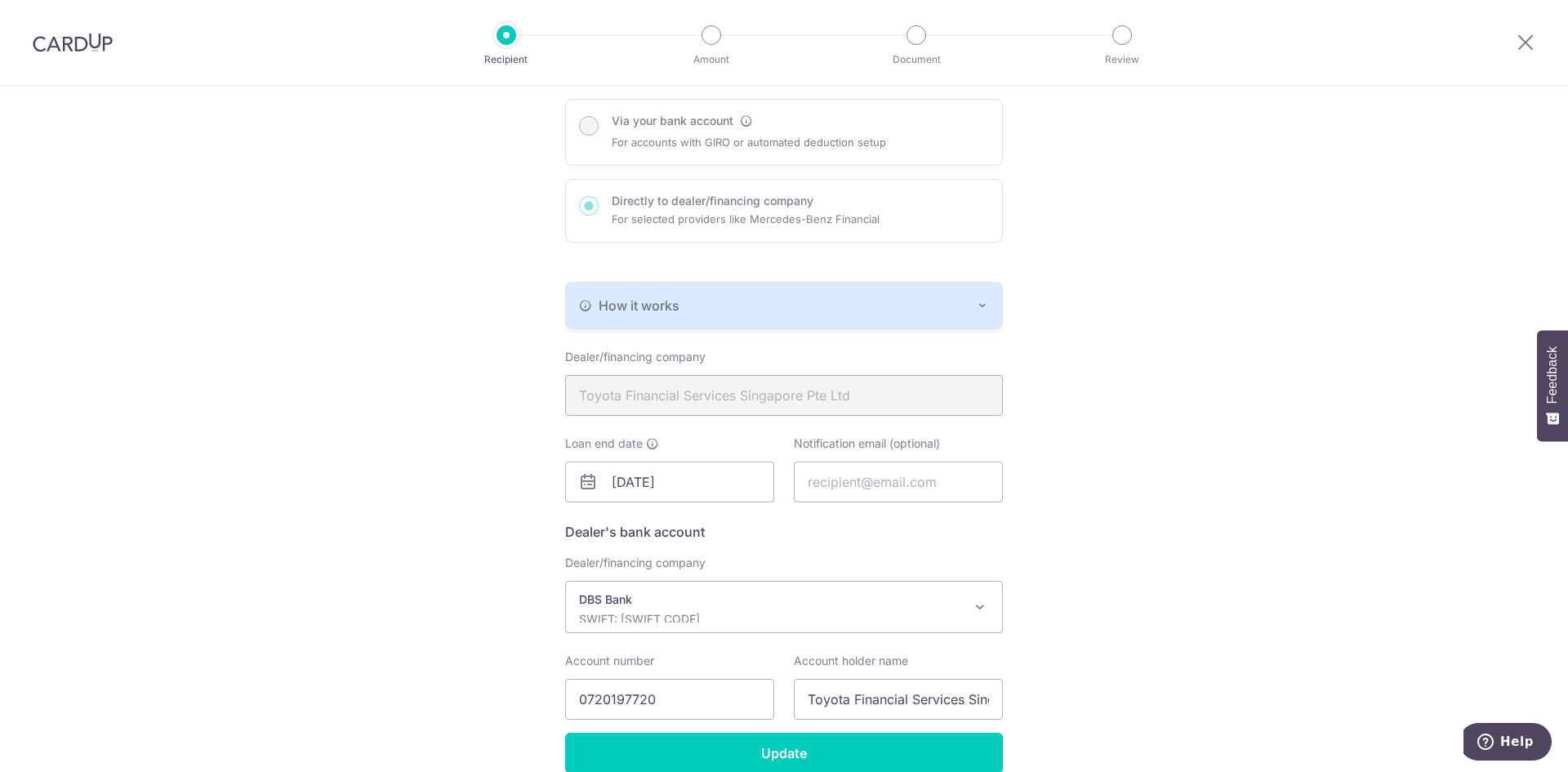
scroll to position [241, 0]
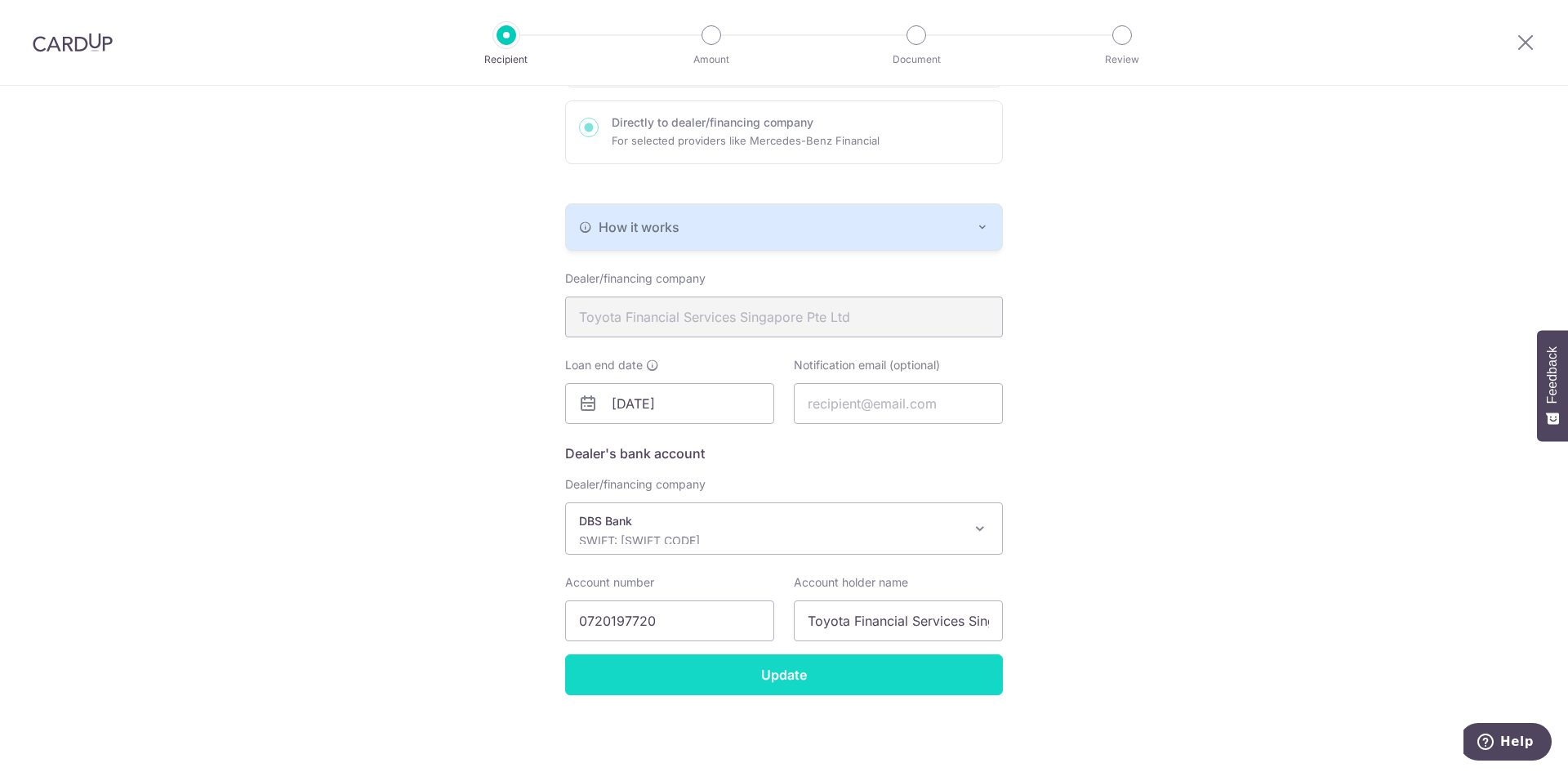
click at [788, 676] on input "Update" at bounding box center [784, 673] width 438 height 41
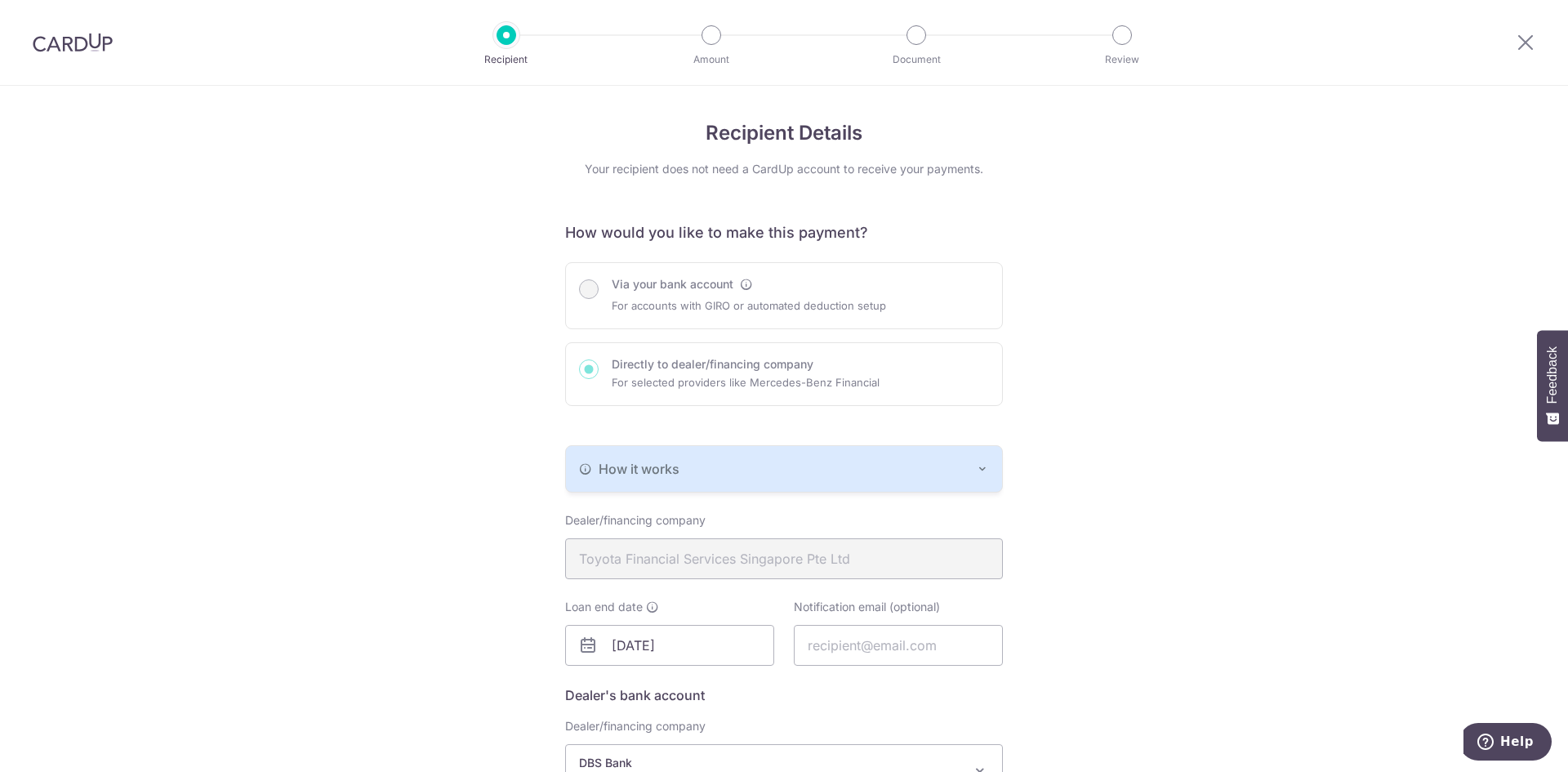
scroll to position [241, 0]
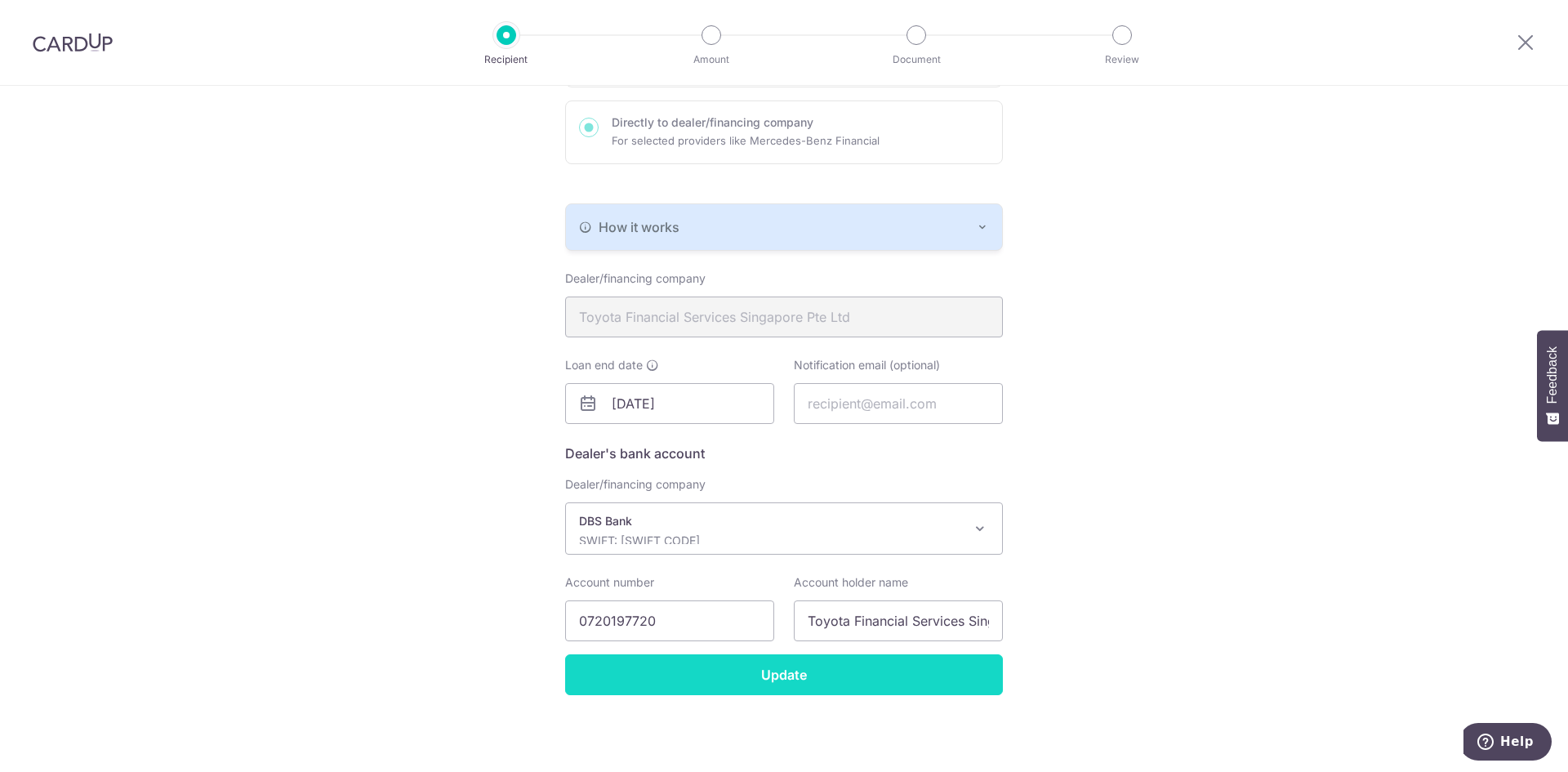
click at [763, 675] on input "Update" at bounding box center [784, 673] width 438 height 41
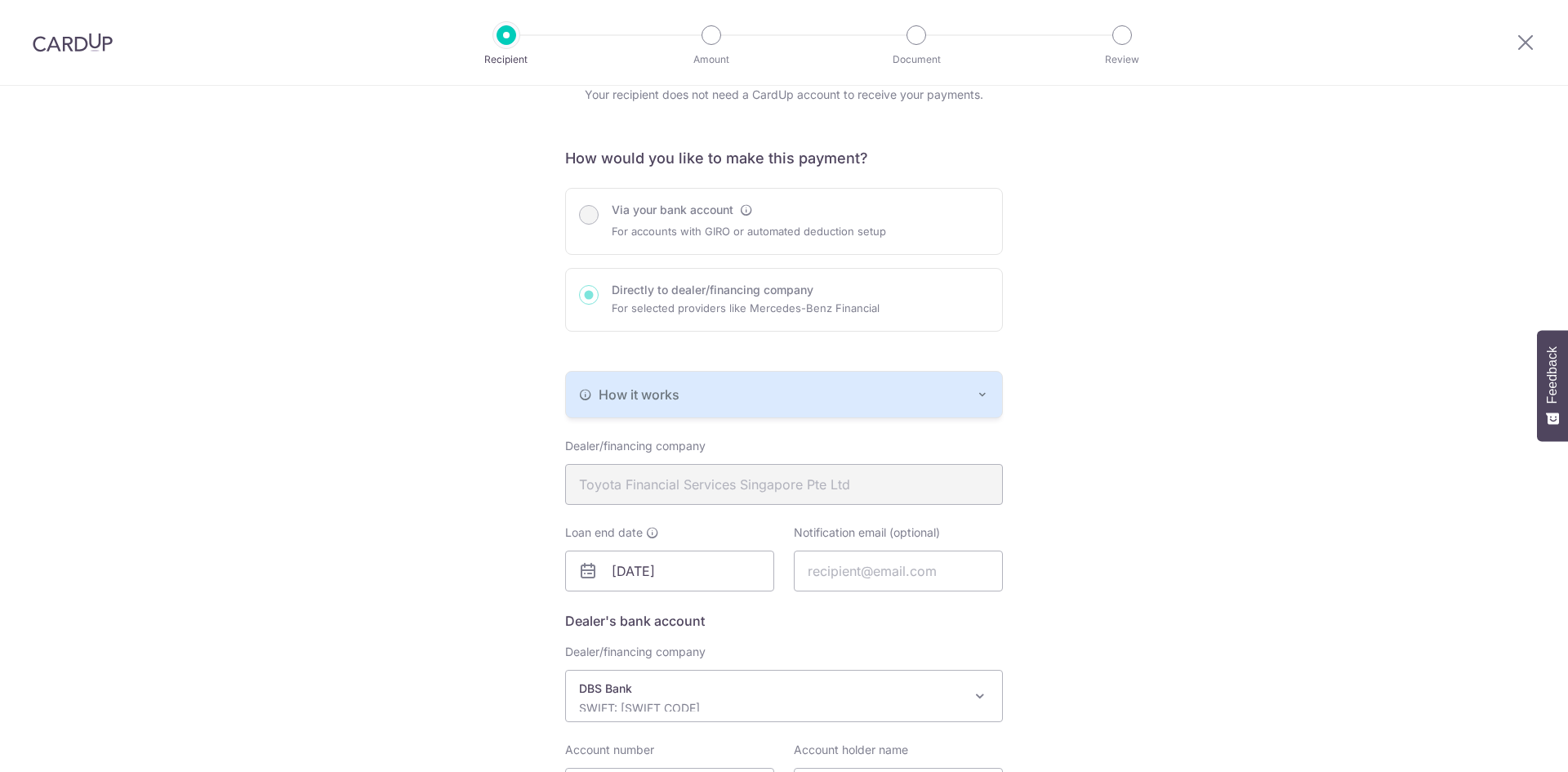
scroll to position [241, 0]
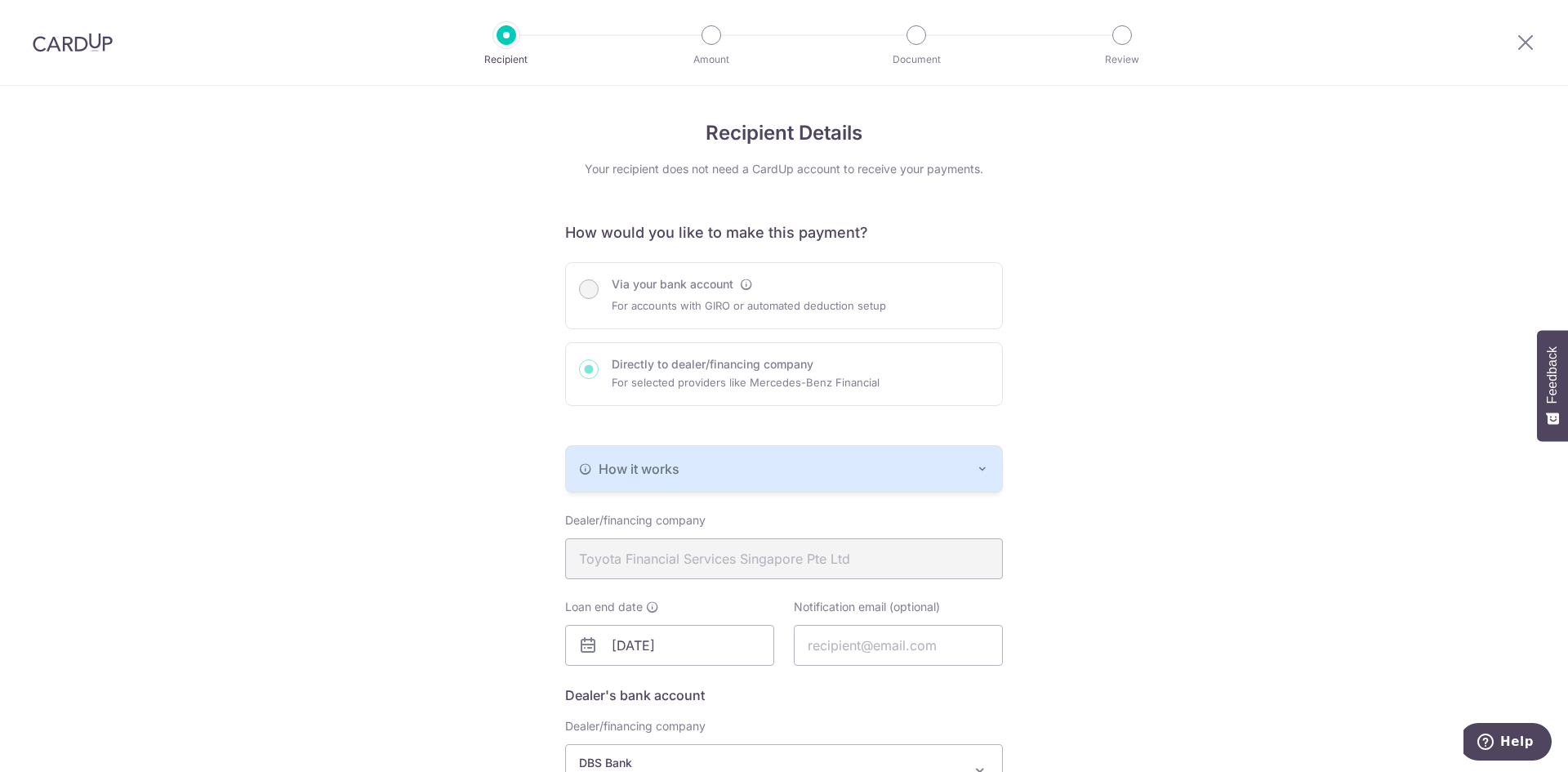
click at [83, 42] on img at bounding box center [72, 42] width 80 height 20
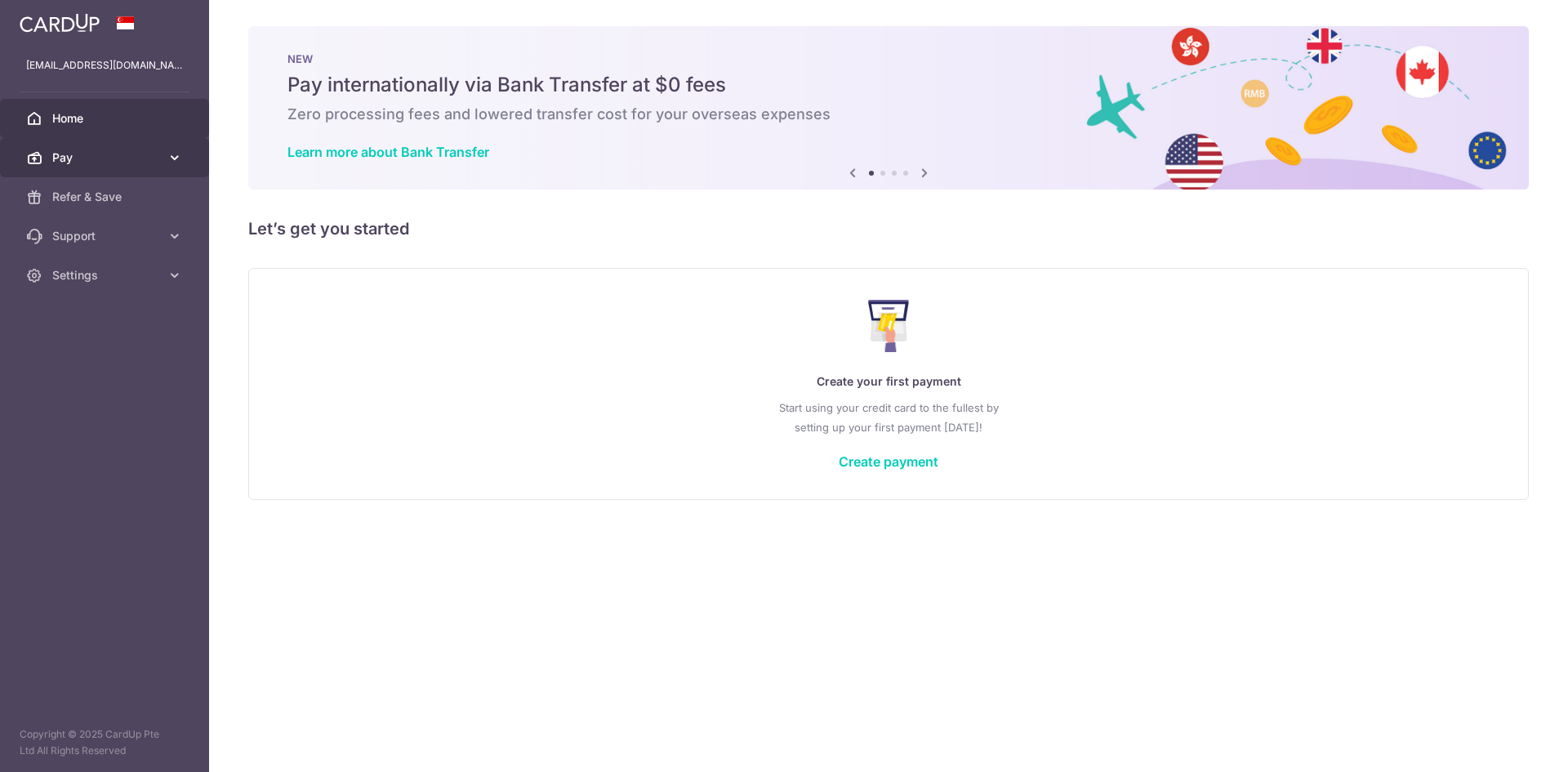
click at [135, 153] on span "Pay" at bounding box center [106, 157] width 108 height 16
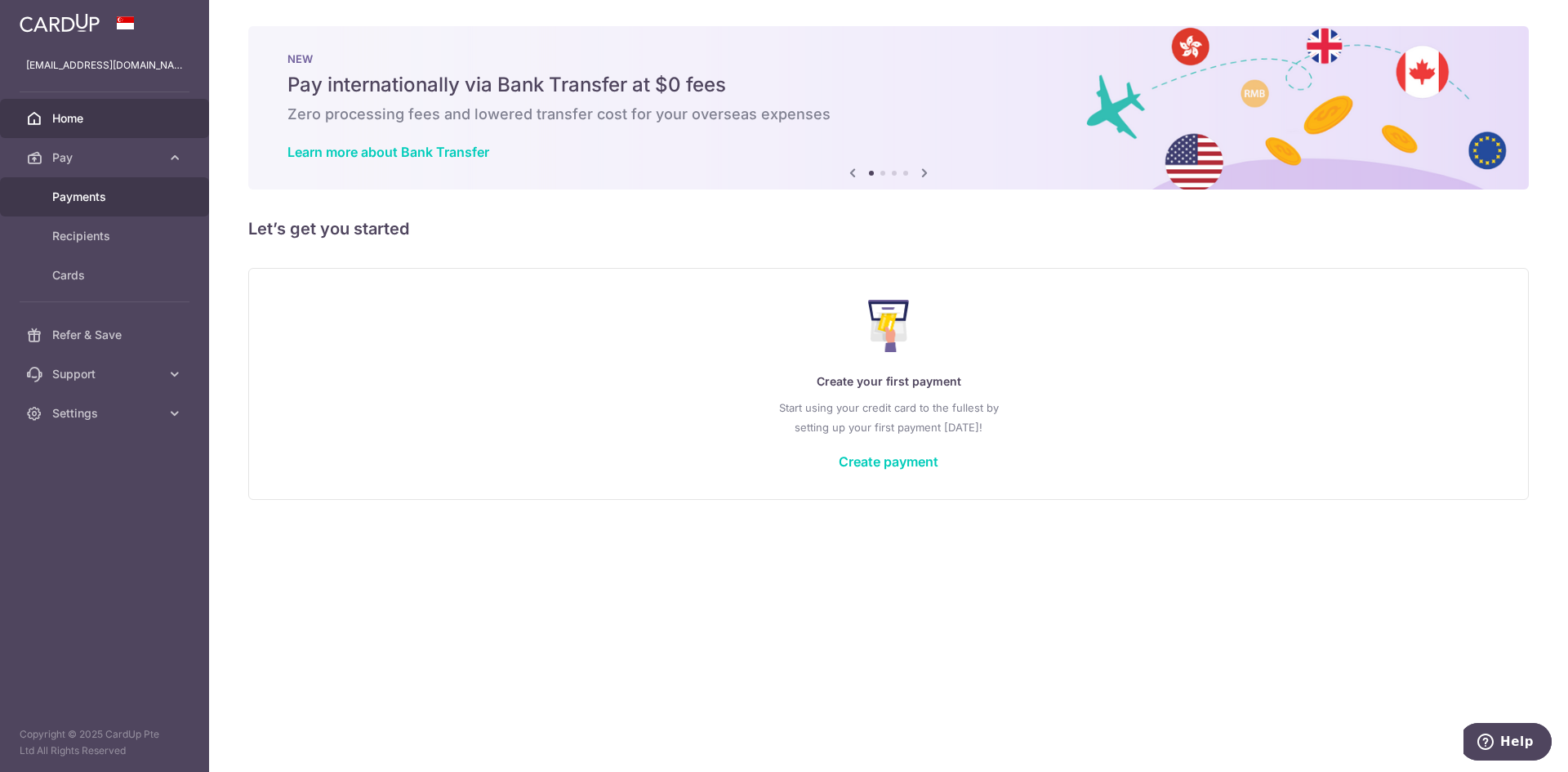
click at [127, 192] on span "Payments" at bounding box center [106, 197] width 108 height 16
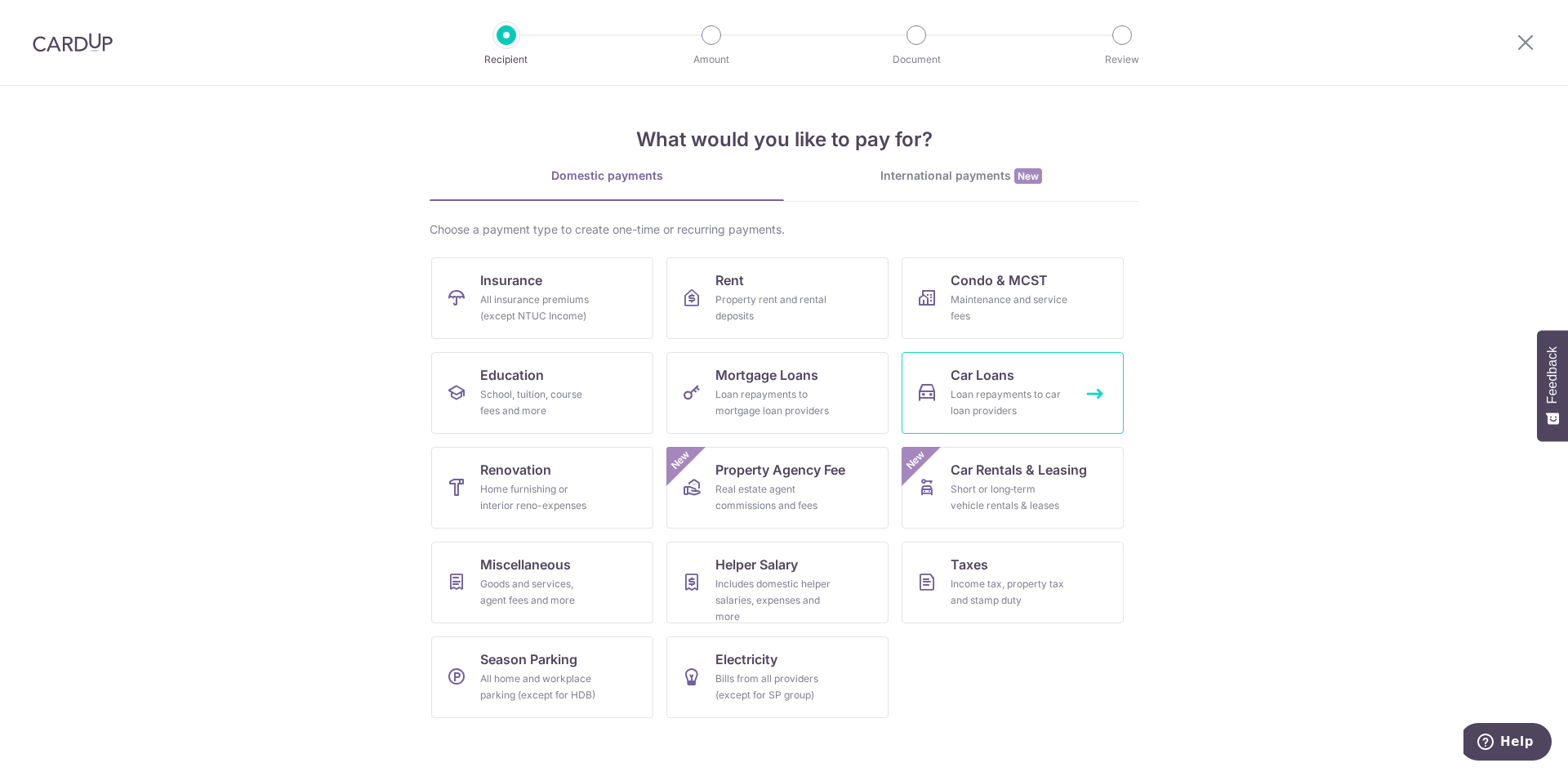
click at [1046, 408] on div "Loan repayments to car loan providers" at bounding box center [1009, 402] width 118 height 33
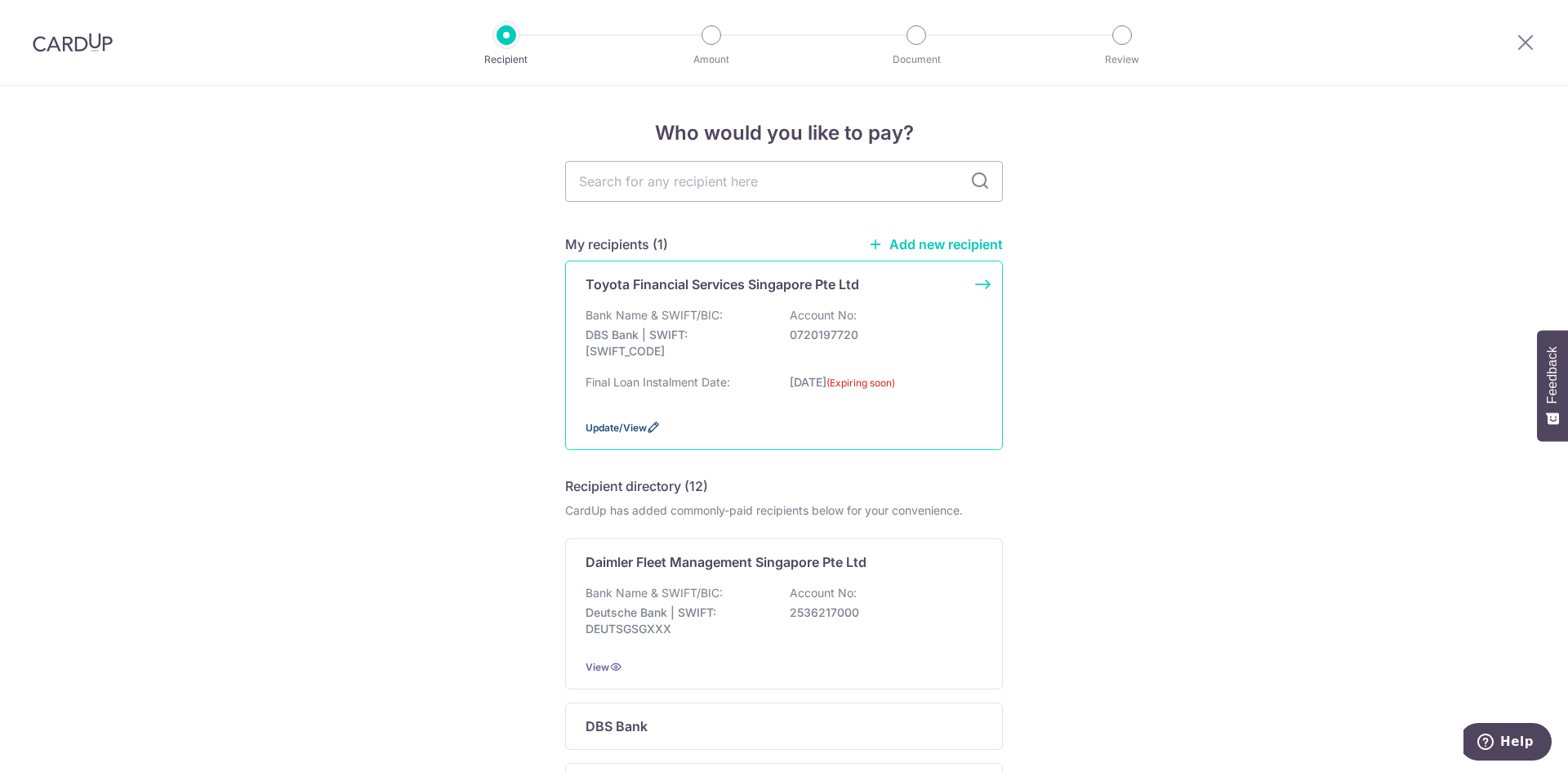
click at [649, 425] on icon at bounding box center [653, 427] width 13 height 13
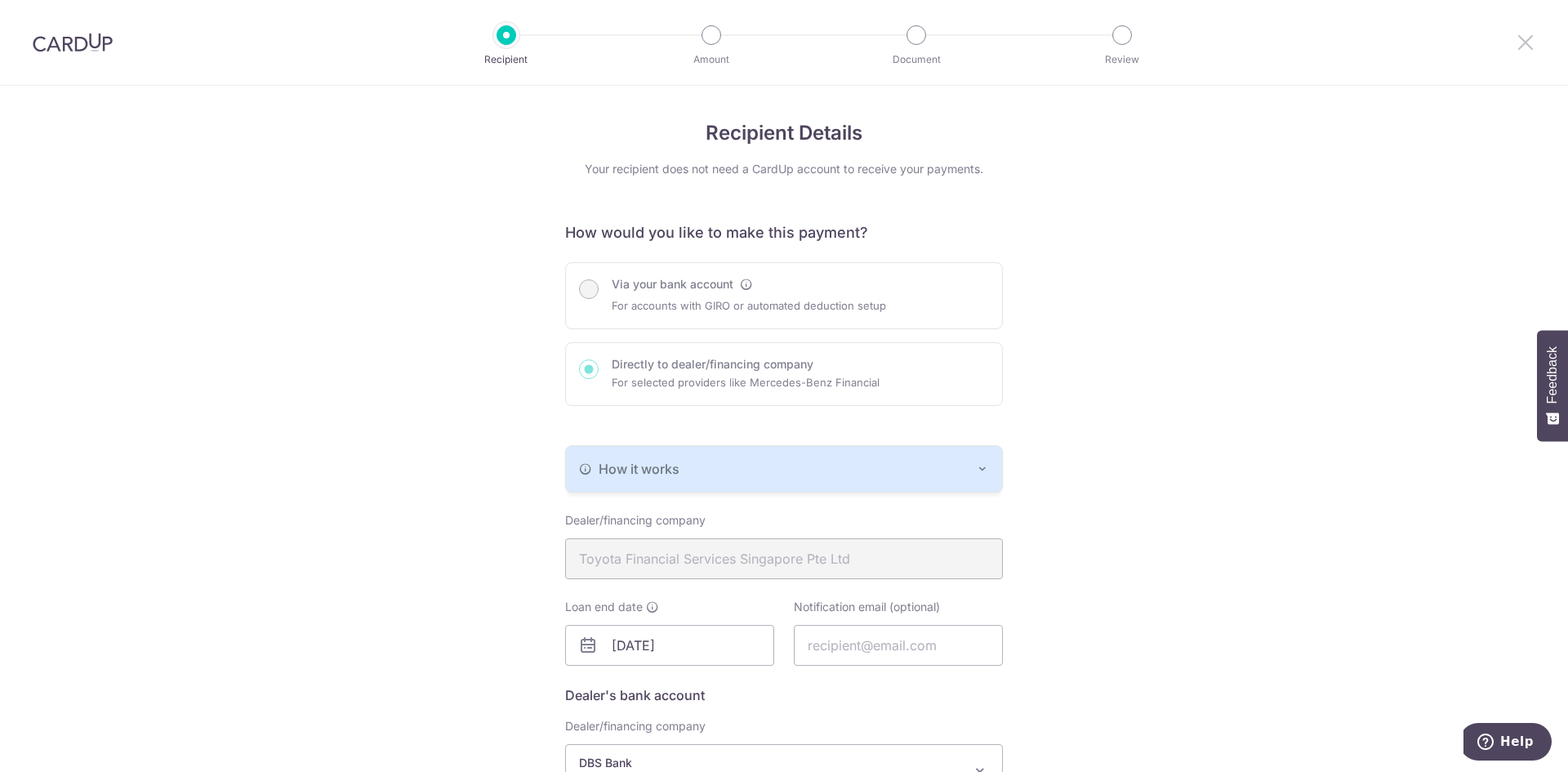
click at [1529, 52] on icon at bounding box center [1525, 42] width 20 height 21
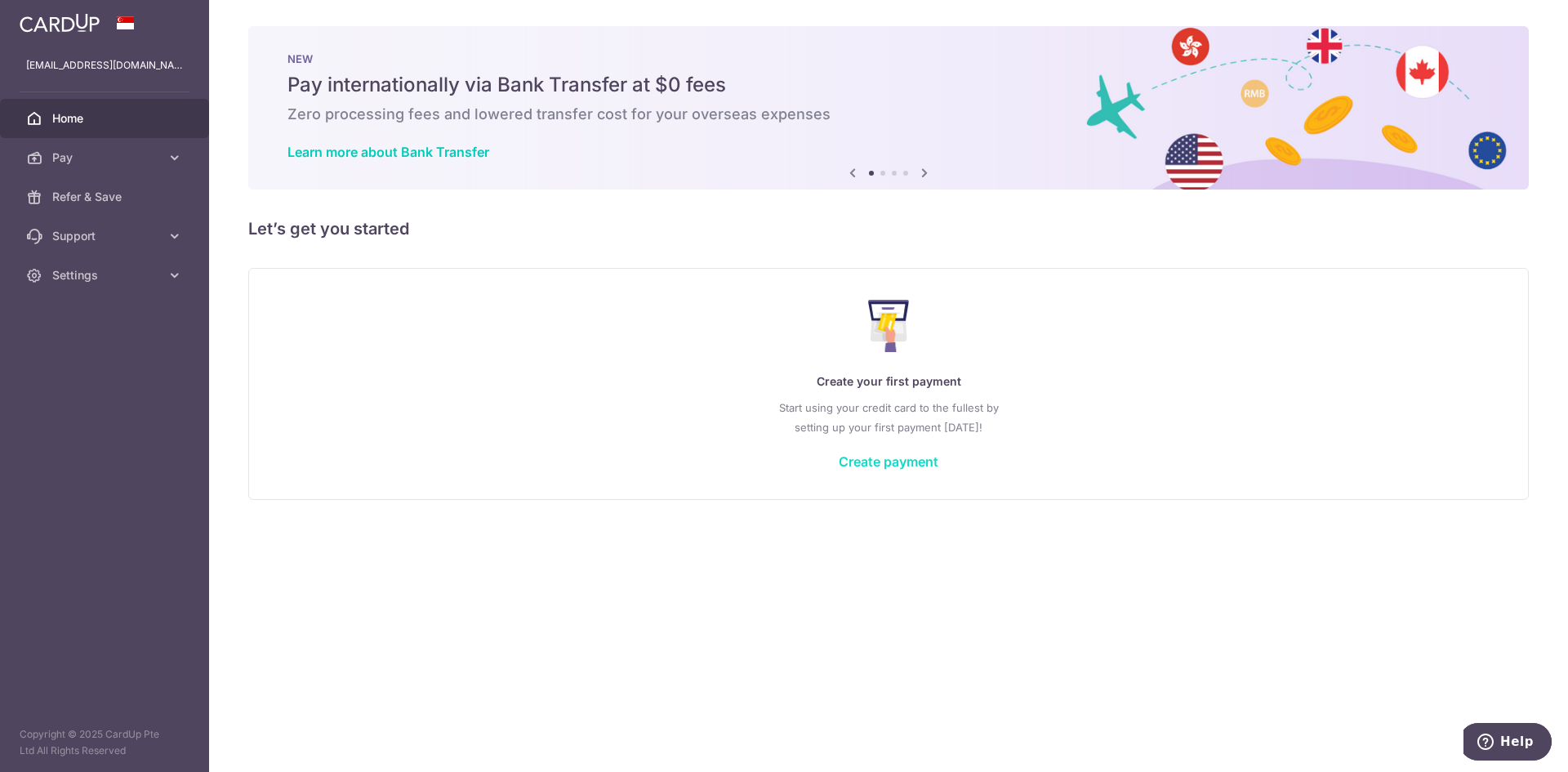
click at [893, 465] on link "Create payment" at bounding box center [889, 461] width 99 height 16
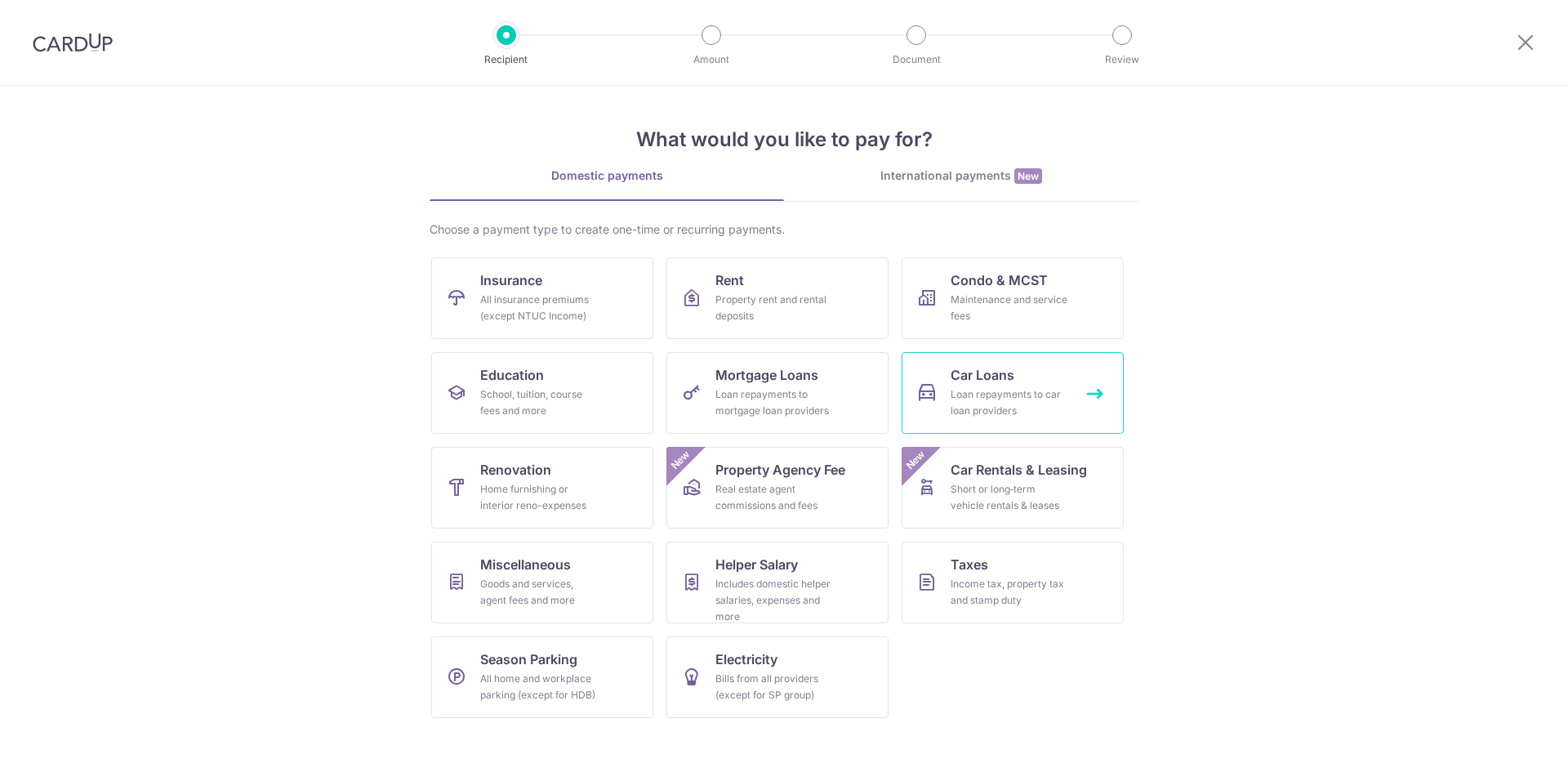
click at [968, 400] on div "Loan repayments to car loan providers" at bounding box center [1009, 402] width 118 height 33
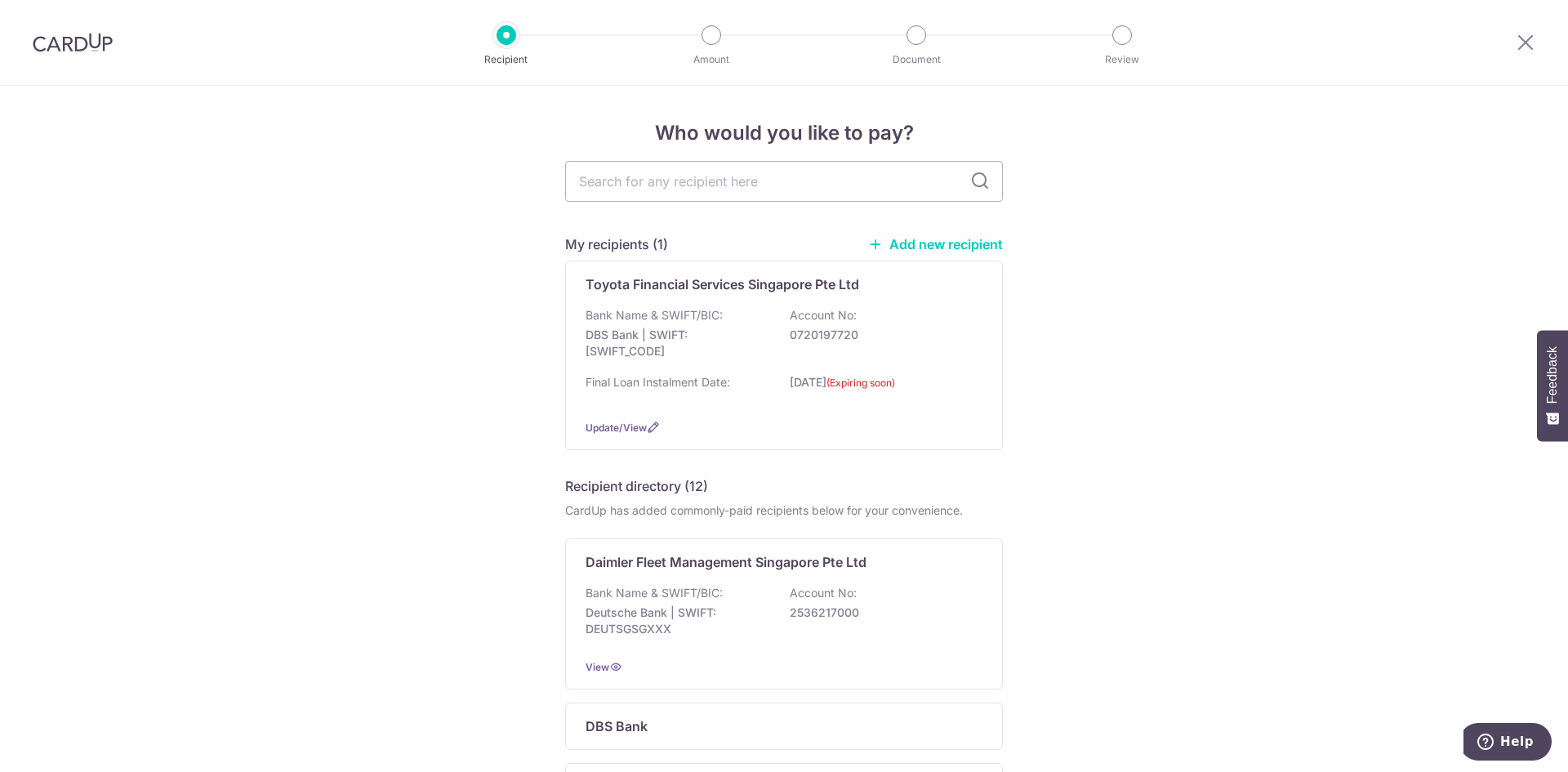
scroll to position [81, 0]
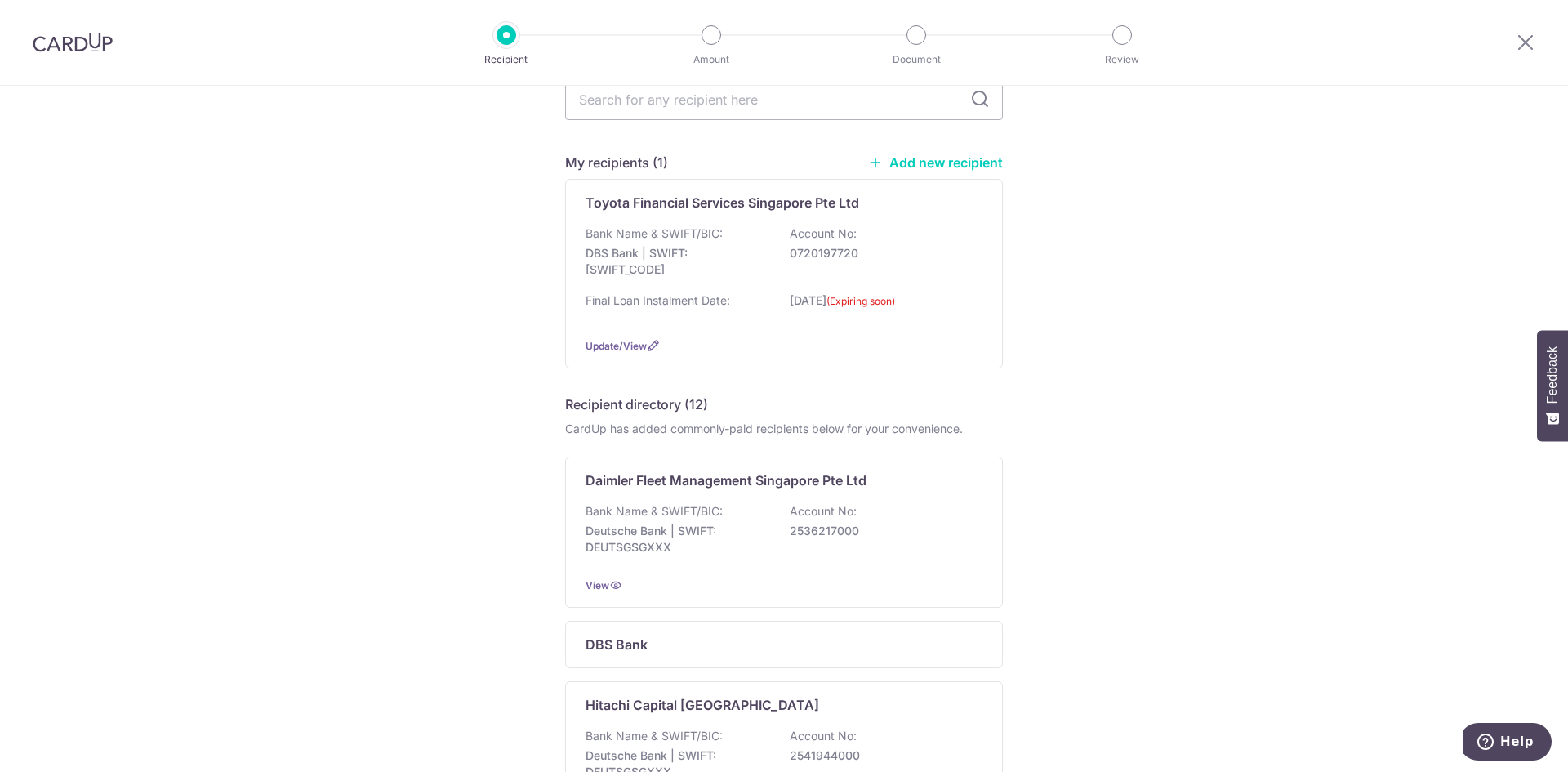
click at [924, 163] on link "Add new recipient" at bounding box center [935, 163] width 135 height 16
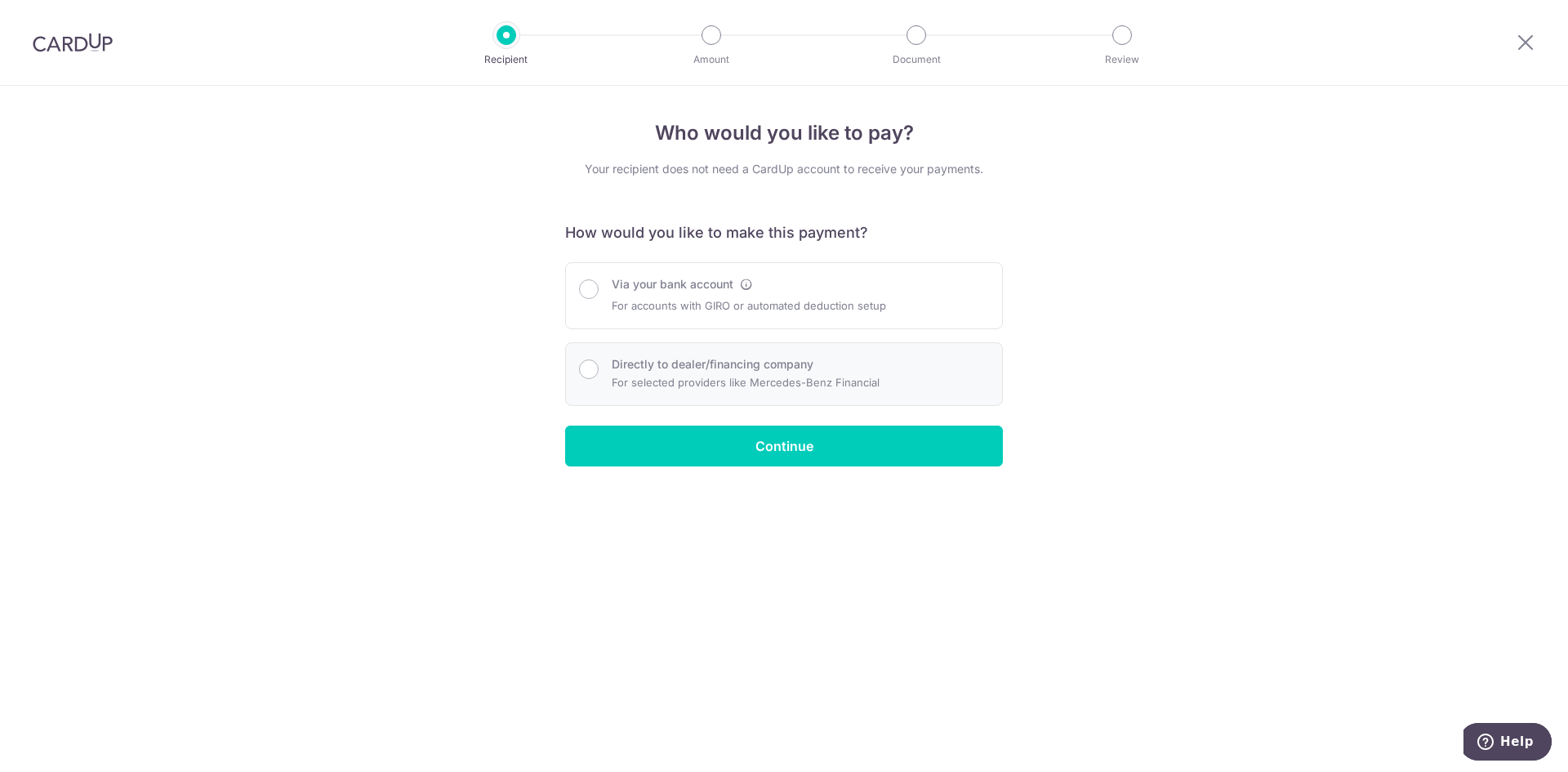
click at [656, 373] on p "For selected providers like Mercedes-Benz Financial" at bounding box center [746, 382] width 268 height 20
radio input "true"
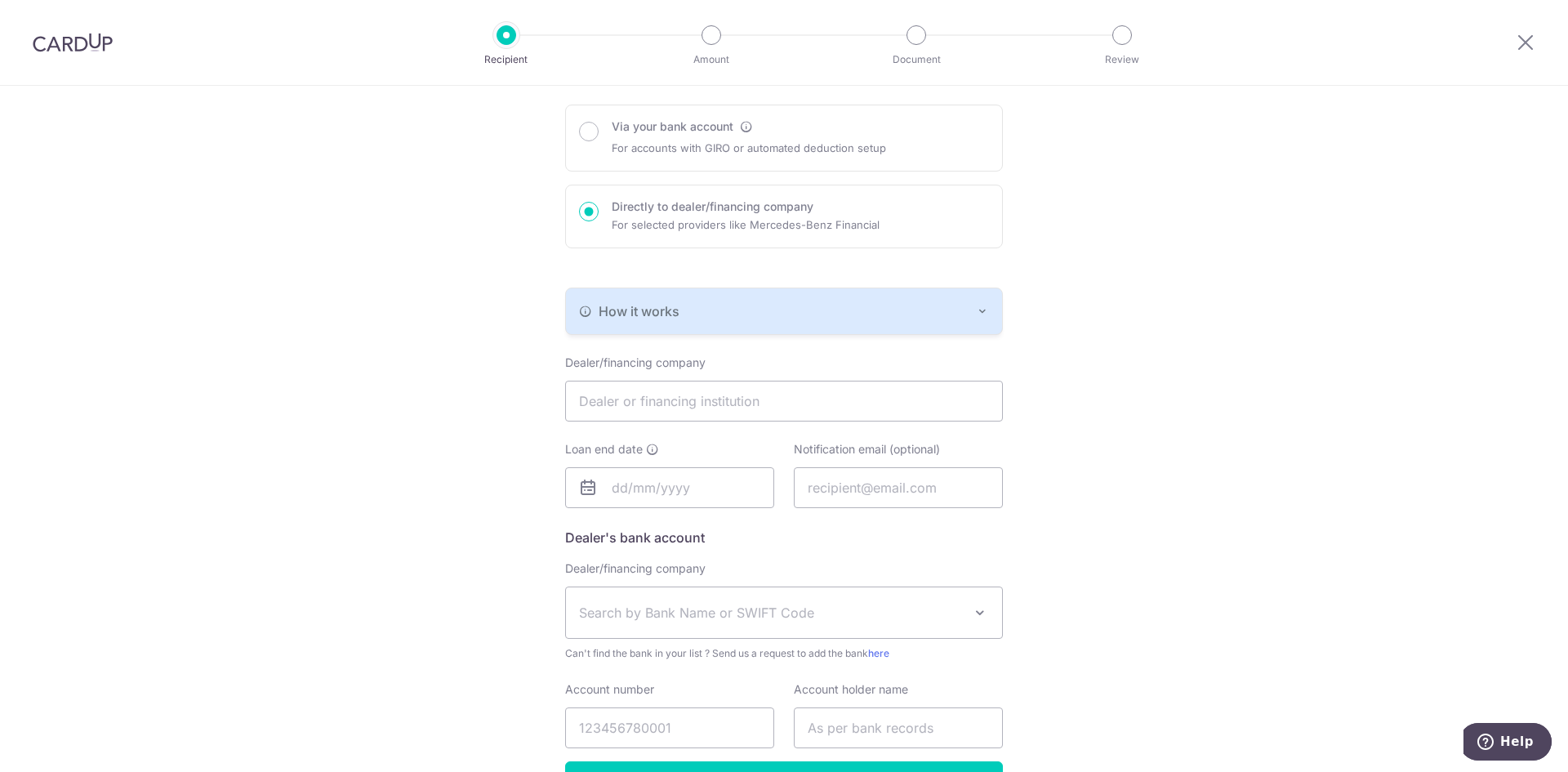
scroll to position [164, 0]
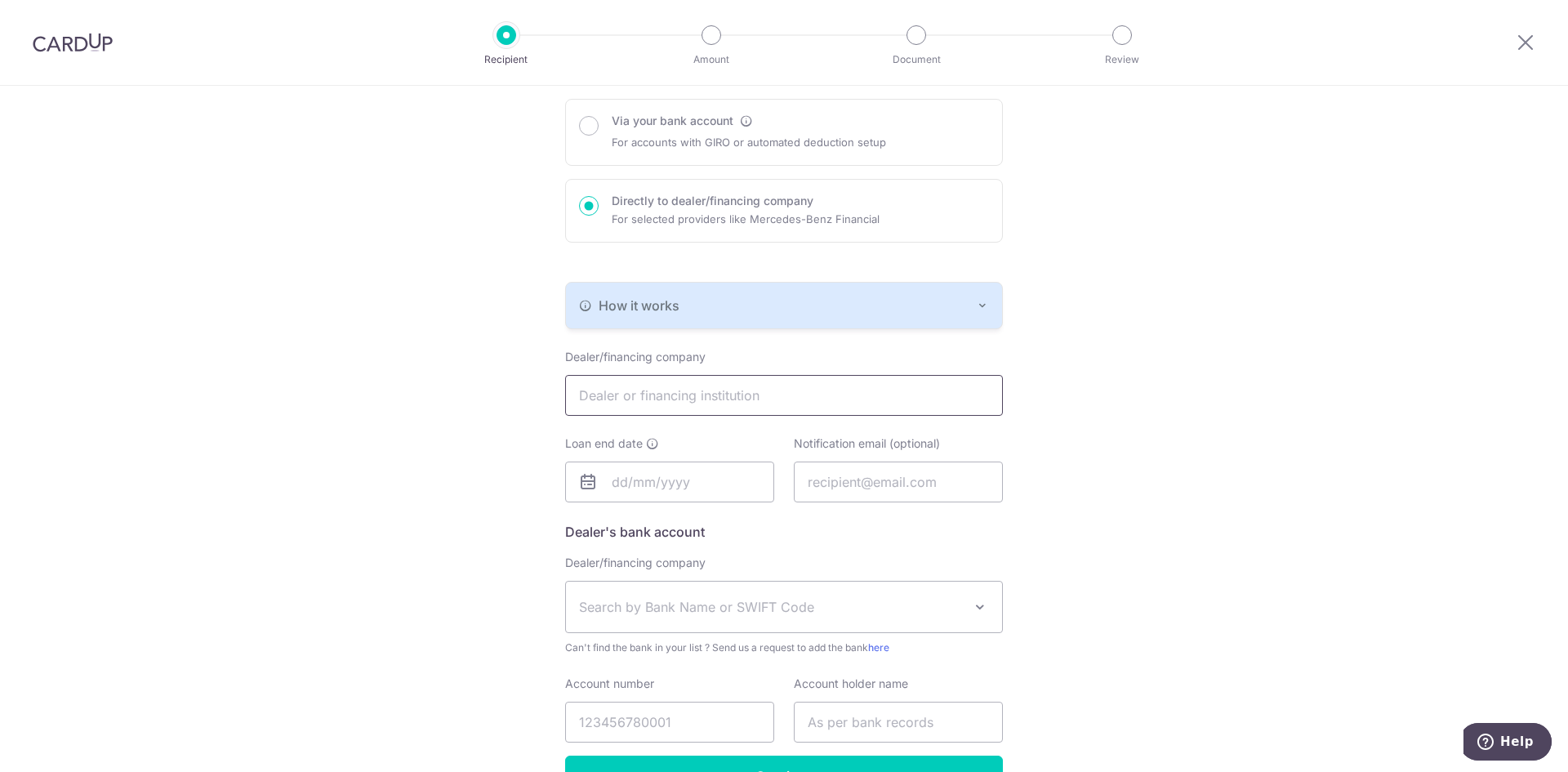
click at [732, 397] on input "text" at bounding box center [784, 395] width 438 height 41
paste input "Toyota Financial Services Singapore Pte Ltd"
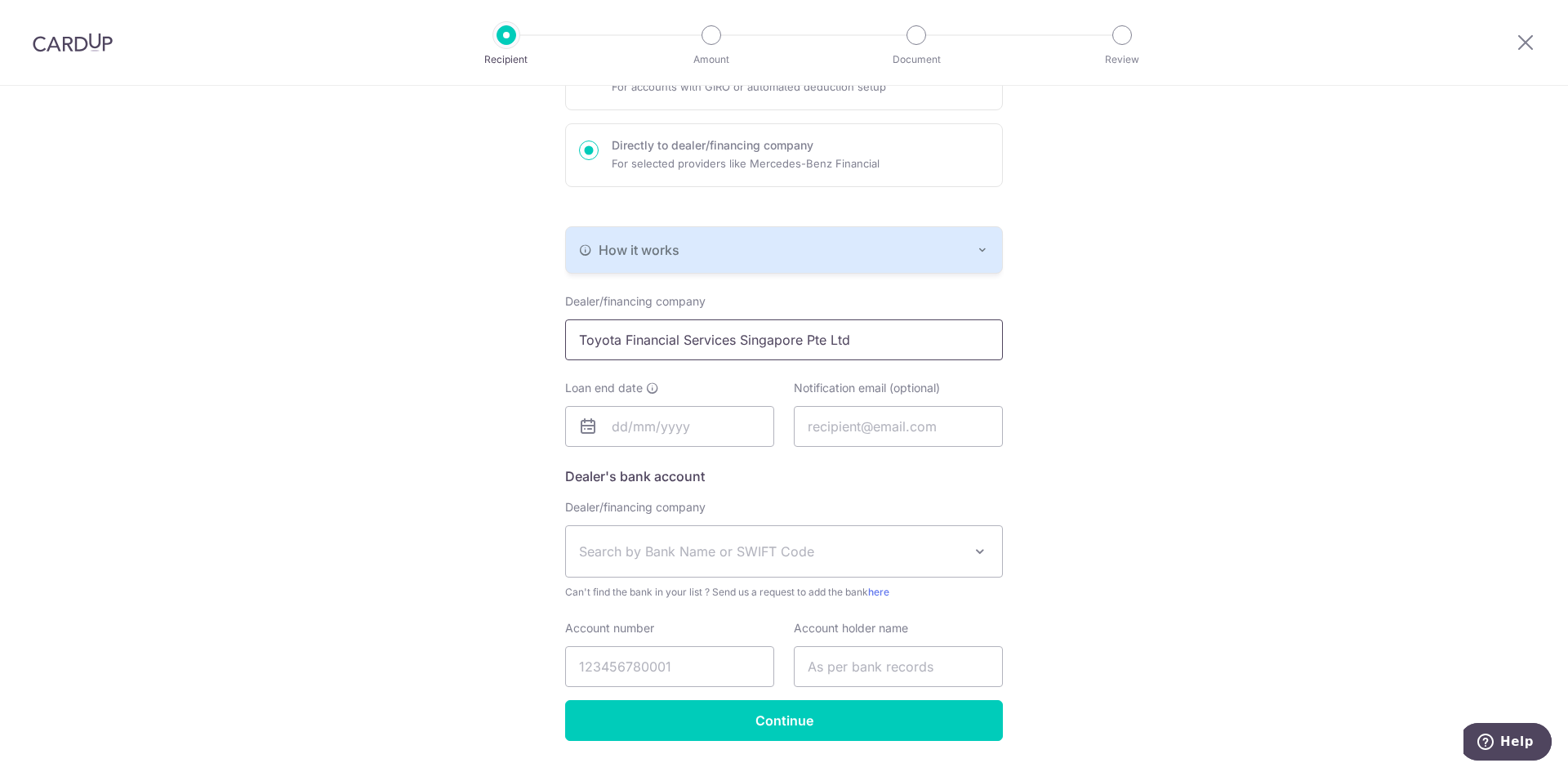
scroll to position [245, 0]
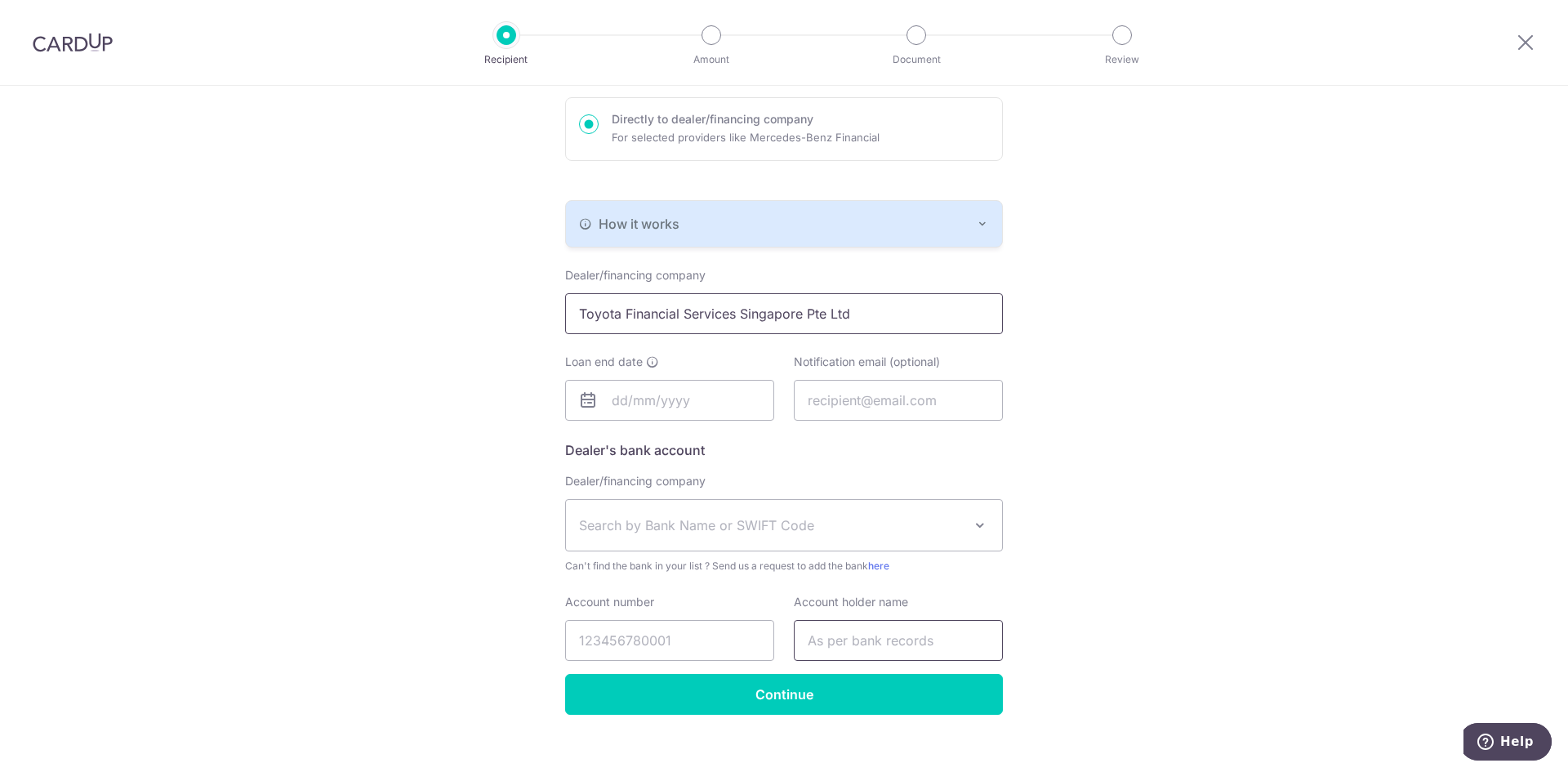
type input "Toyota Financial Services Singapore Pte Ltd"
click at [845, 645] on input "text" at bounding box center [898, 640] width 209 height 41
paste input "Toyota Financial Services Singapore Pte Ltd"
type input "Toyota Financial Services Singapore Pte Ltd"
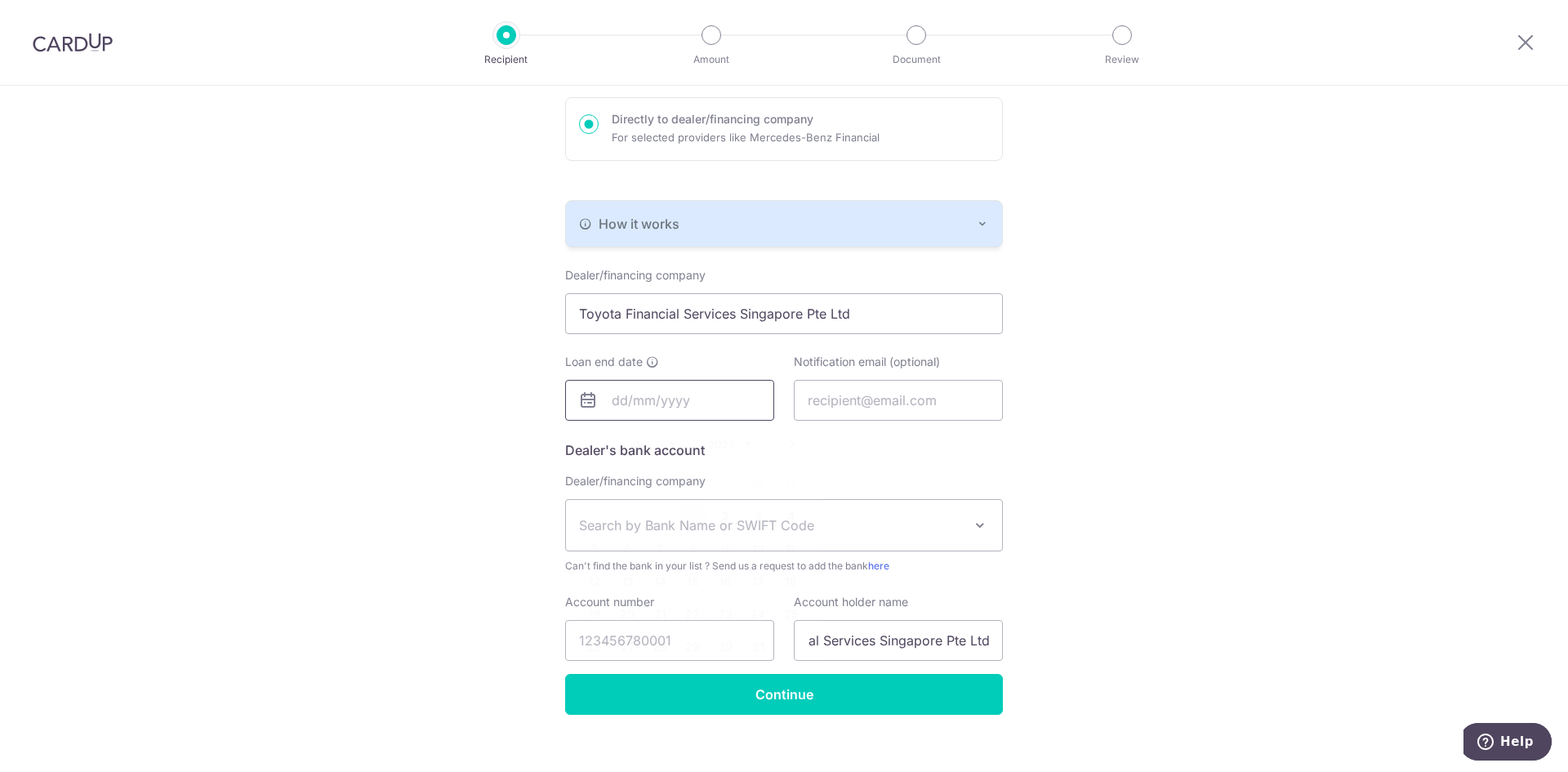
click at [694, 407] on input "text" at bounding box center [669, 400] width 209 height 41
click at [789, 438] on link "Next" at bounding box center [792, 445] width 20 height 20
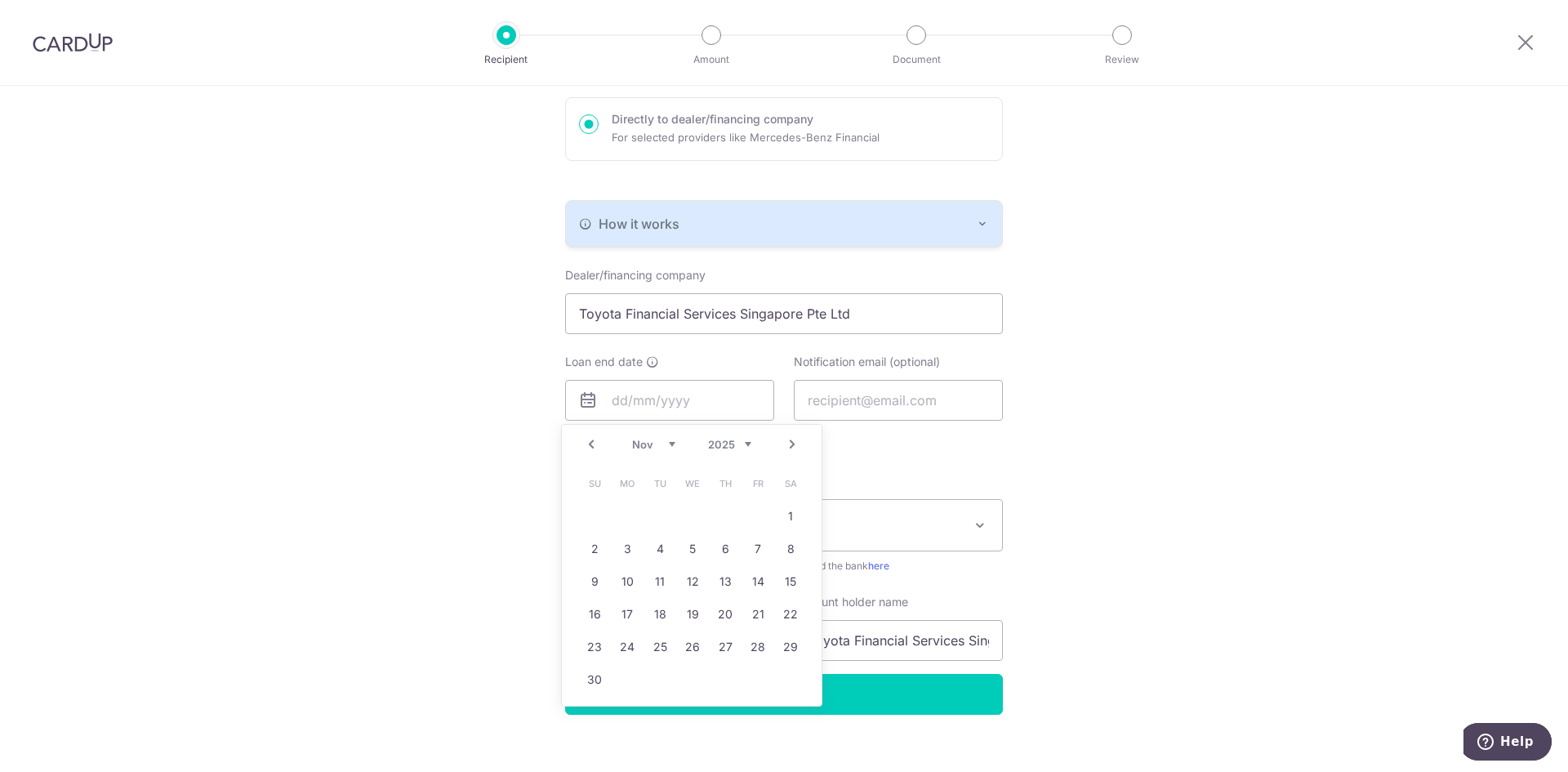
click at [590, 442] on link "Prev" at bounding box center [591, 445] width 20 height 20
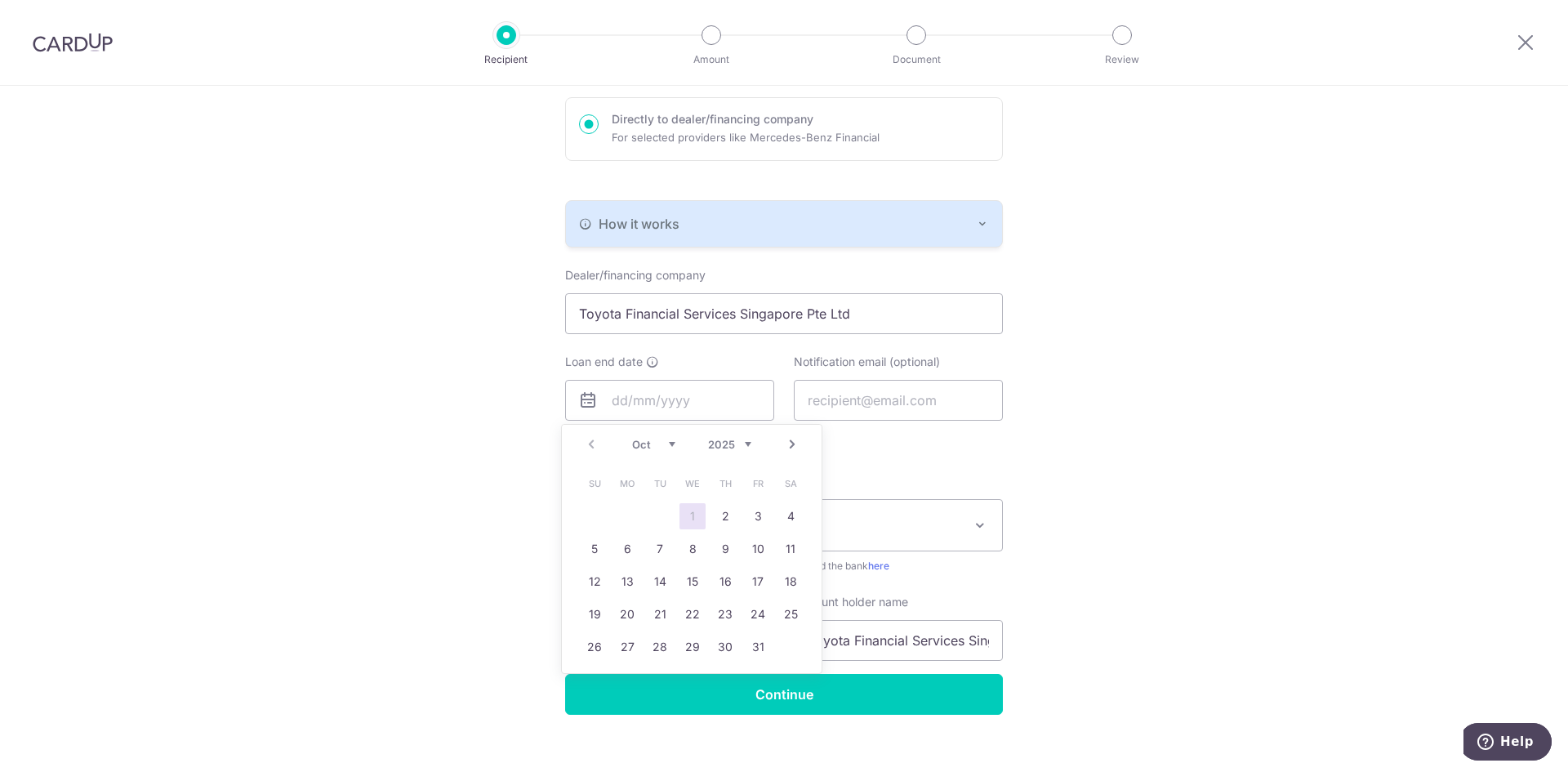
click at [737, 441] on select "2025 2026 2027 2028 2029 2030 2031 2032 2033 2034 2035" at bounding box center [730, 444] width 43 height 13
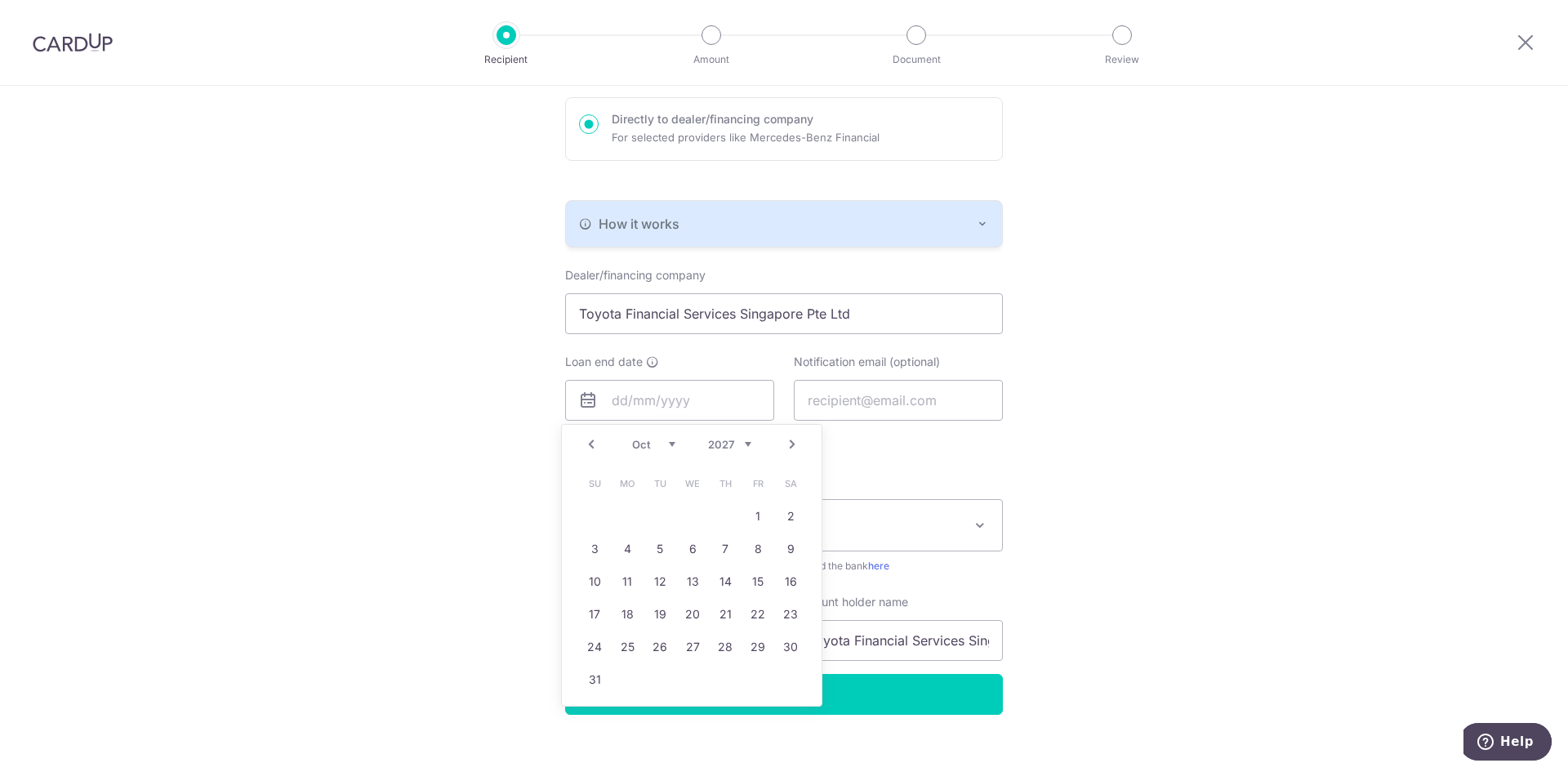
click at [1034, 466] on div "Who would you like to pay? Your recipient does not need a CardUp account to rec…" at bounding box center [784, 315] width 1568 height 950
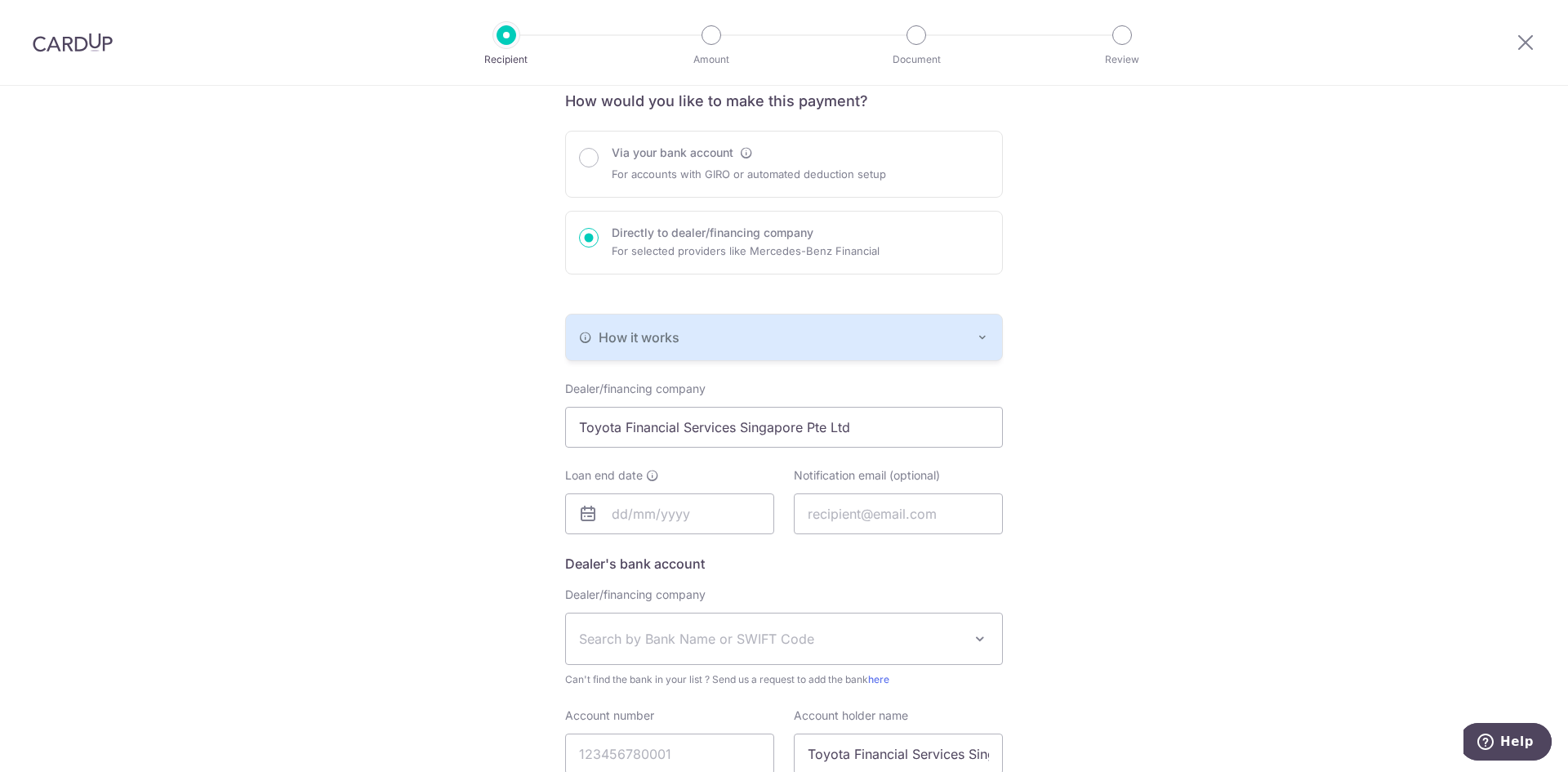
scroll to position [164, 0]
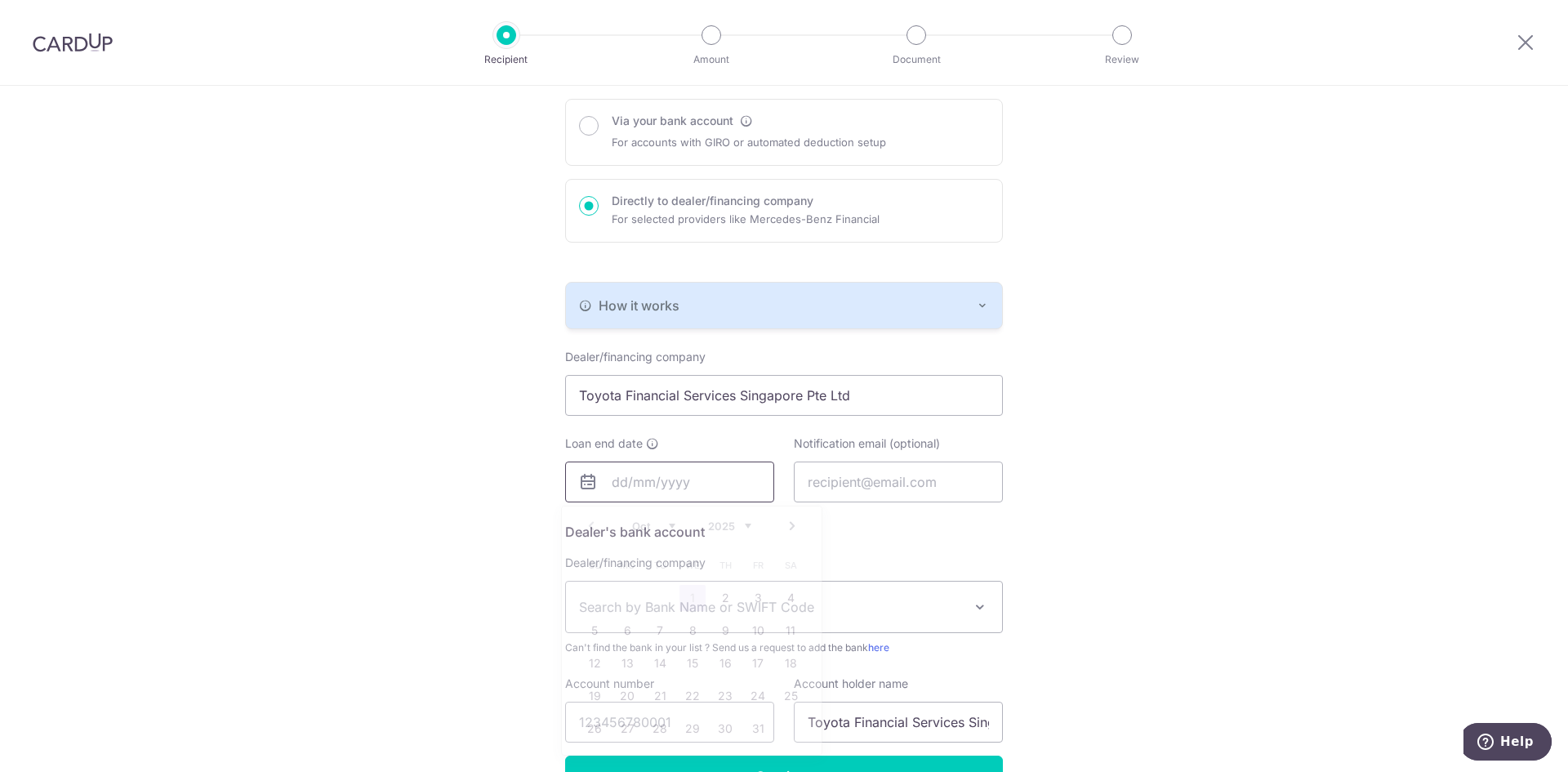
click at [641, 479] on input "text" at bounding box center [669, 481] width 209 height 41
click at [741, 527] on select "2025 2026 2027 2028 2029 2030 2031 2032 2033 2034 2035" at bounding box center [730, 525] width 43 height 13
click at [647, 528] on select "Jan Feb Mar Apr May Jun Jul Aug Sep Oct Nov Dec" at bounding box center [654, 525] width 43 height 13
click at [628, 701] on link "20" at bounding box center [627, 695] width 26 height 26
type input "20/12/2027"
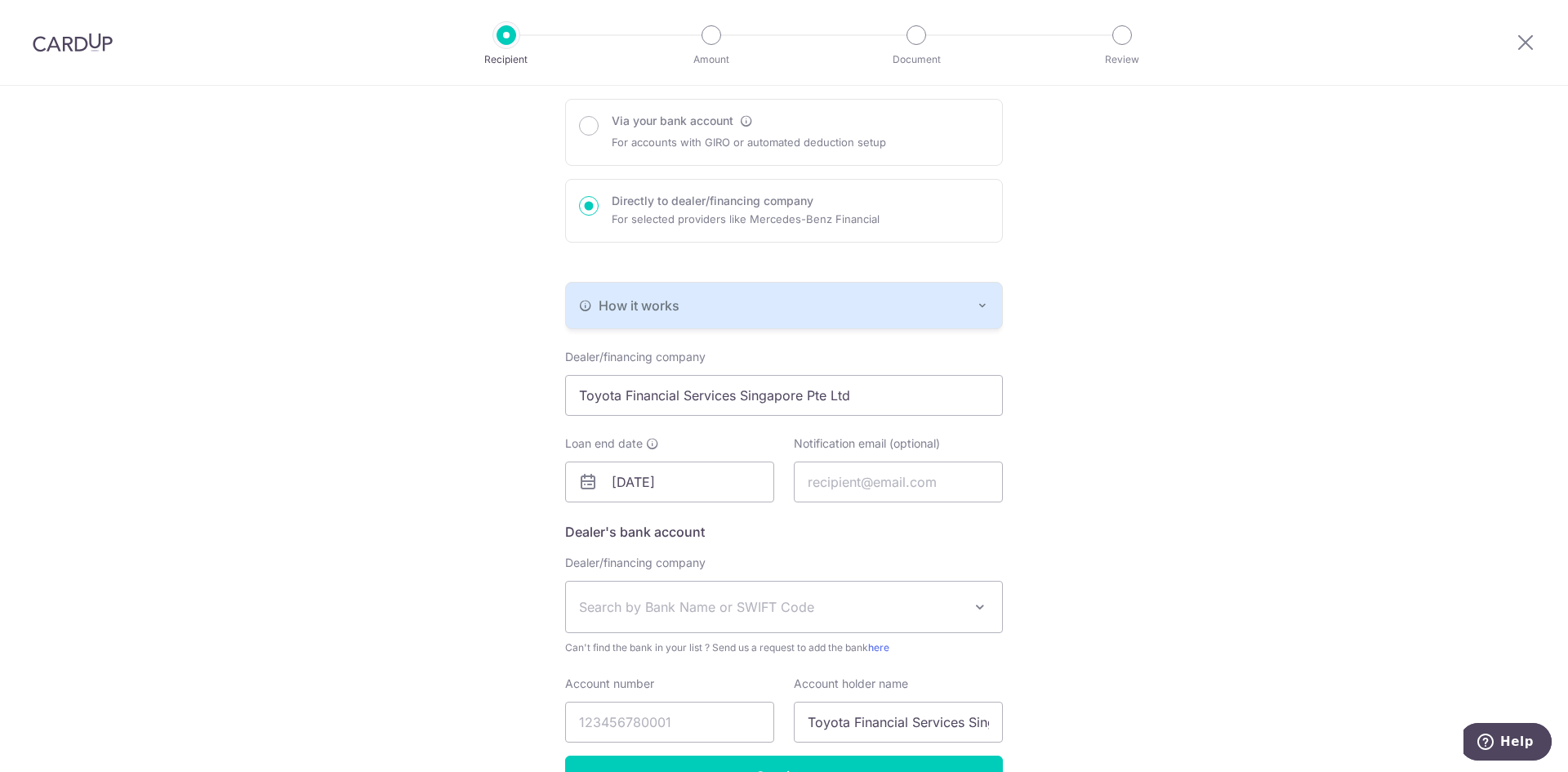
click at [719, 617] on span "Search by Bank Name or SWIFT Code" at bounding box center [784, 607] width 436 height 51
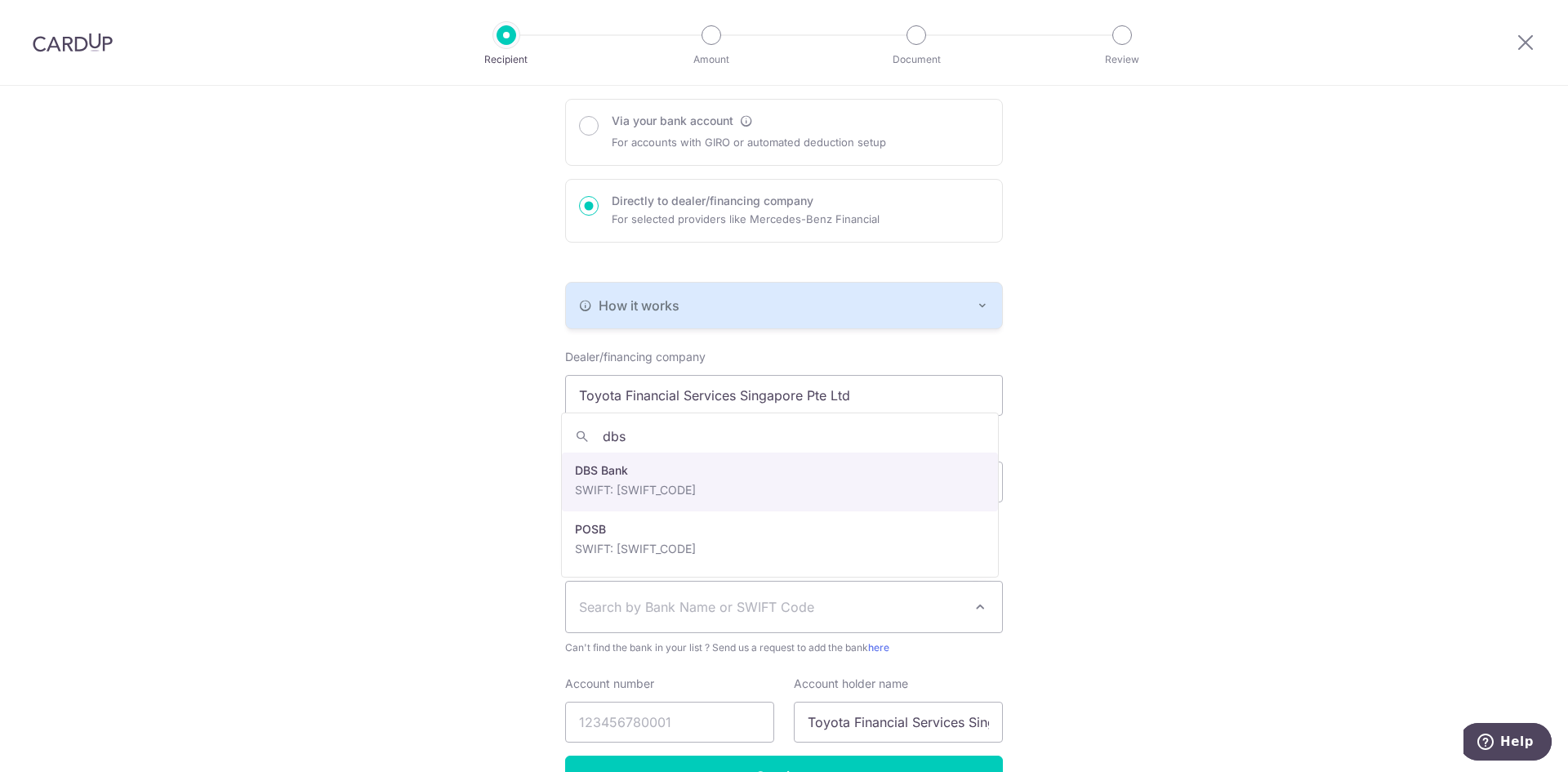
type input "dbs"
select select "6"
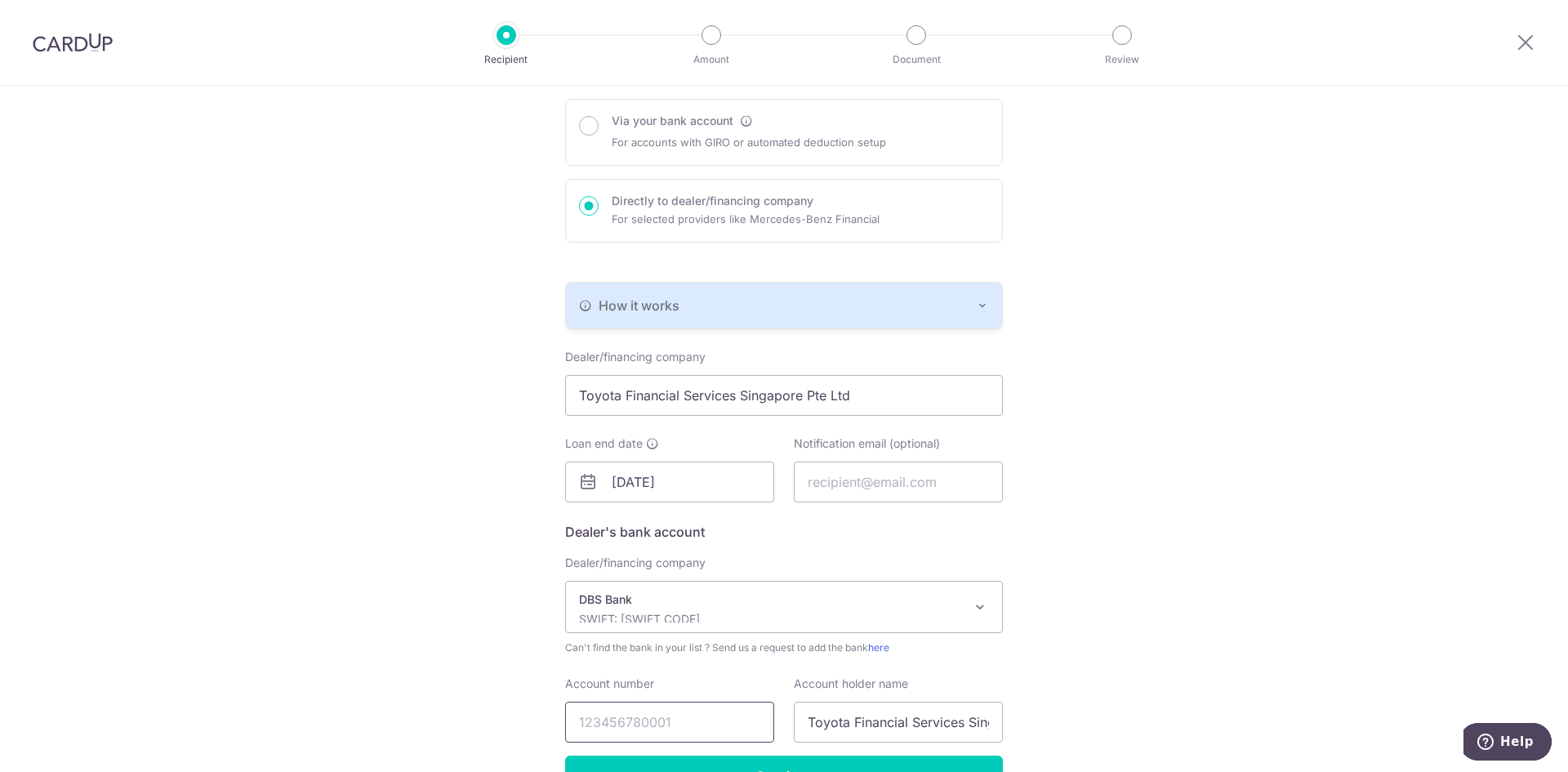
click at [675, 712] on input "Account number" at bounding box center [669, 721] width 209 height 41
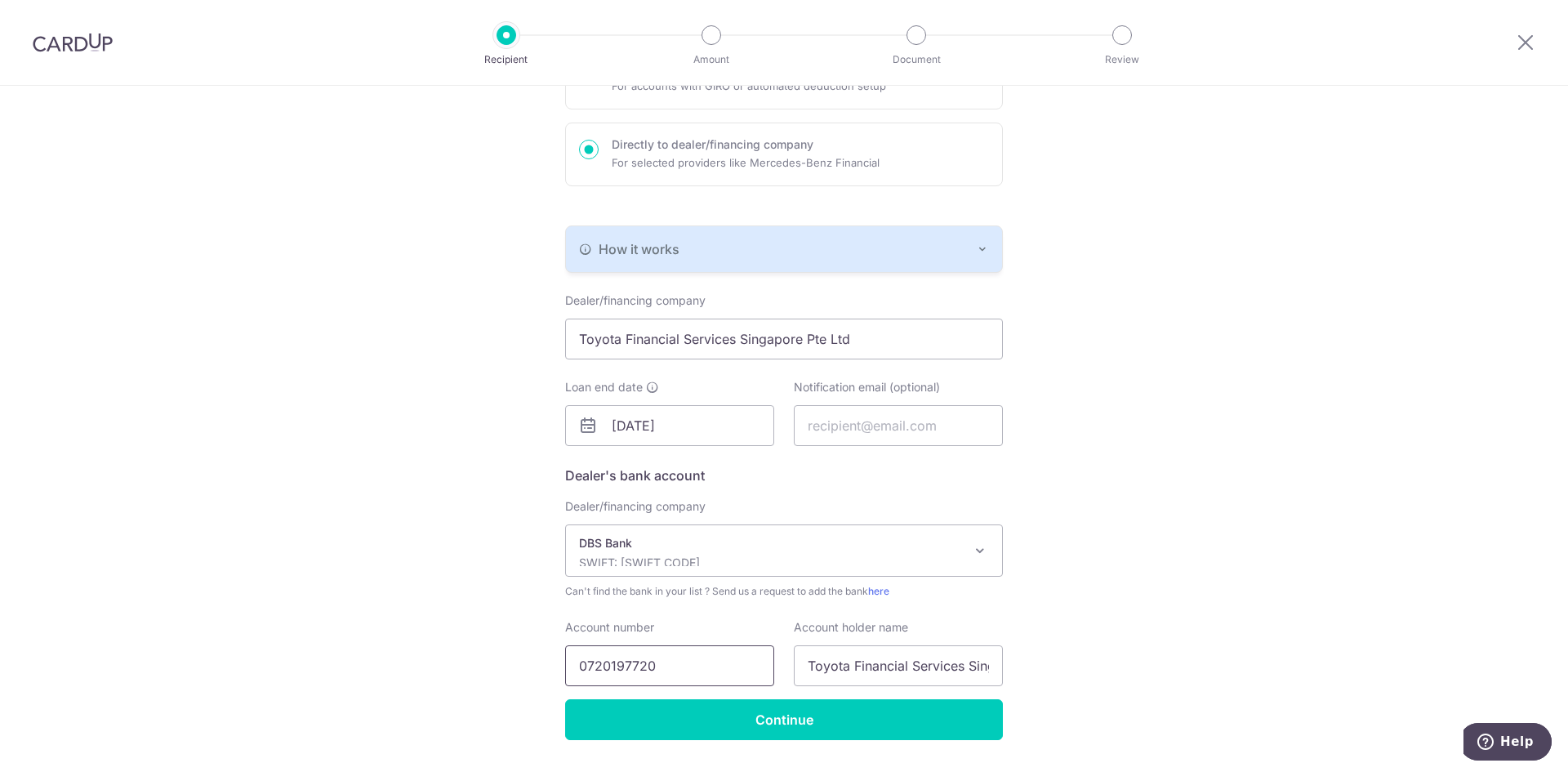
scroll to position [245, 0]
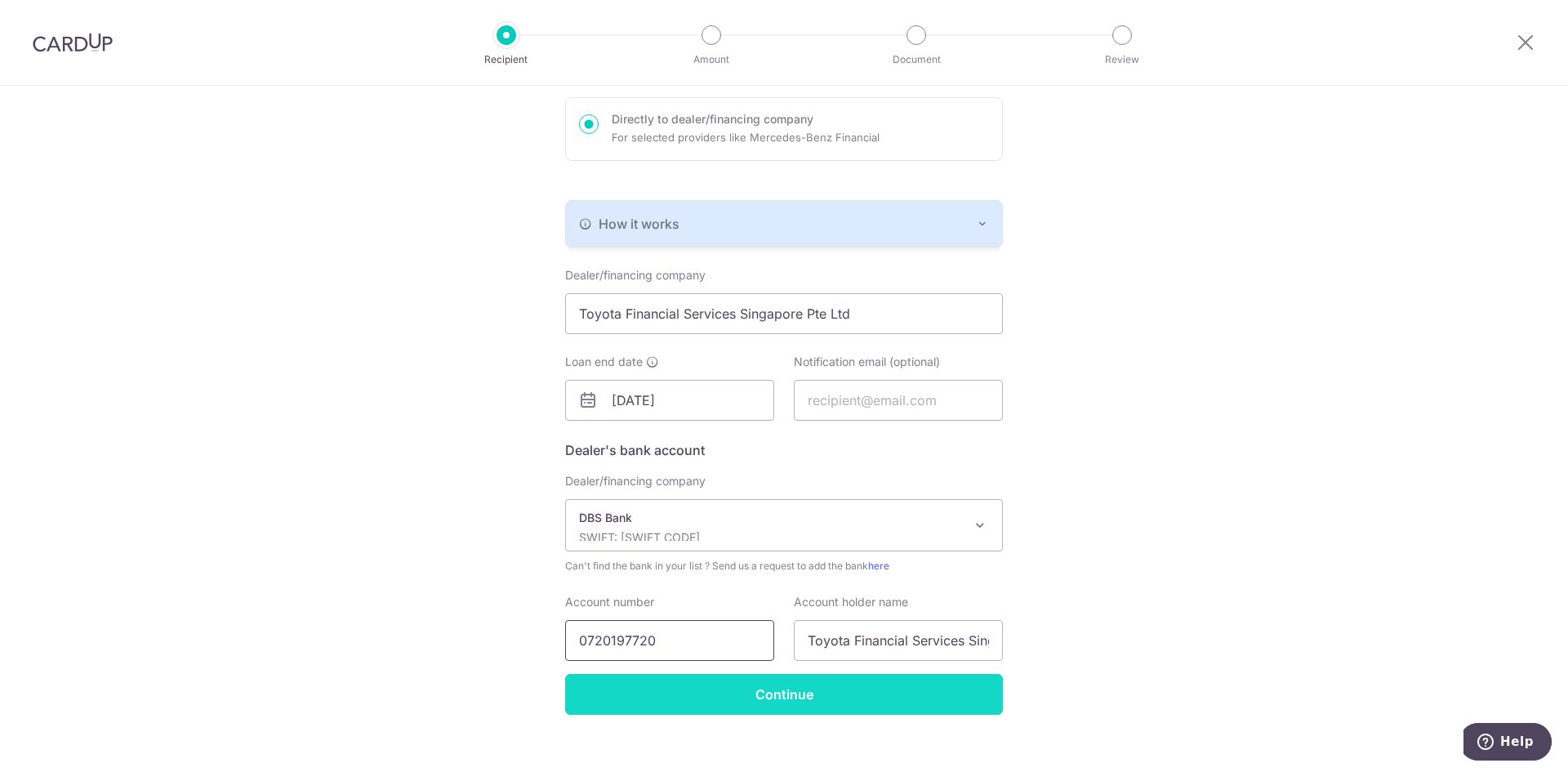
type input "0720197720"
click at [798, 692] on input "Continue" at bounding box center [784, 693] width 438 height 41
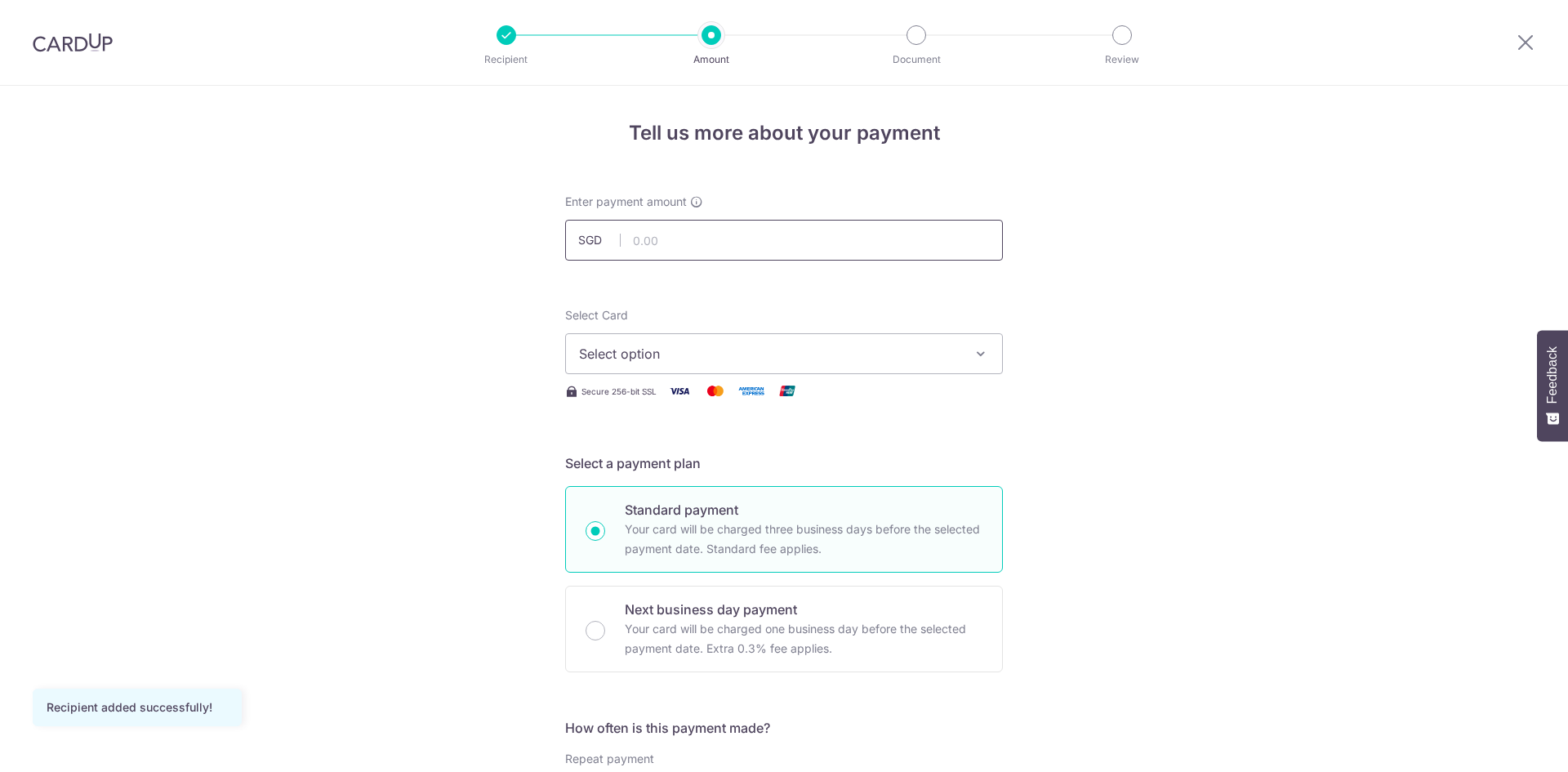
click at [690, 249] on input "text" at bounding box center [784, 240] width 438 height 41
type input "2,408.00"
click at [683, 363] on button "Select option" at bounding box center [784, 353] width 438 height 41
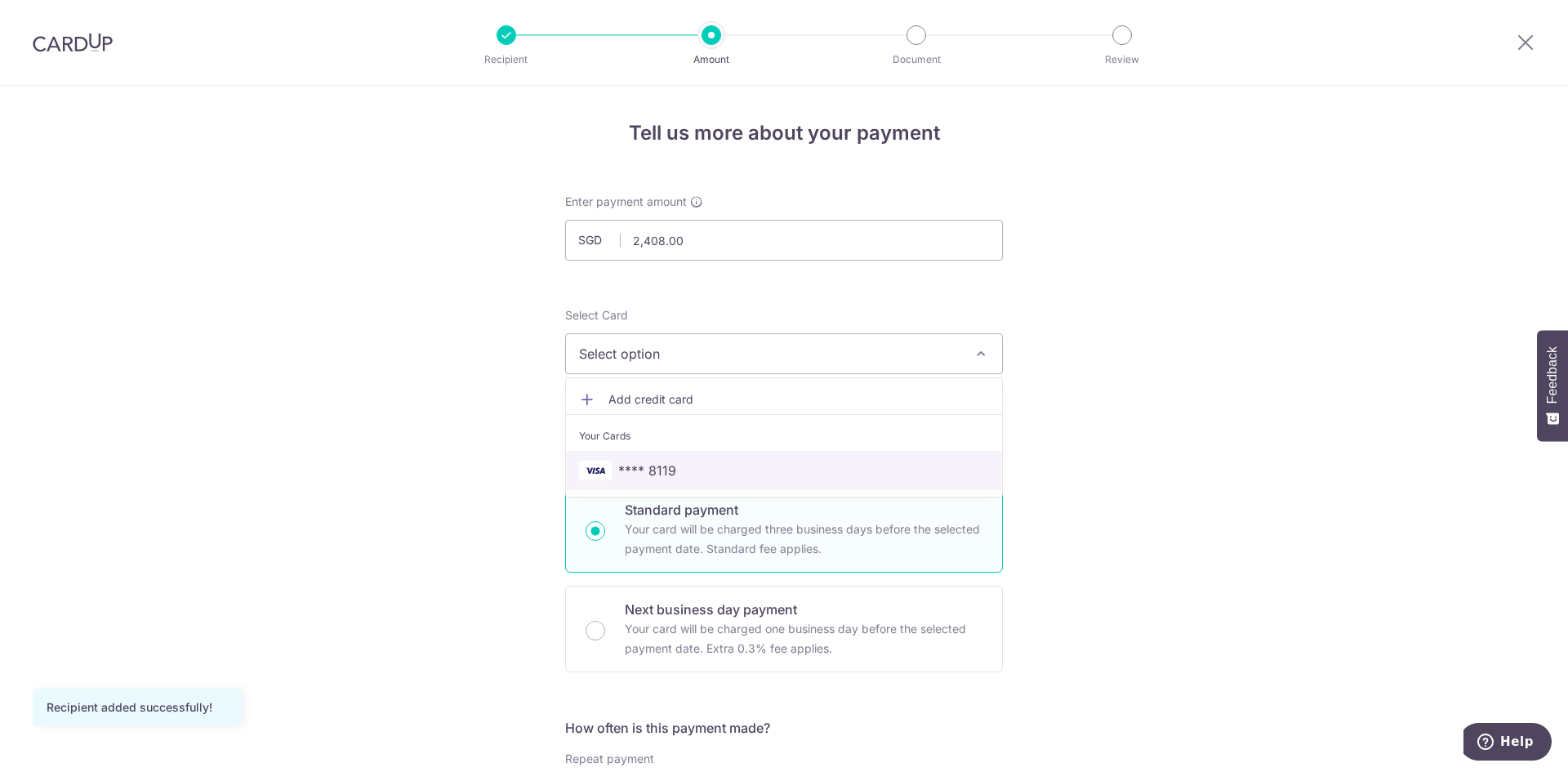
click at [646, 471] on span "**** 8119" at bounding box center [647, 470] width 58 height 20
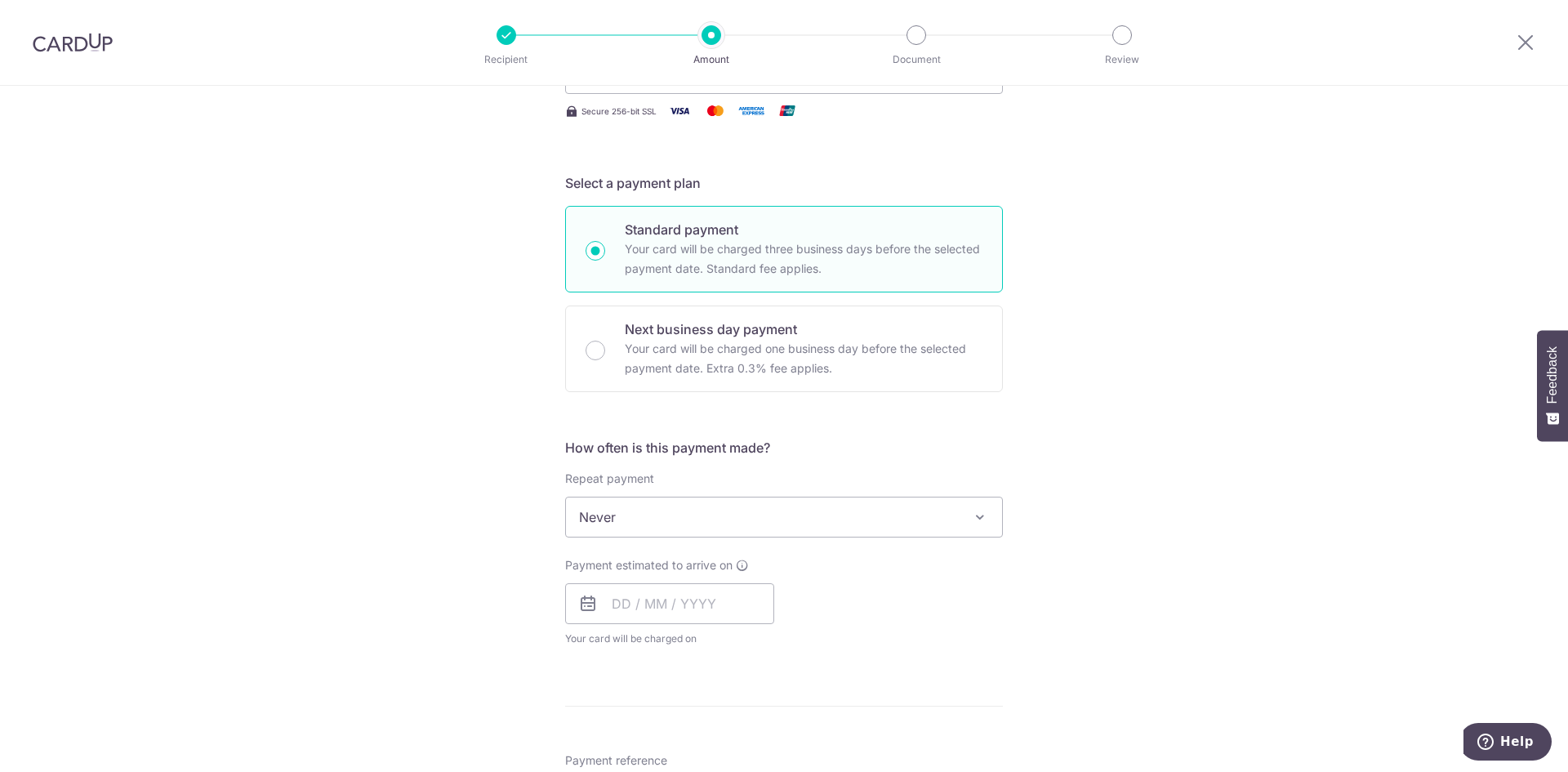
scroll to position [326, 0]
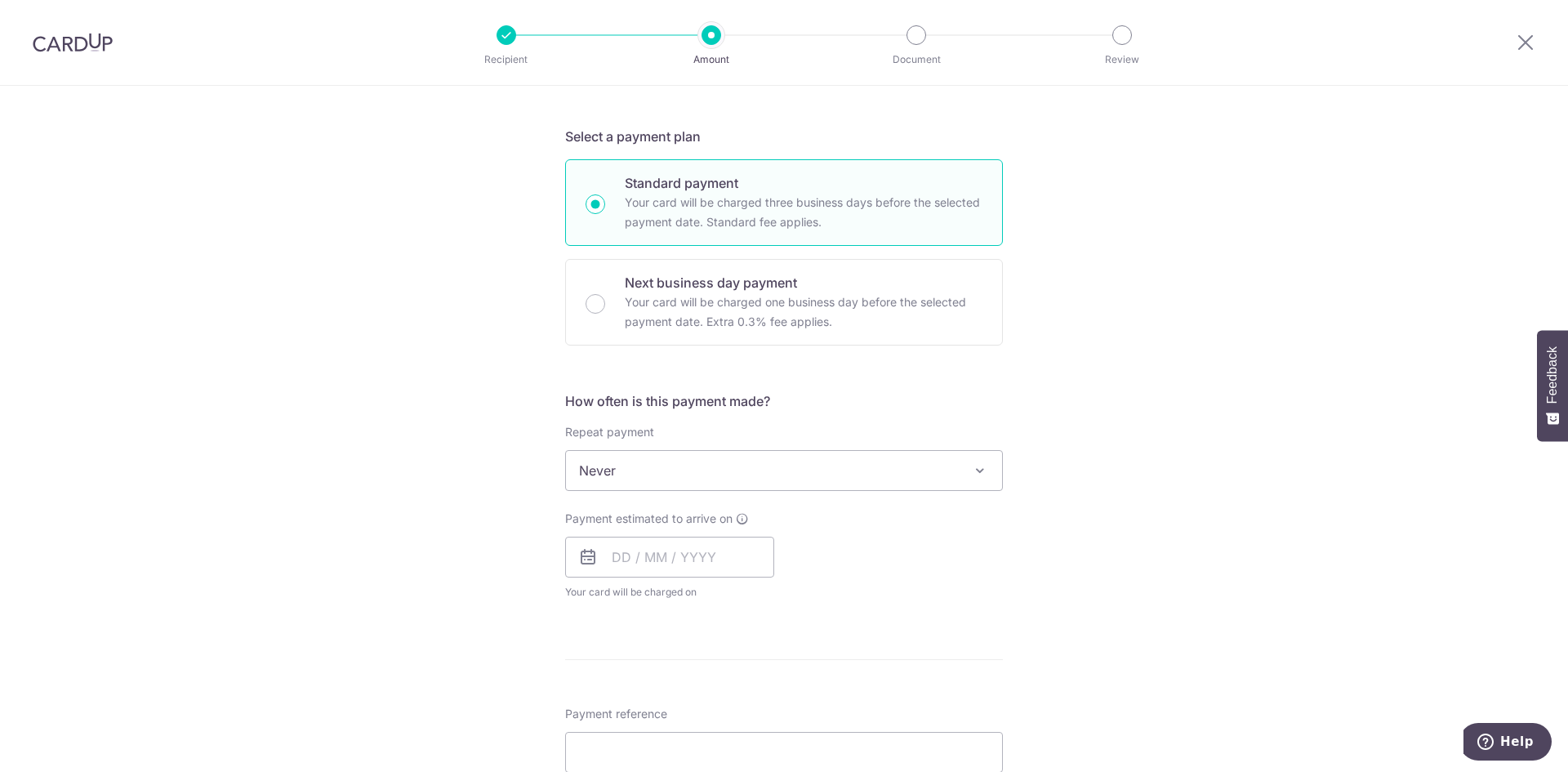
click at [643, 472] on span "Never" at bounding box center [784, 470] width 436 height 39
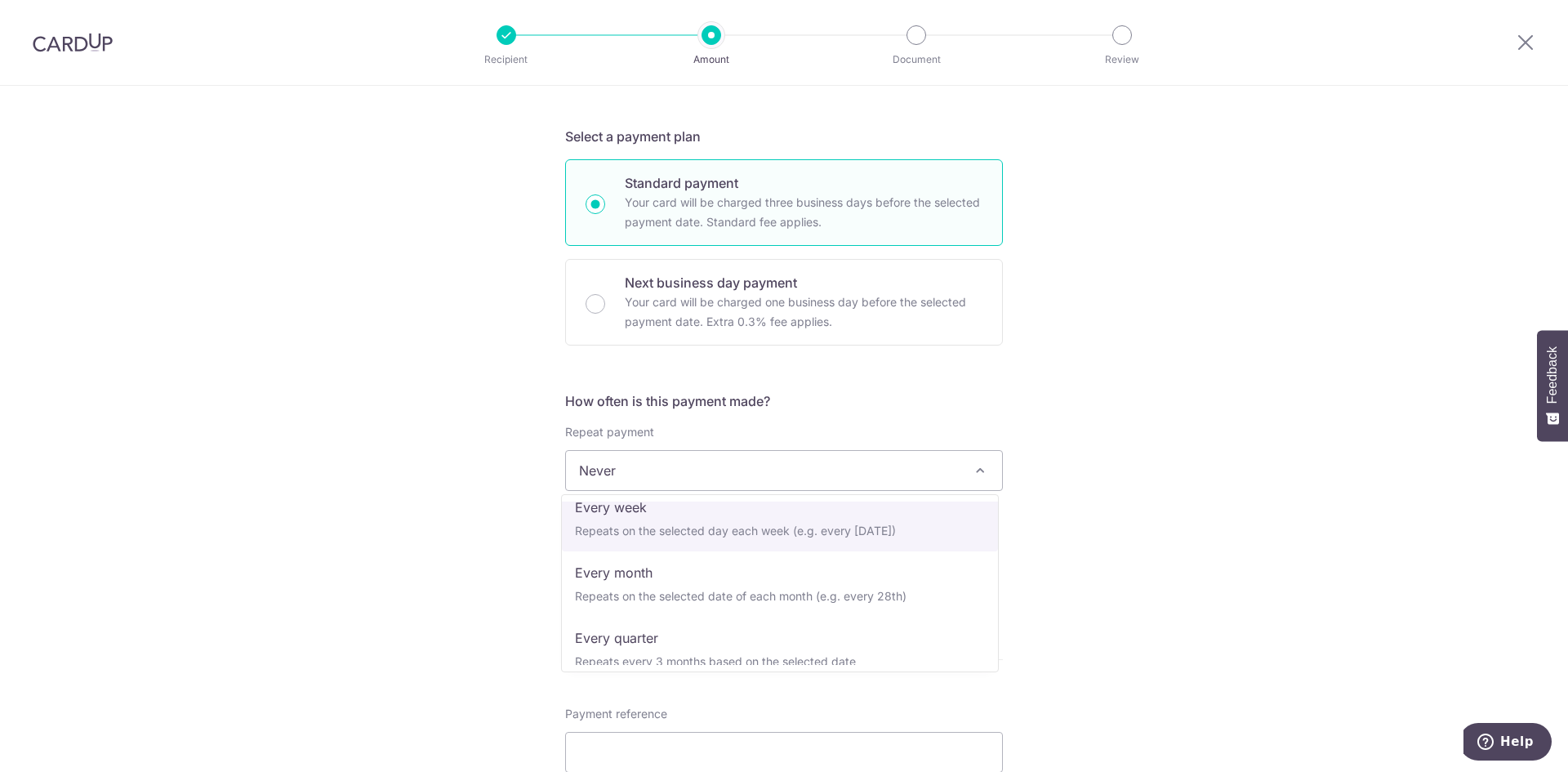
scroll to position [81, 0]
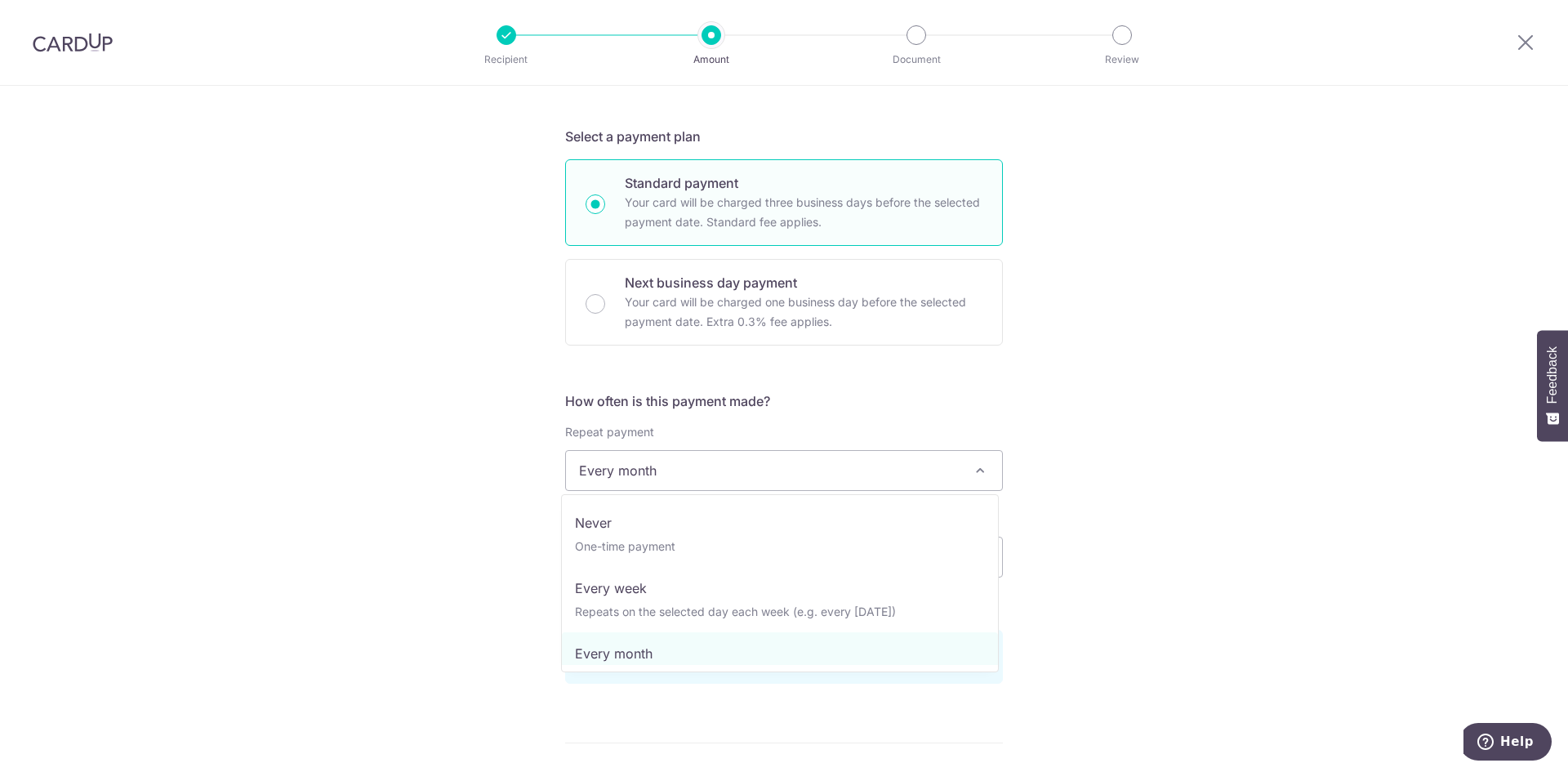
drag, startPoint x: 748, startPoint y: 459, endPoint x: 735, endPoint y: 479, distance: 23.9
click at [748, 460] on span "Every month" at bounding box center [784, 470] width 436 height 39
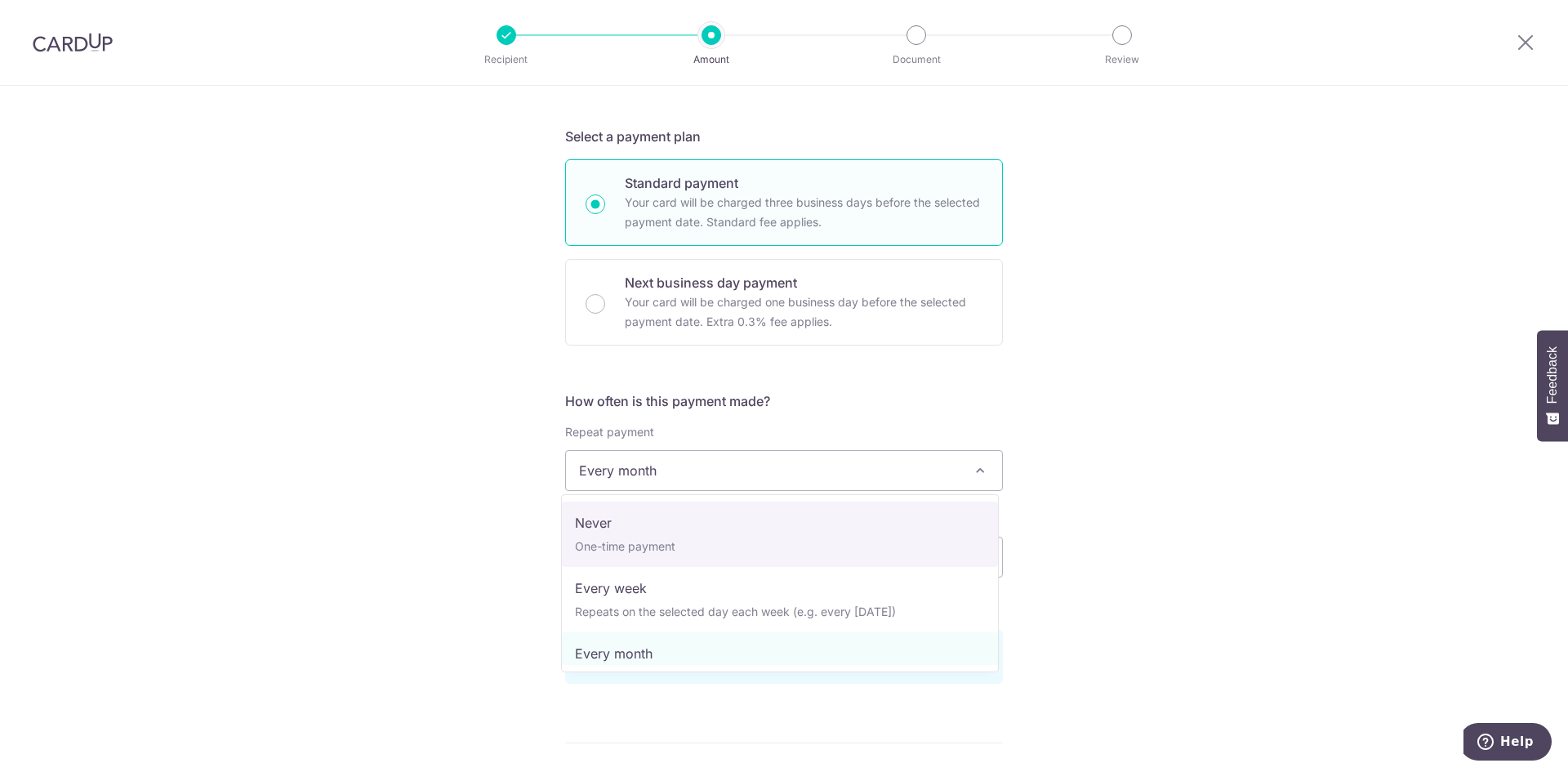
select select "1"
type input "20/12/2027"
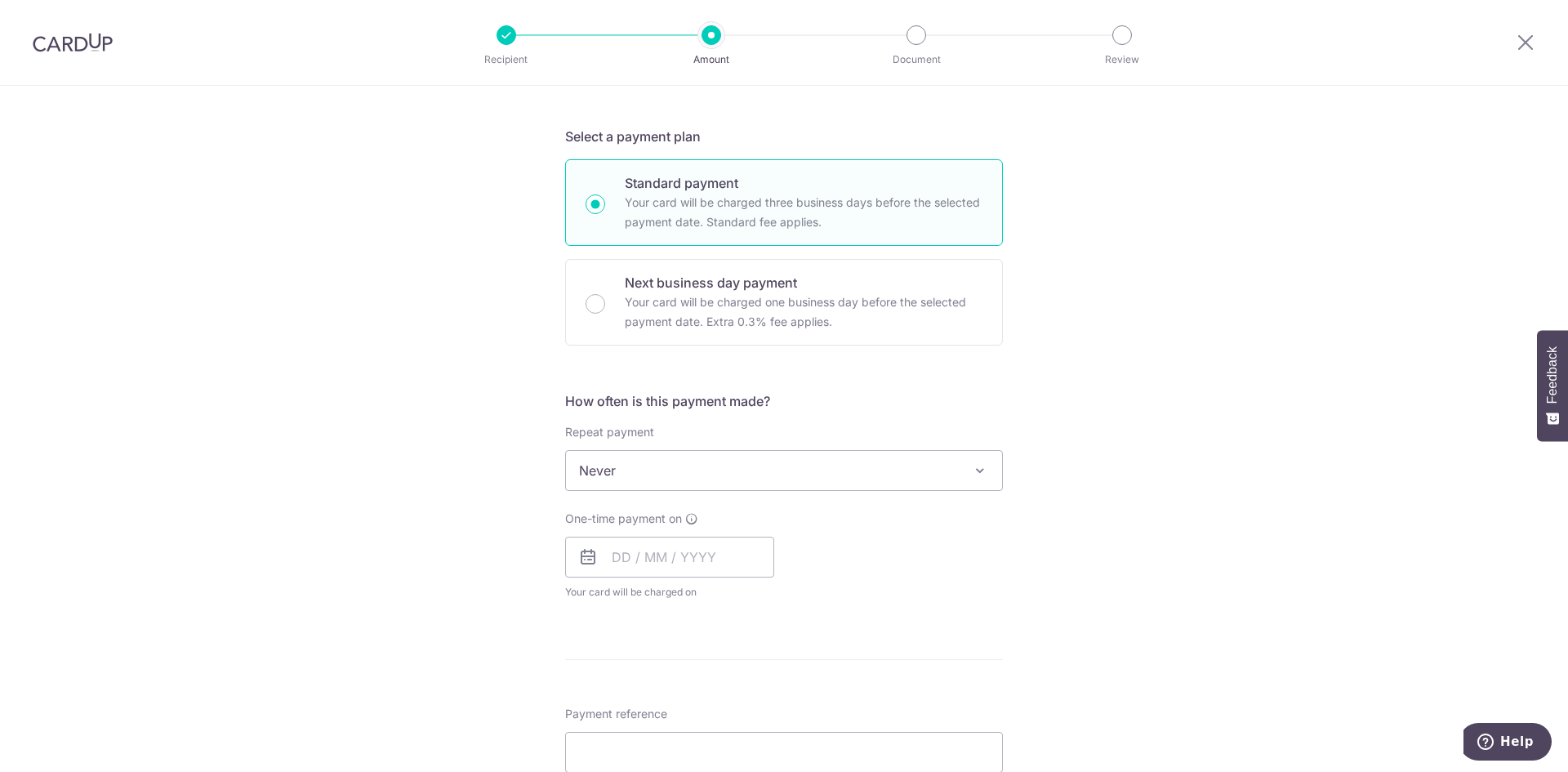
click at [730, 479] on span "Never" at bounding box center [784, 470] width 436 height 39
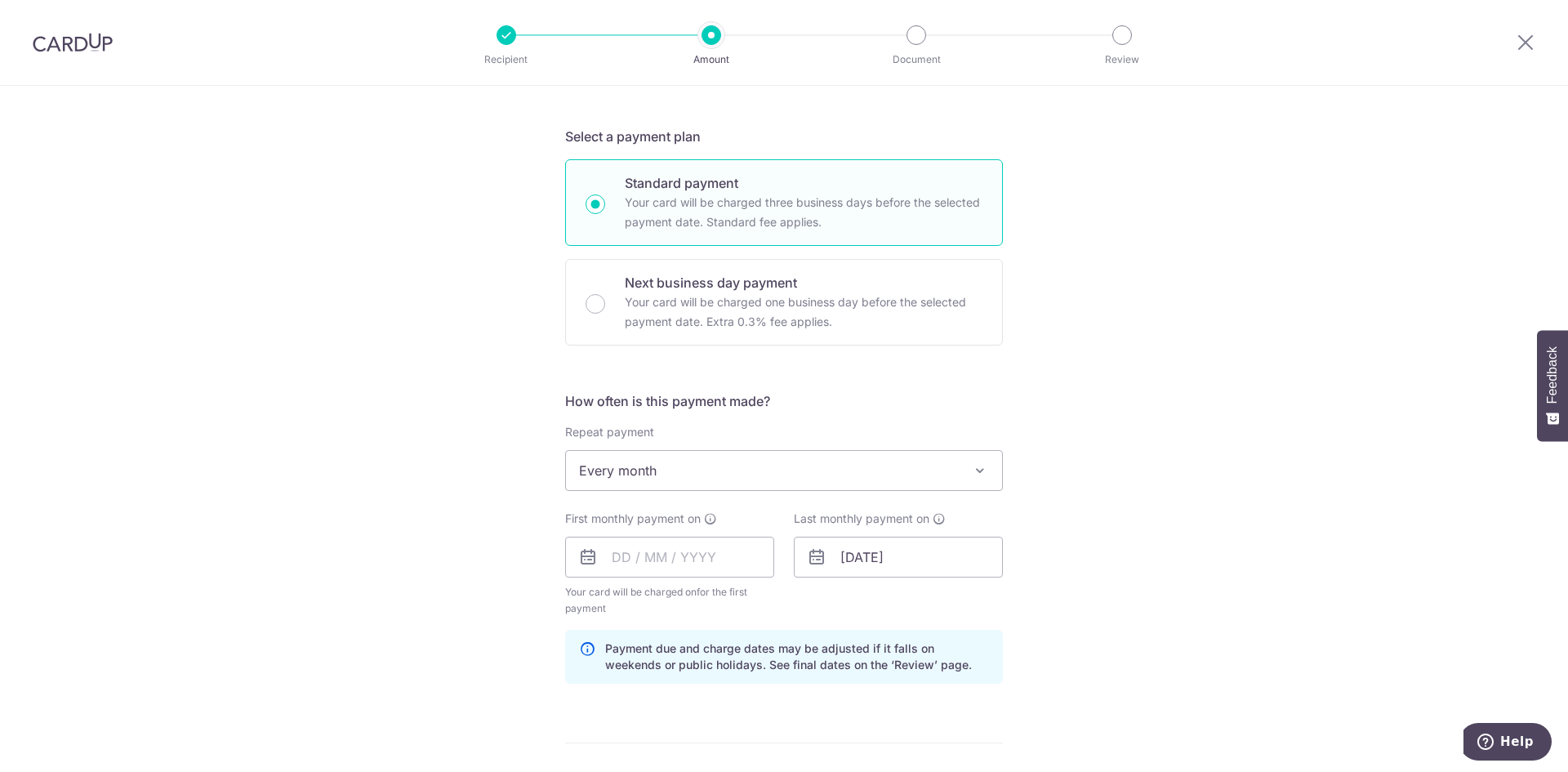
click at [760, 466] on span "Every month" at bounding box center [784, 470] width 436 height 39
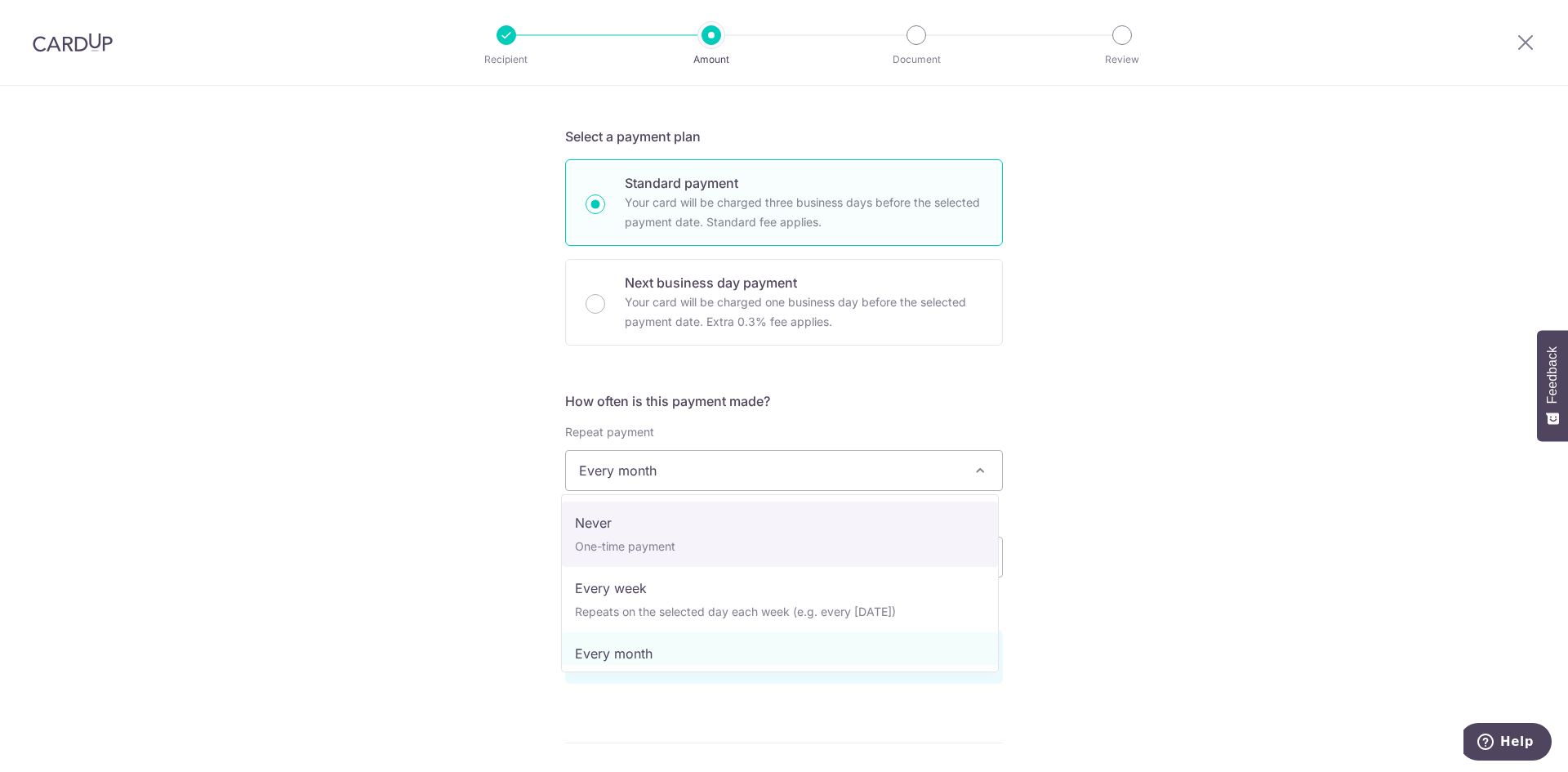
select select "1"
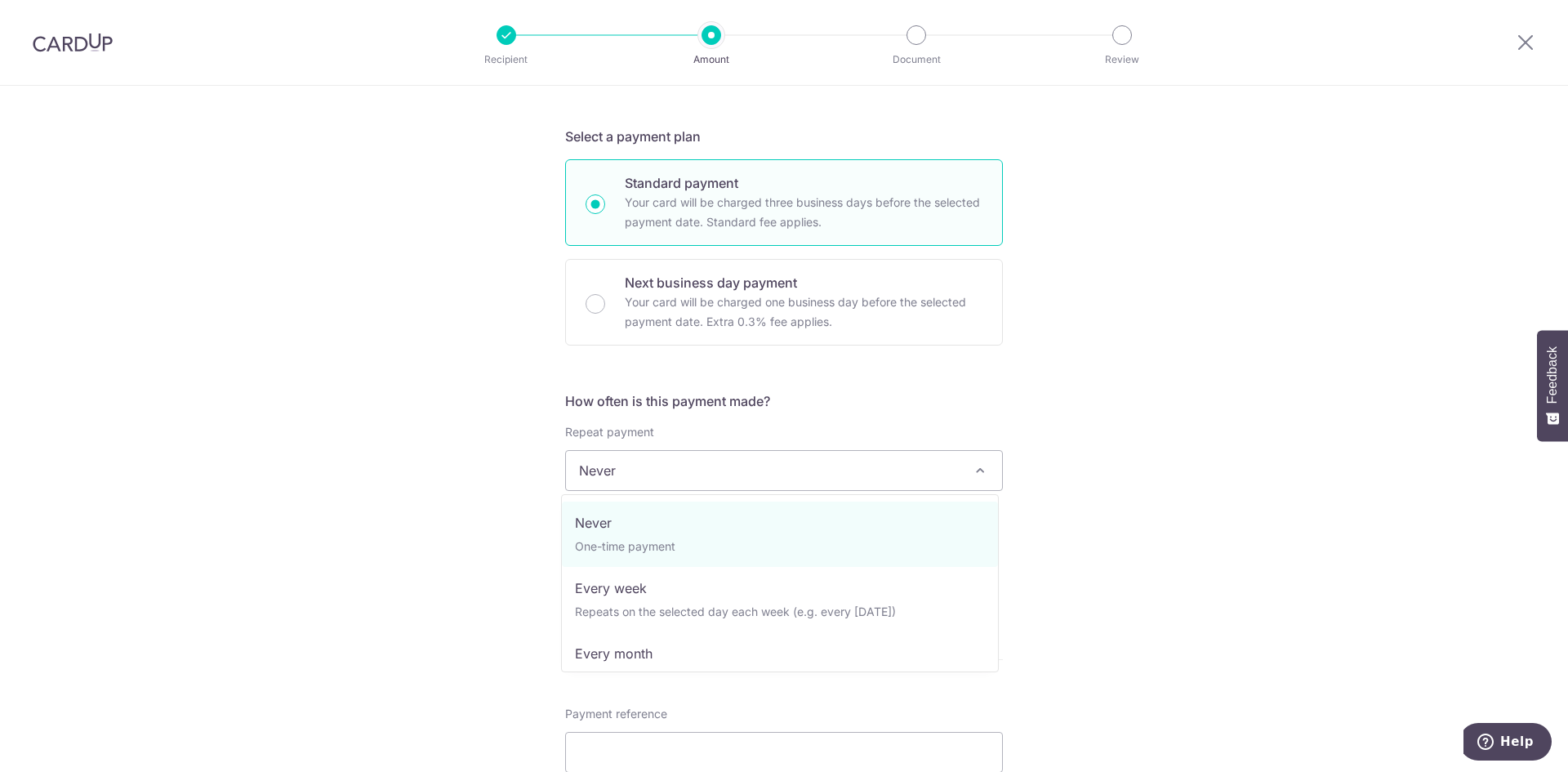
click at [722, 464] on span "Never" at bounding box center [784, 470] width 436 height 39
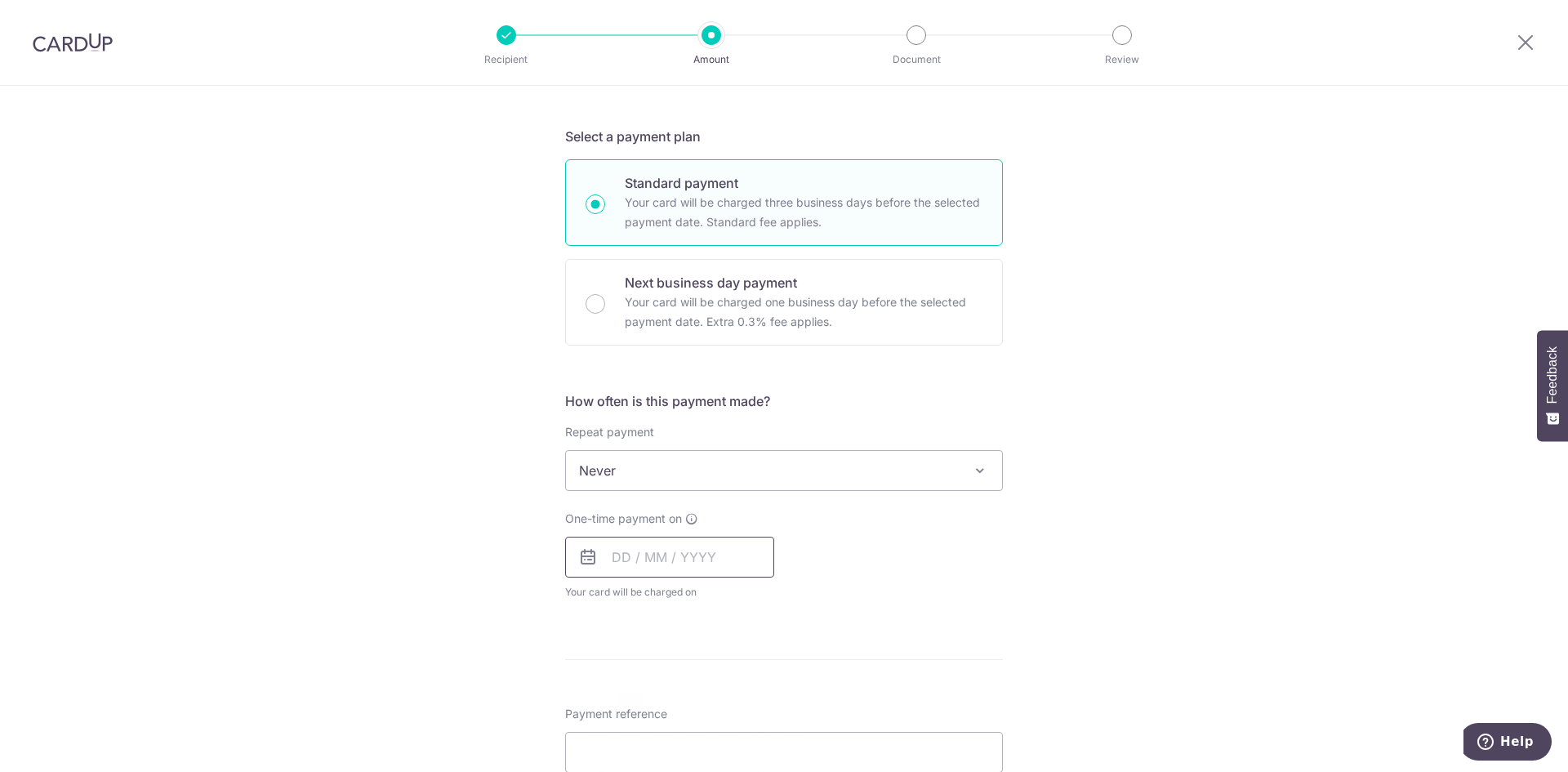
click at [623, 557] on input "text" at bounding box center [669, 556] width 209 height 41
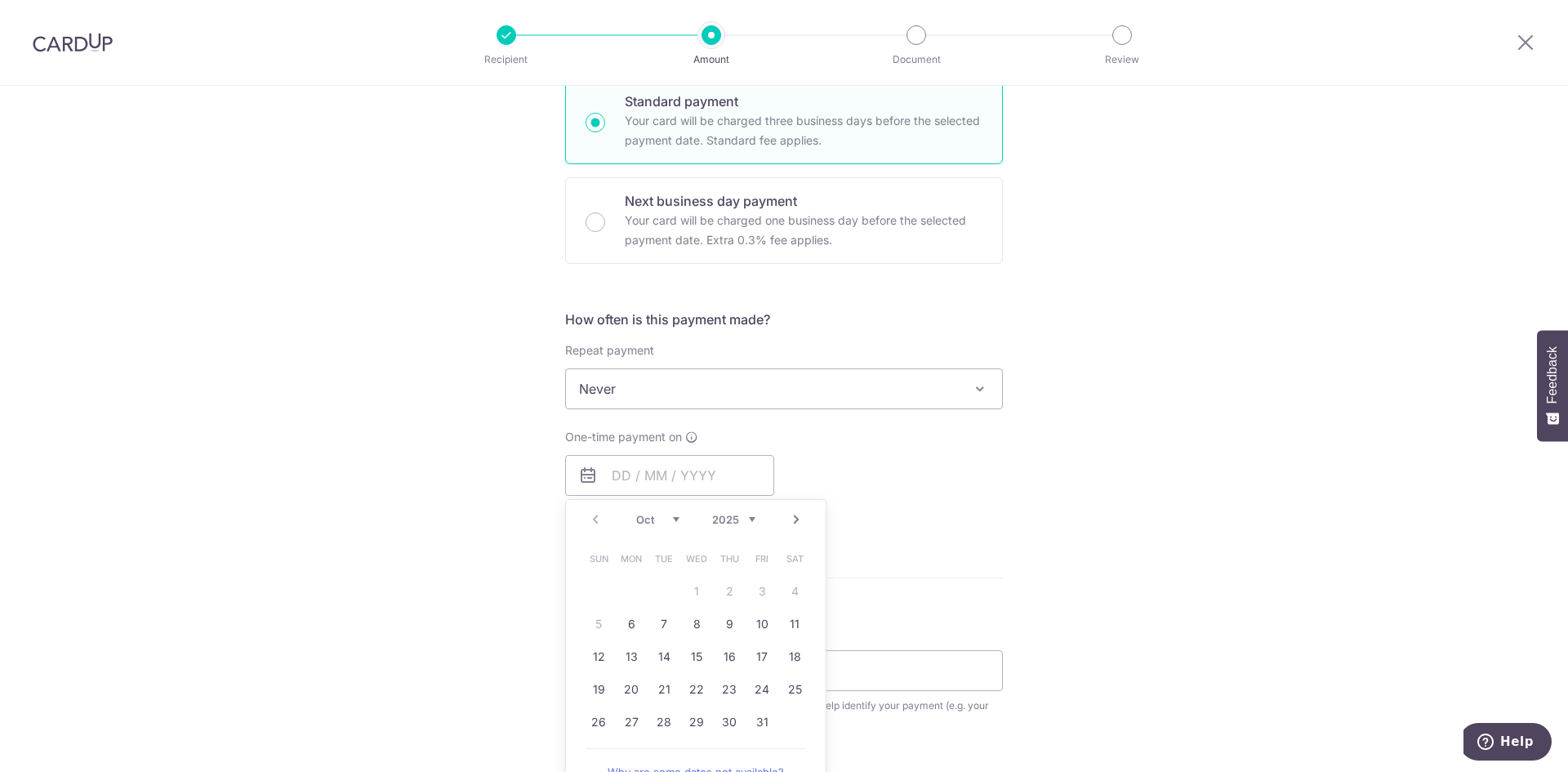
click at [460, 508] on div "Tell us more about your payment Enter payment amount SGD 2,408.00 2408.00 Recip…" at bounding box center [784, 416] width 1568 height 1477
click at [594, 221] on input "Next business day payment Your card will be charged one business day before the…" at bounding box center [596, 222] width 20 height 20
radio input "true"
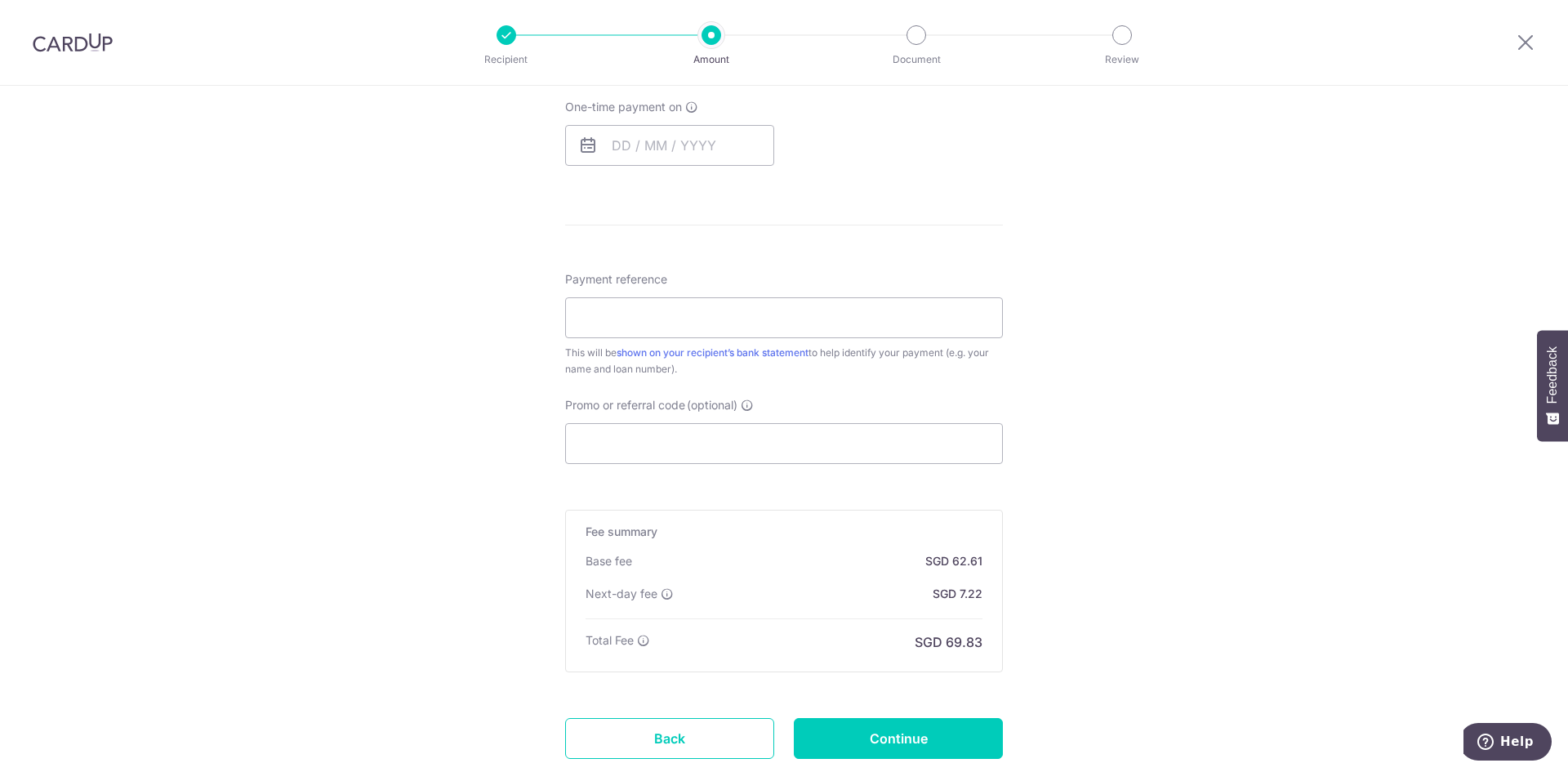
scroll to position [571, 0]
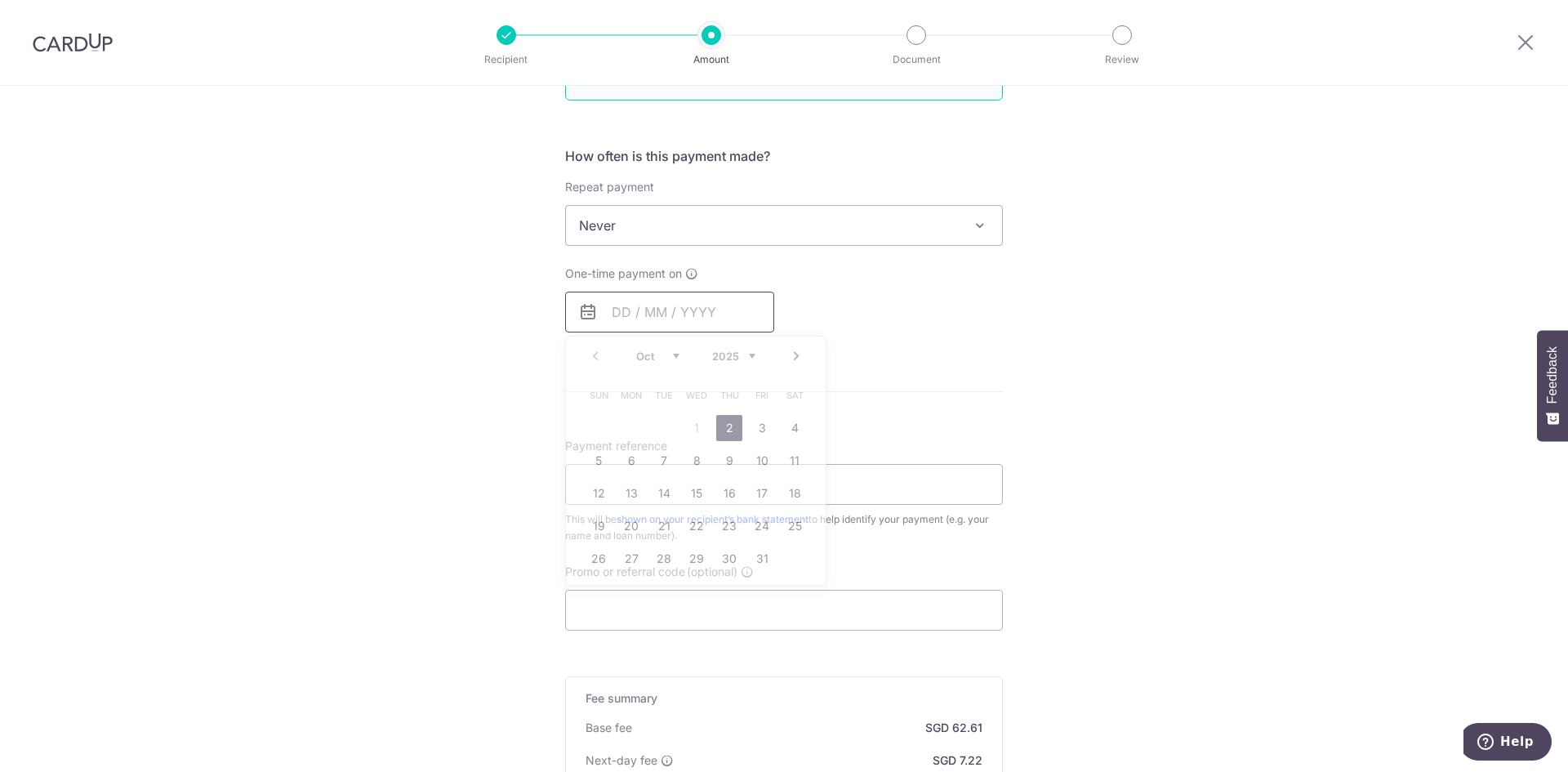
click at [647, 309] on input "text" at bounding box center [669, 311] width 209 height 41
click at [717, 429] on link "2" at bounding box center [729, 428] width 26 height 26
type input "[DATE]"
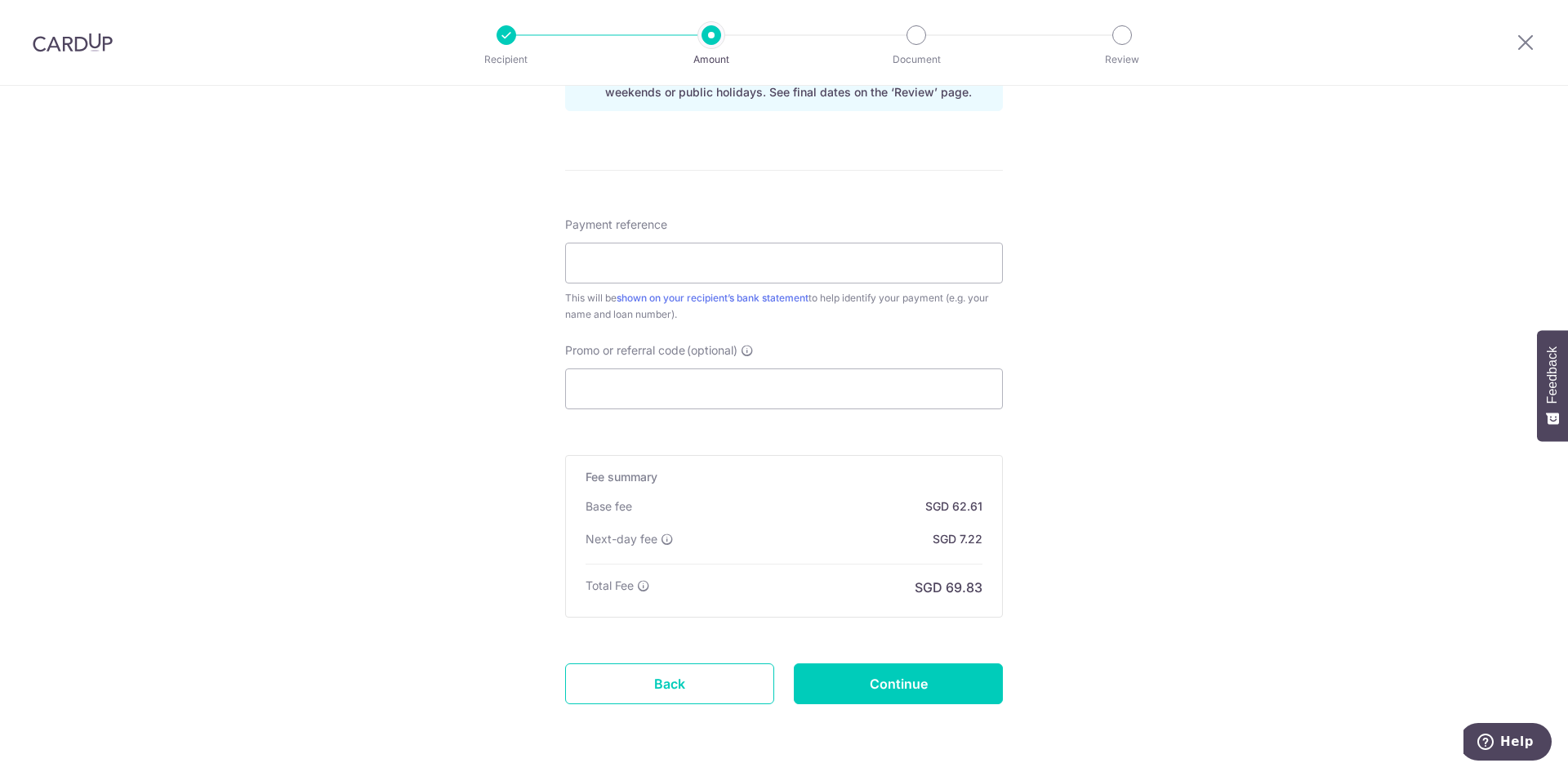
scroll to position [816, 0]
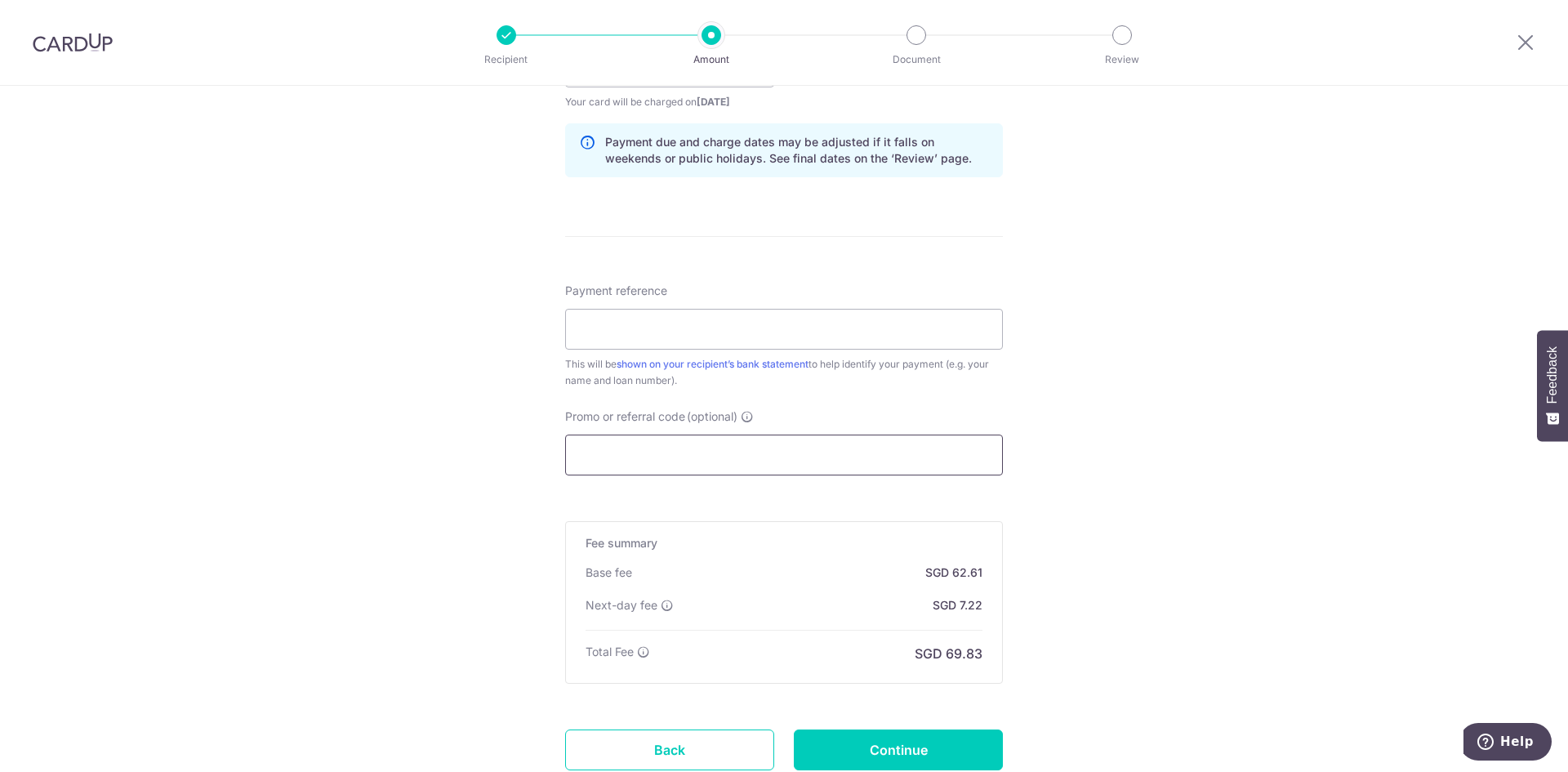
click at [624, 450] on input "Promo or referral code (optional)" at bounding box center [784, 455] width 438 height 41
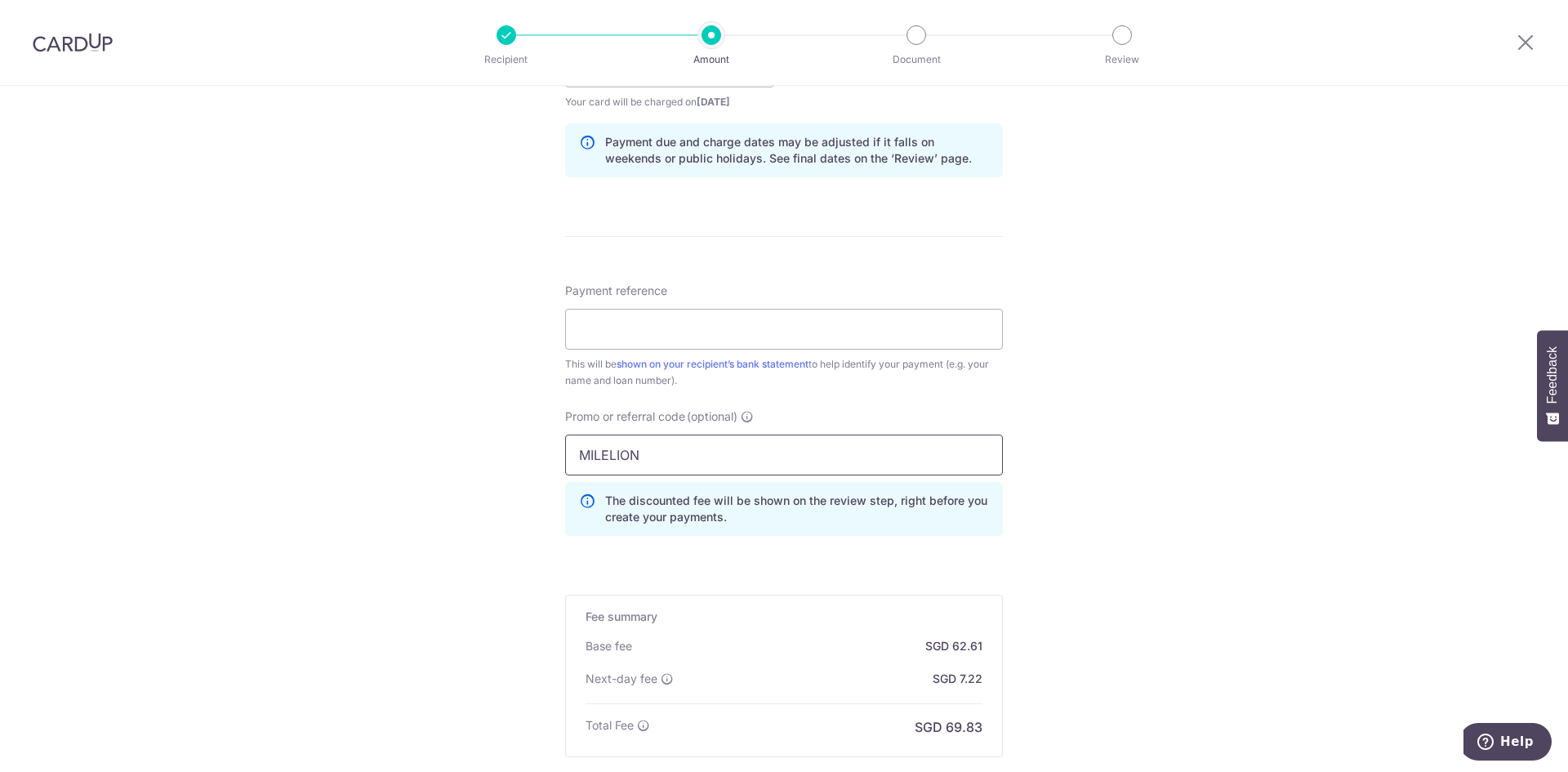
type input "MILELION"
click at [443, 514] on div "Tell us more about your payment Enter payment amount SGD 2,408.00 2408.00 Recip…" at bounding box center [784, 118] width 1568 height 1697
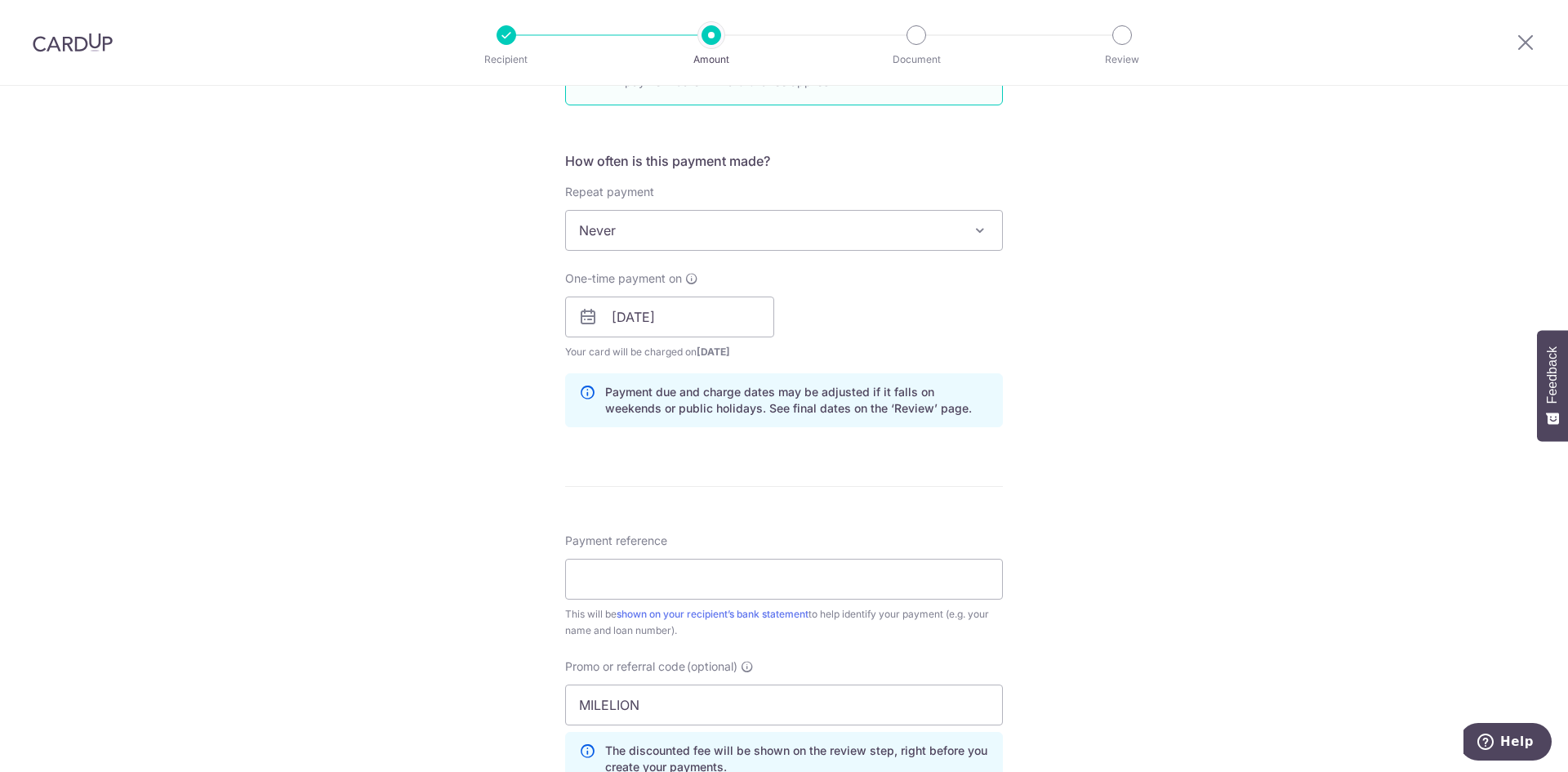
scroll to position [571, 0]
click at [732, 567] on input "Payment reference" at bounding box center [784, 573] width 438 height 41
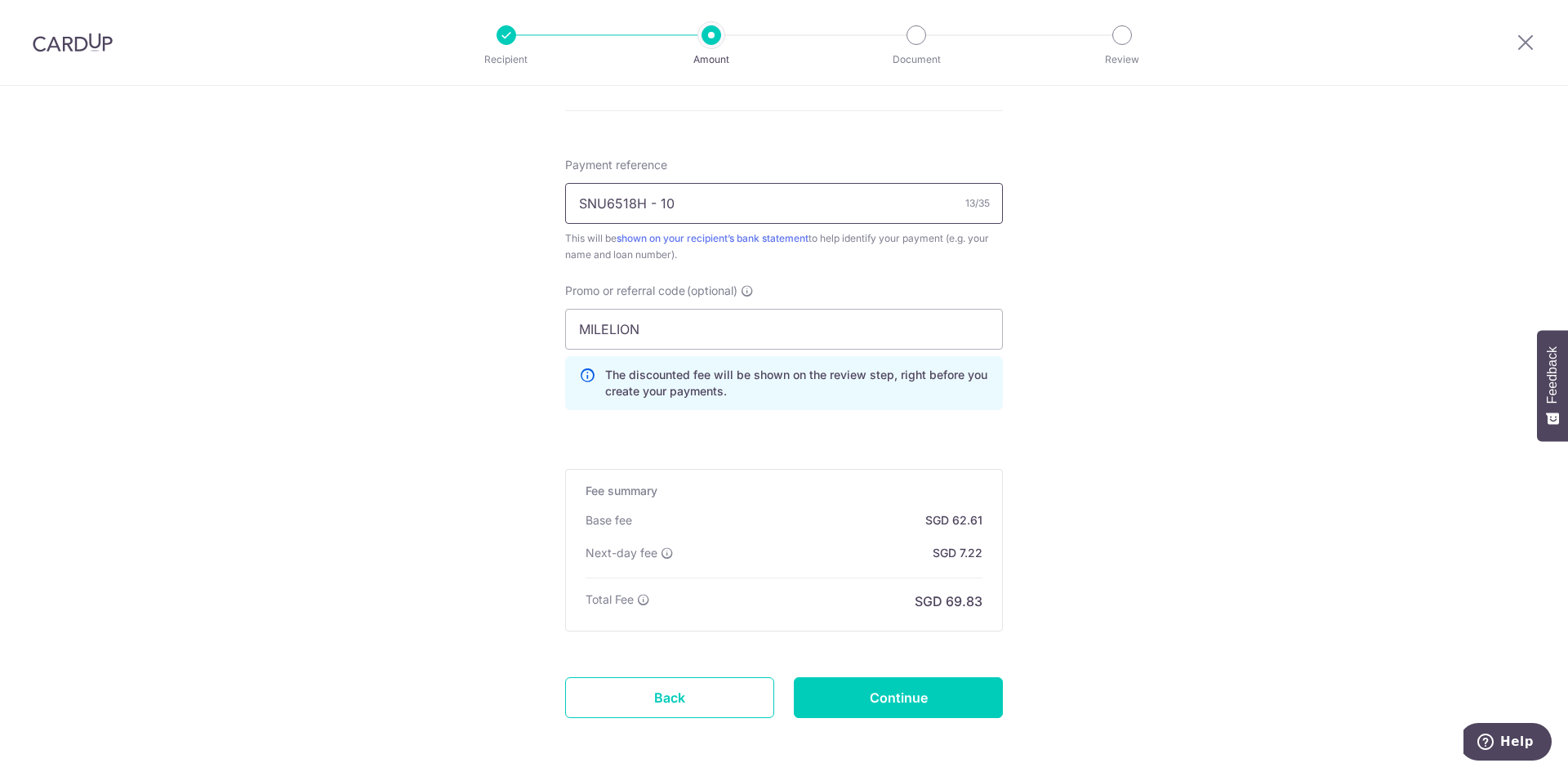
scroll to position [980, 0]
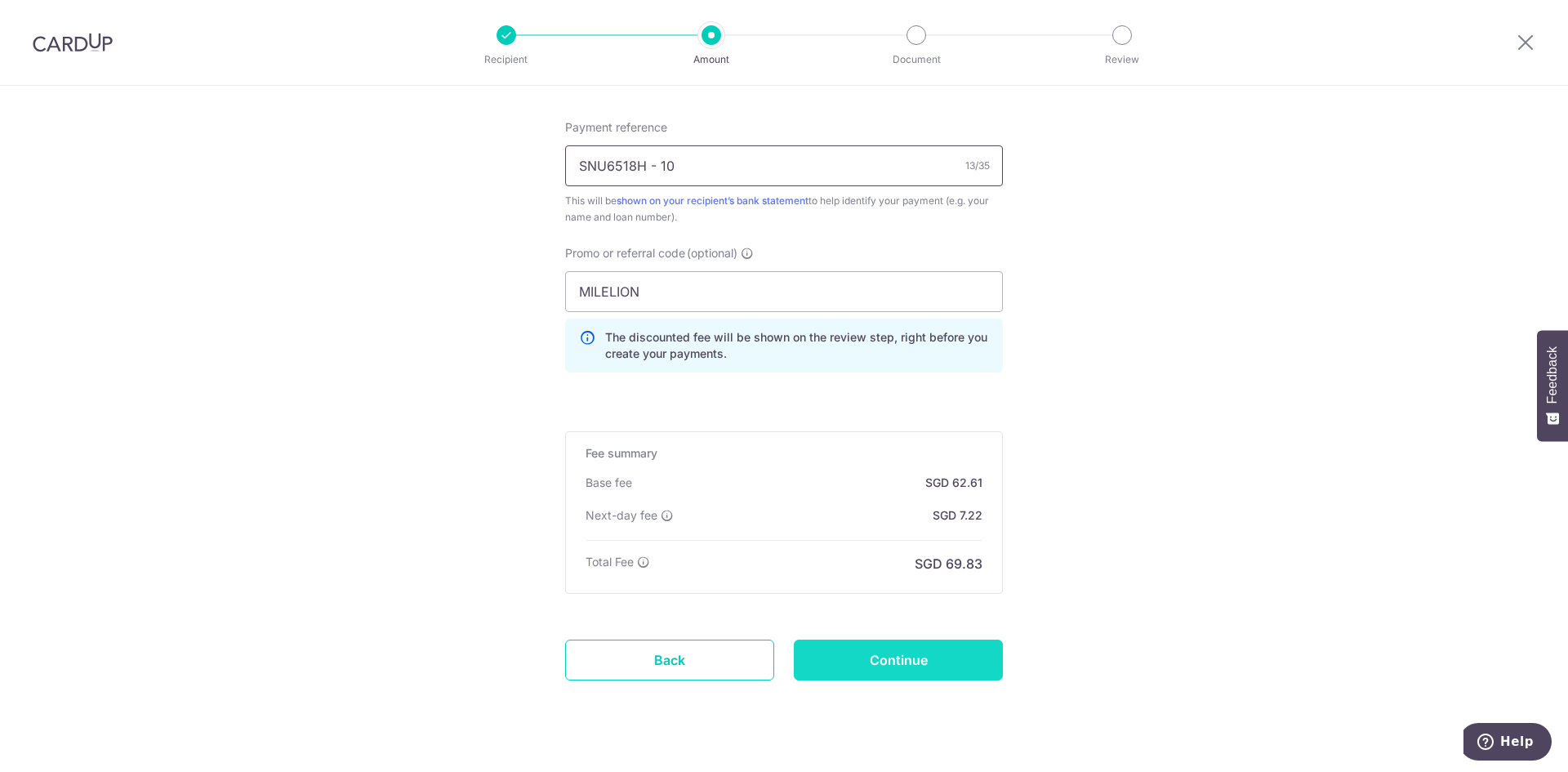
type input "SNU6518H - 10"
click at [915, 654] on input "Continue" at bounding box center [898, 659] width 209 height 41
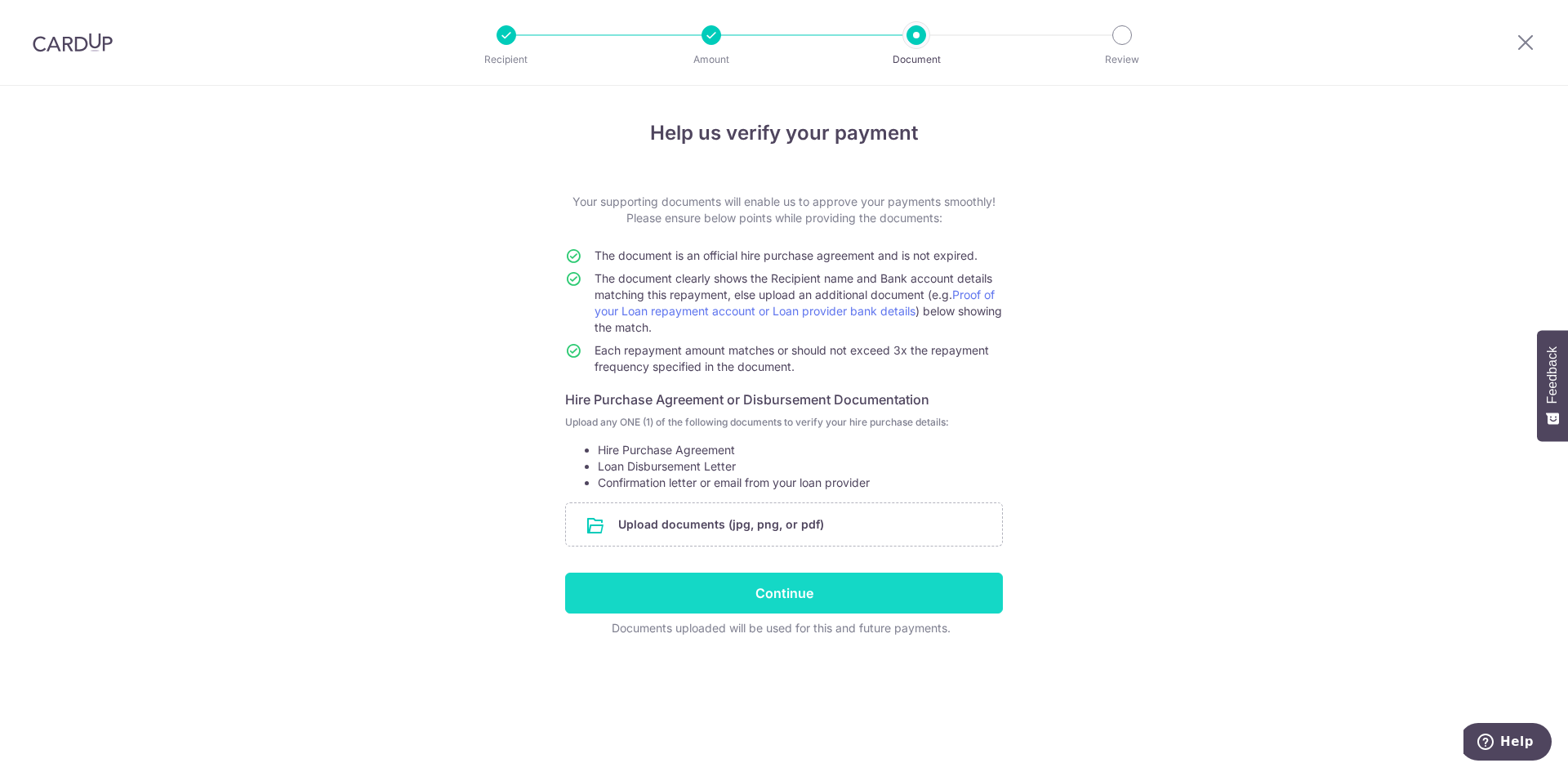
click at [666, 584] on input "Continue" at bounding box center [784, 592] width 438 height 41
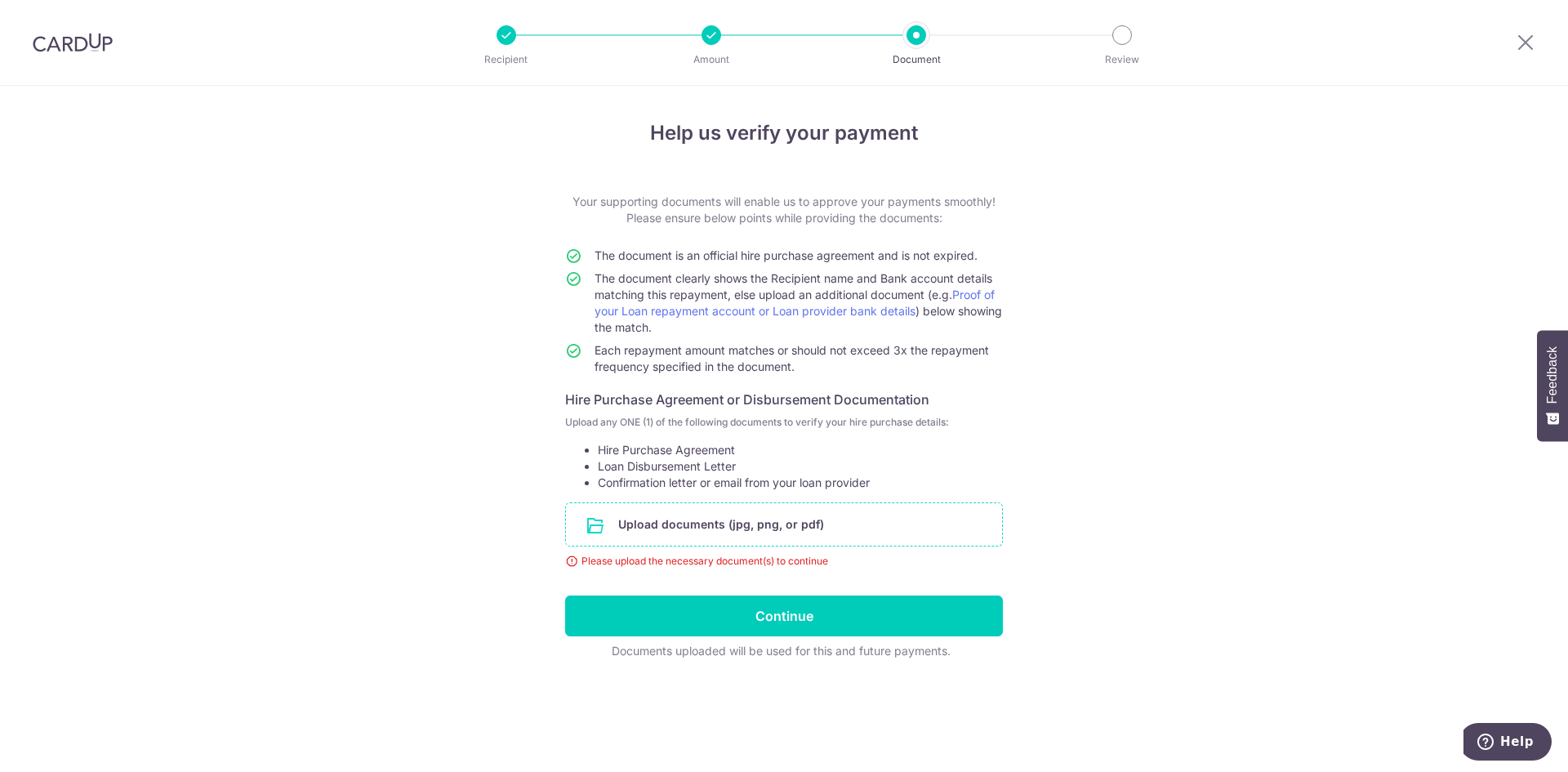
click at [703, 523] on input "file" at bounding box center [784, 523] width 436 height 42
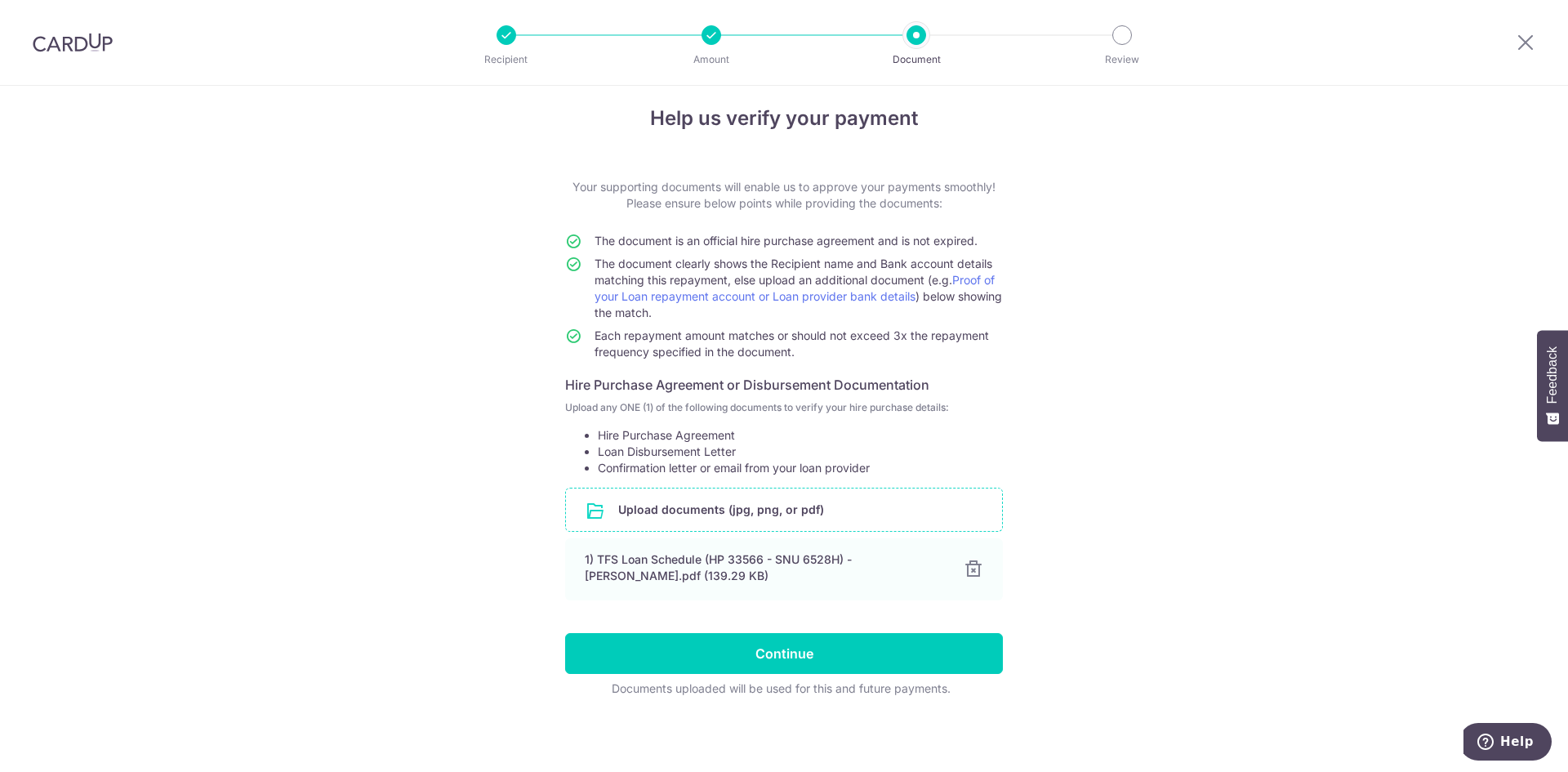
scroll to position [16, 0]
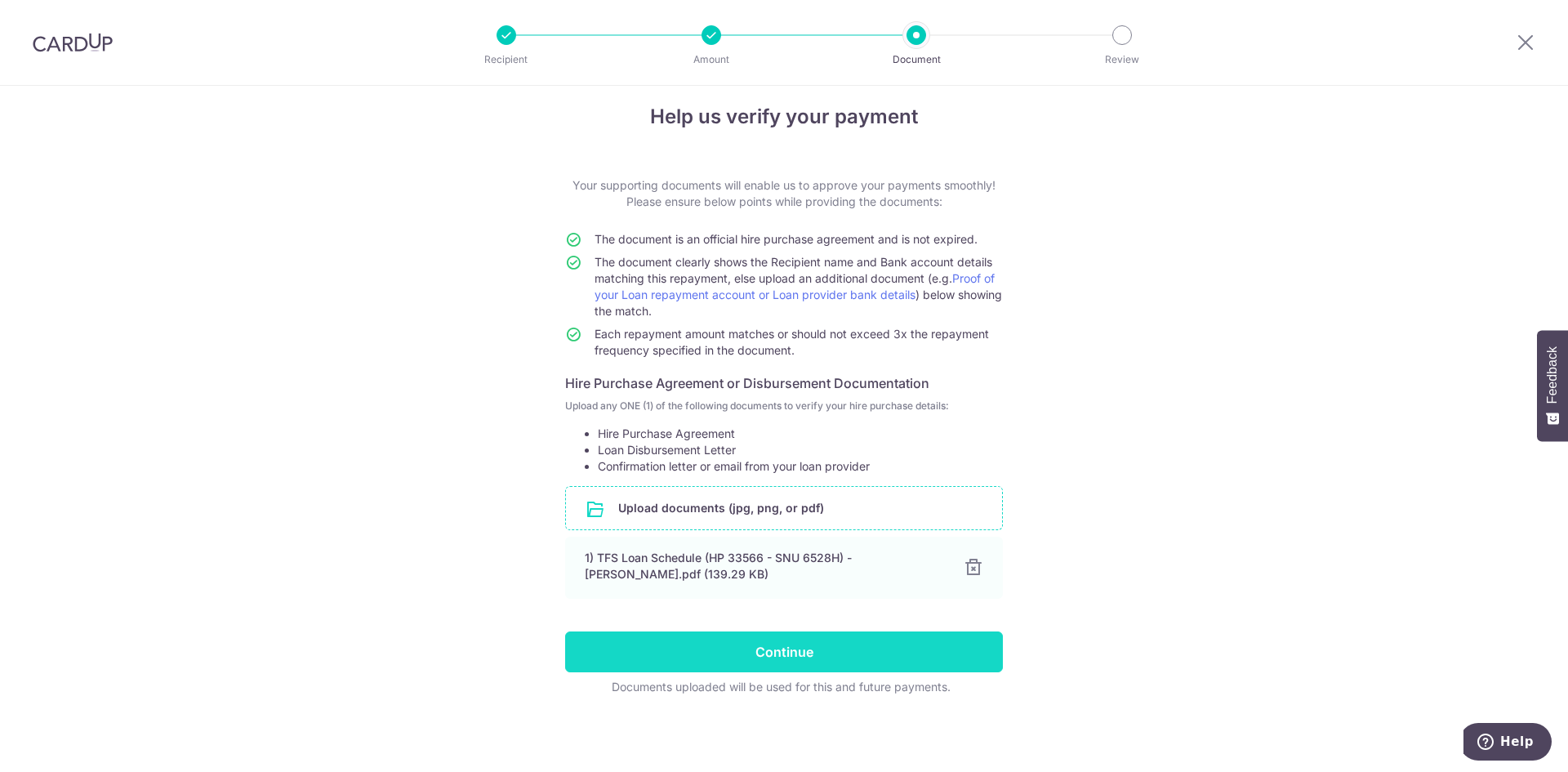
click at [803, 650] on input "Continue" at bounding box center [784, 651] width 438 height 41
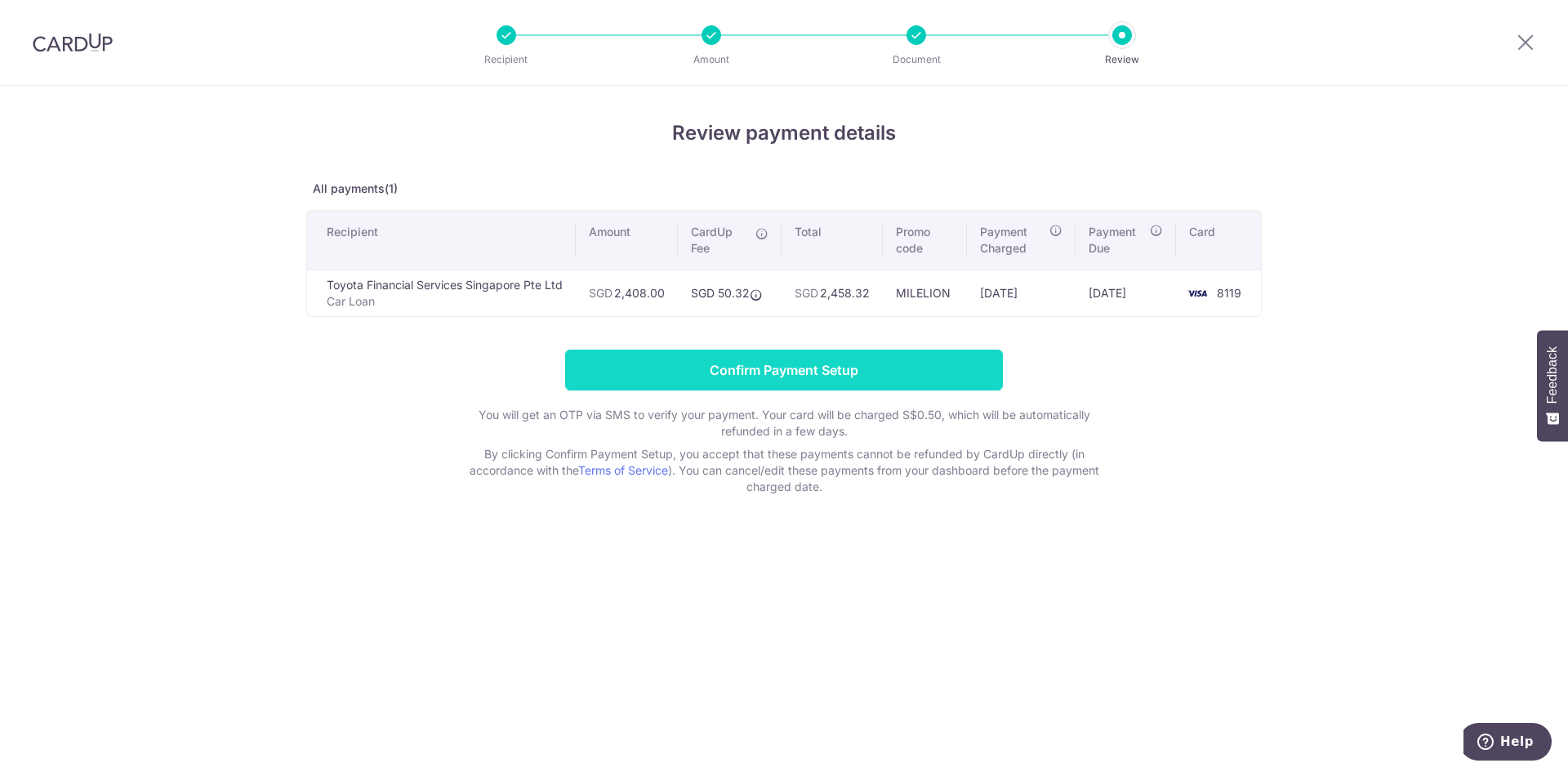
click at [758, 387] on input "Confirm Payment Setup" at bounding box center [784, 370] width 438 height 41
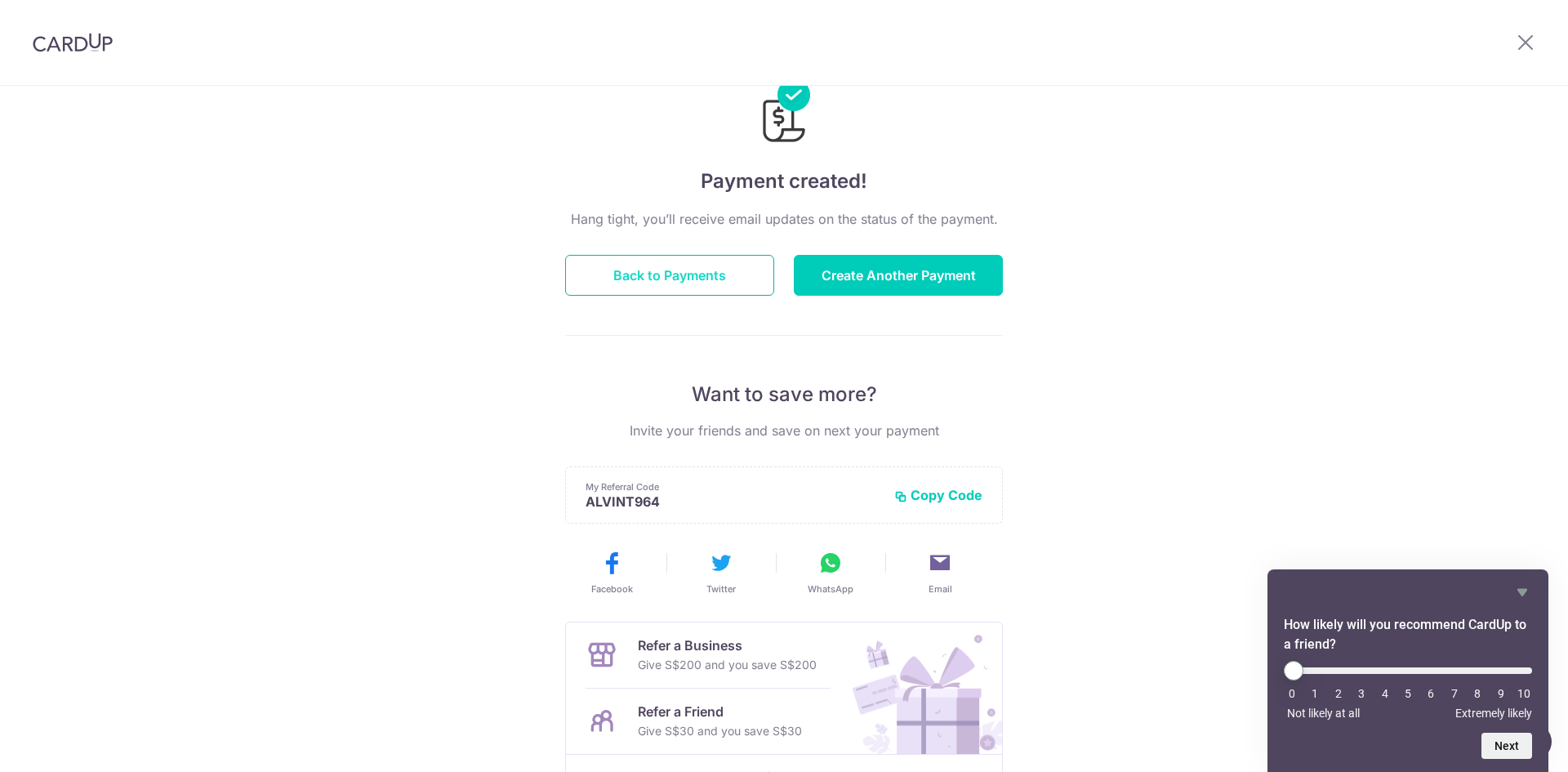
scroll to position [81, 0]
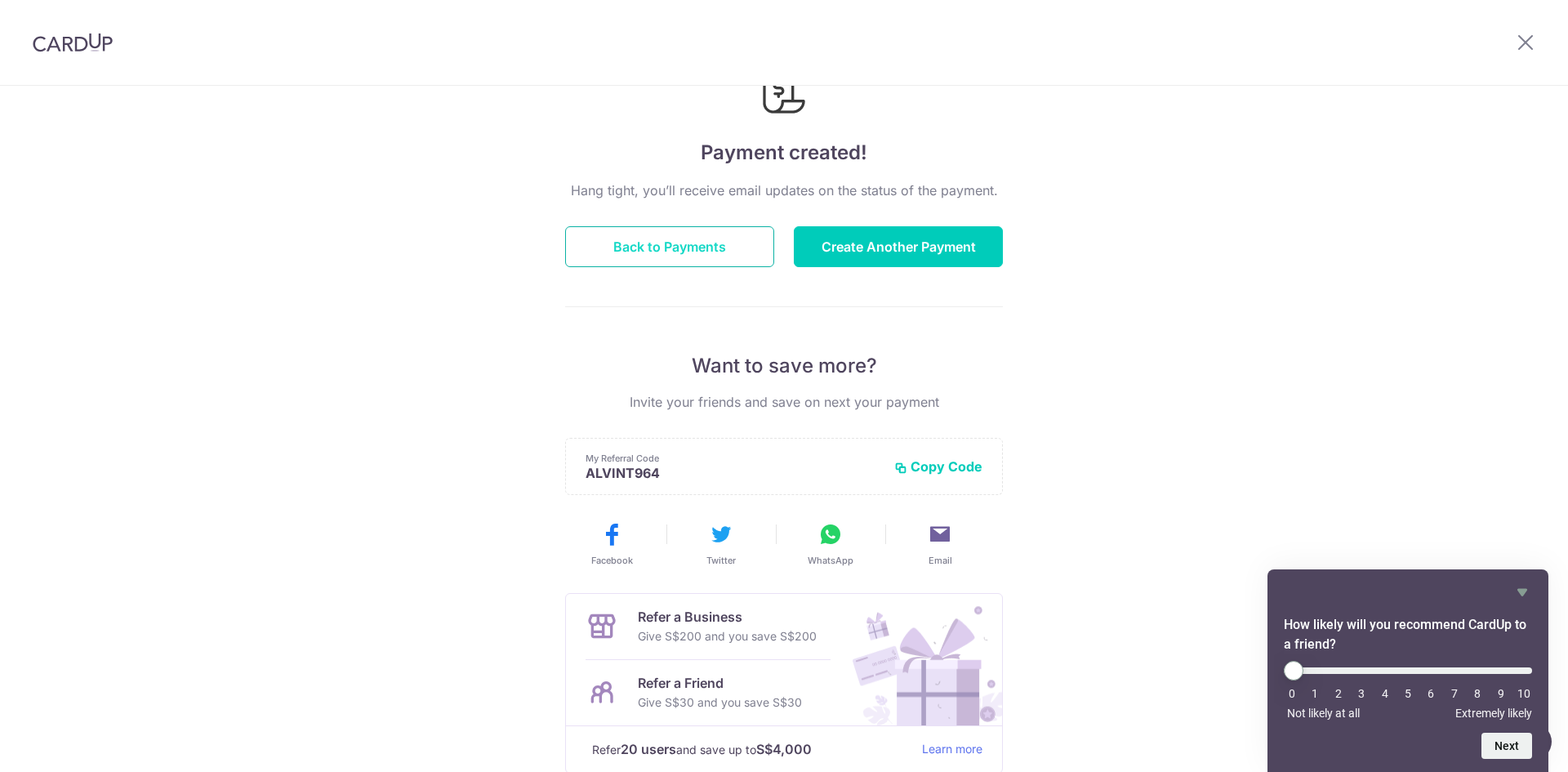
click at [638, 248] on button "Back to Payments" at bounding box center [669, 246] width 209 height 41
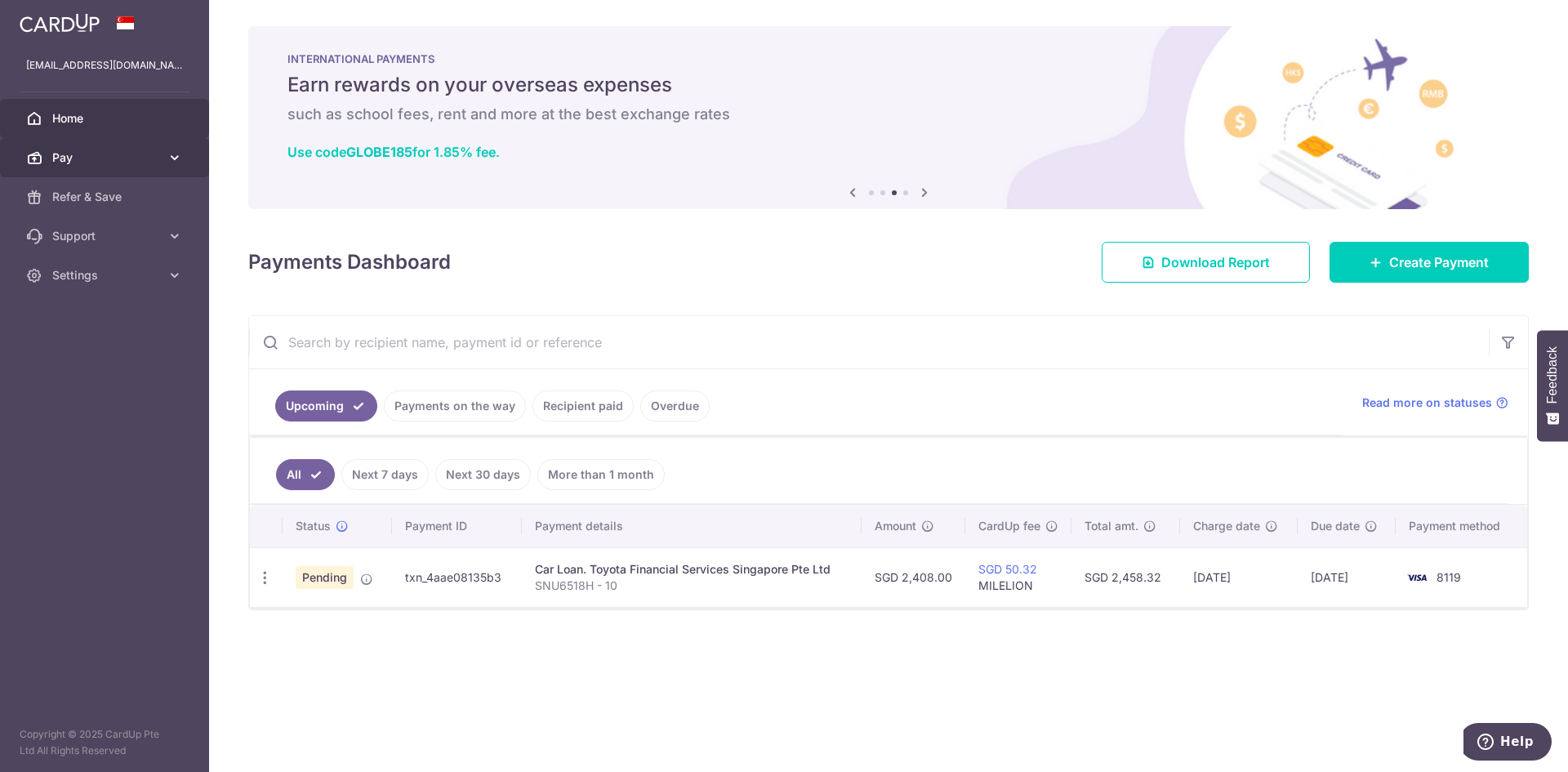
click at [161, 156] on link "Pay" at bounding box center [104, 157] width 209 height 39
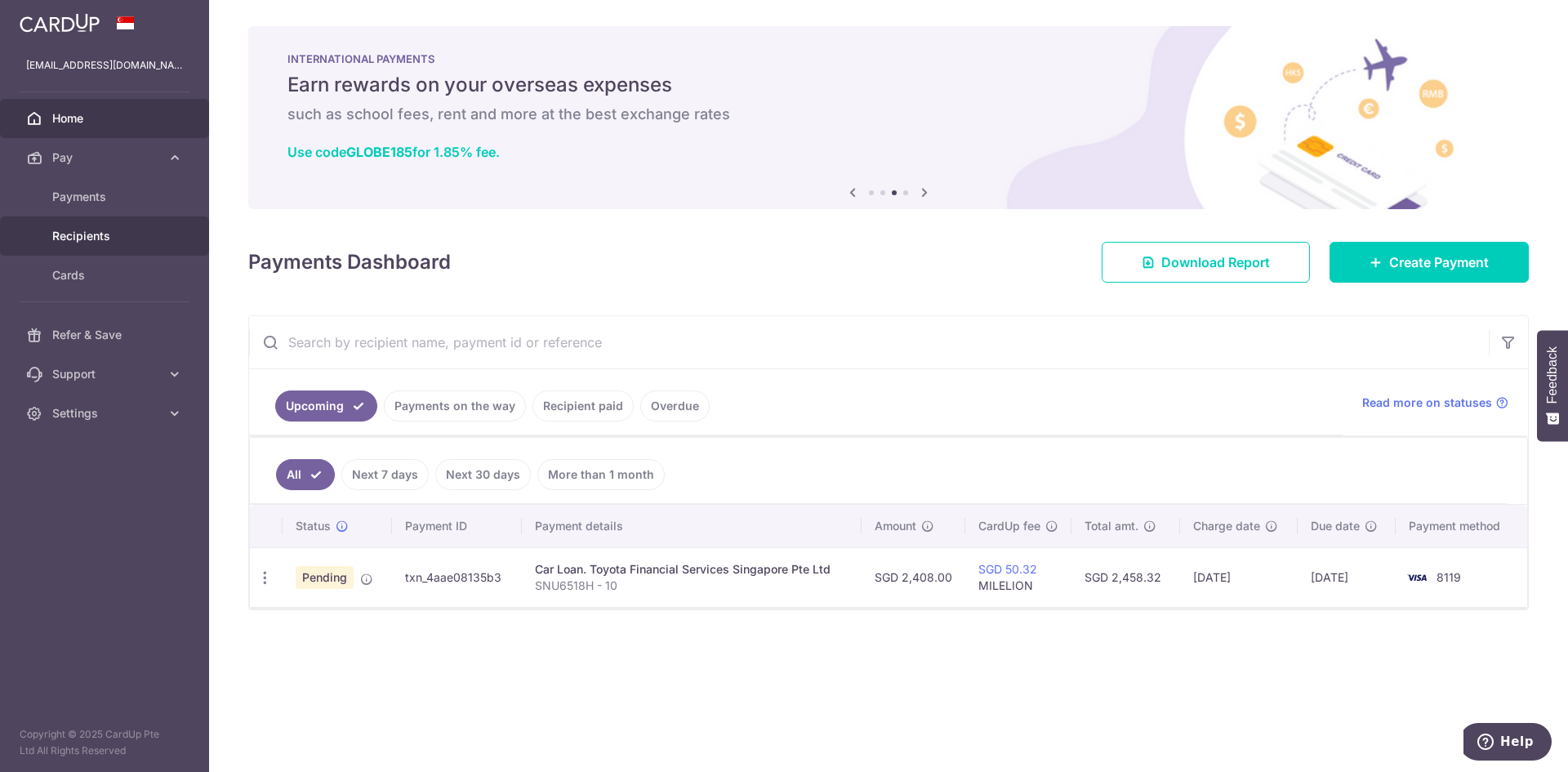
click at [118, 234] on span "Recipients" at bounding box center [106, 236] width 108 height 16
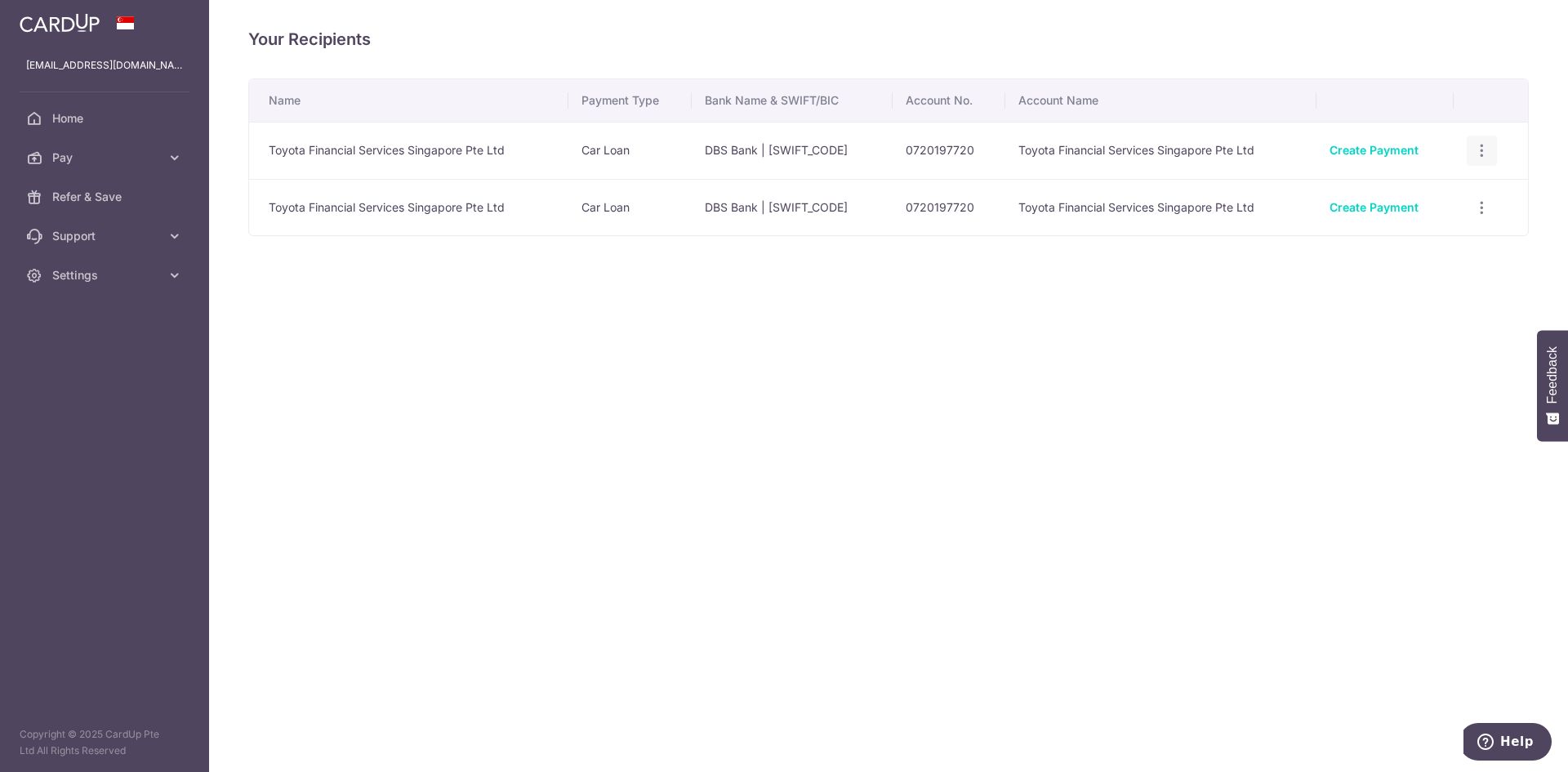
click at [1482, 151] on icon "button" at bounding box center [1481, 150] width 17 height 17
click at [1437, 198] on span "View/Edit" at bounding box center [1427, 196] width 111 height 20
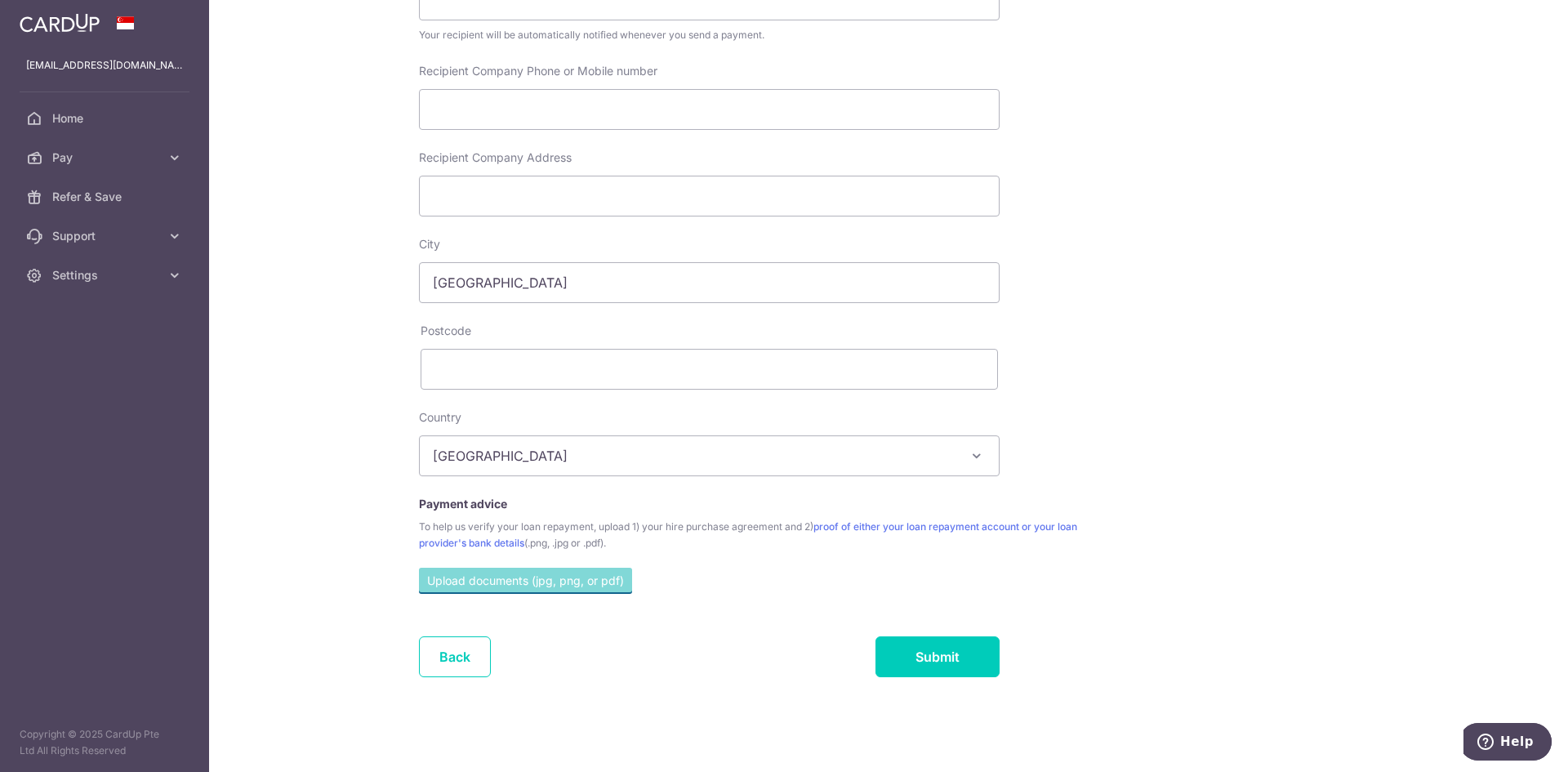
scroll to position [543, 0]
click at [470, 661] on link "Back" at bounding box center [454, 654] width 71 height 41
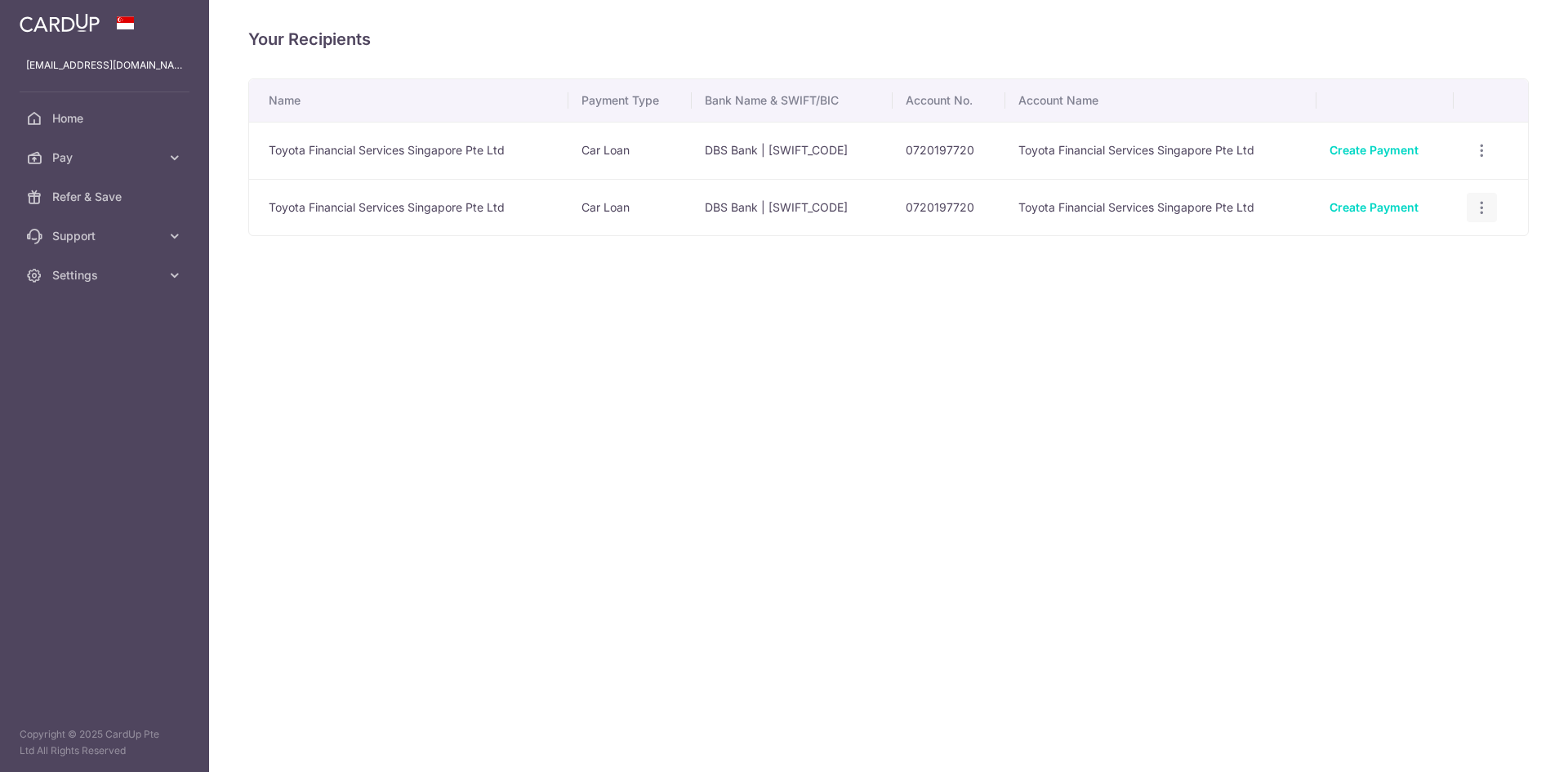
click at [1475, 207] on icon "button" at bounding box center [1481, 207] width 17 height 17
click at [1424, 255] on span "View/Edit" at bounding box center [1427, 252] width 111 height 20
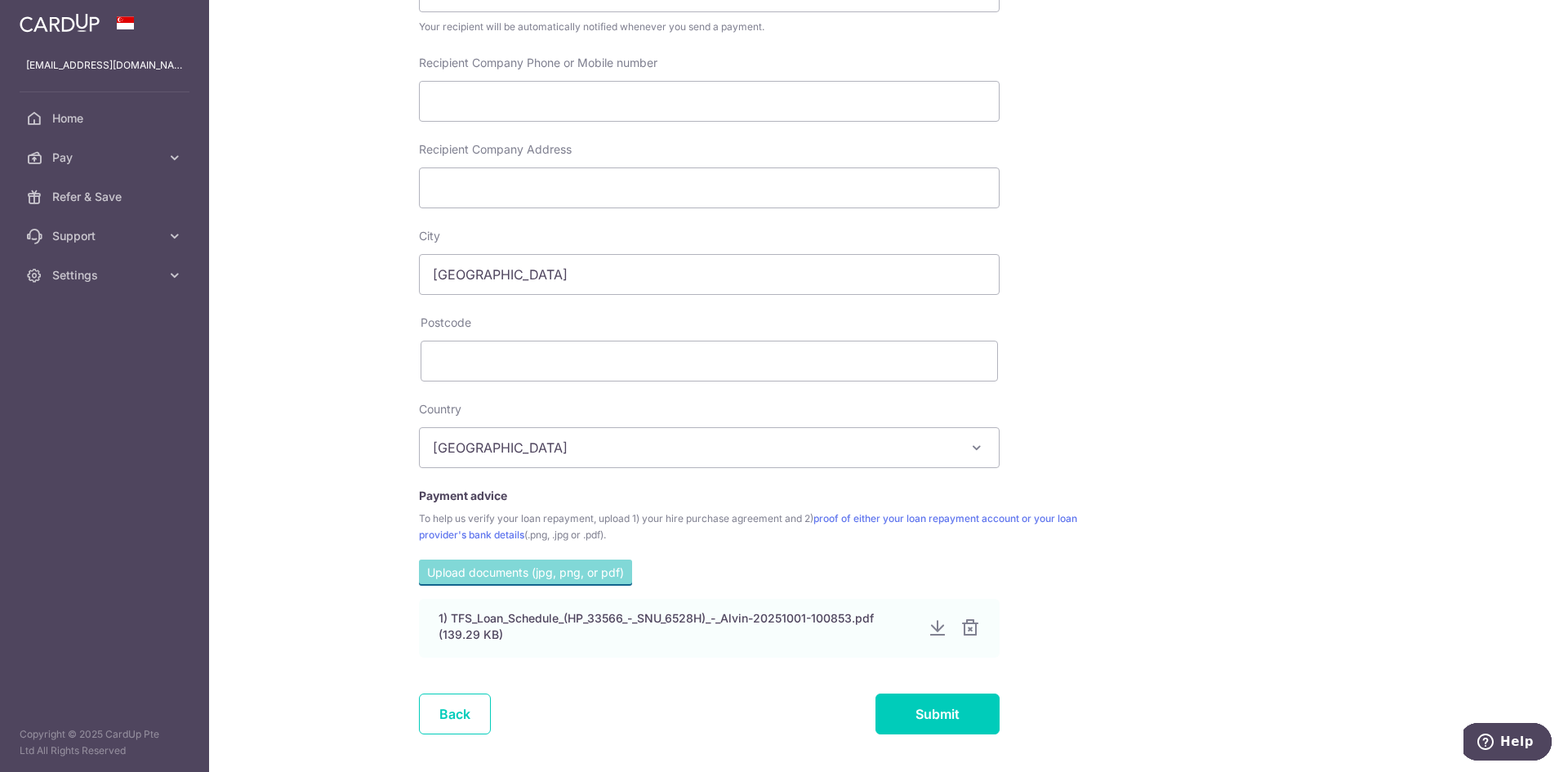
scroll to position [608, 0]
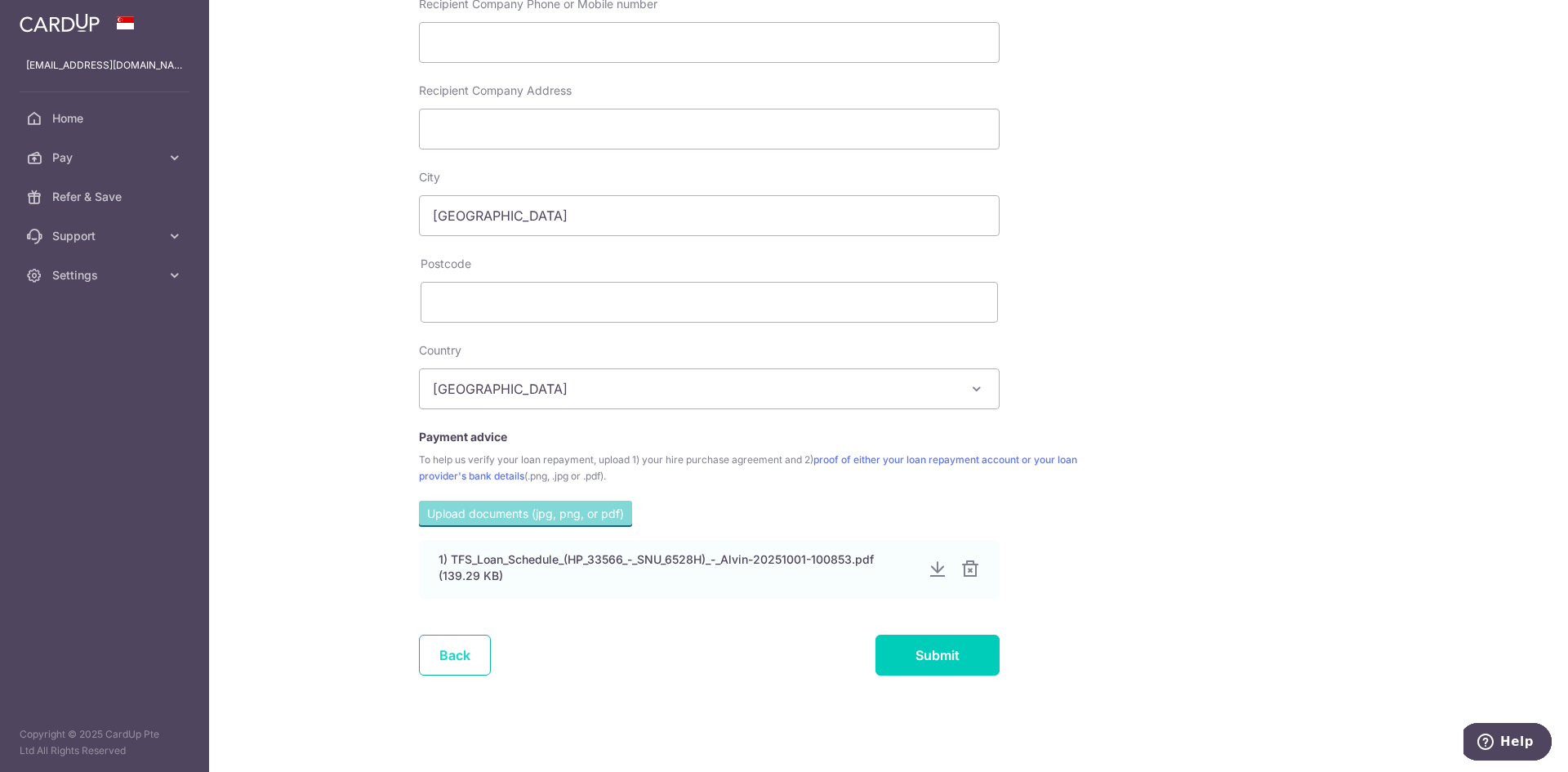
click at [458, 649] on link "Back" at bounding box center [454, 654] width 71 height 41
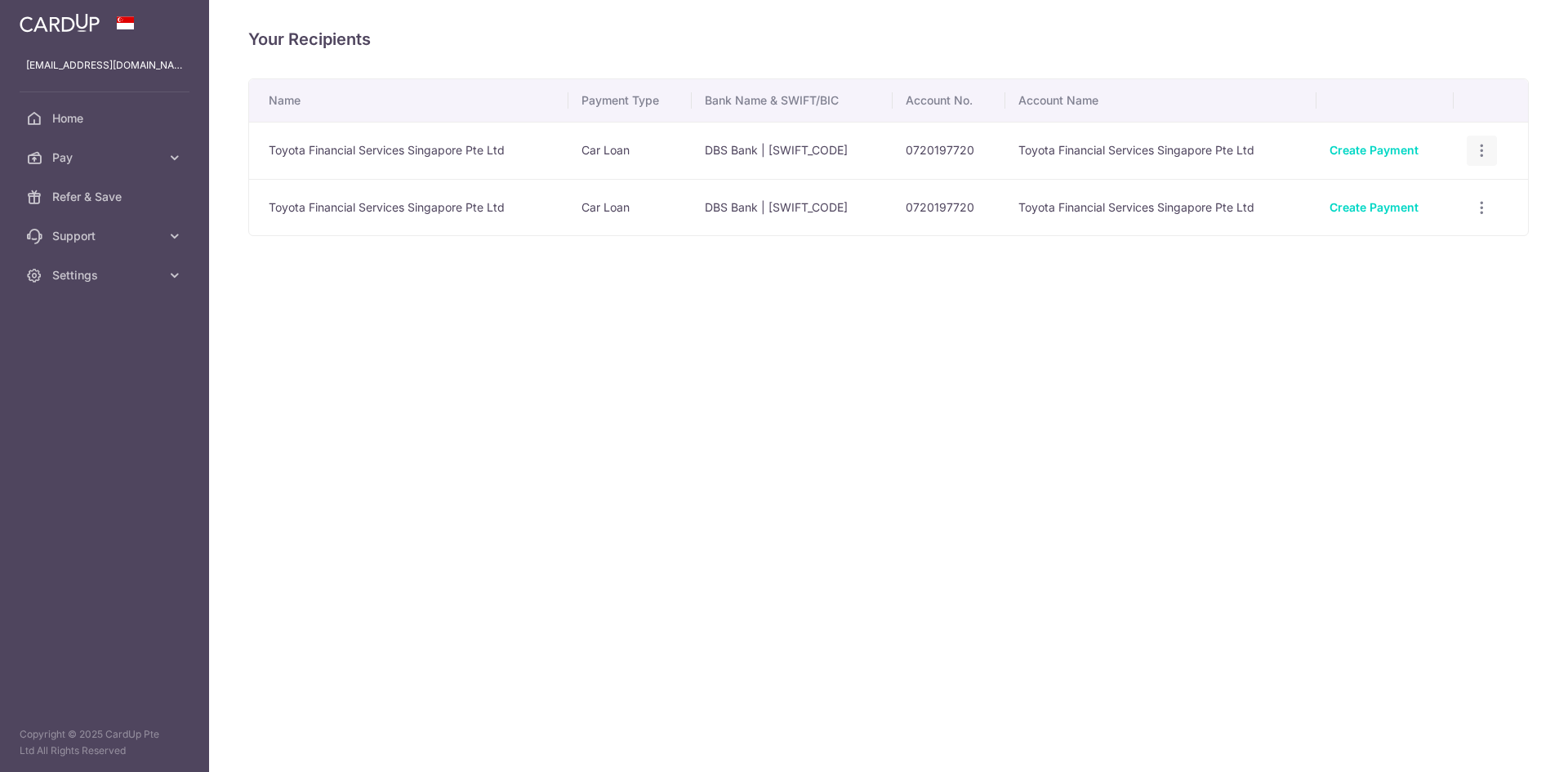
click at [1483, 147] on icon "button" at bounding box center [1481, 150] width 17 height 17
click at [925, 155] on td "0720197720" at bounding box center [949, 150] width 113 height 57
click at [1482, 148] on icon "button" at bounding box center [1481, 150] width 17 height 17
click at [1384, 200] on span "View/Edit" at bounding box center [1427, 196] width 111 height 20
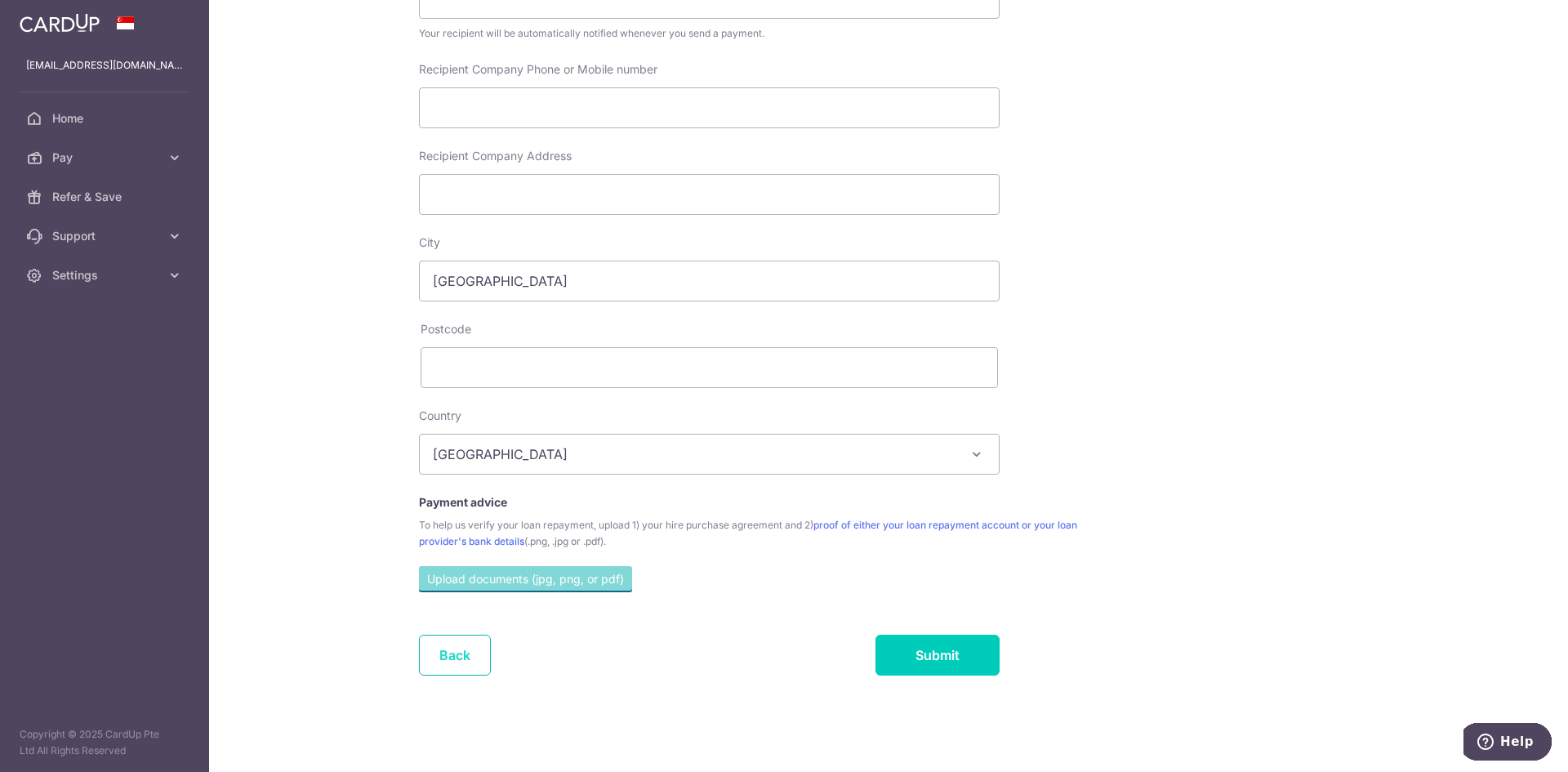
click at [431, 660] on link "Back" at bounding box center [454, 654] width 71 height 41
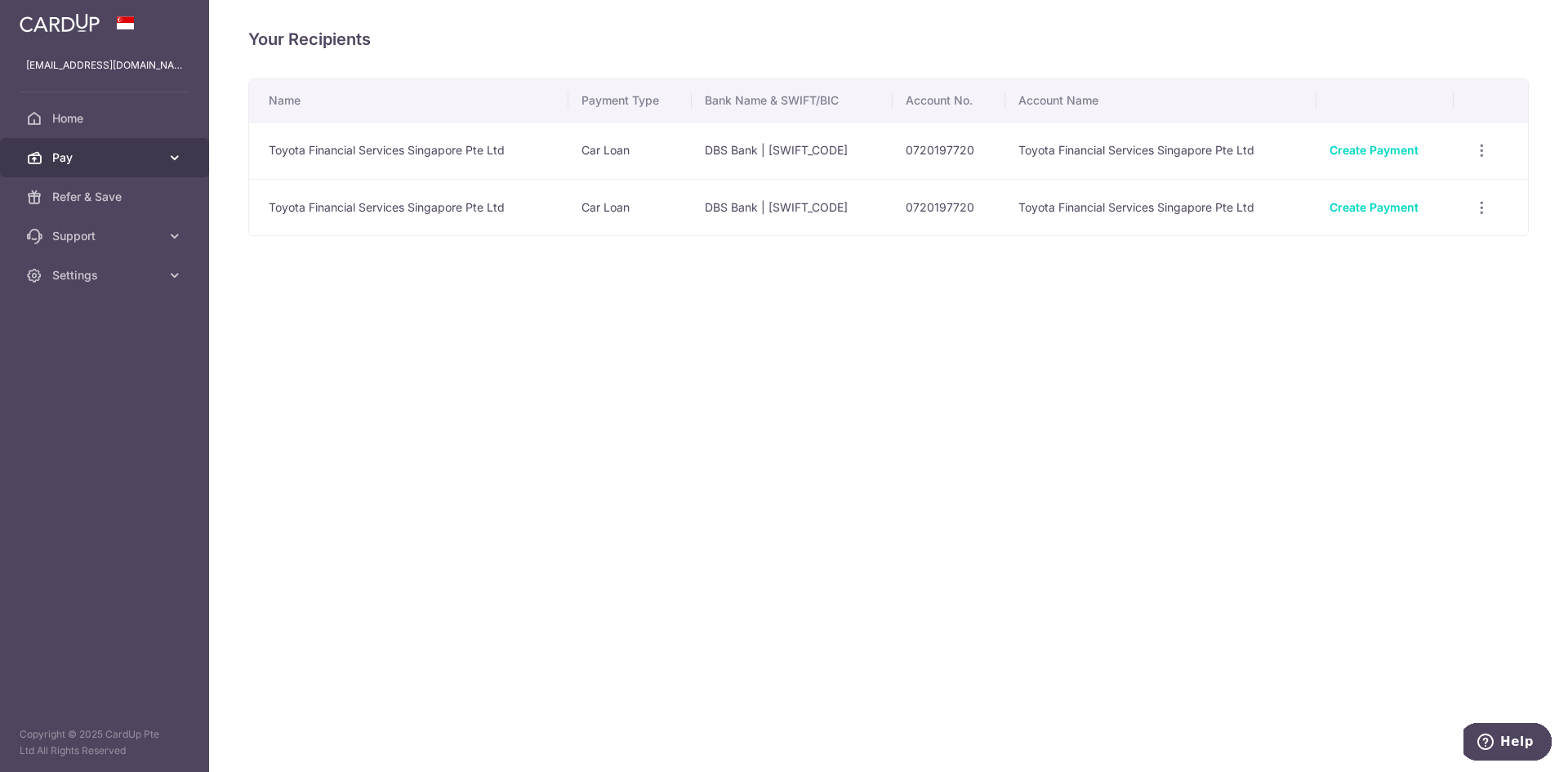
click at [107, 159] on span "Pay" at bounding box center [106, 157] width 108 height 16
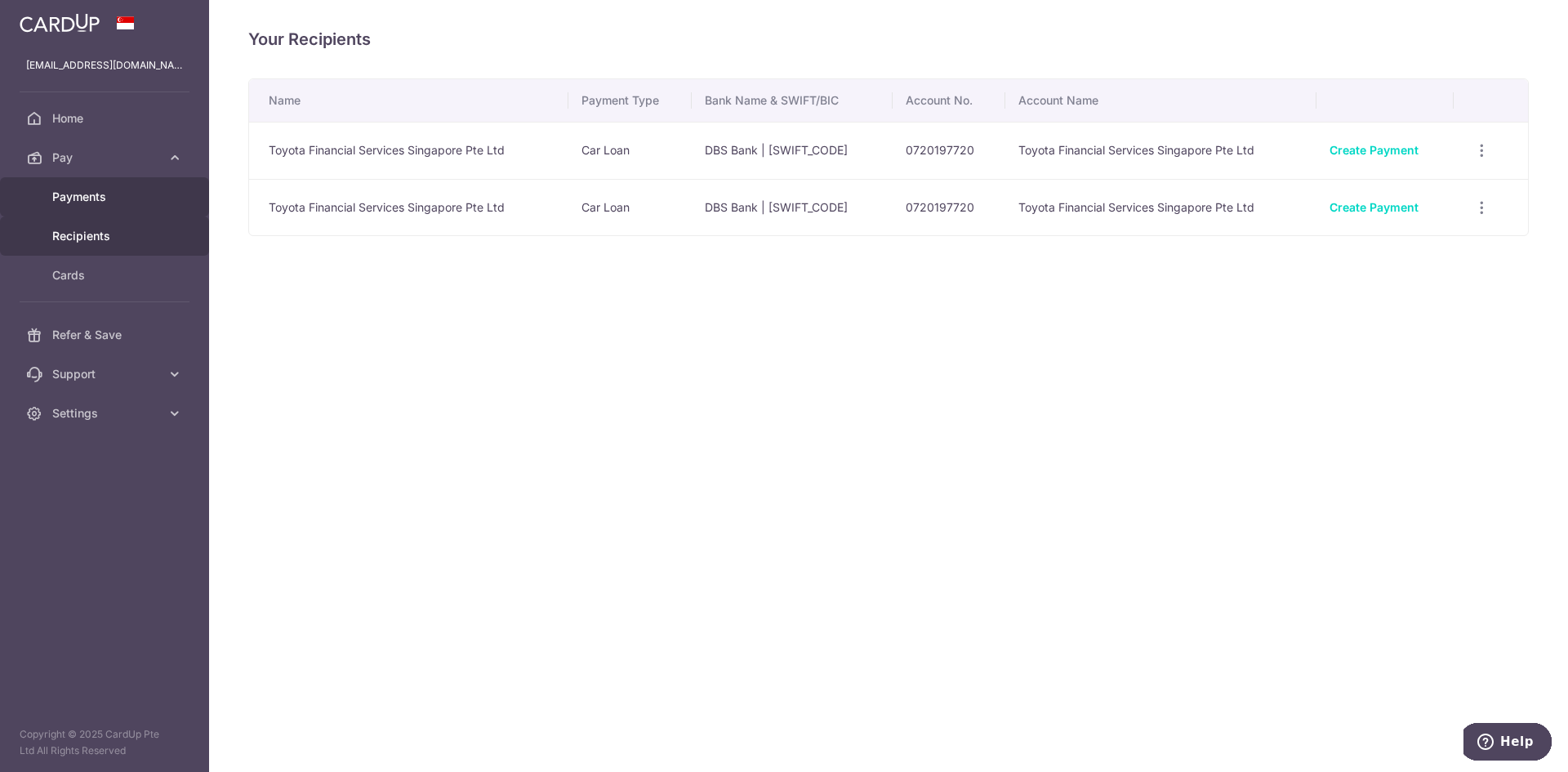
click at [80, 198] on span "Payments" at bounding box center [106, 197] width 108 height 16
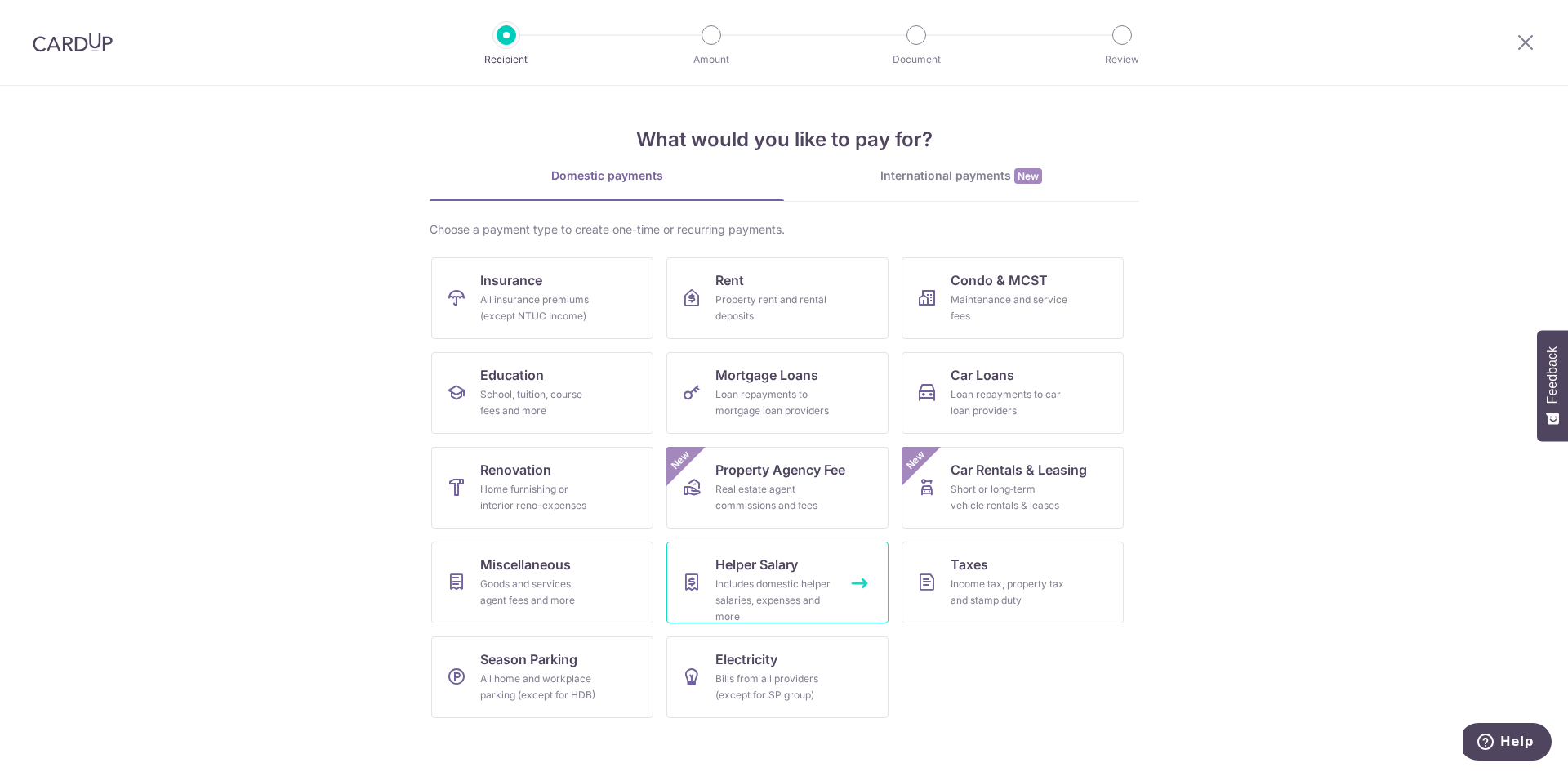
click at [714, 597] on link "Helper Salary Includes domestic helper salaries, expenses and more" at bounding box center [778, 582] width 222 height 81
click at [601, 606] on link "Miscellaneous Goods and services, agent fees and more" at bounding box center [543, 582] width 222 height 81
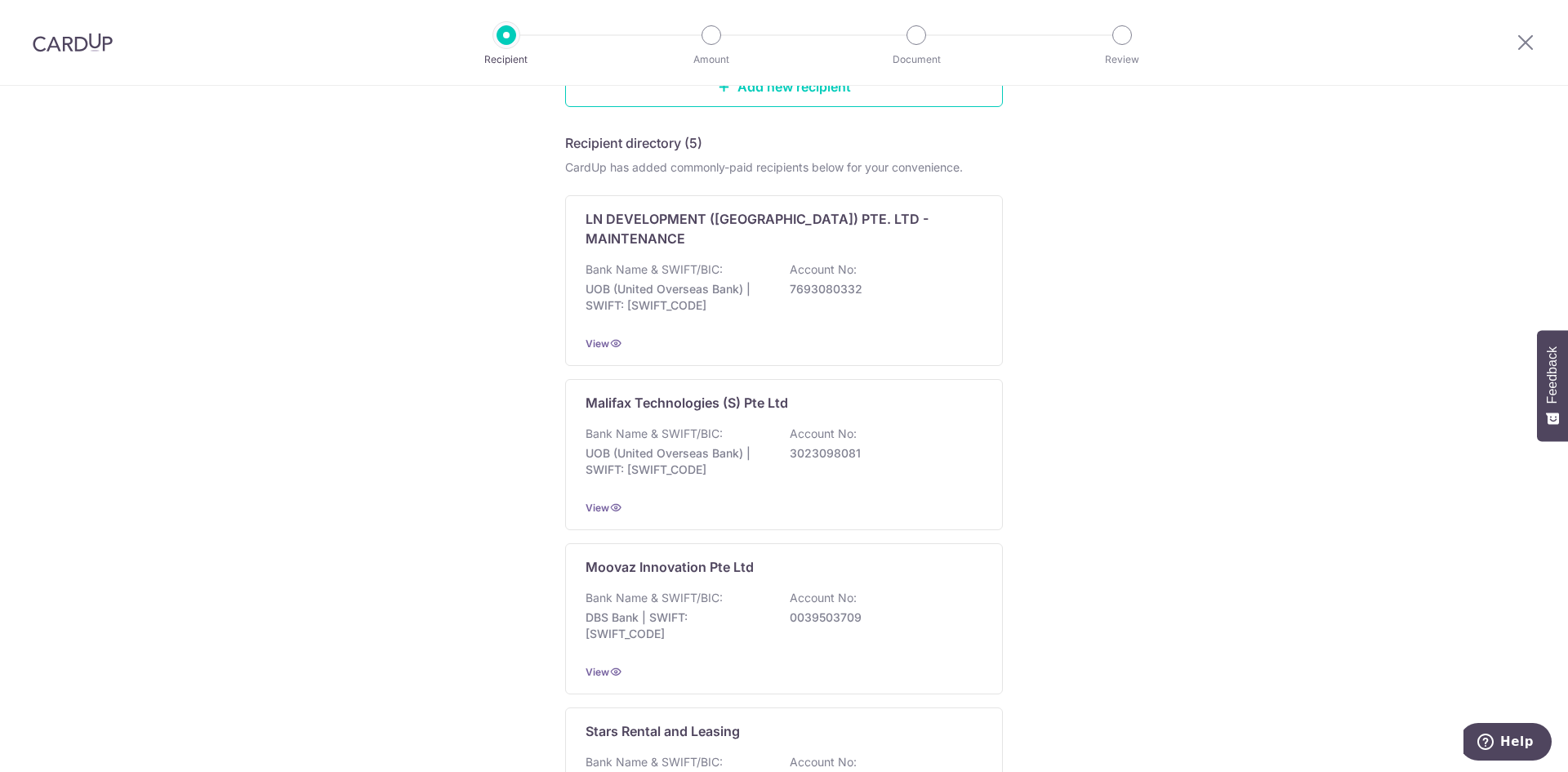
scroll to position [164, 0]
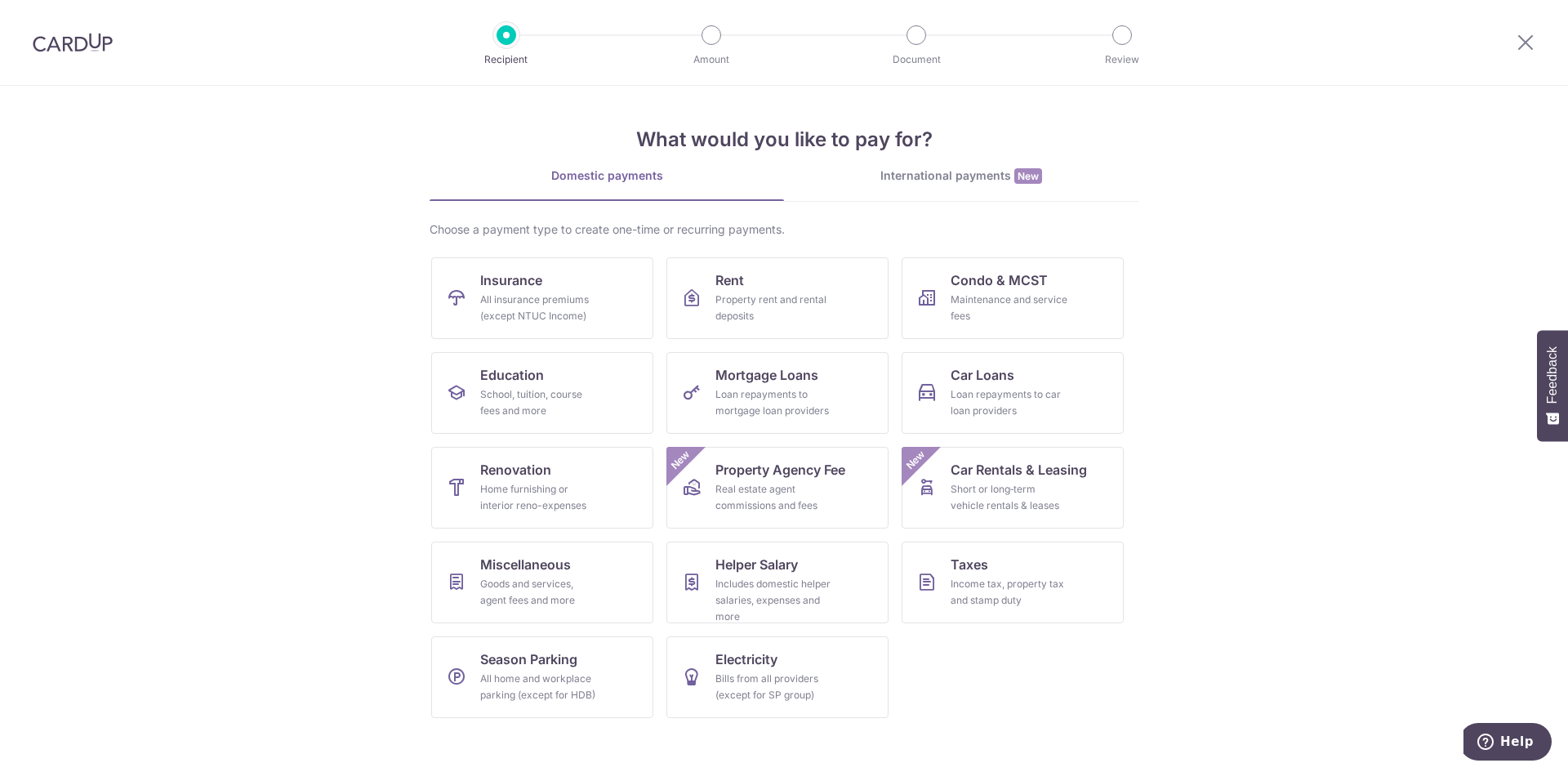
click at [945, 182] on div "International payments New" at bounding box center [961, 175] width 354 height 17
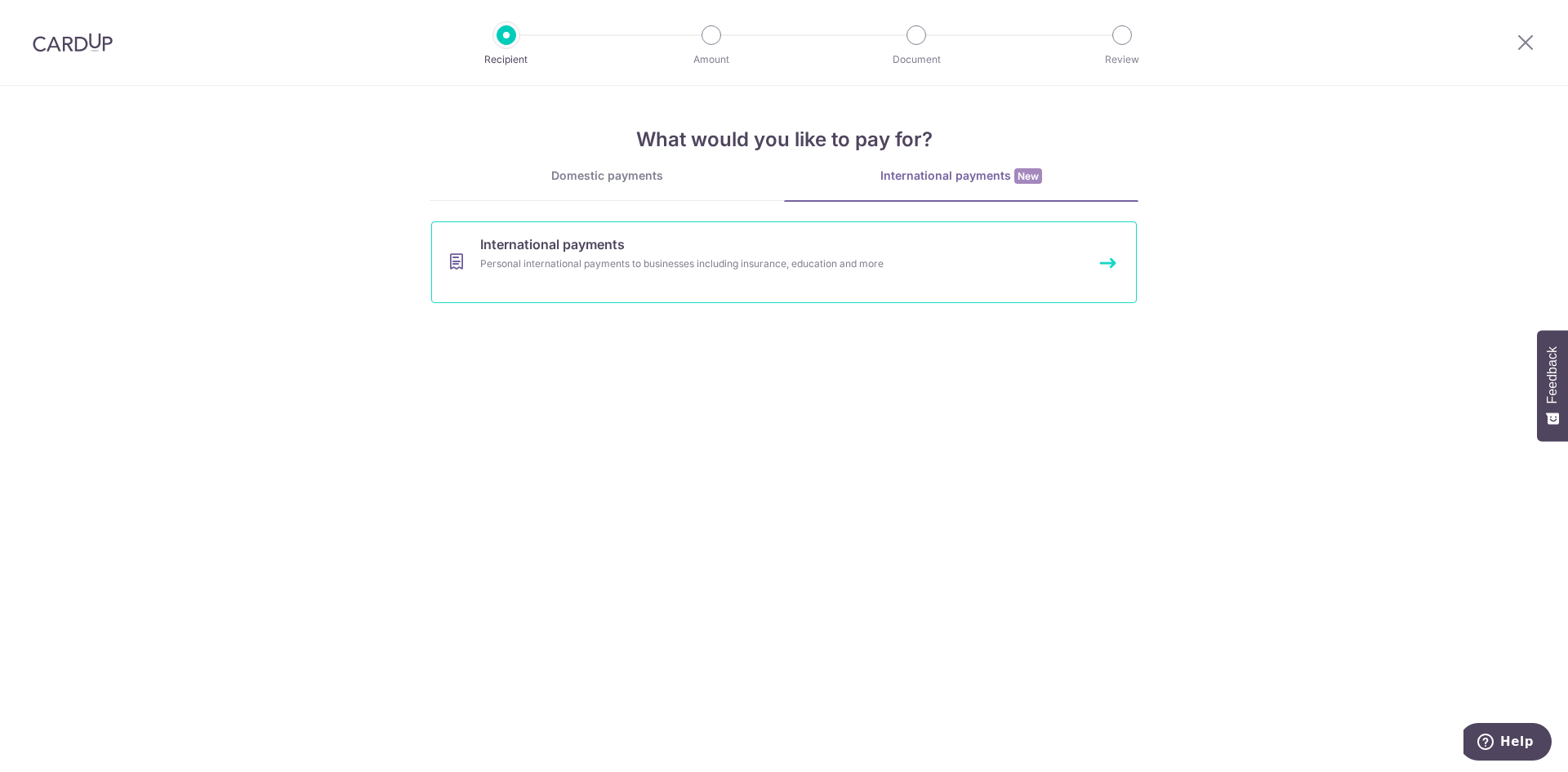
click at [723, 267] on div "Personal international payments to businesses including insurance, education an…" at bounding box center [762, 264] width 564 height 16
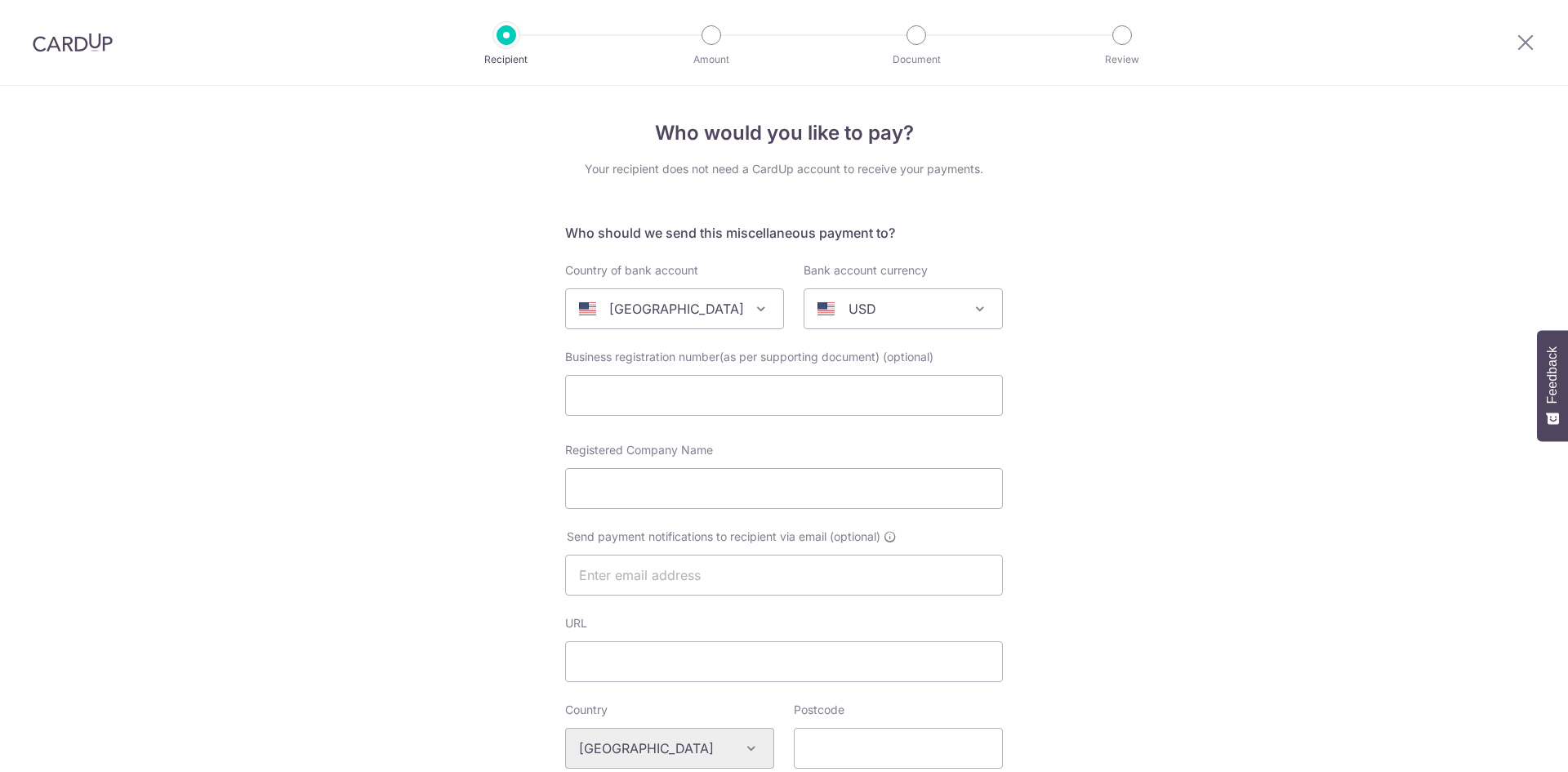
select select
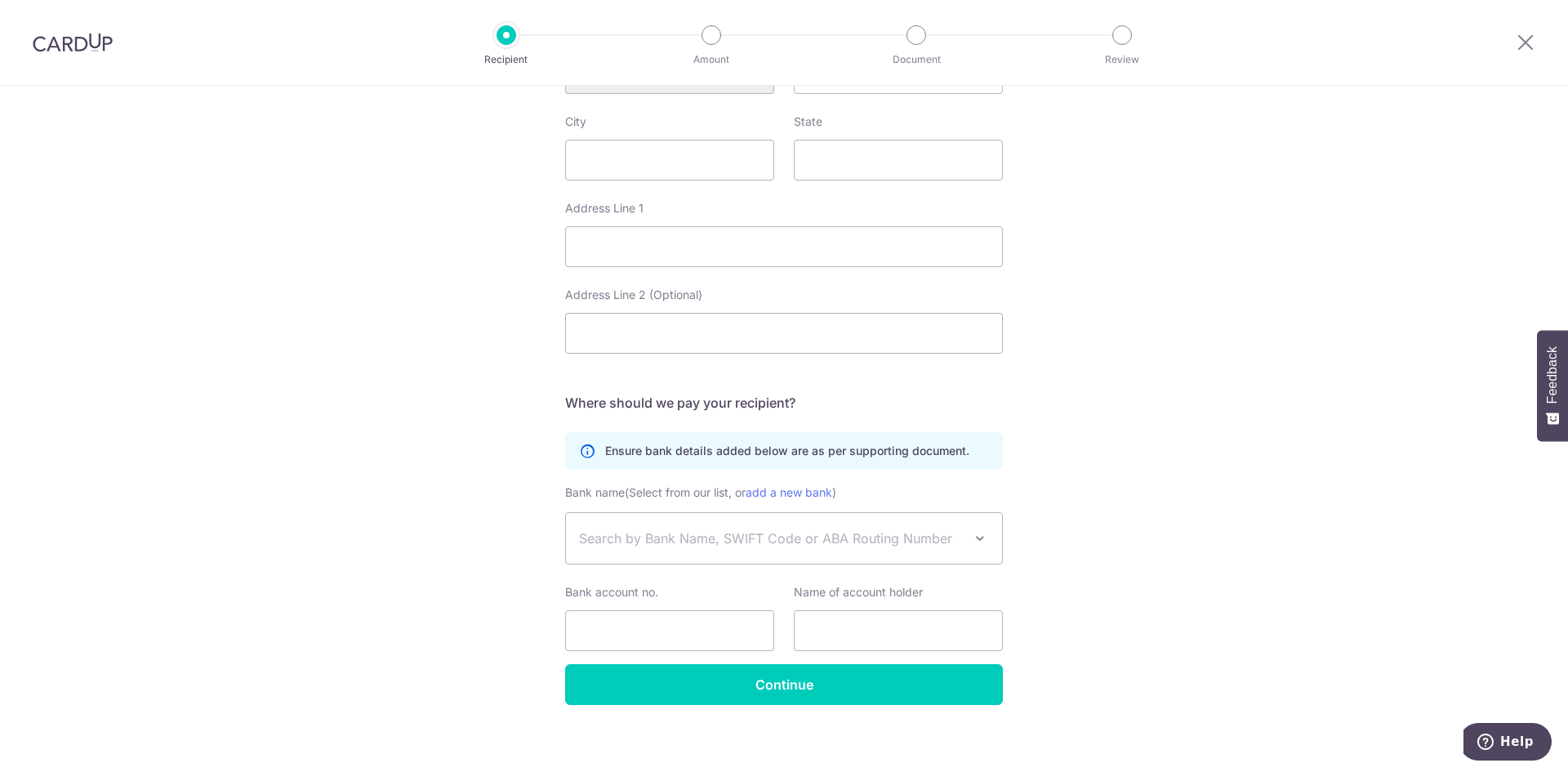
scroll to position [684, 0]
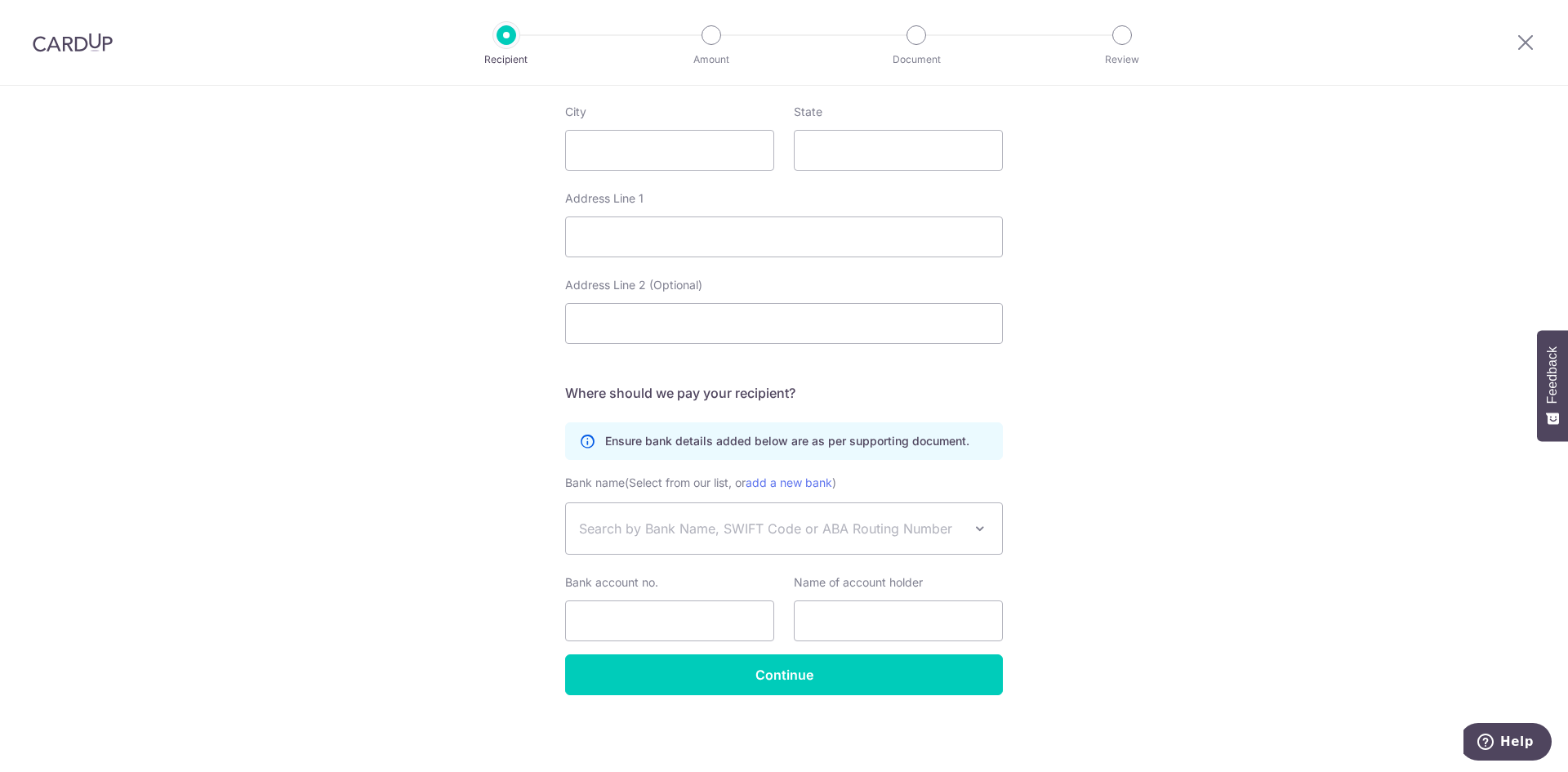
click at [685, 532] on span "Search by Bank Name, SWIFT Code or ABA Routing Number" at bounding box center [770, 529] width 384 height 20
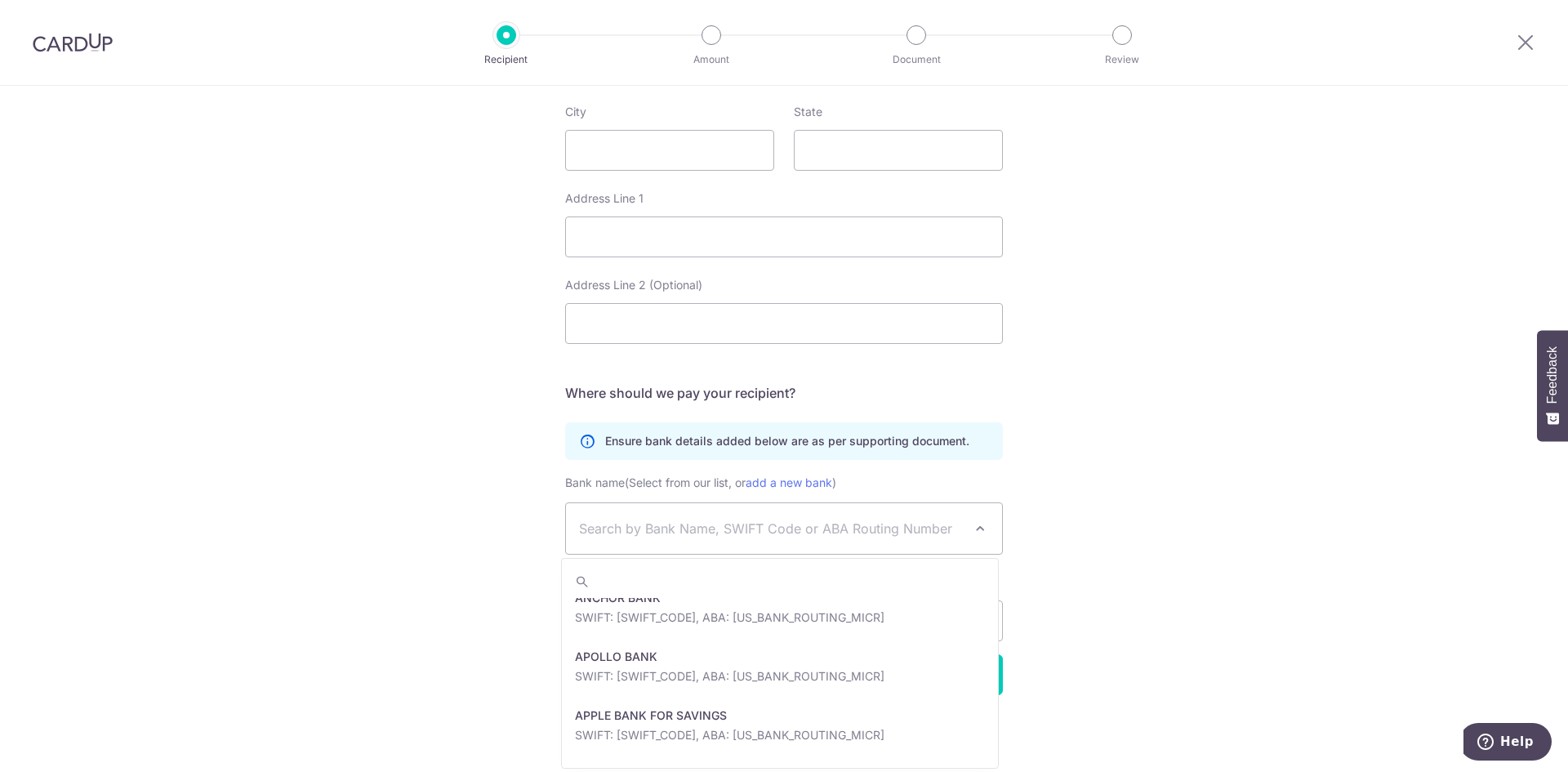
scroll to position [1144, 0]
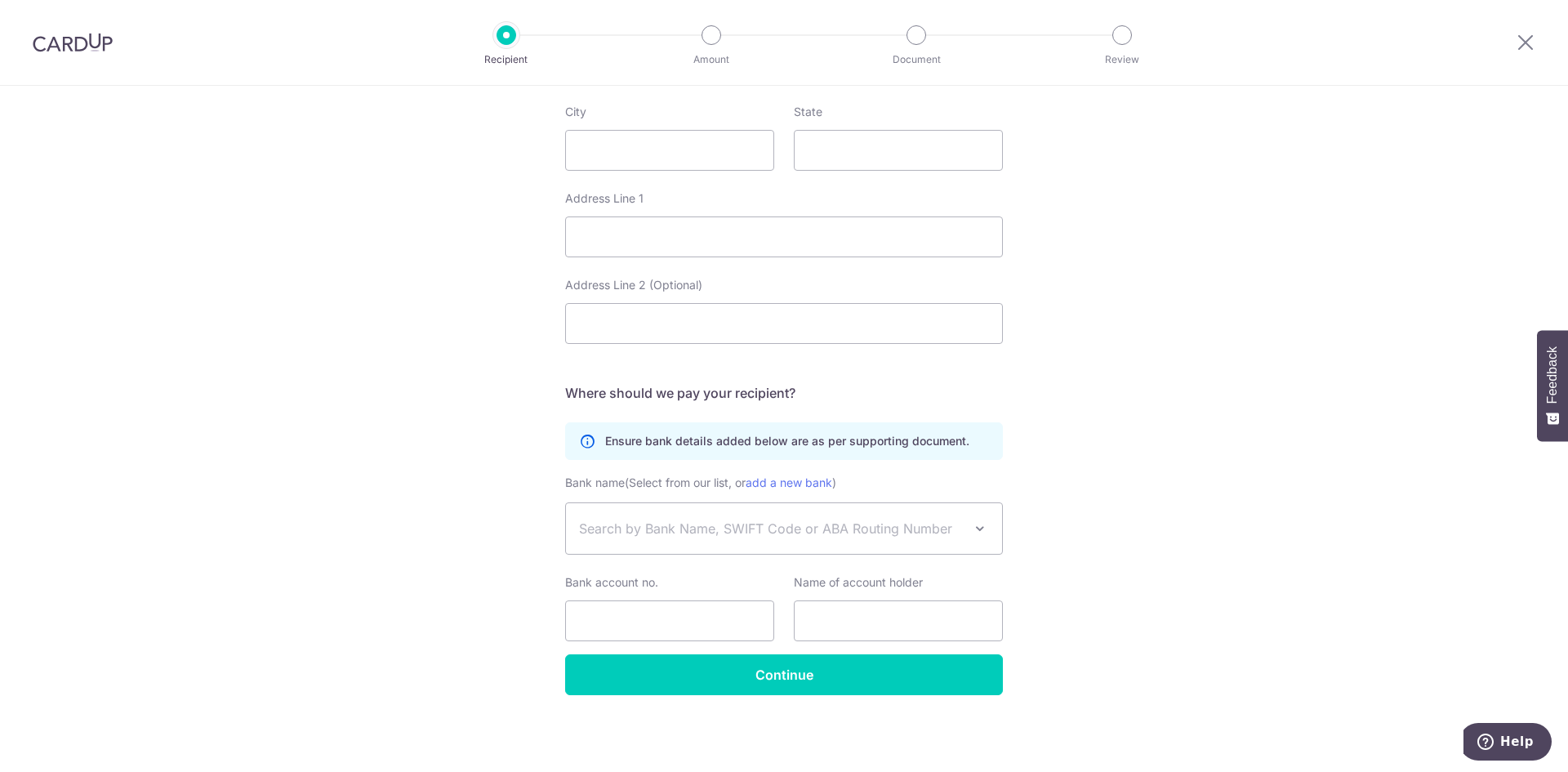
click at [748, 531] on span "Search by Bank Name, SWIFT Code or ABA Routing Number" at bounding box center [770, 529] width 384 height 20
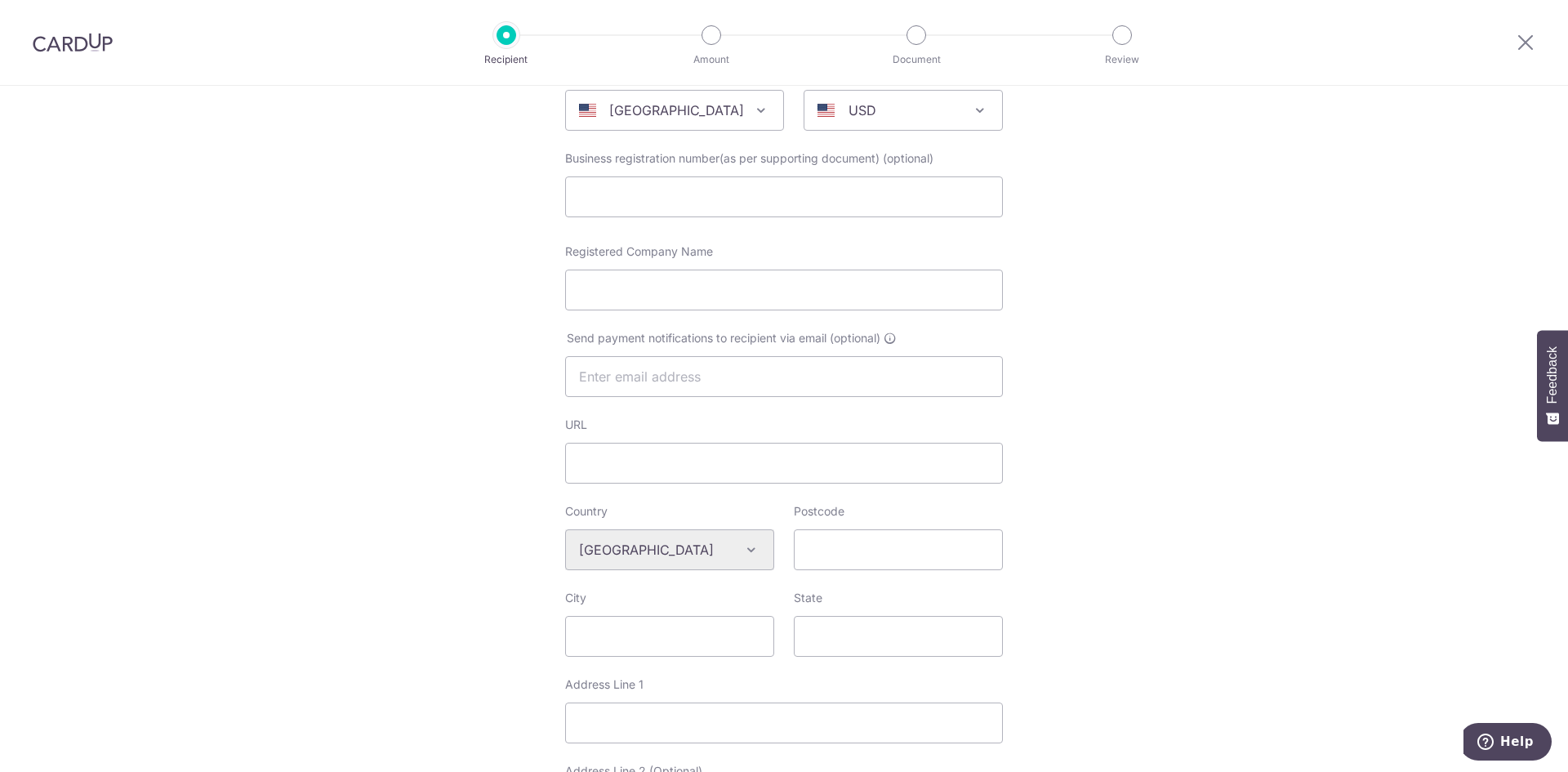
scroll to position [194, 0]
drag, startPoint x: 98, startPoint y: 41, endPoint x: 860, endPoint y: 105, distance: 764.7
click at [98, 41] on img at bounding box center [72, 42] width 80 height 20
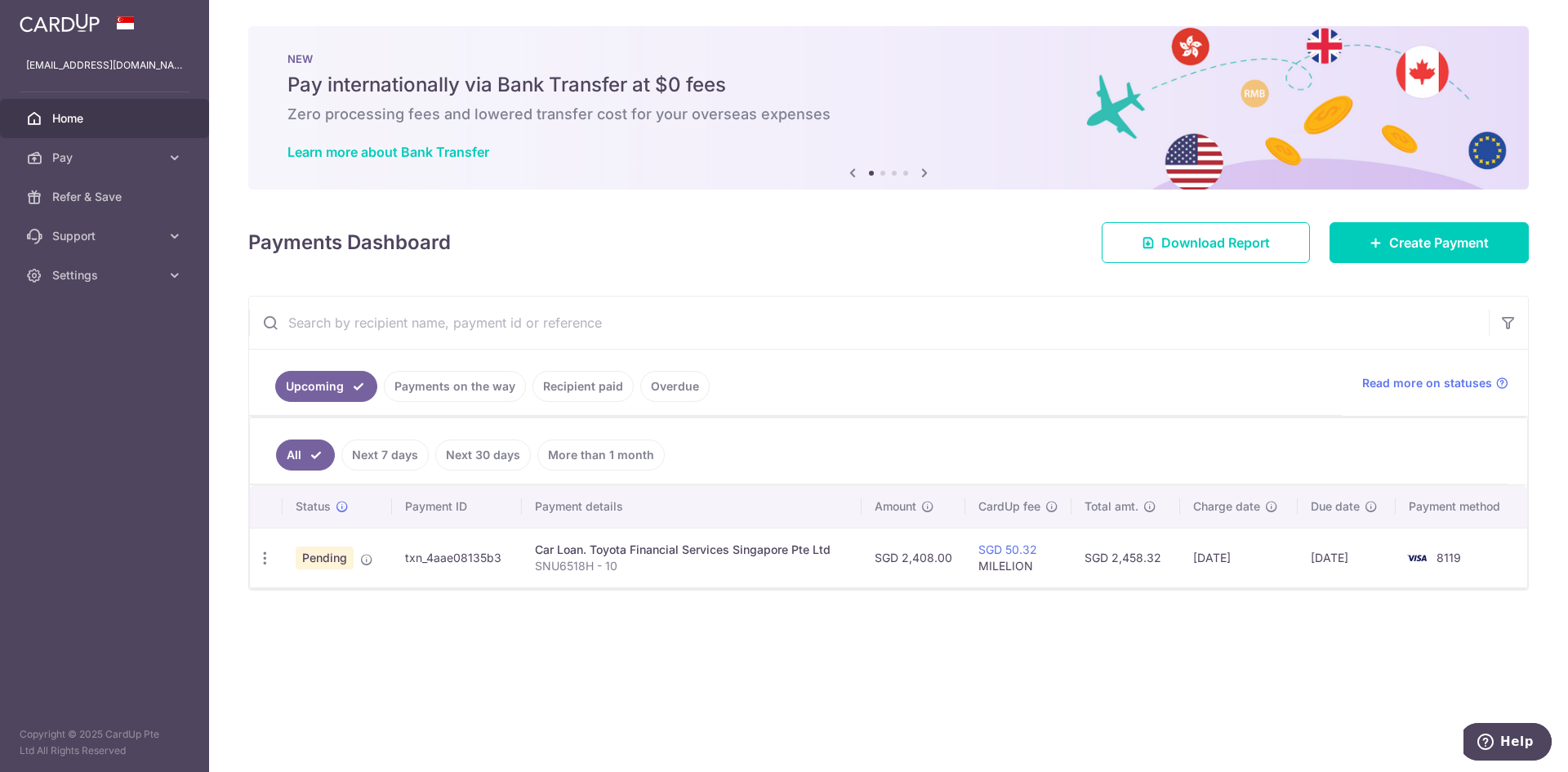
drag, startPoint x: 449, startPoint y: 110, endPoint x: 793, endPoint y: 109, distance: 344.0
click at [793, 109] on h6 "Zero processing fees and lowered transfer cost for your overseas expenses" at bounding box center [889, 115] width 1203 height 20
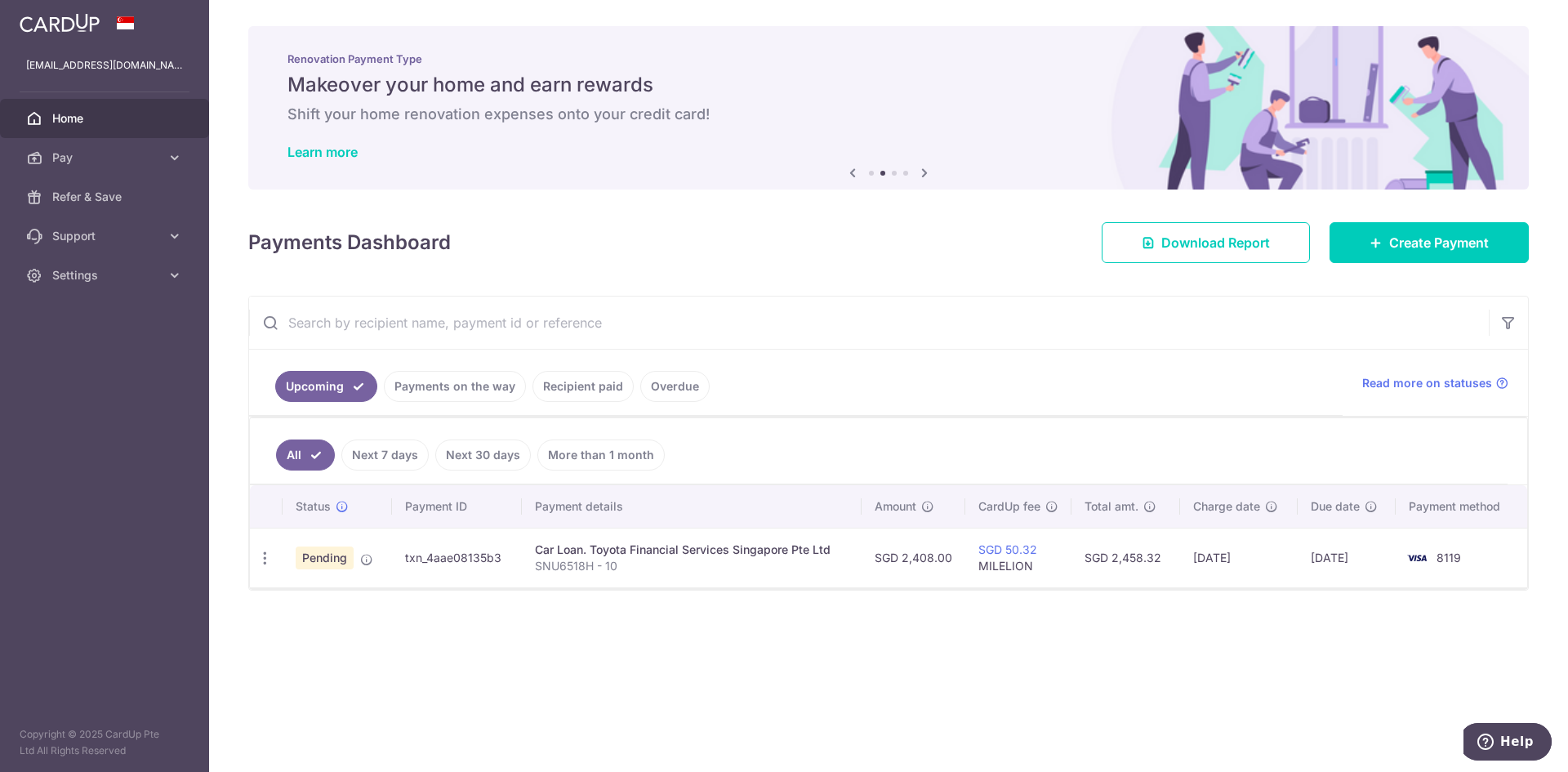
click at [866, 174] on div "Previous Next" at bounding box center [888, 174] width 91 height 20
click at [848, 174] on icon at bounding box center [853, 173] width 20 height 21
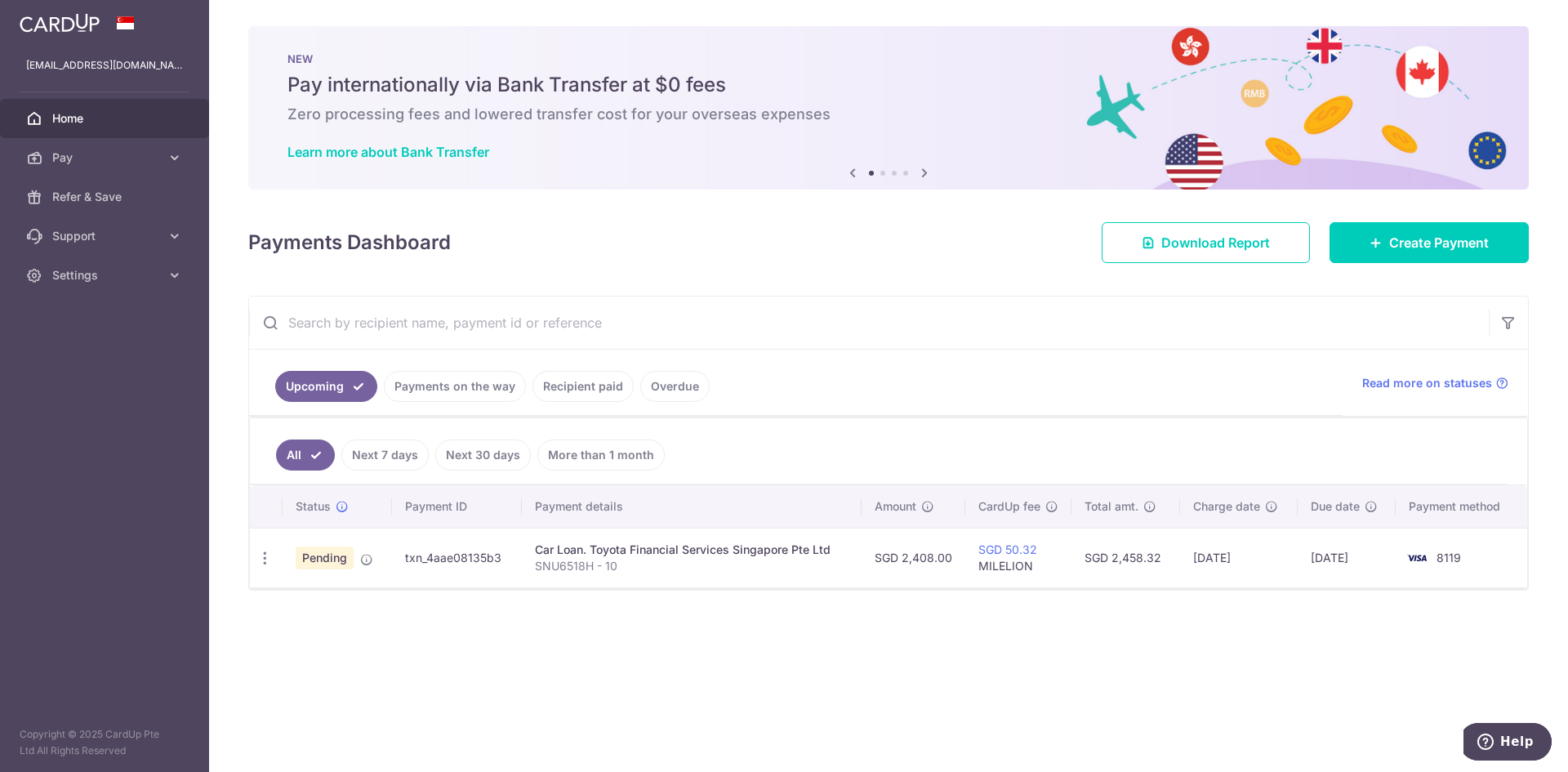
click at [929, 175] on icon at bounding box center [925, 173] width 20 height 21
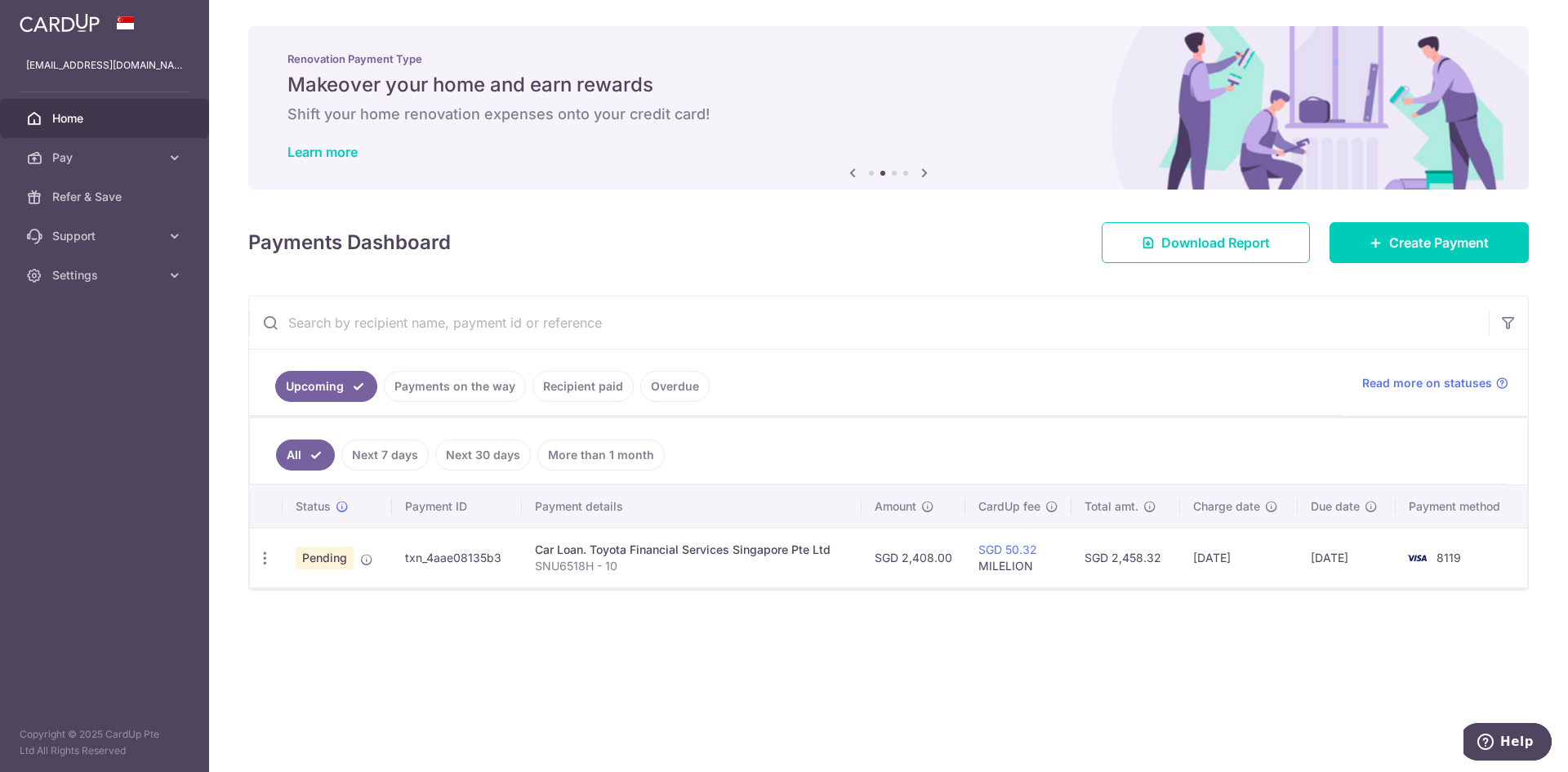
click at [929, 175] on icon at bounding box center [925, 173] width 20 height 21
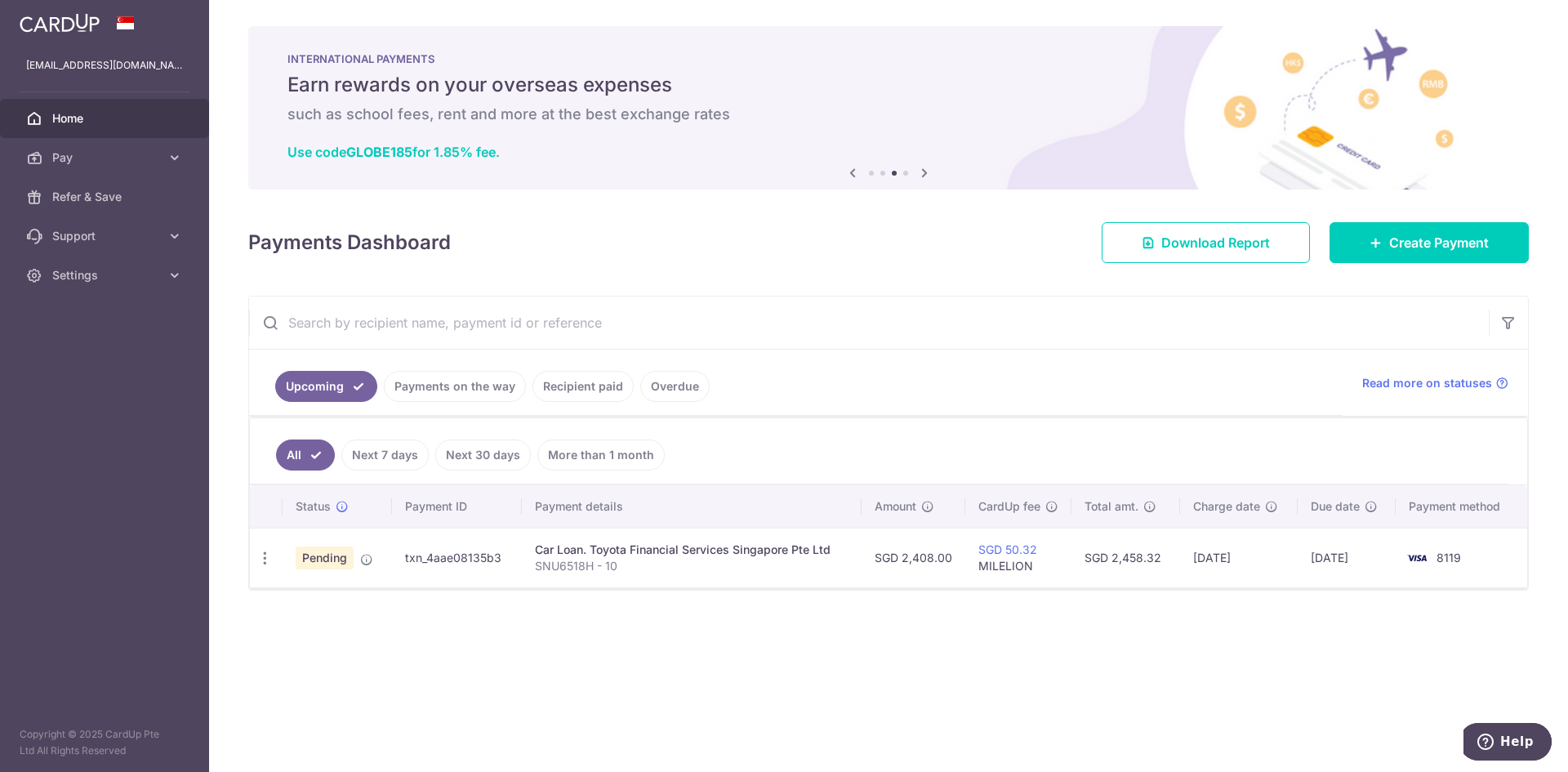
click at [929, 175] on icon at bounding box center [925, 173] width 20 height 21
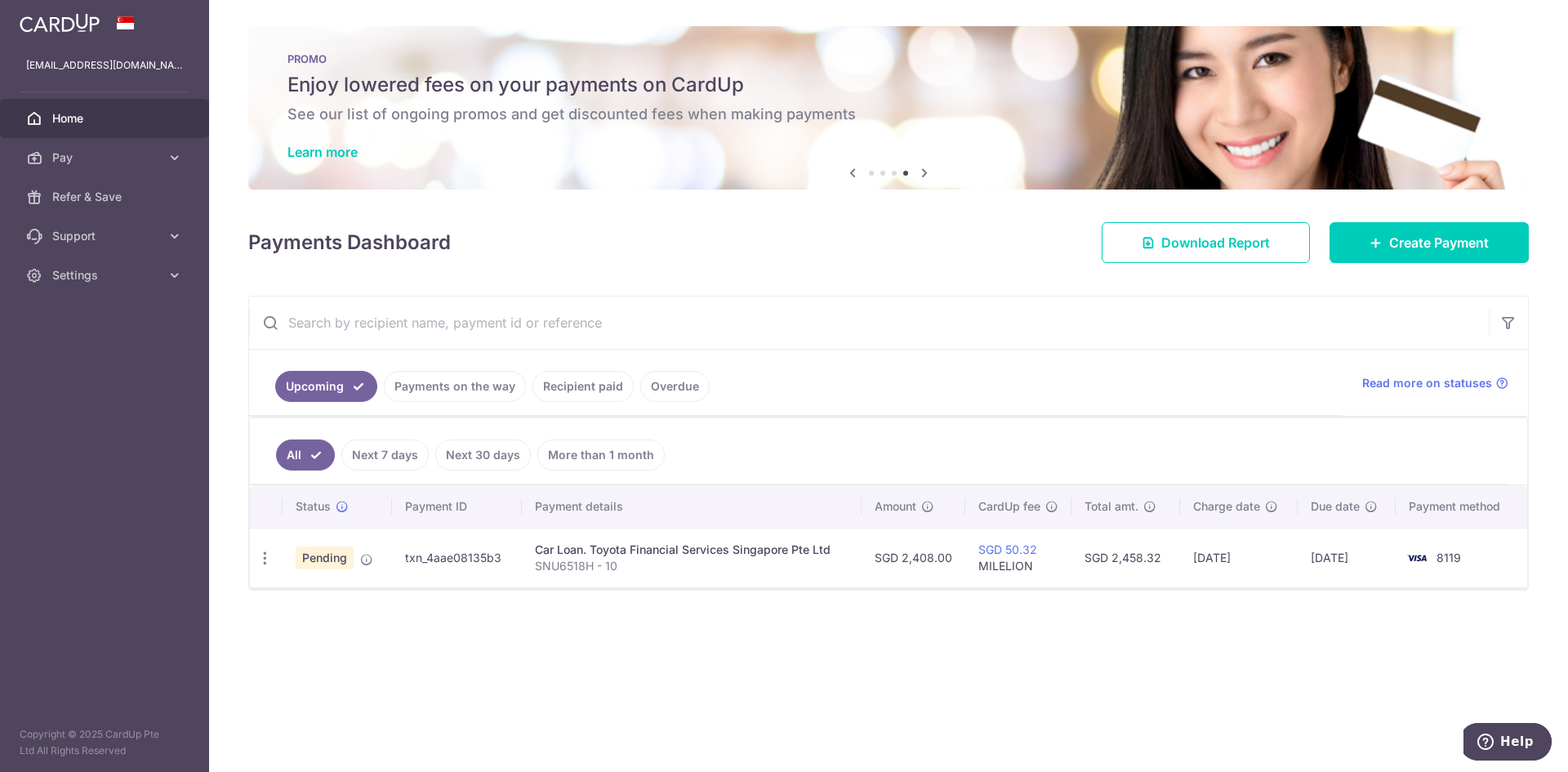
click at [929, 175] on icon at bounding box center [925, 173] width 20 height 21
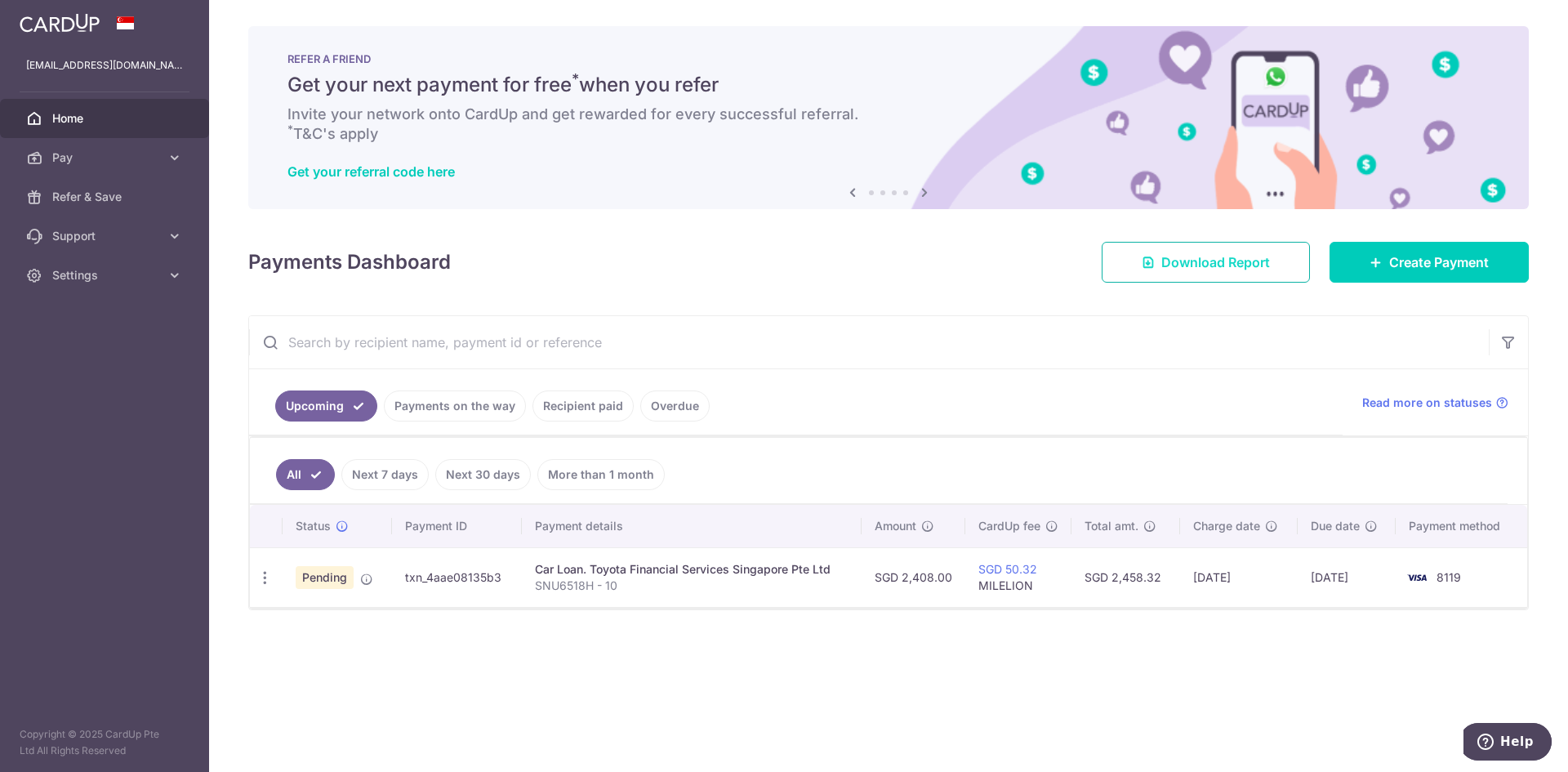
click at [1180, 268] on span "Download Report" at bounding box center [1215, 262] width 109 height 20
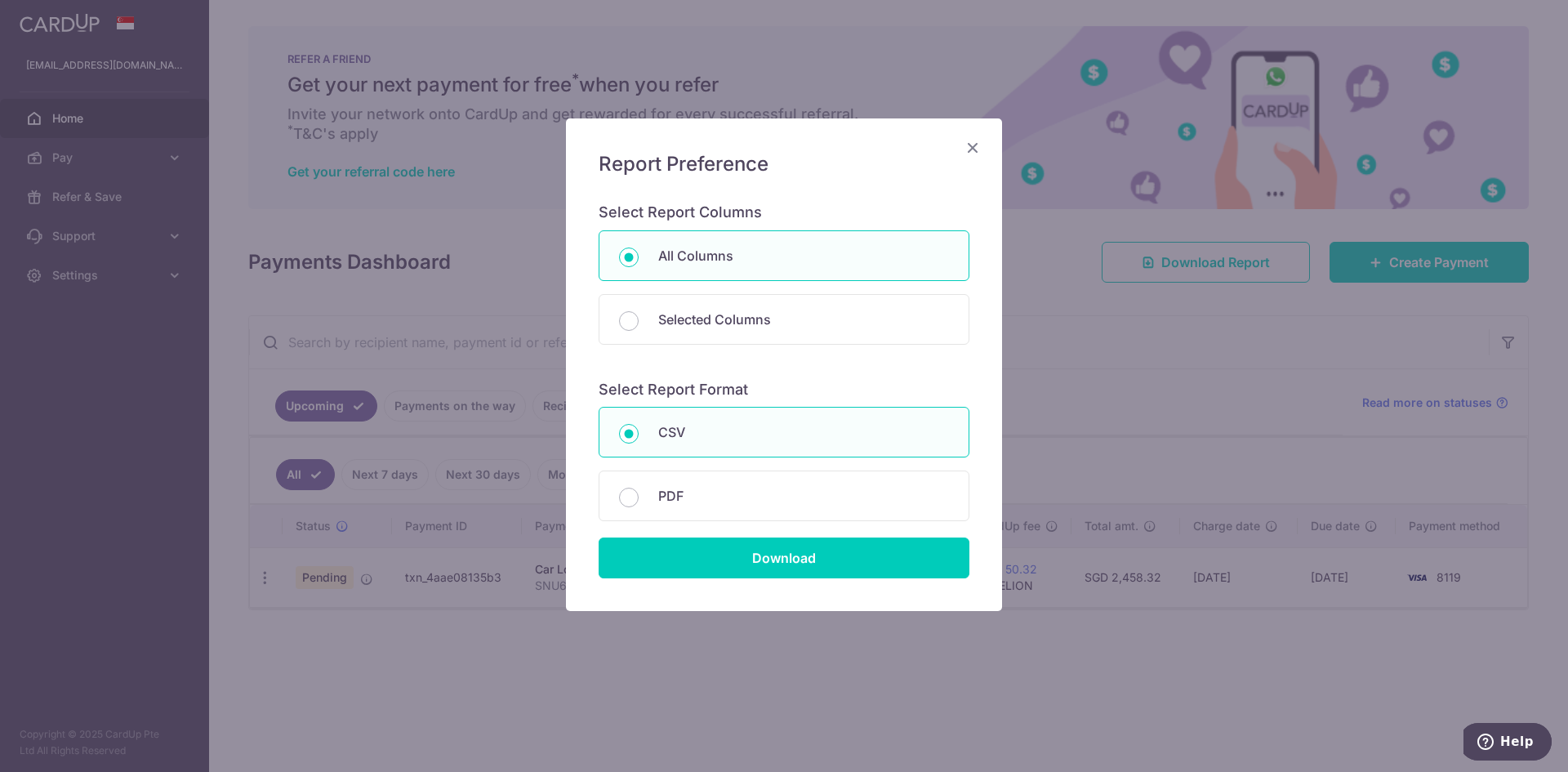
click at [975, 146] on icon "Close" at bounding box center [973, 147] width 20 height 21
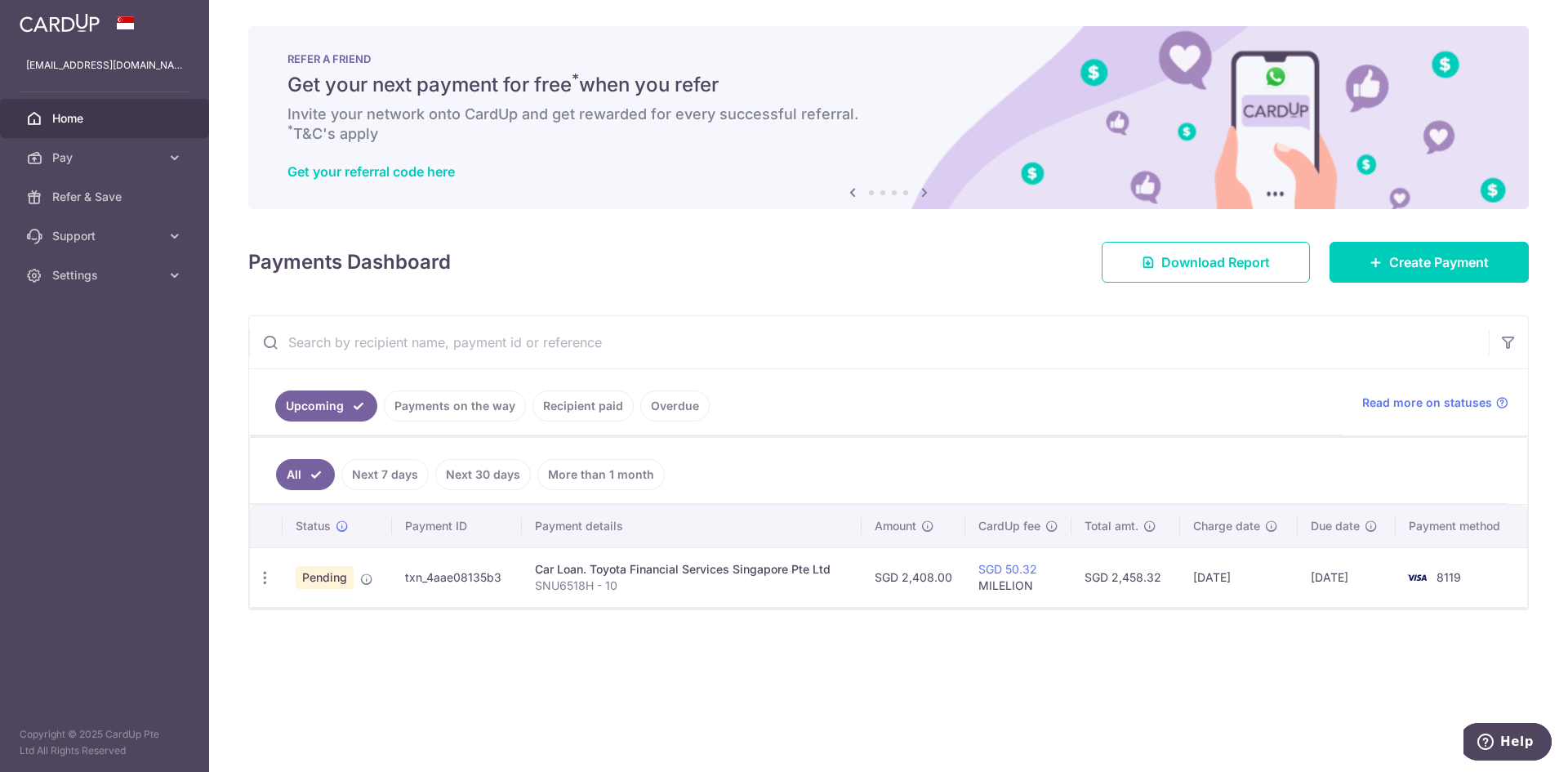
click at [82, 124] on span "Home" at bounding box center [106, 118] width 108 height 16
